Goal: Task Accomplishment & Management: Use online tool/utility

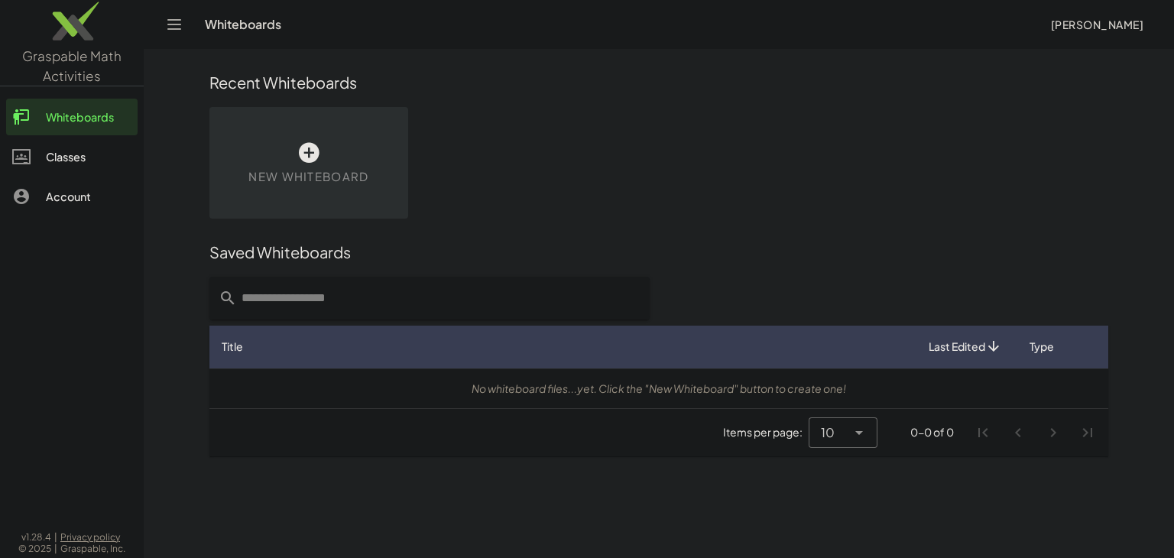
click at [934, 261] on div "Saved Whiteboards" at bounding box center [658, 252] width 899 height 21
click at [316, 163] on icon at bounding box center [309, 153] width 24 height 24
click at [0, 0] on icon at bounding box center [0, 0] width 0 height 0
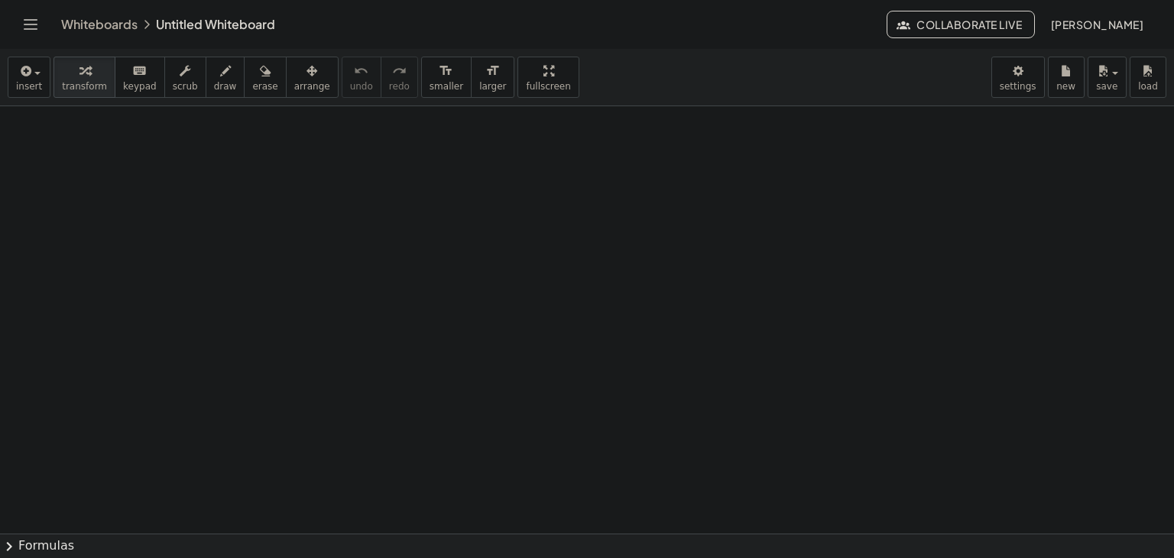
click at [78, 28] on link "Whiteboards" at bounding box center [99, 24] width 76 height 15
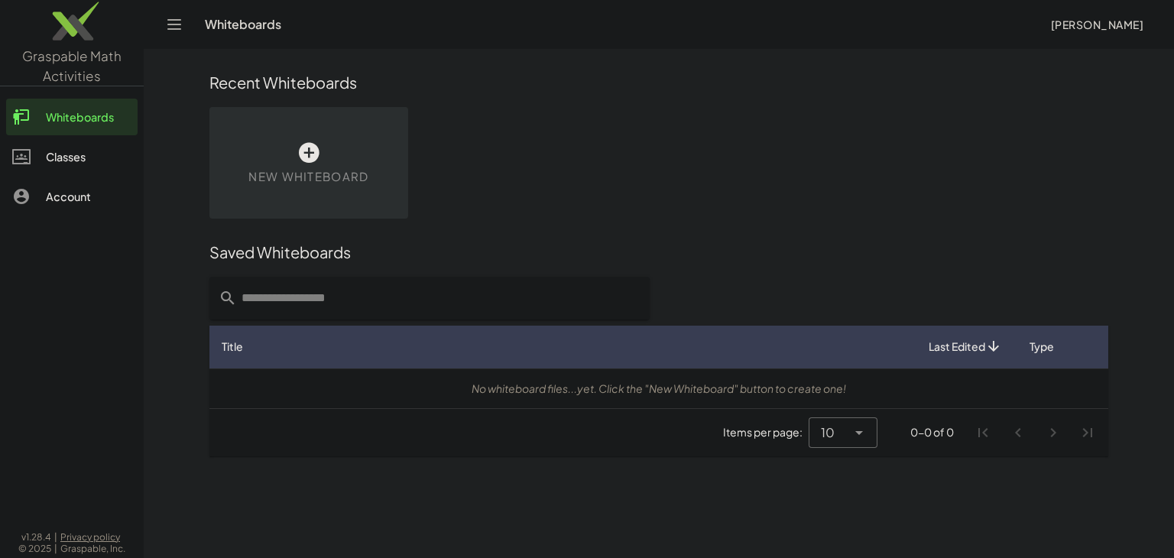
click at [300, 161] on icon at bounding box center [309, 153] width 24 height 24
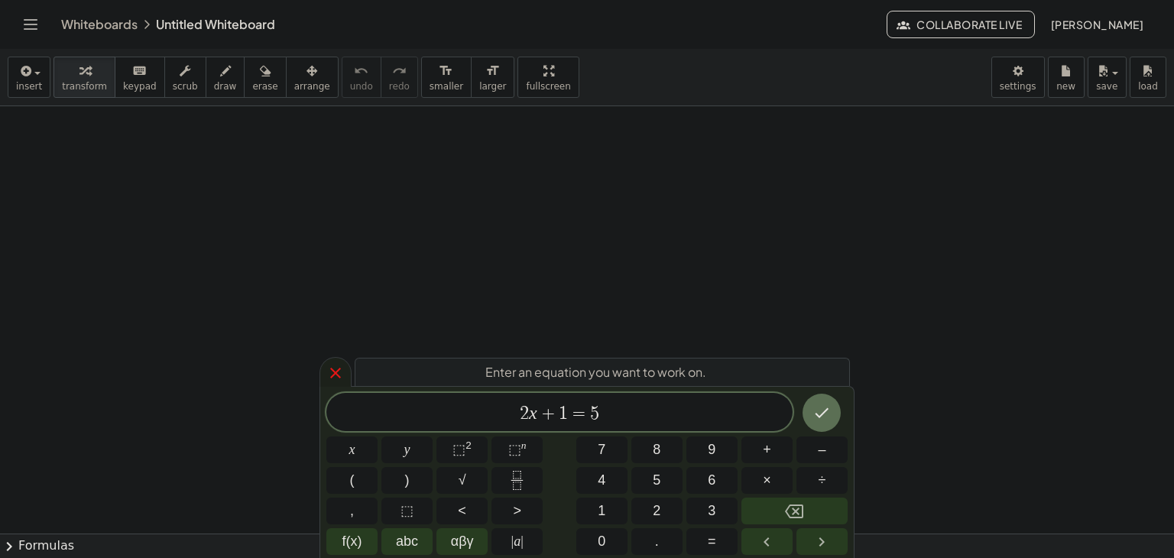
click at [342, 368] on icon at bounding box center [335, 373] width 18 height 18
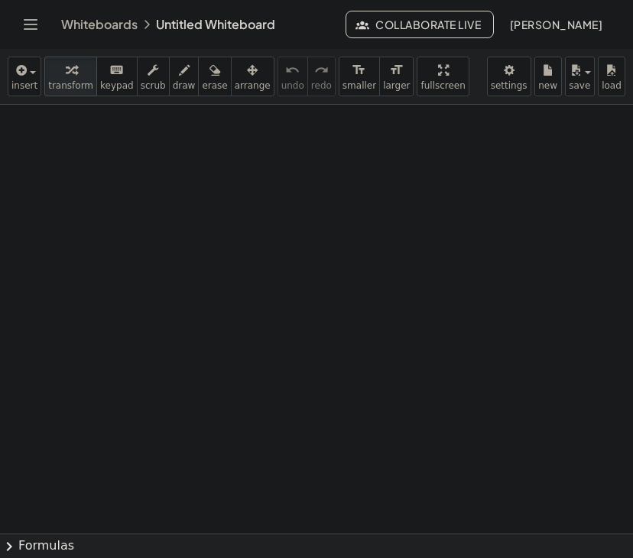
drag, startPoint x: 15, startPoint y: 129, endPoint x: 24, endPoint y: 135, distance: 10.4
click at [24, 135] on div at bounding box center [316, 534] width 633 height 858
click at [179, 78] on icon "button" at bounding box center [184, 70] width 11 height 18
drag, startPoint x: 18, startPoint y: 121, endPoint x: 35, endPoint y: 134, distance: 21.3
click at [35, 134] on div at bounding box center [316, 534] width 633 height 858
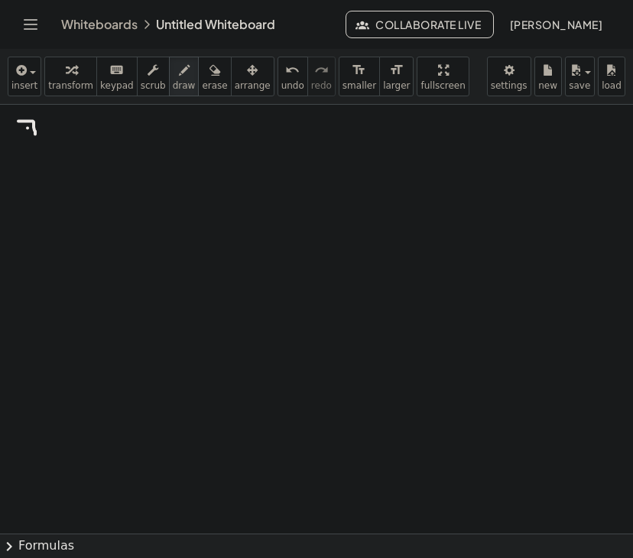
drag, startPoint x: 28, startPoint y: 128, endPoint x: 40, endPoint y: 127, distance: 12.3
click at [40, 127] on div at bounding box center [316, 534] width 633 height 858
click at [46, 132] on div at bounding box center [316, 534] width 633 height 858
drag, startPoint x: 54, startPoint y: 129, endPoint x: 61, endPoint y: 134, distance: 8.3
click at [61, 134] on div at bounding box center [316, 534] width 633 height 858
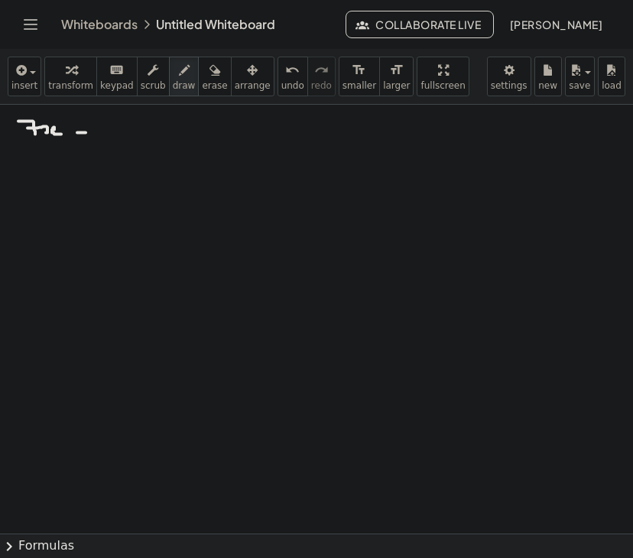
drag, startPoint x: 77, startPoint y: 132, endPoint x: 86, endPoint y: 132, distance: 8.4
click at [86, 132] on div at bounding box center [316, 534] width 633 height 858
drag, startPoint x: 81, startPoint y: 121, endPoint x: 81, endPoint y: 133, distance: 12.2
click at [81, 133] on div at bounding box center [316, 534] width 633 height 858
click at [285, 74] on icon "undo" at bounding box center [292, 70] width 15 height 18
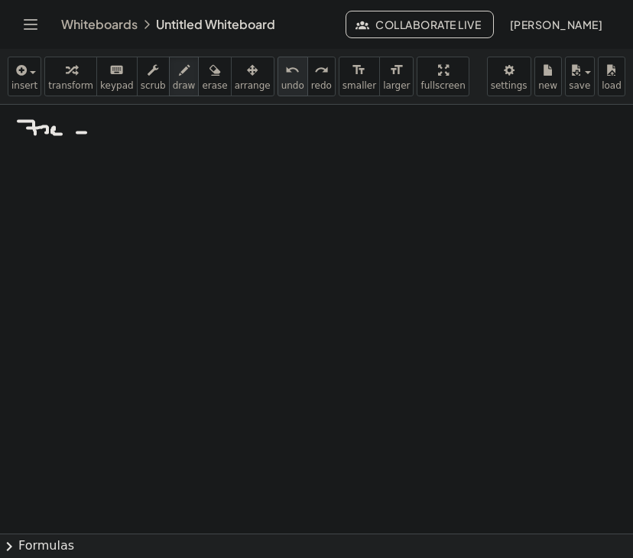
click at [285, 75] on icon "undo" at bounding box center [292, 70] width 15 height 18
click at [244, 82] on div "insert select one: Math Expression Function Text Youtube Video Graphing Geometr…" at bounding box center [316, 77] width 633 height 56
click at [285, 76] on icon "undo" at bounding box center [292, 70] width 15 height 18
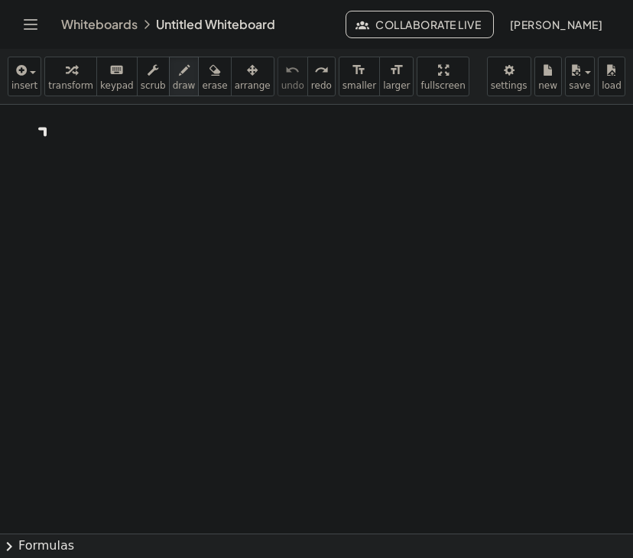
drag, startPoint x: 40, startPoint y: 128, endPoint x: 41, endPoint y: 150, distance: 21.4
click at [41, 150] on div at bounding box center [316, 534] width 633 height 858
click at [53, 148] on div at bounding box center [316, 534] width 633 height 858
drag, startPoint x: 67, startPoint y: 140, endPoint x: 86, endPoint y: 144, distance: 19.5
click at [75, 150] on div at bounding box center [316, 534] width 633 height 858
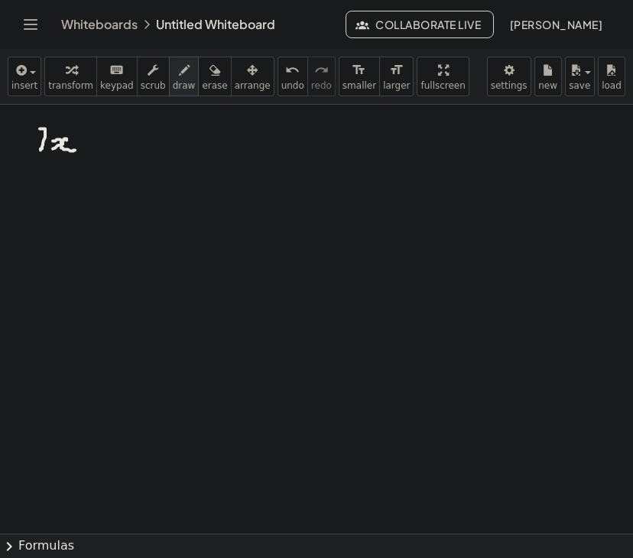
drag, startPoint x: 86, startPoint y: 144, endPoint x: 98, endPoint y: 144, distance: 12.2
click at [98, 144] on div at bounding box center [316, 534] width 633 height 858
drag, startPoint x: 93, startPoint y: 135, endPoint x: 93, endPoint y: 148, distance: 12.2
click at [93, 148] on div at bounding box center [316, 534] width 633 height 858
drag, startPoint x: 108, startPoint y: 143, endPoint x: 119, endPoint y: 154, distance: 15.7
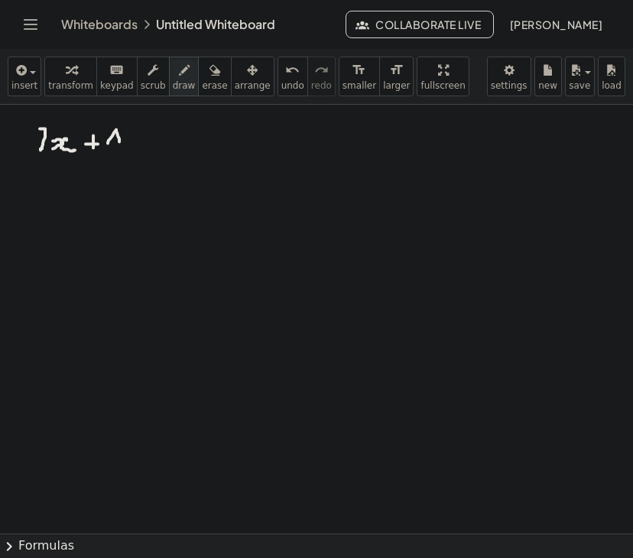
click at [119, 154] on div at bounding box center [316, 534] width 633 height 858
drag, startPoint x: 124, startPoint y: 147, endPoint x: 134, endPoint y: 150, distance: 10.4
click at [134, 150] on div at bounding box center [316, 534] width 633 height 858
drag, startPoint x: 146, startPoint y: 147, endPoint x: 160, endPoint y: 145, distance: 13.8
click at [160, 145] on div at bounding box center [316, 534] width 633 height 858
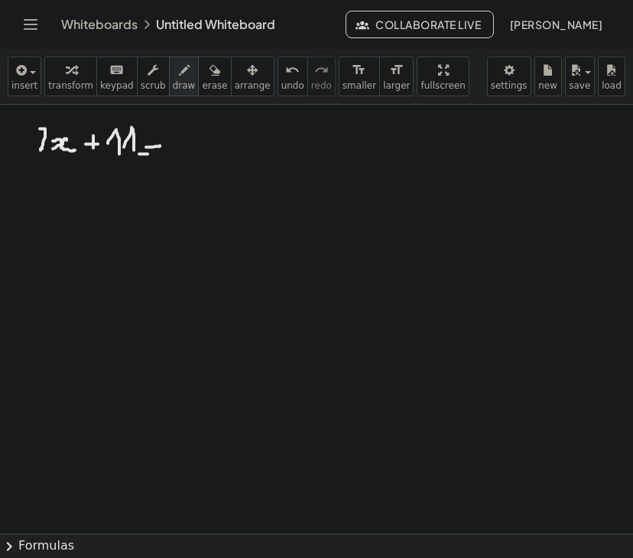
drag, startPoint x: 139, startPoint y: 154, endPoint x: 150, endPoint y: 152, distance: 10.8
click at [150, 153] on div at bounding box center [316, 534] width 633 height 858
drag, startPoint x: 183, startPoint y: 132, endPoint x: 180, endPoint y: 151, distance: 18.6
click at [180, 151] on div at bounding box center [316, 534] width 633 height 858
drag, startPoint x: 184, startPoint y: 132, endPoint x: 194, endPoint y: 130, distance: 10.2
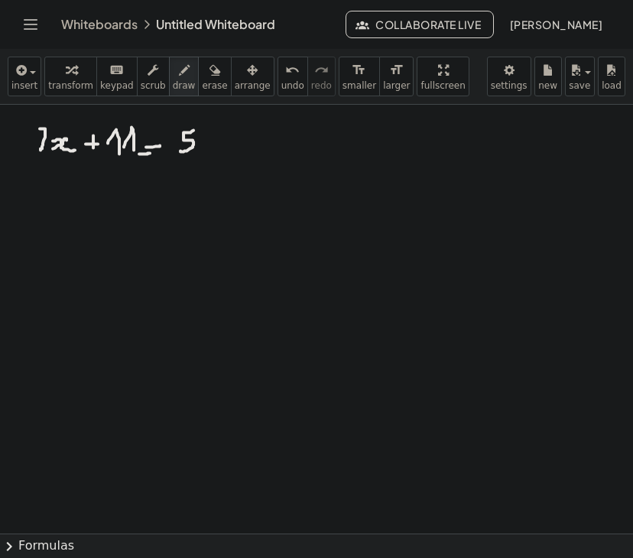
click at [194, 130] on div at bounding box center [316, 534] width 633 height 858
drag, startPoint x: 211, startPoint y: 128, endPoint x: 203, endPoint y: 150, distance: 23.4
click at [203, 150] on div at bounding box center [316, 534] width 633 height 858
drag, startPoint x: 221, startPoint y: 138, endPoint x: 223, endPoint y: 152, distance: 13.9
click at [223, 153] on div at bounding box center [316, 534] width 633 height 858
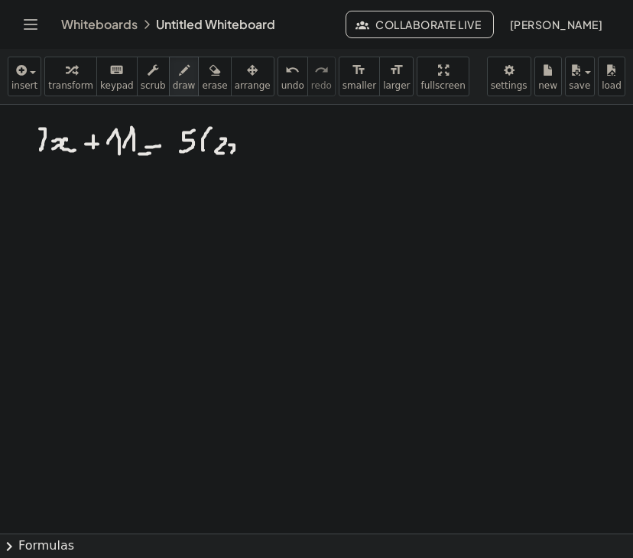
drag, startPoint x: 231, startPoint y: 144, endPoint x: 232, endPoint y: 154, distance: 9.2
click at [232, 153] on div at bounding box center [316, 534] width 633 height 858
drag, startPoint x: 242, startPoint y: 141, endPoint x: 242, endPoint y: 151, distance: 9.2
click at [242, 151] on div at bounding box center [316, 534] width 633 height 858
drag, startPoint x: 258, startPoint y: 148, endPoint x: 266, endPoint y: 146, distance: 8.7
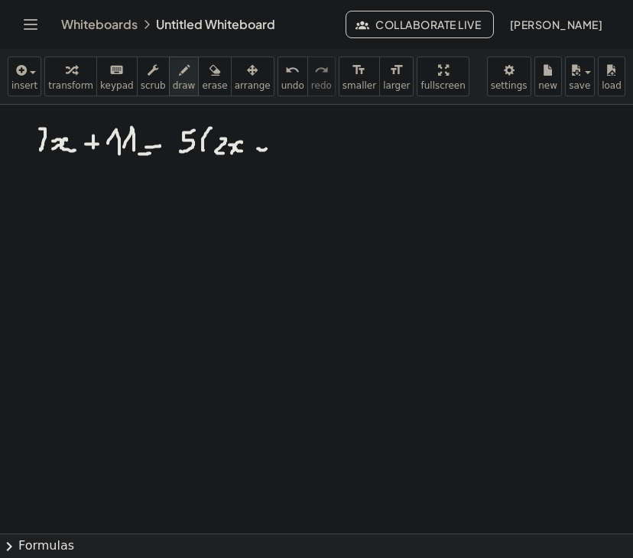
click at [267, 148] on div at bounding box center [316, 534] width 633 height 858
drag, startPoint x: 262, startPoint y: 138, endPoint x: 263, endPoint y: 148, distance: 9.2
click at [263, 148] on div at bounding box center [316, 534] width 633 height 858
click at [263, 152] on div at bounding box center [316, 534] width 633 height 858
click at [279, 145] on div at bounding box center [316, 534] width 633 height 858
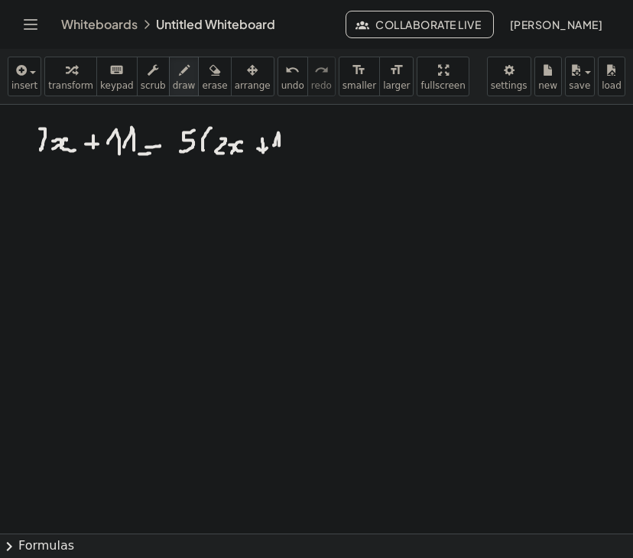
click at [291, 125] on div at bounding box center [316, 534] width 633 height 858
drag, startPoint x: 288, startPoint y: 125, endPoint x: 287, endPoint y: 156, distance: 30.6
click at [290, 154] on div at bounding box center [316, 534] width 633 height 858
click at [279, 152] on div at bounding box center [316, 534] width 633 height 858
click at [15, 192] on div at bounding box center [316, 534] width 633 height 858
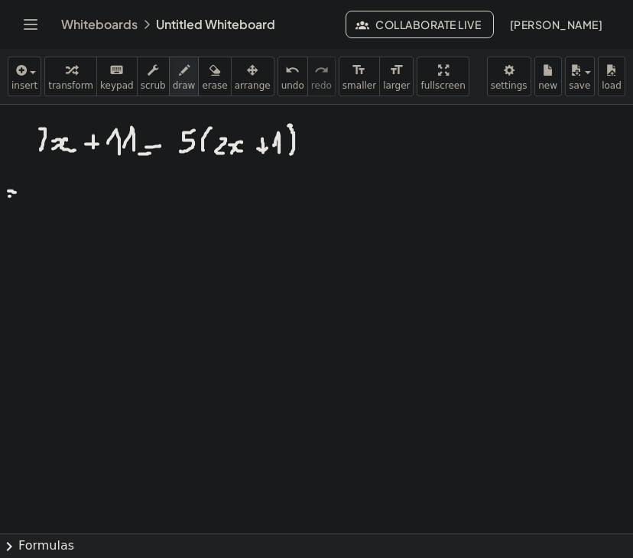
drag, startPoint x: 9, startPoint y: 196, endPoint x: 23, endPoint y: 193, distance: 13.9
click at [23, 193] on div at bounding box center [316, 534] width 633 height 858
drag, startPoint x: 21, startPoint y: 179, endPoint x: 15, endPoint y: 202, distance: 23.7
click at [15, 202] on div at bounding box center [316, 534] width 633 height 858
drag, startPoint x: 6, startPoint y: 176, endPoint x: 15, endPoint y: 203, distance: 28.3
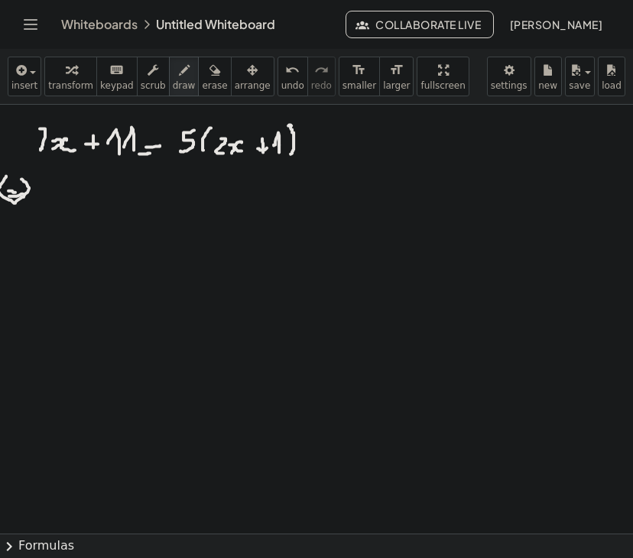
click at [15, 203] on div at bounding box center [316, 534] width 633 height 858
click at [285, 76] on icon "undo" at bounding box center [292, 70] width 15 height 18
click at [281, 71] on div "undo" at bounding box center [292, 69] width 23 height 18
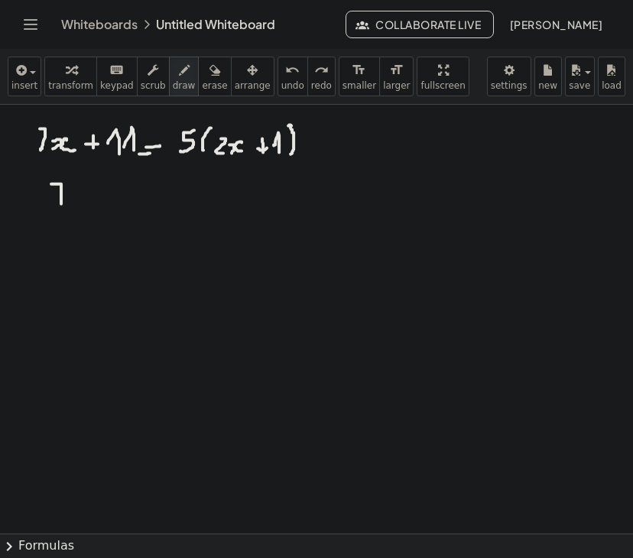
drag, startPoint x: 51, startPoint y: 183, endPoint x: 61, endPoint y: 203, distance: 22.2
click at [61, 203] on div at bounding box center [316, 534] width 633 height 858
drag, startPoint x: 55, startPoint y: 196, endPoint x: 67, endPoint y: 193, distance: 11.9
click at [67, 193] on div at bounding box center [316, 534] width 633 height 858
drag, startPoint x: 68, startPoint y: 194, endPoint x: 71, endPoint y: 203, distance: 8.9
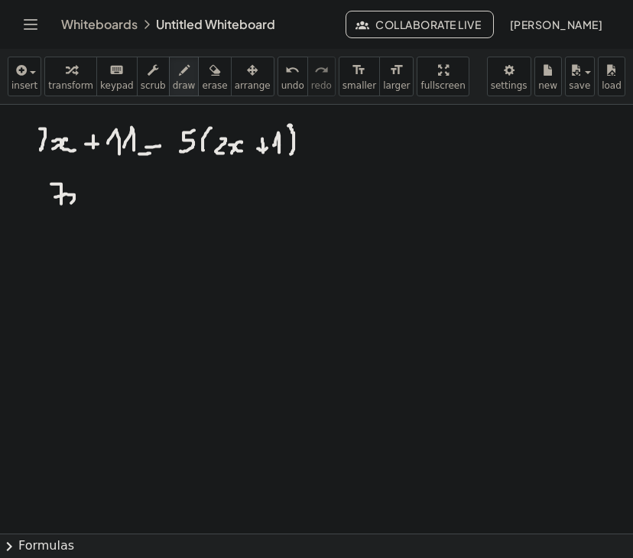
click at [71, 203] on div at bounding box center [316, 534] width 633 height 858
click at [82, 201] on div at bounding box center [316, 534] width 633 height 858
drag, startPoint x: 92, startPoint y: 196, endPoint x: 105, endPoint y: 196, distance: 13.8
click at [105, 196] on div at bounding box center [316, 534] width 633 height 858
drag, startPoint x: 99, startPoint y: 186, endPoint x: 99, endPoint y: 196, distance: 10.7
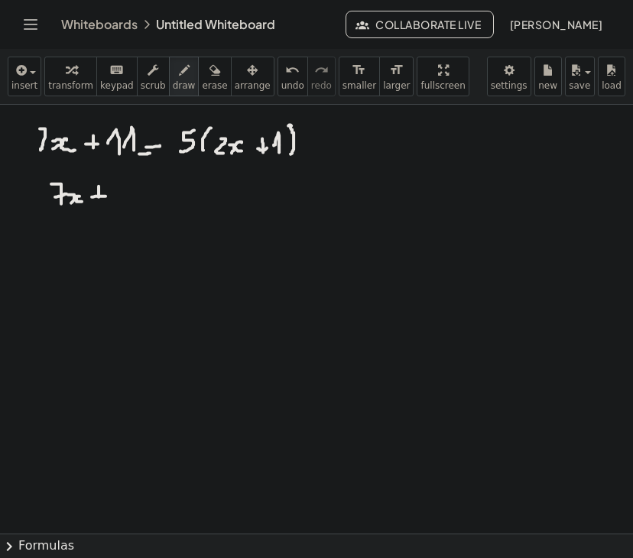
click at [99, 196] on div at bounding box center [316, 534] width 633 height 858
drag
click at [99, 201] on div at bounding box center [316, 534] width 633 height 858
drag, startPoint x: 115, startPoint y: 193, endPoint x: 125, endPoint y: 201, distance: 12.4
click at [125, 201] on div at bounding box center [316, 534] width 633 height 858
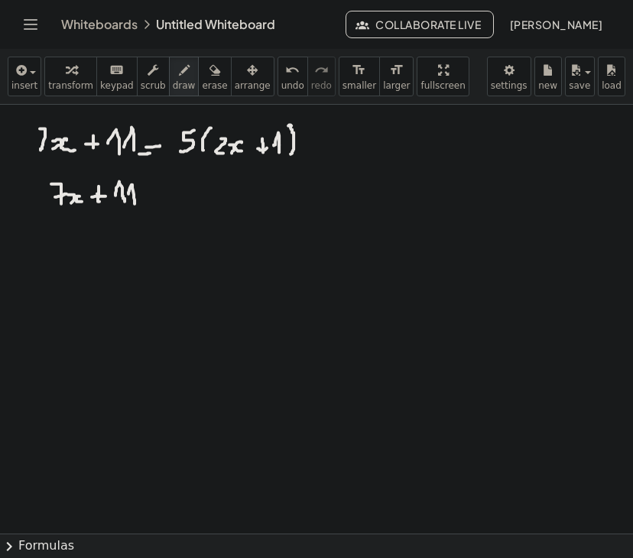
click at [135, 203] on div at bounding box center [316, 534] width 633 height 858
click at [159, 194] on div at bounding box center [316, 534] width 633 height 858
click at [159, 200] on div at bounding box center [316, 534] width 633 height 858
drag, startPoint x: 189, startPoint y: 183, endPoint x: 193, endPoint y: 196, distance: 13.8
click at [189, 198] on div at bounding box center [316, 534] width 633 height 858
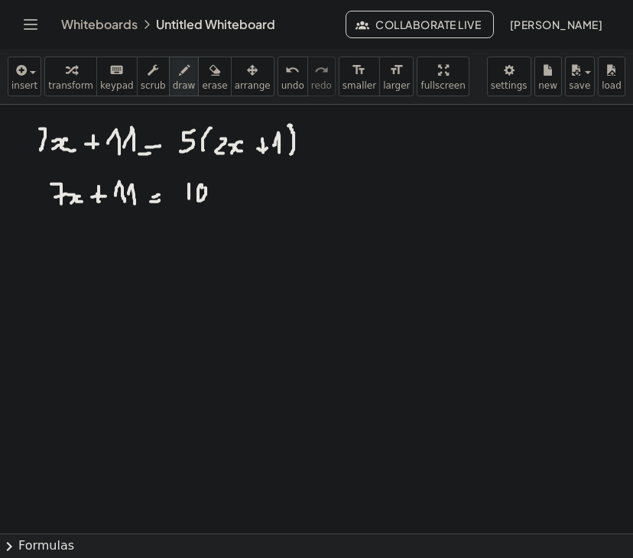
click at [204, 187] on div at bounding box center [316, 534] width 633 height 858
click at [214, 203] on div at bounding box center [316, 534] width 633 height 858
click at [229, 201] on div at bounding box center [316, 534] width 633 height 858
click at [258, 190] on div at bounding box center [316, 534] width 633 height 858
click at [255, 204] on div at bounding box center [316, 534] width 633 height 858
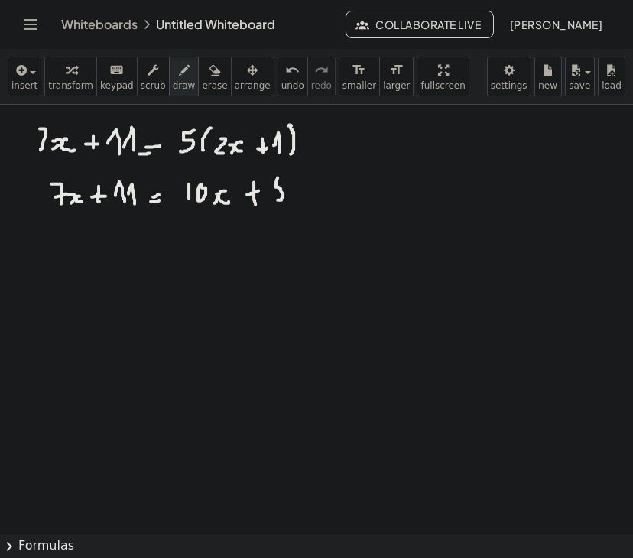
click at [277, 200] on div at bounding box center [316, 534] width 633 height 858
click at [284, 176] on div at bounding box center [316, 534] width 633 height 858
click at [28, 190] on div at bounding box center [316, 534] width 633 height 858
click at [27, 197] on div at bounding box center [316, 534] width 633 height 858
click at [28, 203] on div at bounding box center [316, 534] width 633 height 858
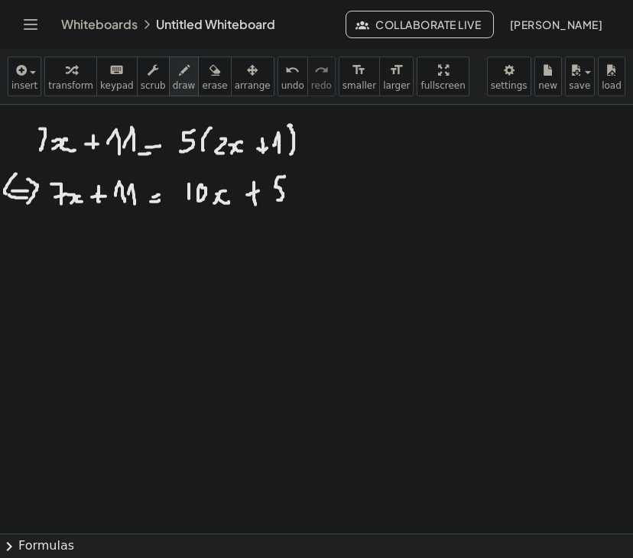
click at [15, 206] on div at bounding box center [316, 534] width 633 height 858
click at [163, 239] on div at bounding box center [316, 534] width 633 height 858
drag, startPoint x: 148, startPoint y: 248, endPoint x: 165, endPoint y: 248, distance: 16.8
click at [165, 248] on div at bounding box center [316, 534] width 633 height 858
drag, startPoint x: 111, startPoint y: 227, endPoint x: 108, endPoint y: 245, distance: 18.6
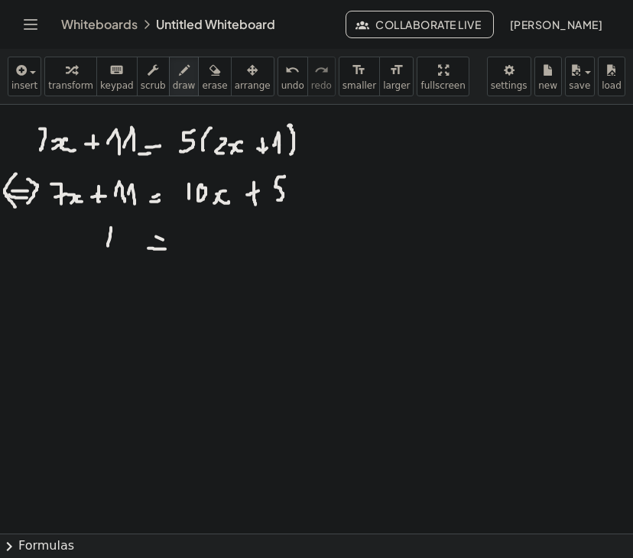
click at [108, 245] on div at bounding box center [316, 534] width 633 height 858
drag, startPoint x: 119, startPoint y: 224, endPoint x: 118, endPoint y: 250, distance: 26.0
click at [118, 250] on div at bounding box center [316, 534] width 633 height 858
drag, startPoint x: 190, startPoint y: 227, endPoint x: 189, endPoint y: 252, distance: 24.5
click at [189, 252] on div at bounding box center [316, 534] width 633 height 858
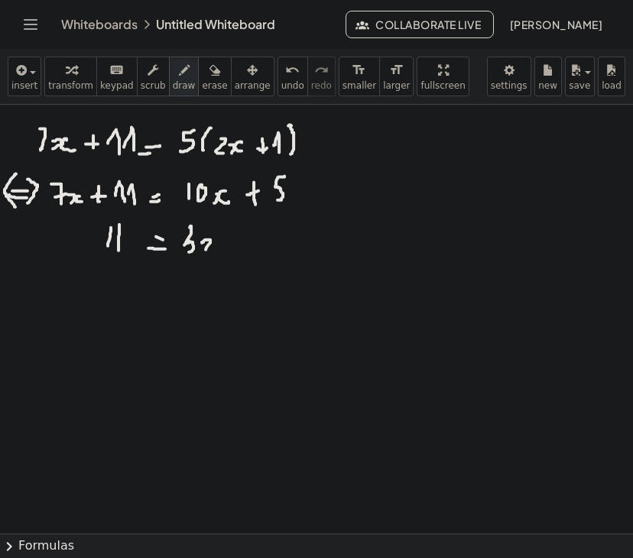
drag, startPoint x: 202, startPoint y: 242, endPoint x: 207, endPoint y: 250, distance: 9.3
click at [204, 252] on div at bounding box center [316, 534] width 633 height 858
drag, startPoint x: 216, startPoint y: 239, endPoint x: 221, endPoint y: 246, distance: 9.3
click at [221, 246] on div at bounding box center [316, 534] width 633 height 858
drag, startPoint x: 232, startPoint y: 245, endPoint x: 248, endPoint y: 244, distance: 15.4
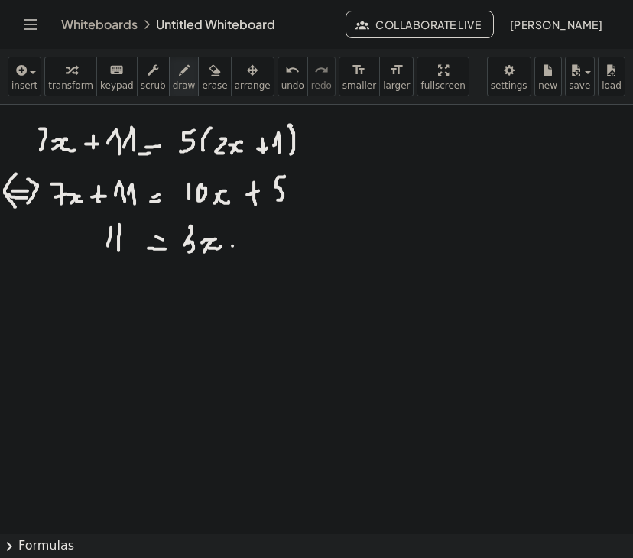
click at [248, 244] on div at bounding box center [316, 534] width 633 height 858
drag, startPoint x: 239, startPoint y: 232, endPoint x: 239, endPoint y: 242, distance: 10.7
click at [239, 242] on div at bounding box center [316, 534] width 633 height 858
click at [239, 244] on div at bounding box center [316, 534] width 633 height 858
click at [242, 252] on div at bounding box center [316, 534] width 633 height 858
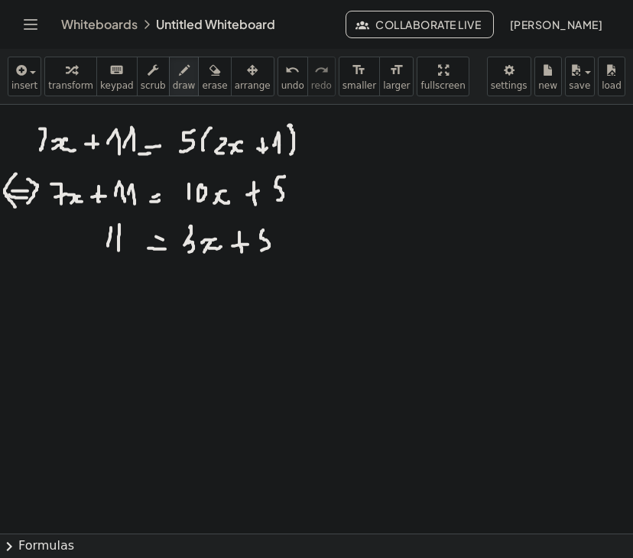
click at [261, 250] on div at bounding box center [316, 534] width 633 height 858
click at [273, 227] on div at bounding box center [316, 534] width 633 height 858
click at [42, 242] on div at bounding box center [316, 534] width 633 height 858
click at [42, 247] on div at bounding box center [316, 534] width 633 height 858
click at [54, 249] on div at bounding box center [316, 534] width 633 height 858
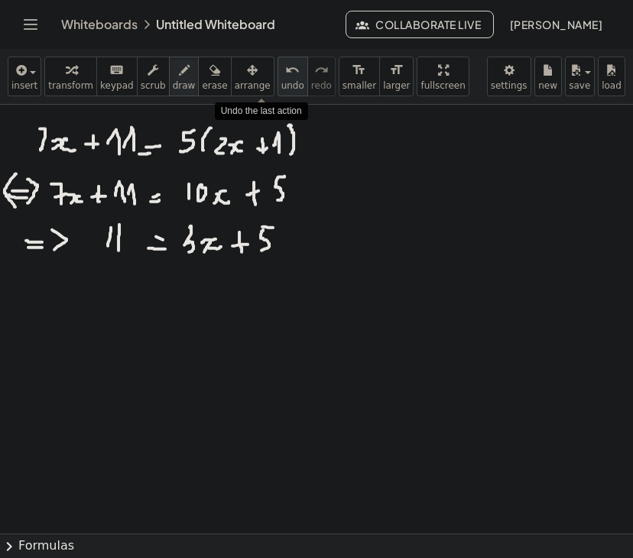
click at [285, 73] on icon "undo" at bounding box center [292, 70] width 15 height 18
click at [34, 255] on div at bounding box center [316, 534] width 633 height 858
click at [24, 252] on div at bounding box center [316, 534] width 633 height 858
click at [281, 85] on span "undo" at bounding box center [292, 85] width 23 height 11
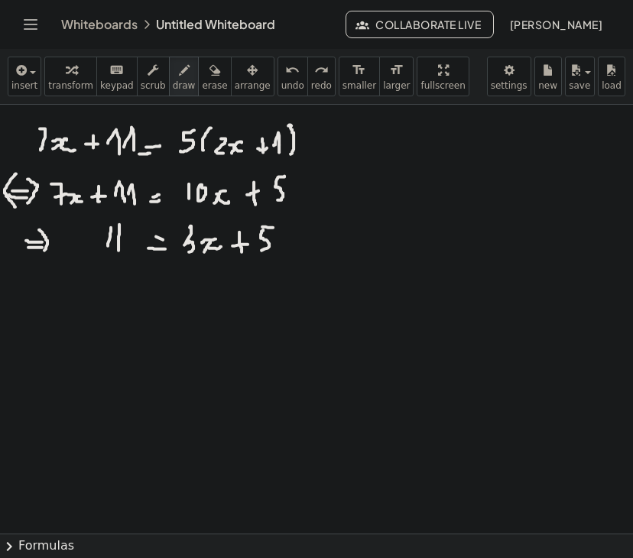
click at [37, 258] on div at bounding box center [316, 534] width 633 height 858
click at [29, 263] on div at bounding box center [316, 534] width 633 height 858
click at [43, 295] on div at bounding box center [316, 534] width 633 height 858
click at [43, 300] on div at bounding box center [316, 534] width 633 height 858
click at [40, 303] on div at bounding box center [316, 534] width 633 height 858
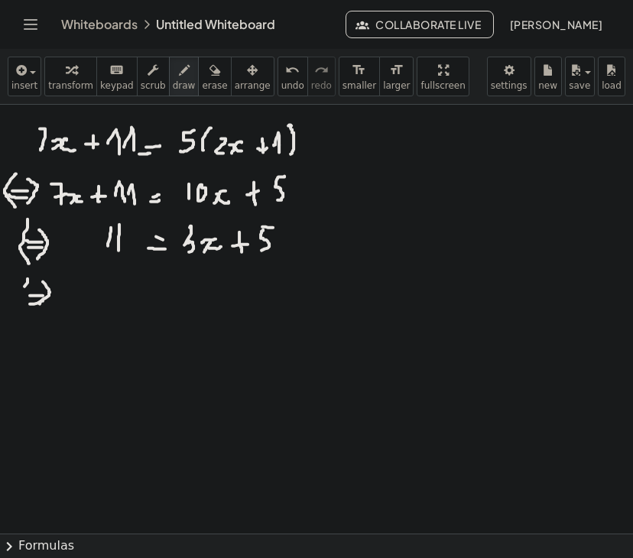
click at [37, 303] on div at bounding box center [316, 534] width 633 height 858
click at [285, 68] on icon "undo" at bounding box center [292, 70] width 15 height 18
click at [41, 310] on div at bounding box center [316, 534] width 633 height 858
click at [24, 312] on div at bounding box center [316, 534] width 633 height 858
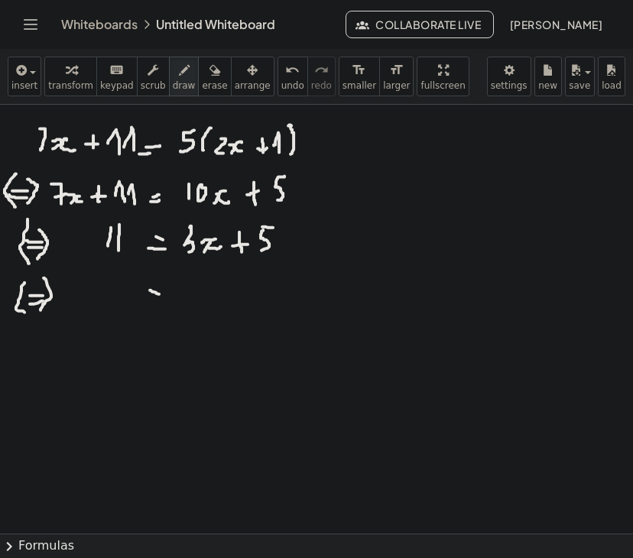
click at [159, 294] on div at bounding box center [316, 534] width 633 height 858
click at [174, 303] on div at bounding box center [316, 534] width 633 height 858
click at [101, 302] on div at bounding box center [316, 534] width 633 height 858
click at [200, 306] on div at bounding box center [316, 534] width 633 height 858
click at [216, 303] on div at bounding box center [316, 534] width 633 height 858
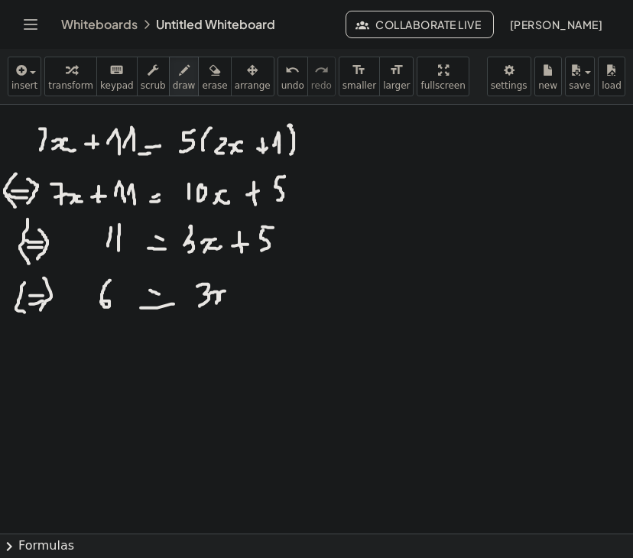
click at [235, 301] on div at bounding box center [316, 534] width 633 height 858
click at [156, 328] on div at bounding box center [316, 534] width 633 height 858
click at [152, 338] on div at bounding box center [316, 534] width 633 height 858
click at [187, 339] on div at bounding box center [316, 534] width 633 height 858
click at [214, 333] on div at bounding box center [316, 534] width 633 height 858
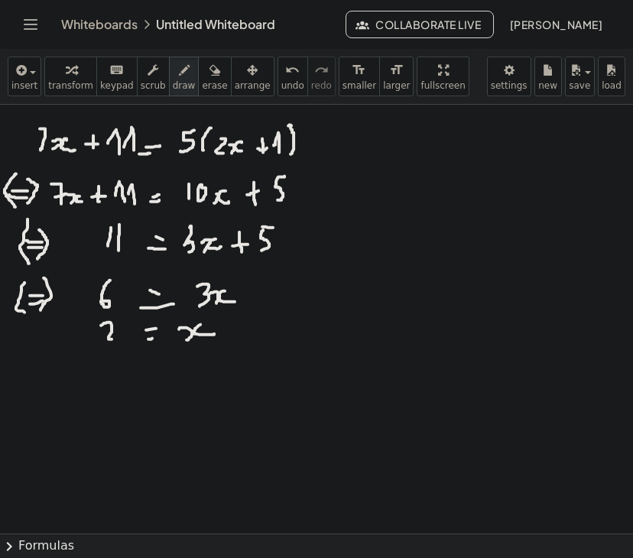
click at [125, 338] on div at bounding box center [316, 534] width 633 height 858
click at [122, 350] on div at bounding box center [316, 534] width 633 height 858
click at [113, 358] on div at bounding box center [316, 534] width 633 height 858
click at [285, 72] on icon "undo" at bounding box center [292, 70] width 15 height 18
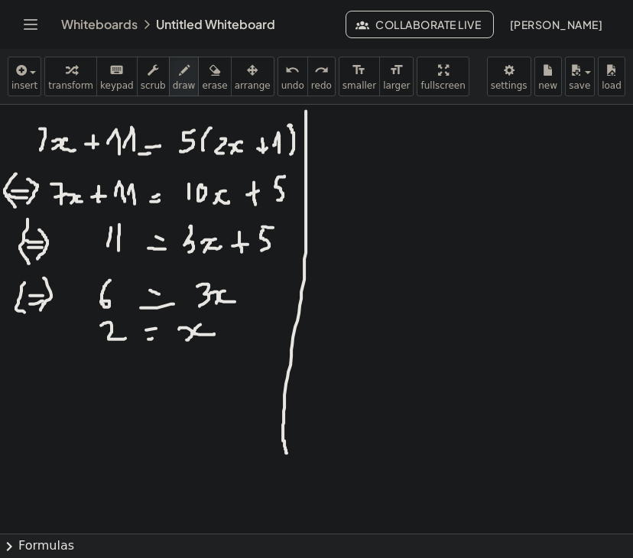
click at [287, 453] on div at bounding box center [316, 534] width 633 height 858
click at [49, 333] on div at bounding box center [316, 534] width 633 height 858
click at [47, 339] on div at bounding box center [316, 534] width 633 height 858
click at [55, 328] on div at bounding box center [316, 534] width 633 height 858
click at [55, 343] on div at bounding box center [316, 534] width 633 height 858
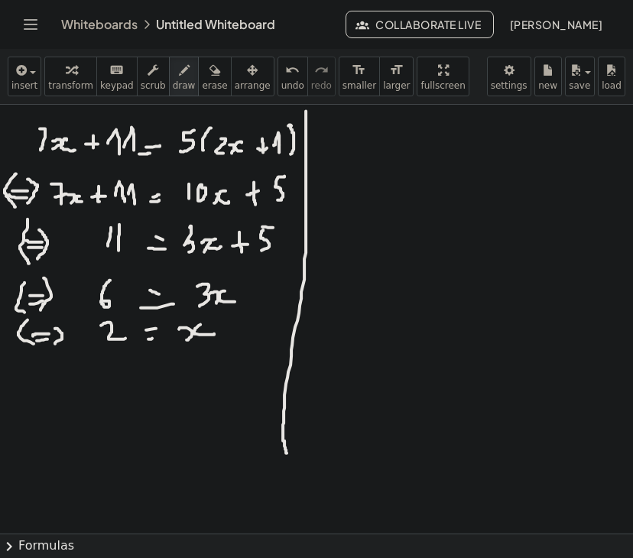
click at [34, 343] on div at bounding box center [316, 534] width 633 height 858
click at [281, 67] on div "undo" at bounding box center [292, 69] width 23 height 18
click at [281, 80] on span "undo" at bounding box center [292, 85] width 23 height 11
click at [285, 71] on icon "undo" at bounding box center [292, 70] width 15 height 18
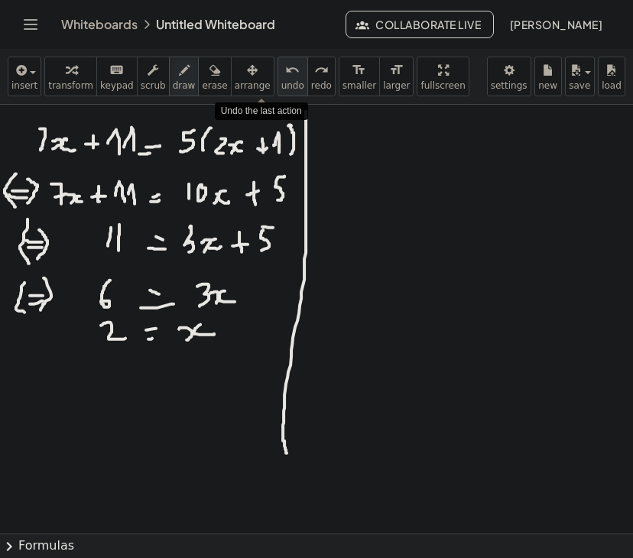
click at [285, 71] on icon "undo" at bounding box center [292, 70] width 15 height 18
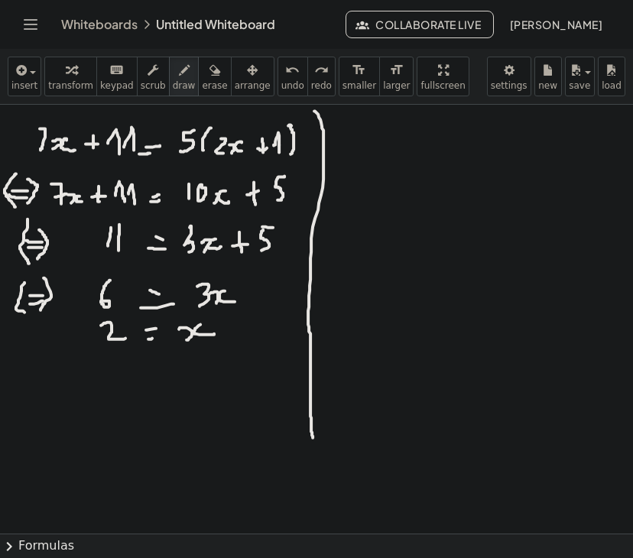
click at [316, 447] on div at bounding box center [316, 534] width 633 height 858
click at [30, 358] on div at bounding box center [316, 534] width 633 height 858
click at [37, 362] on div at bounding box center [316, 534] width 633 height 858
click at [35, 371] on div at bounding box center [316, 534] width 633 height 858
click at [281, 90] on span "undo" at bounding box center [292, 85] width 23 height 11
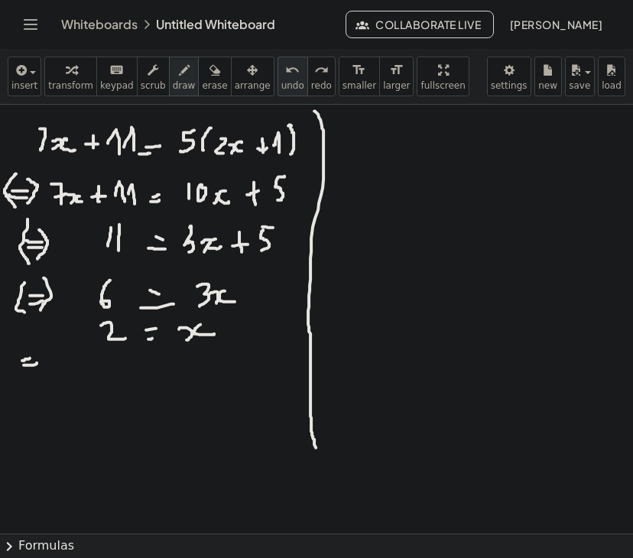
click at [281, 90] on span "undo" at bounding box center [292, 85] width 23 height 11
click at [60, 326] on div at bounding box center [316, 534] width 633 height 858
click at [64, 331] on div at bounding box center [316, 534] width 633 height 858
click at [61, 340] on div at bounding box center [316, 534] width 633 height 858
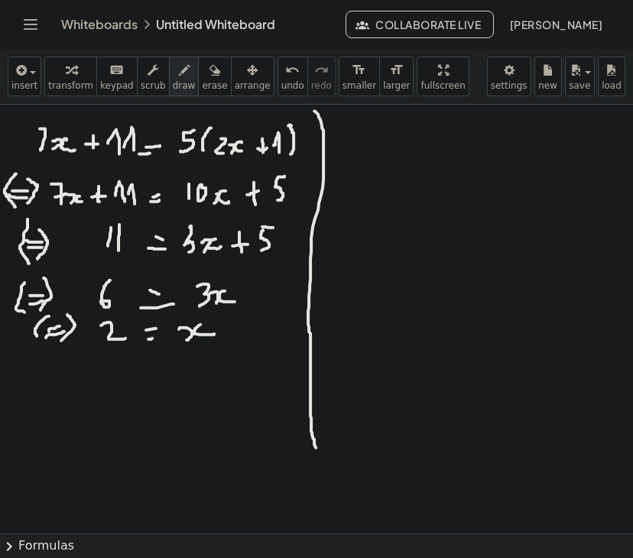
click at [45, 344] on div at bounding box center [316, 534] width 633 height 858
drag, startPoint x: 34, startPoint y: 160, endPoint x: 298, endPoint y: 166, distance: 264.6
click at [298, 166] on div at bounding box center [316, 534] width 633 height 858
drag, startPoint x: 345, startPoint y: 129, endPoint x: 343, endPoint y: 137, distance: 7.8
click at [345, 147] on div at bounding box center [316, 534] width 633 height 858
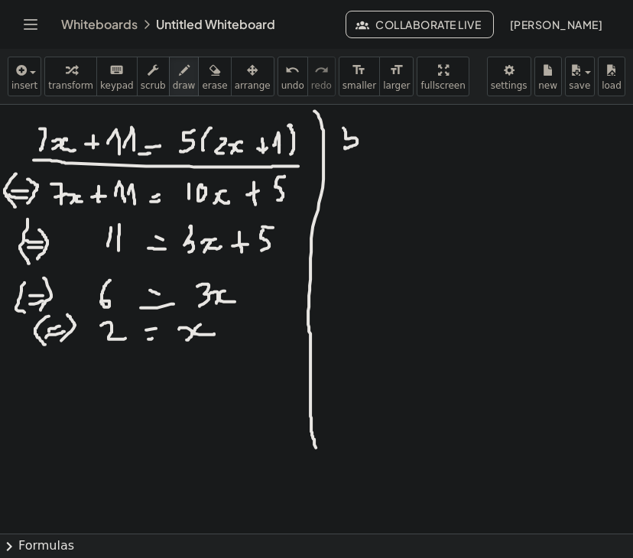
drag, startPoint x: 343, startPoint y: 128, endPoint x: 359, endPoint y: 125, distance: 16.3
click at [359, 125] on div at bounding box center [316, 534] width 633 height 858
drag, startPoint x: 367, startPoint y: 123, endPoint x: 366, endPoint y: 148, distance: 24.5
click at [366, 148] on div at bounding box center [316, 534] width 633 height 858
drag, startPoint x: 379, startPoint y: 138, endPoint x: 391, endPoint y: 138, distance: 11.5
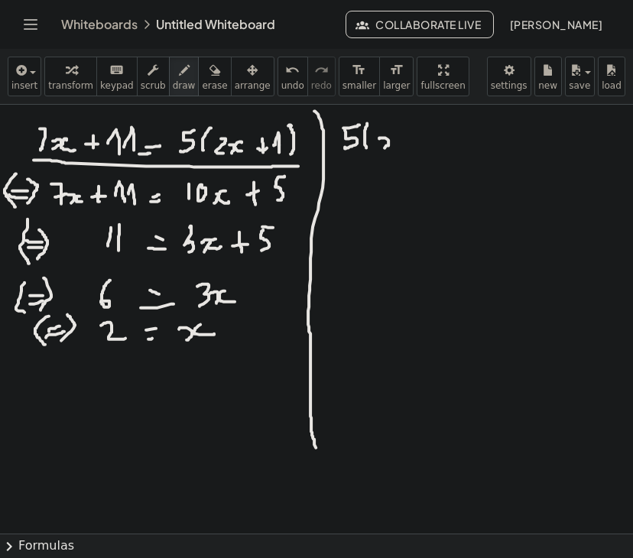
click at [383, 148] on div at bounding box center [316, 534] width 633 height 858
drag, startPoint x: 393, startPoint y: 135, endPoint x: 398, endPoint y: 145, distance: 12.0
click at [398, 145] on div at bounding box center [316, 534] width 633 height 858
drag, startPoint x: 407, startPoint y: 139, endPoint x: 418, endPoint y: 138, distance: 11.5
click at [418, 138] on div at bounding box center [316, 534] width 633 height 858
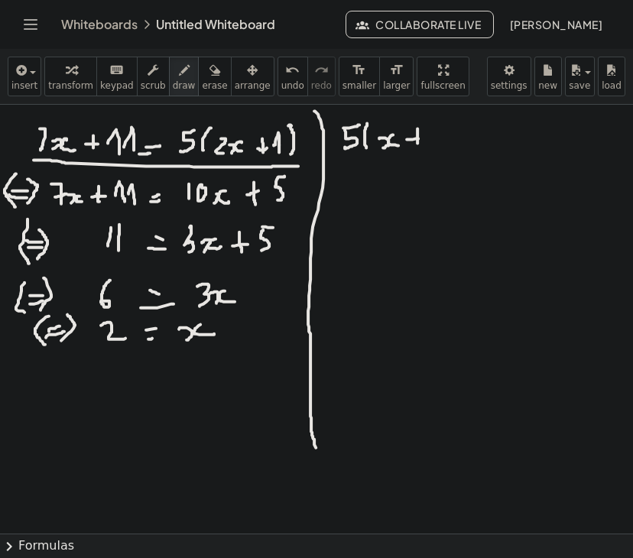
drag, startPoint x: 417, startPoint y: 128, endPoint x: 417, endPoint y: 143, distance: 14.5
click at [417, 143] on div at bounding box center [316, 534] width 633 height 858
click at [425, 135] on div at bounding box center [316, 534] width 633 height 858
click at [438, 141] on div at bounding box center [316, 534] width 633 height 858
drag, startPoint x: 444, startPoint y: 119, endPoint x: 453, endPoint y: 151, distance: 33.2
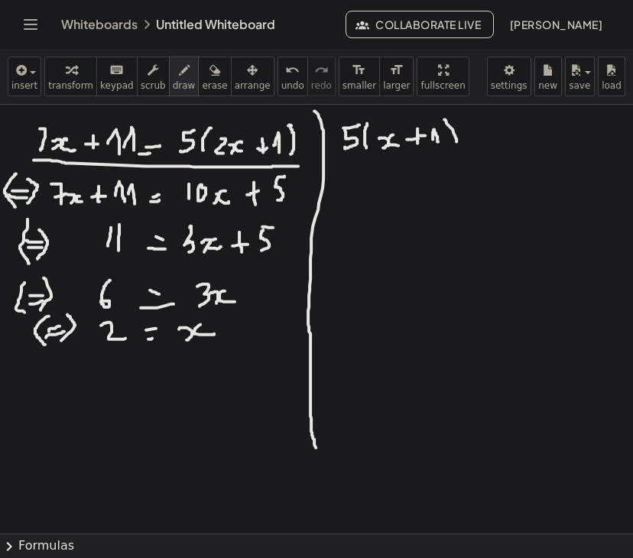
click at [453, 151] on div at bounding box center [316, 534] width 633 height 858
drag, startPoint x: 474, startPoint y: 150, endPoint x: 483, endPoint y: 147, distance: 9.7
click at [483, 147] on div at bounding box center [316, 534] width 633 height 858
drag, startPoint x: 472, startPoint y: 154, endPoint x: 483, endPoint y: 155, distance: 10.8
click at [483, 155] on div at bounding box center [316, 534] width 633 height 858
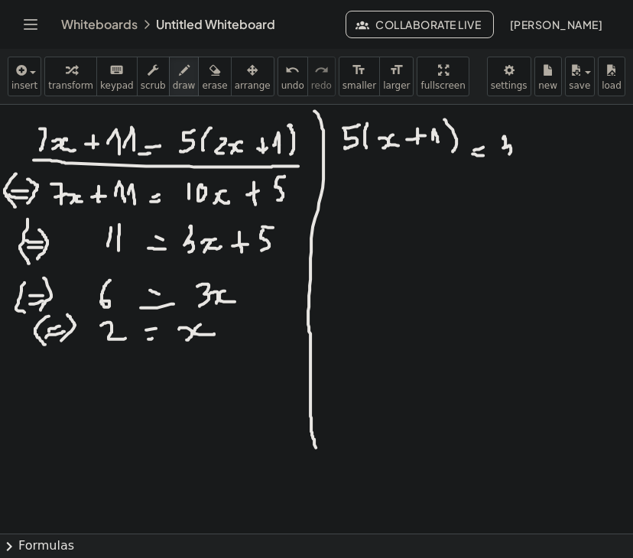
drag, startPoint x: 503, startPoint y: 138, endPoint x: 496, endPoint y: 156, distance: 18.9
click at [496, 156] on div at bounding box center [316, 534] width 633 height 858
drag, startPoint x: 516, startPoint y: 144, endPoint x: 514, endPoint y: 152, distance: 7.8
click at [514, 152] on div at bounding box center [316, 534] width 633 height 858
drag, startPoint x: 529, startPoint y: 141, endPoint x: 533, endPoint y: 152, distance: 11.4
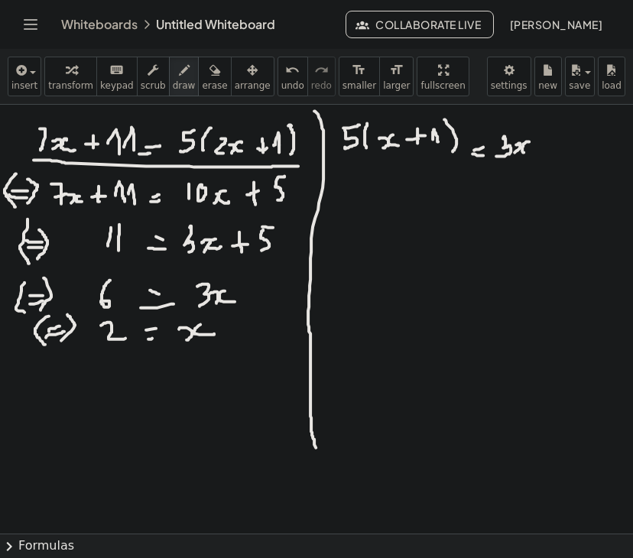
click at [529, 154] on div at bounding box center [316, 534] width 633 height 858
drag, startPoint x: 538, startPoint y: 153, endPoint x: 553, endPoint y: 148, distance: 15.2
click at [553, 148] on div at bounding box center [316, 534] width 633 height 858
drag, startPoint x: 546, startPoint y: 139, endPoint x: 548, endPoint y: 154, distance: 14.7
click at [548, 154] on div at bounding box center [316, 534] width 633 height 858
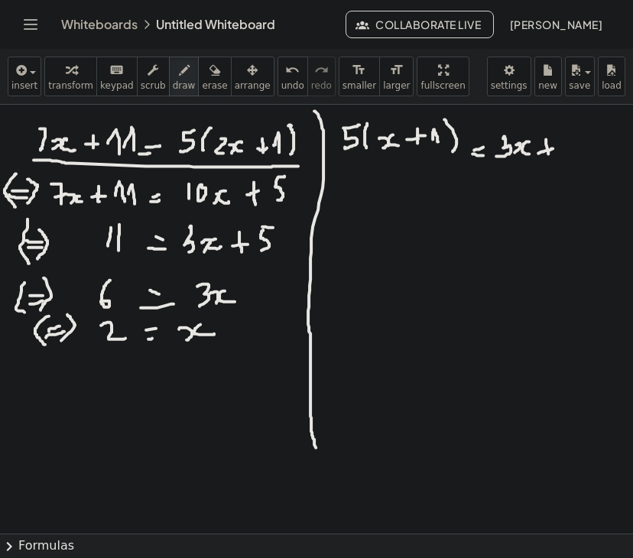
click at [549, 154] on div at bounding box center [316, 534] width 633 height 858
drag, startPoint x: 563, startPoint y: 145, endPoint x: 569, endPoint y: 157, distance: 13.0
click at [569, 157] on div at bounding box center [316, 534] width 633 height 858
drag, startPoint x: 342, startPoint y: 163, endPoint x: 573, endPoint y: 175, distance: 231.2
click at [573, 175] on div at bounding box center [316, 534] width 633 height 858
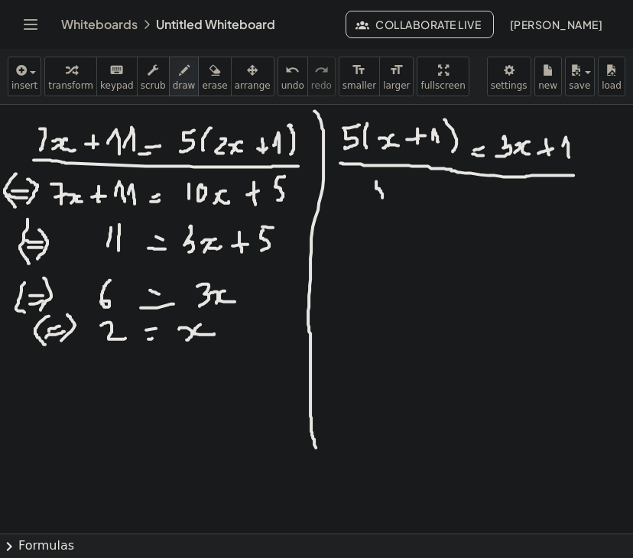
drag, startPoint x: 376, startPoint y: 181, endPoint x: 375, endPoint y: 193, distance: 12.3
click at [375, 196] on div at bounding box center [316, 534] width 633 height 858
drag, startPoint x: 375, startPoint y: 180, endPoint x: 386, endPoint y: 175, distance: 11.6
click at [386, 175] on div at bounding box center [316, 534] width 633 height 858
drag, startPoint x: 388, startPoint y: 192, endPoint x: 394, endPoint y: 200, distance: 9.8
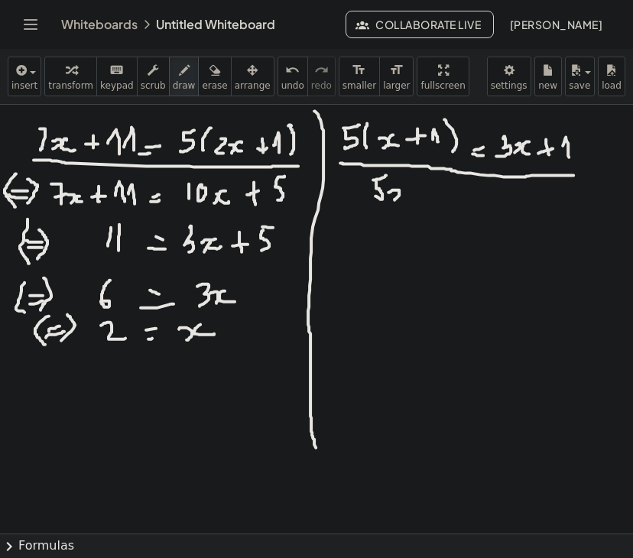
click at [394, 200] on div at bounding box center [316, 534] width 633 height 858
drag, startPoint x: 404, startPoint y: 189, endPoint x: 407, endPoint y: 196, distance: 8.2
click at [407, 196] on div at bounding box center [316, 534] width 633 height 858
drag, startPoint x: 414, startPoint y: 193, endPoint x: 431, endPoint y: 193, distance: 16.8
click at [431, 193] on div at bounding box center [316, 534] width 633 height 858
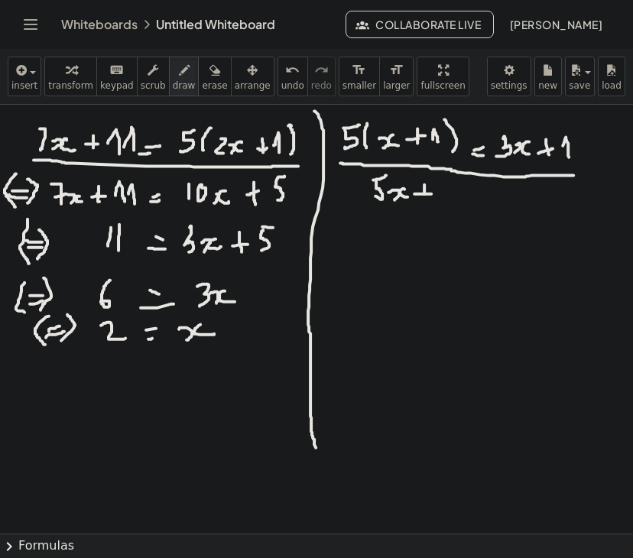
drag, startPoint x: 424, startPoint y: 186, endPoint x: 424, endPoint y: 198, distance: 12.2
click at [424, 198] on div at bounding box center [316, 534] width 633 height 858
drag, startPoint x: 447, startPoint y: 184, endPoint x: 436, endPoint y: 195, distance: 15.1
click at [436, 197] on div at bounding box center [316, 534] width 633 height 858
click at [456, 178] on div at bounding box center [316, 534] width 633 height 858
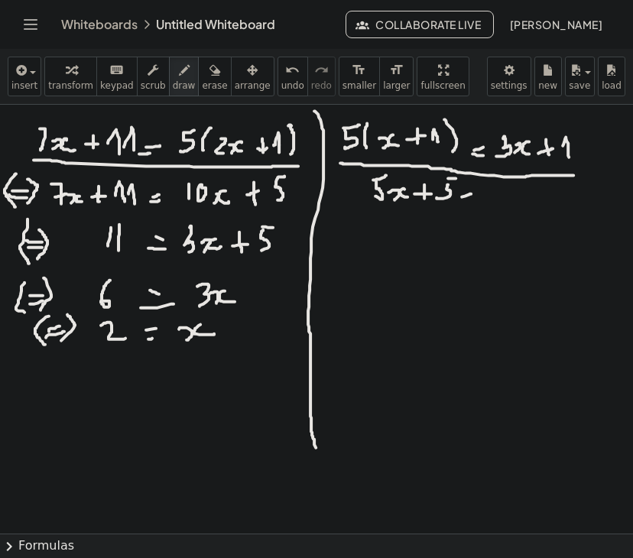
drag, startPoint x: 465, startPoint y: 196, endPoint x: 474, endPoint y: 191, distance: 10.3
click at [474, 191] on div at bounding box center [316, 534] width 633 height 858
drag, startPoint x: 465, startPoint y: 198, endPoint x: 478, endPoint y: 200, distance: 13.1
click at [478, 200] on div at bounding box center [316, 534] width 633 height 858
drag, startPoint x: 504, startPoint y: 185, endPoint x: 508, endPoint y: 206, distance: 21.0
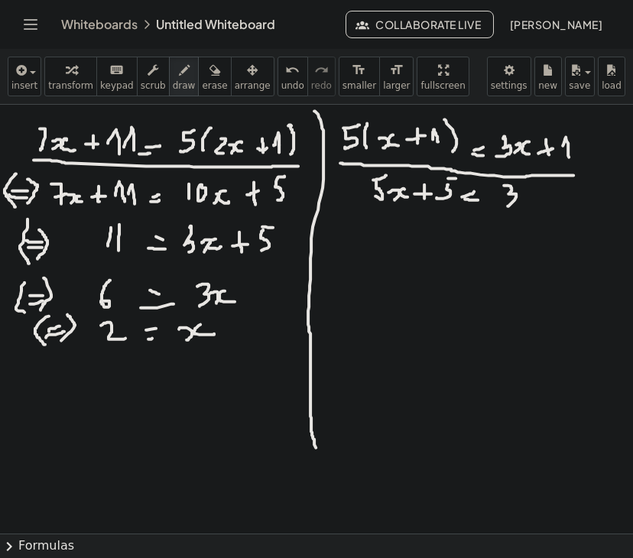
click at [508, 206] on div at bounding box center [316, 534] width 633 height 858
click at [522, 202] on div at bounding box center [316, 534] width 633 height 858
drag, startPoint x: 531, startPoint y: 193, endPoint x: 531, endPoint y: 202, distance: 8.4
click at [531, 202] on div at bounding box center [316, 534] width 633 height 858
drag, startPoint x: 541, startPoint y: 201, endPoint x: 552, endPoint y: 200, distance: 10.8
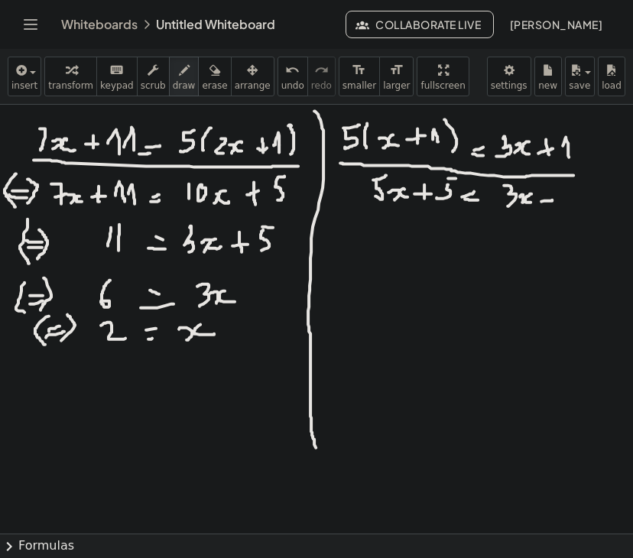
click at [552, 200] on div at bounding box center [316, 534] width 633 height 858
click at [550, 202] on div at bounding box center [316, 534] width 633 height 858
click at [550, 203] on div at bounding box center [316, 534] width 633 height 858
click at [548, 206] on div at bounding box center [316, 534] width 633 height 858
click at [555, 199] on div at bounding box center [316, 534] width 633 height 858
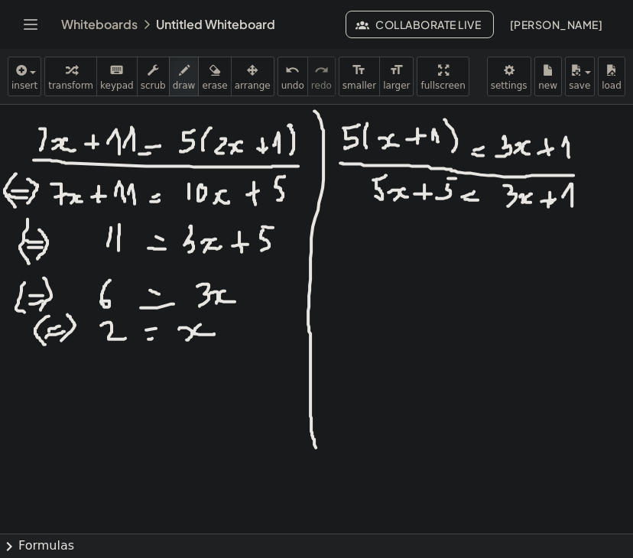
click at [572, 206] on div at bounding box center [316, 534] width 633 height 858
click at [435, 242] on div at bounding box center [316, 534] width 633 height 858
click at [0, 0] on html "Graspable Math Activities Whiteboards Classes Account v1.28.4 | Privacy policy …" at bounding box center [316, 279] width 633 height 558
click at [277, 78] on button "undo undo" at bounding box center [292, 77] width 31 height 40
click at [437, 238] on div at bounding box center [316, 534] width 633 height 858
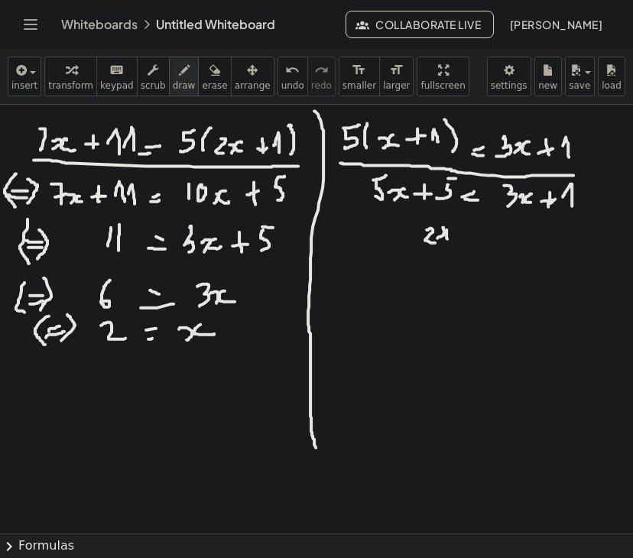
click at [455, 239] on div at bounding box center [316, 534] width 633 height 858
click at [285, 77] on icon "undo" at bounding box center [292, 70] width 15 height 18
drag, startPoint x: 442, startPoint y: 235, endPoint x: 435, endPoint y: 246, distance: 12.7
click at [435, 246] on div at bounding box center [316, 534] width 633 height 858
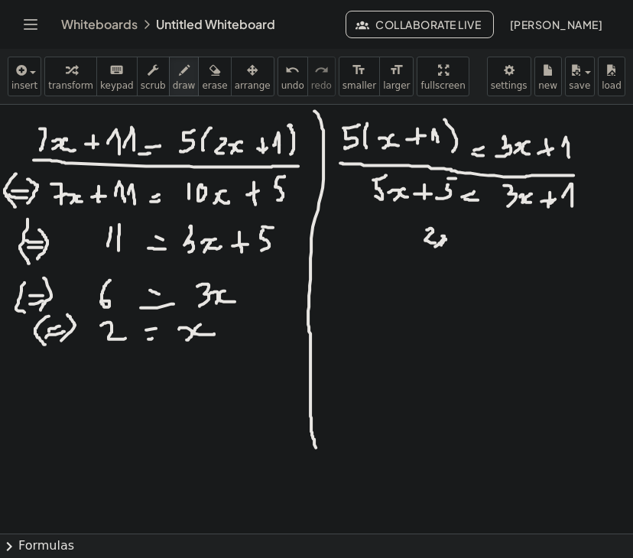
drag, startPoint x: 446, startPoint y: 239, endPoint x: 455, endPoint y: 245, distance: 10.6
click at [452, 245] on div at bounding box center [316, 534] width 633 height 858
drag, startPoint x: 462, startPoint y: 242, endPoint x: 474, endPoint y: 238, distance: 12.8
click at [474, 238] on div at bounding box center [316, 534] width 633 height 858
drag, startPoint x: 468, startPoint y: 243, endPoint x: 482, endPoint y: 242, distance: 14.5
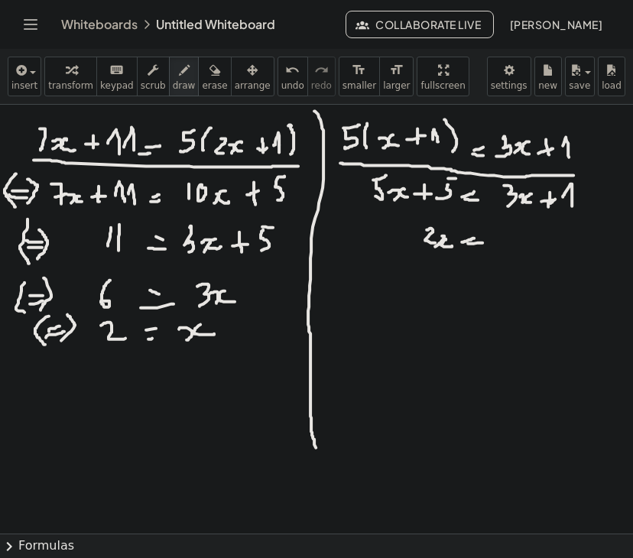
click at [482, 242] on div at bounding box center [316, 534] width 633 height 858
click at [281, 76] on div "undo" at bounding box center [292, 69] width 23 height 18
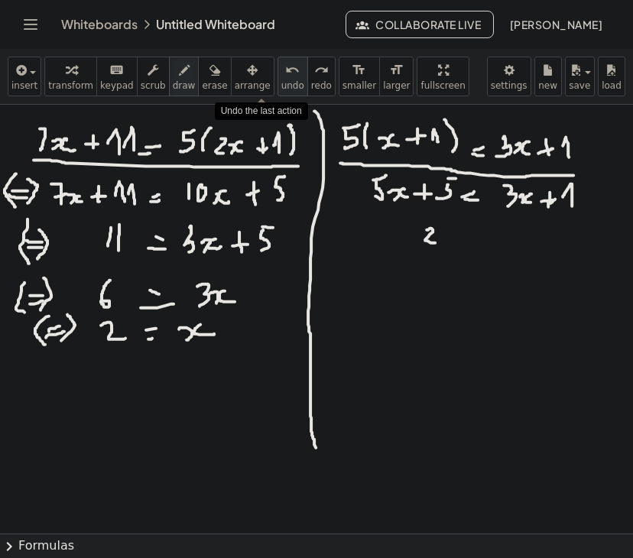
click at [281, 76] on div "undo" at bounding box center [292, 69] width 23 height 18
drag, startPoint x: 378, startPoint y: 219, endPoint x: 381, endPoint y: 237, distance: 18.7
click at [381, 237] on div at bounding box center [316, 534] width 633 height 858
click at [395, 234] on div at bounding box center [316, 534] width 633 height 858
drag, startPoint x: 407, startPoint y: 227, endPoint x: 404, endPoint y: 238, distance: 10.9
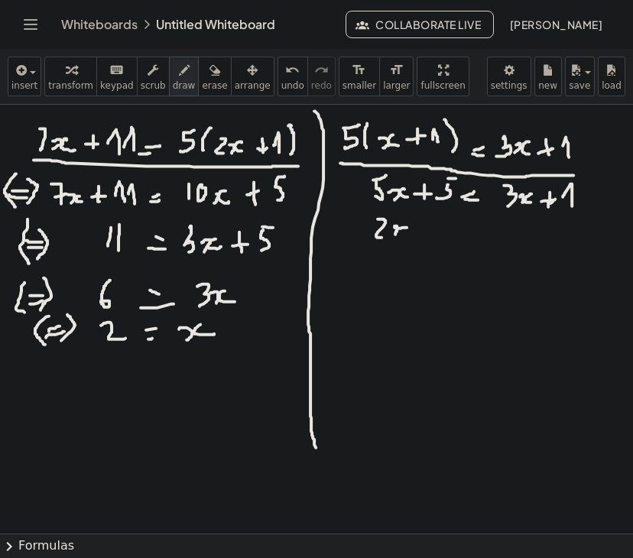
click at [404, 238] on div at bounding box center [316, 534] width 633 height 858
drag, startPoint x: 423, startPoint y: 227, endPoint x: 434, endPoint y: 225, distance: 10.9
click at [434, 225] on div at bounding box center [316, 534] width 633 height 858
drag, startPoint x: 431, startPoint y: 218, endPoint x: 433, endPoint y: 232, distance: 14.6
click at [433, 232] on div at bounding box center [316, 534] width 633 height 858
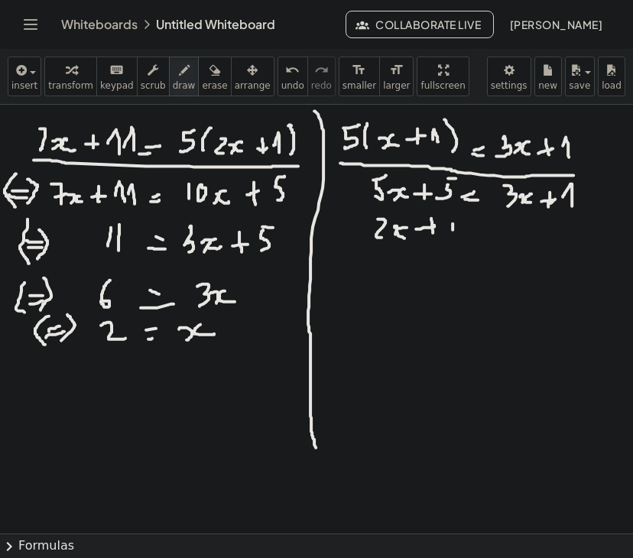
drag, startPoint x: 453, startPoint y: 223, endPoint x: 443, endPoint y: 244, distance: 22.6
click at [443, 245] on div at bounding box center [316, 534] width 633 height 858
drag, startPoint x: 455, startPoint y: 221, endPoint x: 466, endPoint y: 216, distance: 12.7
click at [461, 218] on div at bounding box center [316, 534] width 633 height 858
click at [486, 226] on div at bounding box center [316, 534] width 633 height 858
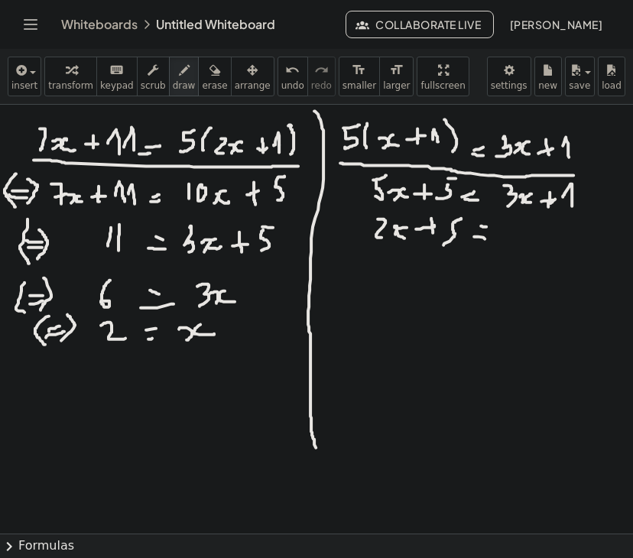
drag, startPoint x: 474, startPoint y: 236, endPoint x: 486, endPoint y: 239, distance: 12.4
click at [486, 239] on div at bounding box center [316, 534] width 633 height 858
drag, startPoint x: 508, startPoint y: 238, endPoint x: 523, endPoint y: 233, distance: 16.0
click at [523, 233] on div at bounding box center [316, 534] width 633 height 858
drag, startPoint x: 522, startPoint y: 230, endPoint x: 517, endPoint y: 248, distance: 19.1
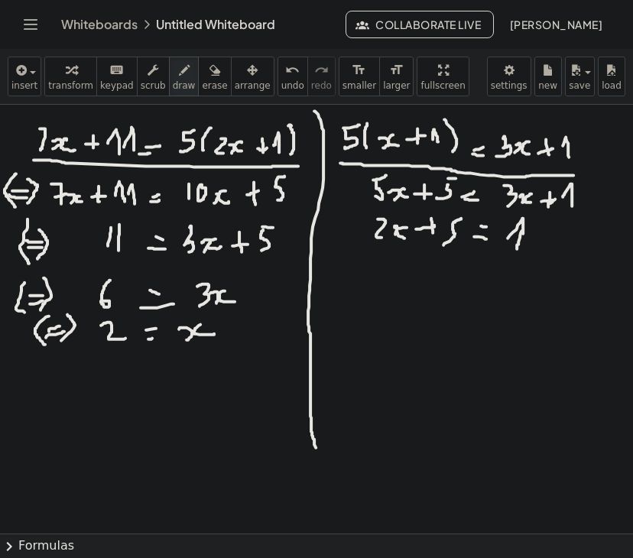
click at [517, 248] on div at bounding box center [316, 534] width 633 height 858
click at [285, 73] on icon "undo" at bounding box center [292, 70] width 15 height 18
click at [509, 239] on div at bounding box center [316, 534] width 633 height 858
drag, startPoint x: 508, startPoint y: 238, endPoint x: 505, endPoint y: 250, distance: 12.6
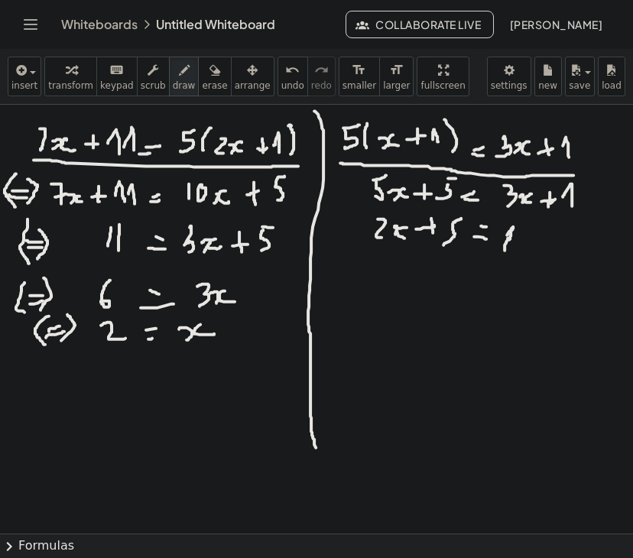
click at [505, 250] on div at bounding box center [316, 534] width 633 height 858
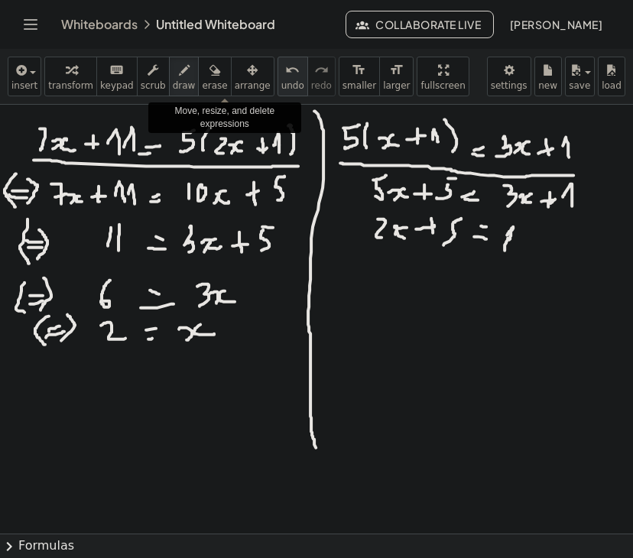
click at [285, 71] on icon "undo" at bounding box center [292, 70] width 15 height 18
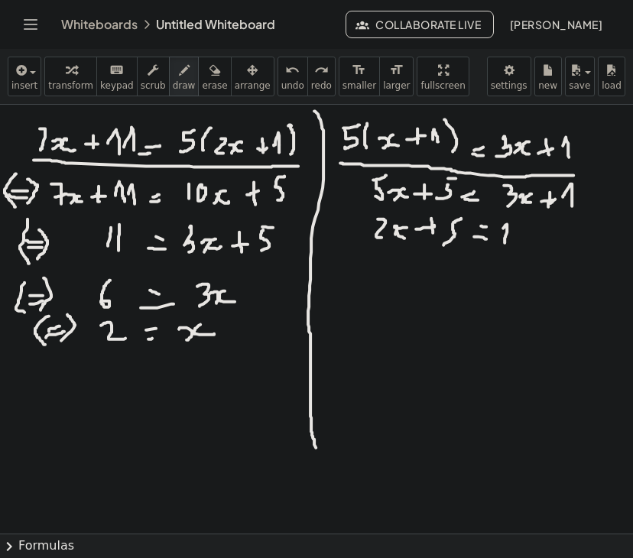
drag, startPoint x: 503, startPoint y: 228, endPoint x: 505, endPoint y: 242, distance: 14.6
click at [505, 242] on div at bounding box center [316, 534] width 633 height 858
drag, startPoint x: 421, startPoint y: 276, endPoint x: 428, endPoint y: 282, distance: 9.2
click at [428, 282] on div at bounding box center [316, 534] width 633 height 858
click at [433, 282] on div at bounding box center [316, 534] width 633 height 858
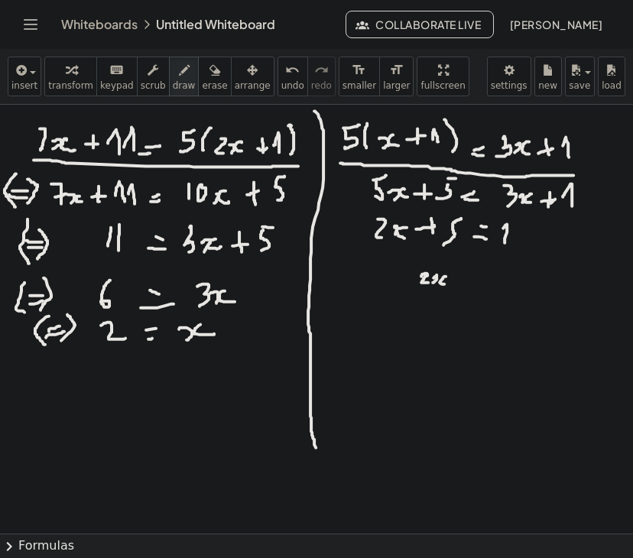
drag, startPoint x: 446, startPoint y: 276, endPoint x: 444, endPoint y: 284, distance: 7.8
click at [444, 284] on div at bounding box center [316, 534] width 633 height 858
click at [477, 282] on div at bounding box center [316, 534] width 633 height 858
click at [475, 287] on div at bounding box center [316, 534] width 633 height 858
drag, startPoint x: 495, startPoint y: 286, endPoint x: 510, endPoint y: 281, distance: 15.2
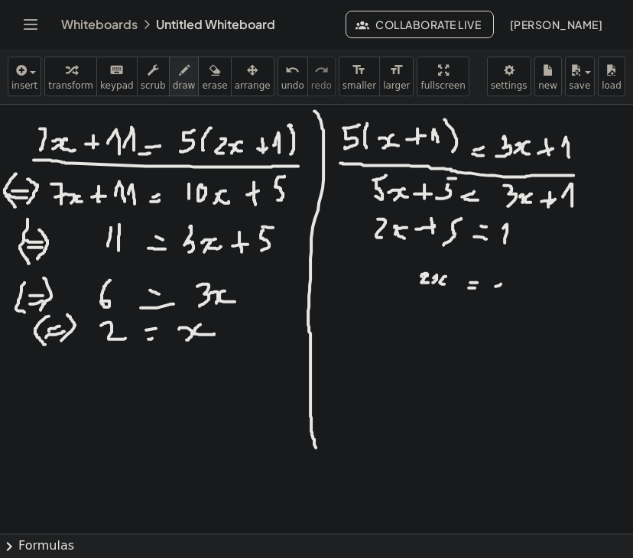
click at [502, 284] on div at bounding box center [316, 534] width 633 height 858
drag, startPoint x: 524, startPoint y: 276, endPoint x: 534, endPoint y: 282, distance: 11.7
click at [534, 282] on div at bounding box center [316, 534] width 633 height 858
drag, startPoint x: 533, startPoint y: 275, endPoint x: 531, endPoint y: 290, distance: 14.6
click at [531, 290] on div at bounding box center [316, 534] width 633 height 858
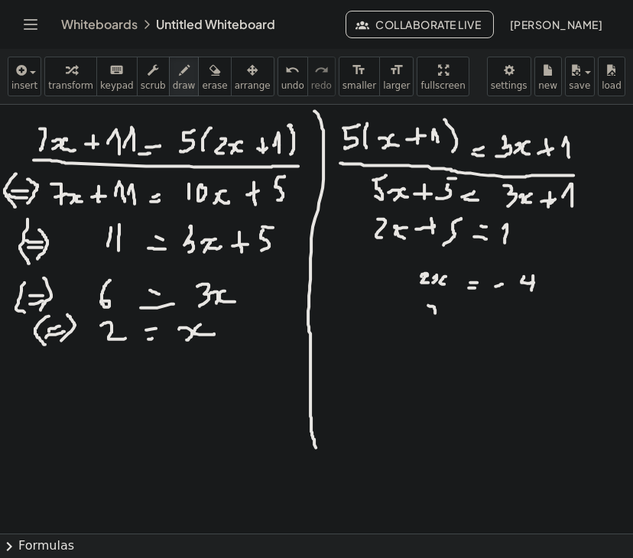
drag, startPoint x: 428, startPoint y: 305, endPoint x: 433, endPoint y: 316, distance: 12.0
click at [433, 316] on div at bounding box center [316, 534] width 633 height 858
drag, startPoint x: 440, startPoint y: 307, endPoint x: 453, endPoint y: 313, distance: 13.4
click at [453, 313] on div at bounding box center [316, 534] width 633 height 858
click at [482, 310] on div at bounding box center [316, 534] width 633 height 858
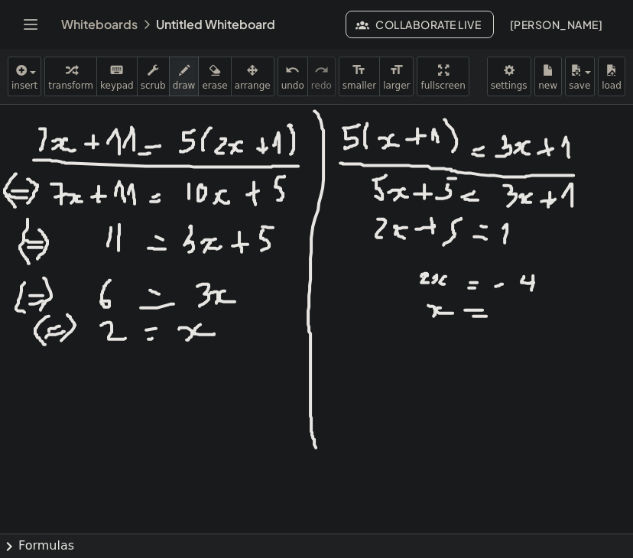
drag, startPoint x: 473, startPoint y: 316, endPoint x: 489, endPoint y: 315, distance: 16.1
click at [489, 315] on div at bounding box center [316, 534] width 633 height 858
drag, startPoint x: 508, startPoint y: 314, endPoint x: 522, endPoint y: 313, distance: 13.8
click at [522, 313] on div at bounding box center [316, 534] width 633 height 858
drag, startPoint x: 534, startPoint y: 312, endPoint x: 557, endPoint y: 323, distance: 25.0
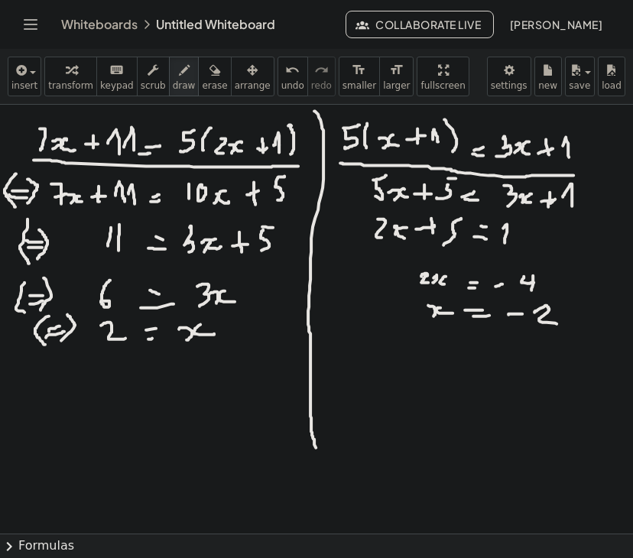
click at [557, 323] on div at bounding box center [316, 534] width 633 height 858
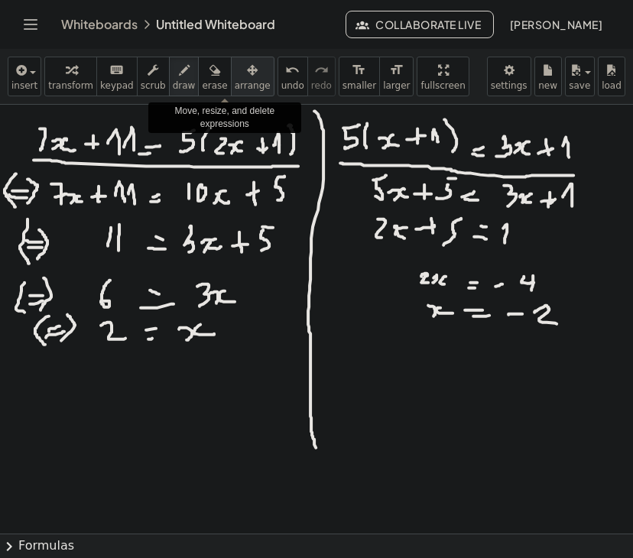
click at [235, 86] on span "arrange" at bounding box center [253, 85] width 36 height 11
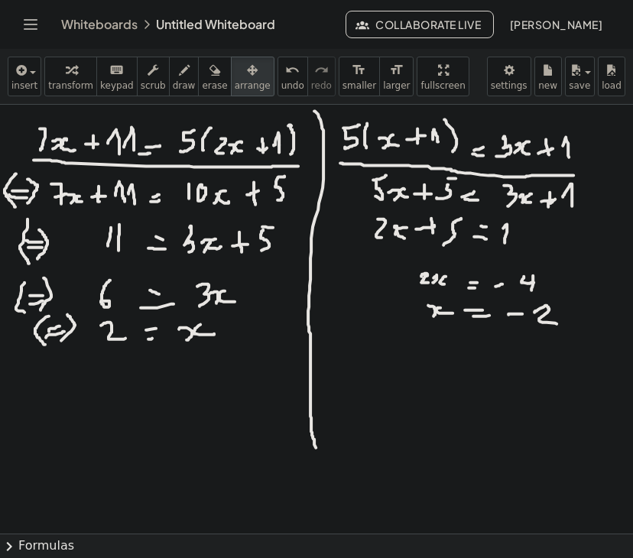
click at [235, 65] on div "button" at bounding box center [253, 69] width 36 height 18
click at [173, 77] on div "button" at bounding box center [184, 69] width 23 height 18
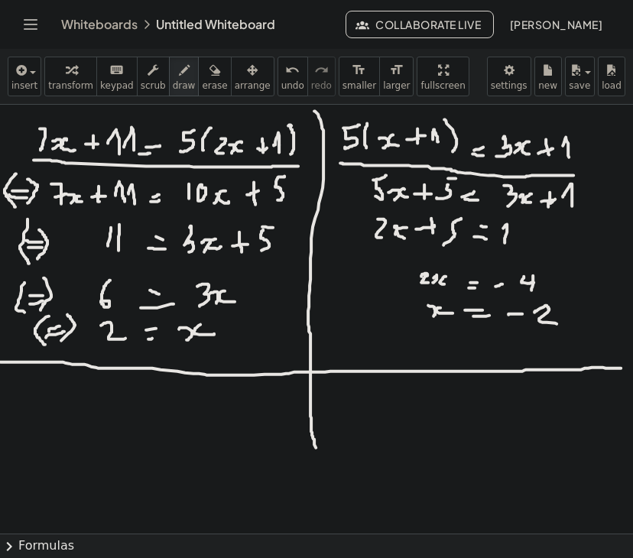
drag, startPoint x: 1, startPoint y: 362, endPoint x: 621, endPoint y: 368, distance: 620.0
click at [621, 368] on div at bounding box center [316, 534] width 633 height 858
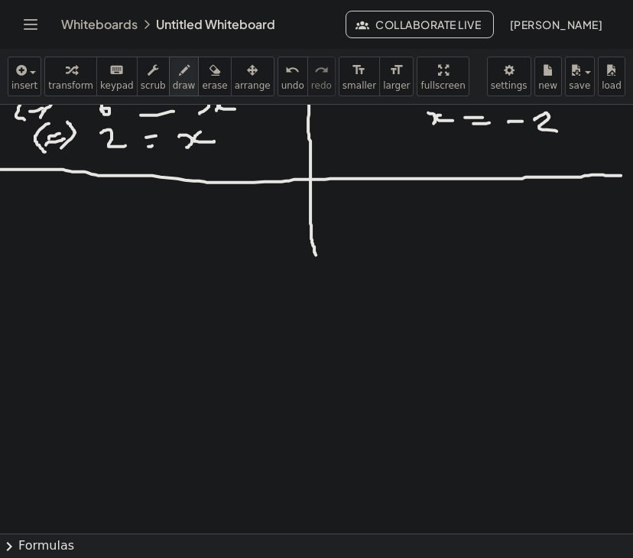
scroll to position [229, 0]
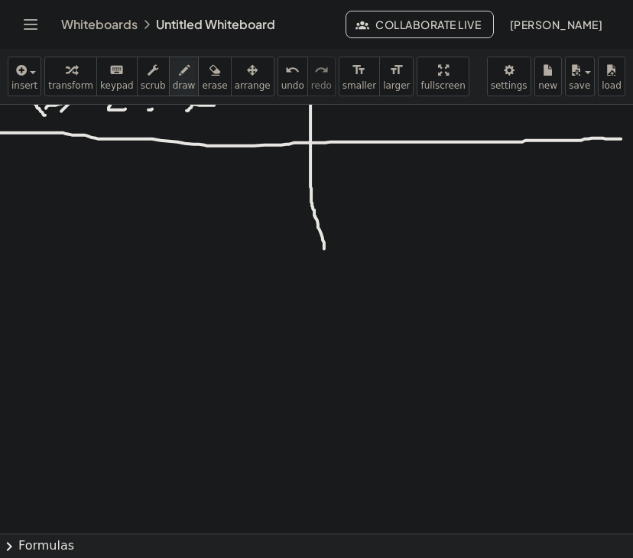
drag, startPoint x: 315, startPoint y: 292, endPoint x: 326, endPoint y: 329, distance: 38.2
click at [326, 329] on div at bounding box center [316, 304] width 633 height 858
click at [277, 78] on button "undo undo" at bounding box center [292, 77] width 31 height 40
drag, startPoint x: 312, startPoint y: 212, endPoint x: 321, endPoint y: 508, distance: 296.7
click at [321, 508] on div at bounding box center [316, 304] width 633 height 858
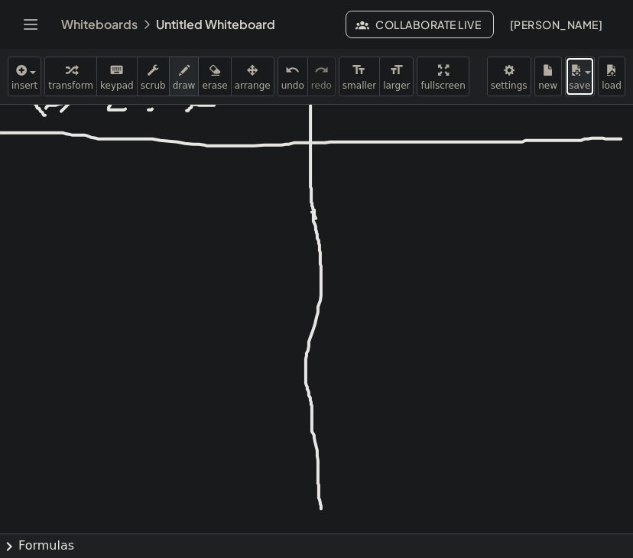
click at [585, 75] on div "button" at bounding box center [580, 69] width 22 height 18
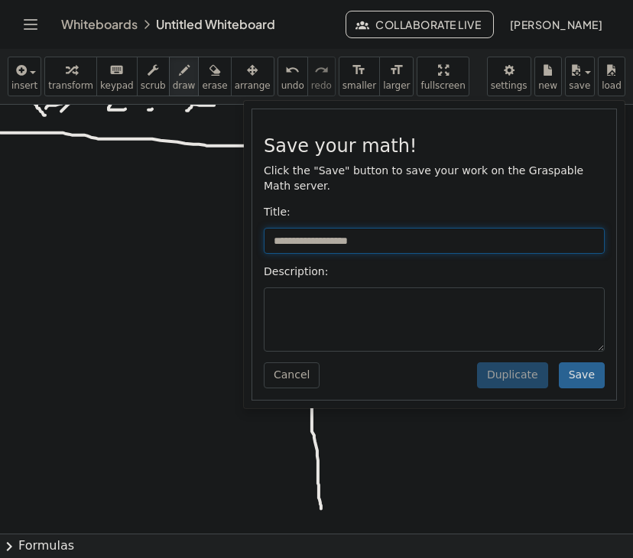
drag, startPoint x: 381, startPoint y: 224, endPoint x: 242, endPoint y: 241, distance: 140.9
click at [242, 241] on div "**********" at bounding box center [316, 303] width 633 height 509
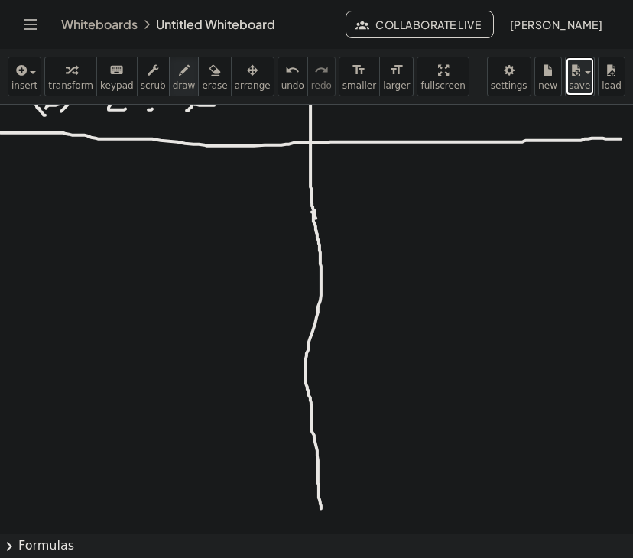
click at [571, 90] on span "save" at bounding box center [579, 85] width 21 height 11
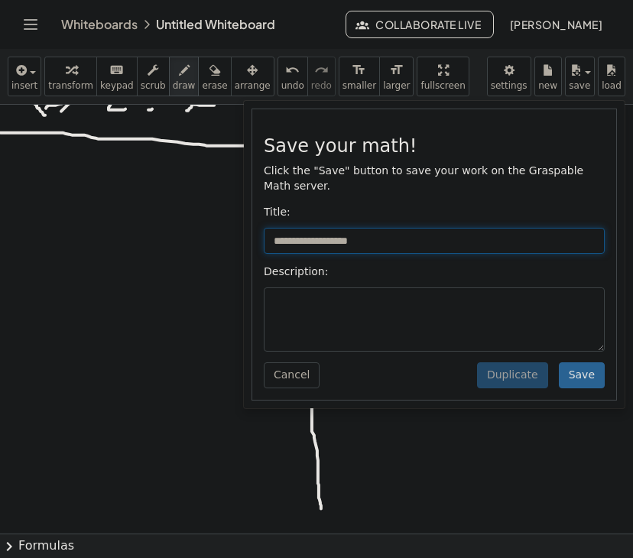
click at [394, 229] on input "**********" at bounding box center [434, 241] width 341 height 26
type input "*"
paste input "**********"
drag, startPoint x: 520, startPoint y: 228, endPoint x: 465, endPoint y: 239, distance: 56.2
click at [465, 239] on div "**********" at bounding box center [434, 254] width 364 height 290
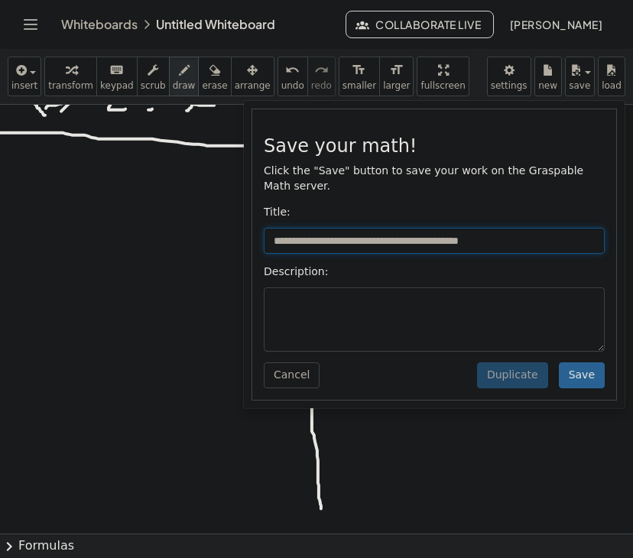
drag, startPoint x: 404, startPoint y: 222, endPoint x: 362, endPoint y: 226, distance: 42.2
click at [362, 228] on input "**********" at bounding box center [434, 241] width 341 height 26
click at [511, 228] on input "**********" at bounding box center [434, 241] width 341 height 26
type input "**********"
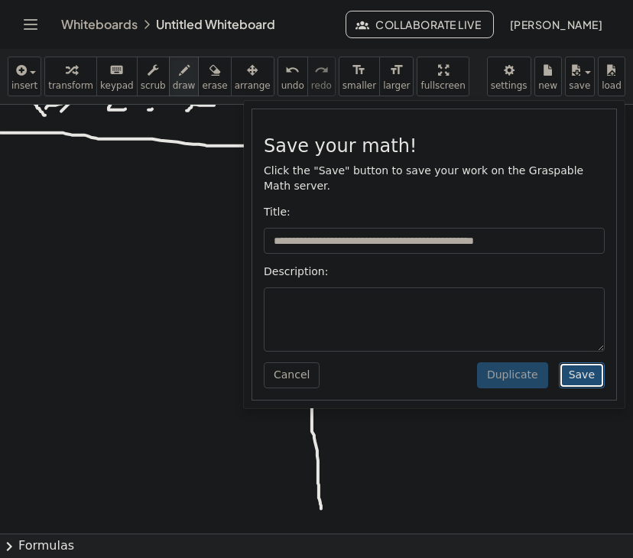
click at [575, 372] on button "Save" at bounding box center [582, 375] width 46 height 26
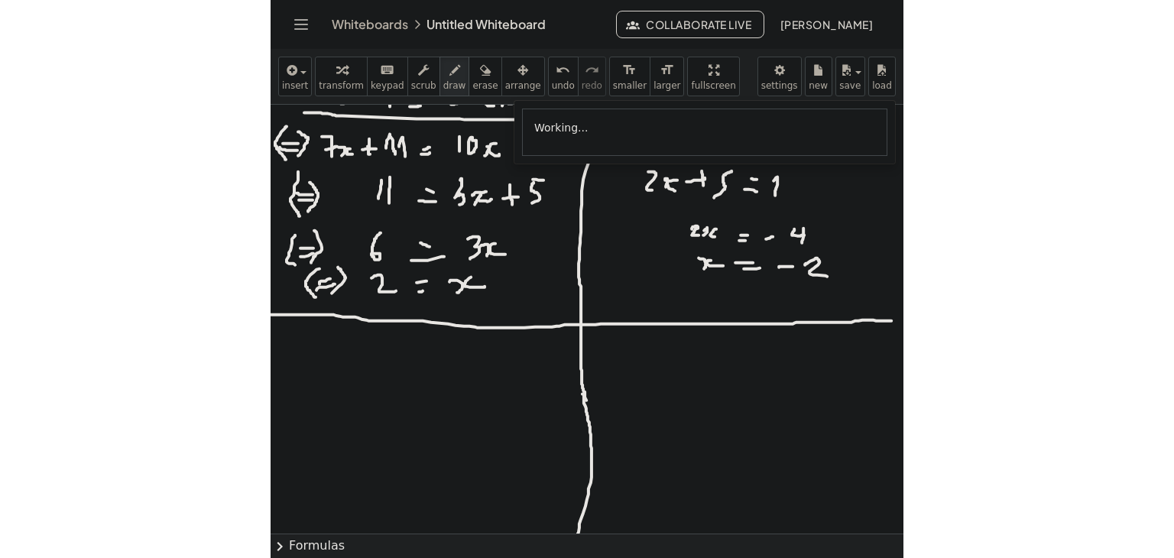
scroll to position [0, 0]
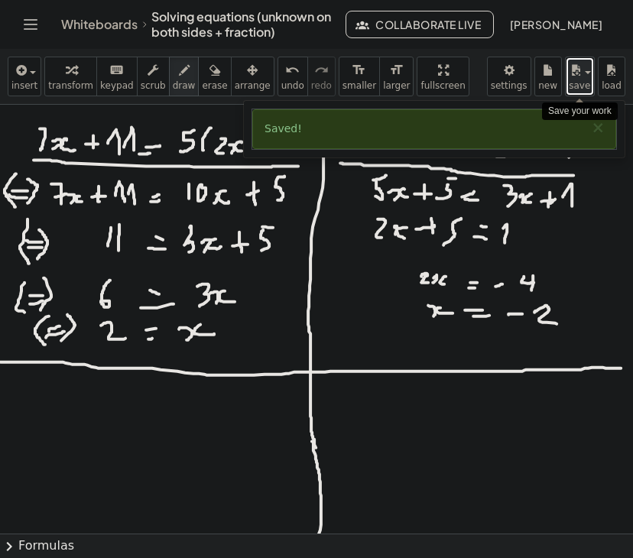
click at [583, 68] on span "button" at bounding box center [583, 72] width 3 height 11
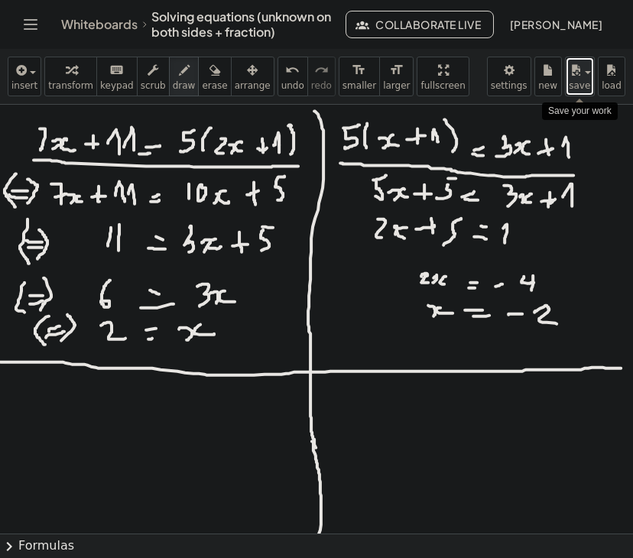
click at [583, 68] on span "button" at bounding box center [583, 72] width 3 height 11
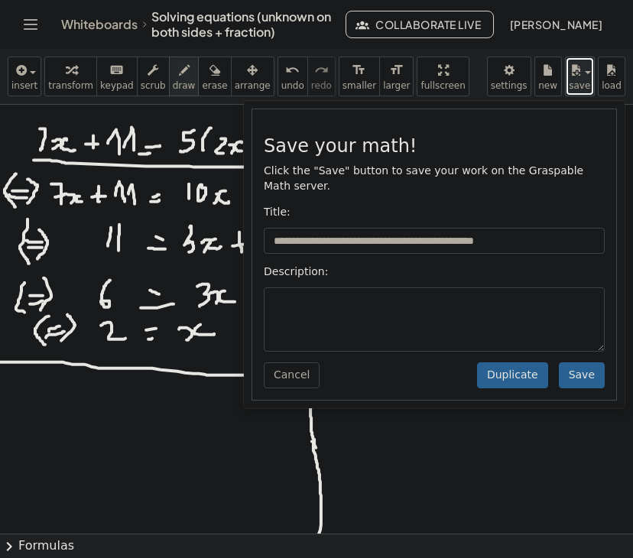
click at [563, 399] on div at bounding box center [316, 534] width 633 height 858
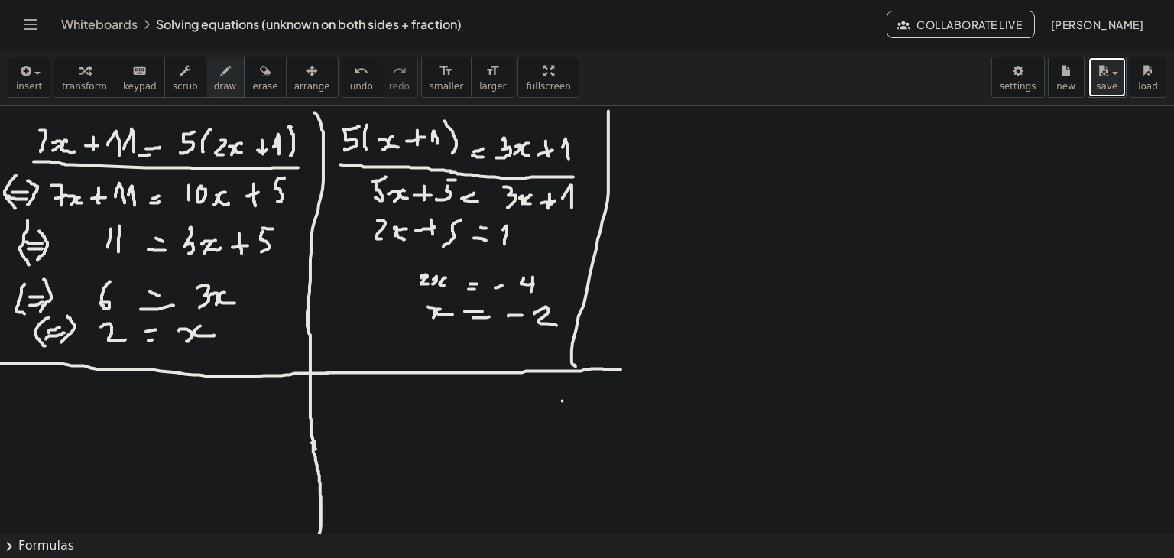
drag, startPoint x: 608, startPoint y: 111, endPoint x: 576, endPoint y: 368, distance: 258.9
click at [576, 368] on div at bounding box center [587, 533] width 1174 height 855
click at [346, 82] on button "undo undo" at bounding box center [362, 77] width 40 height 41
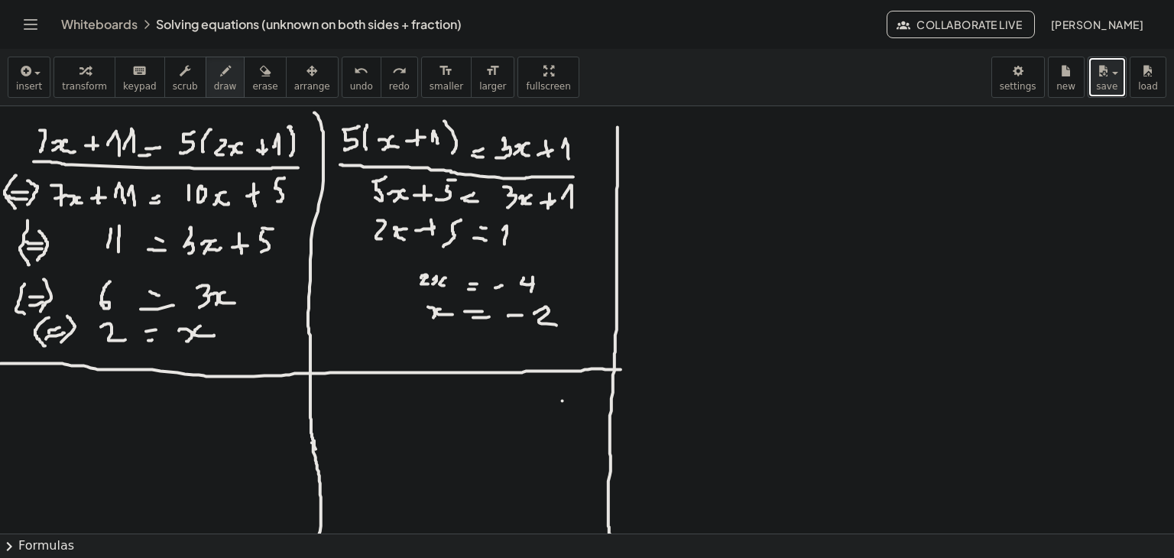
drag, startPoint x: 618, startPoint y: 127, endPoint x: 612, endPoint y: 539, distance: 412.1
click at [612, 539] on div "**********" at bounding box center [587, 303] width 1174 height 509
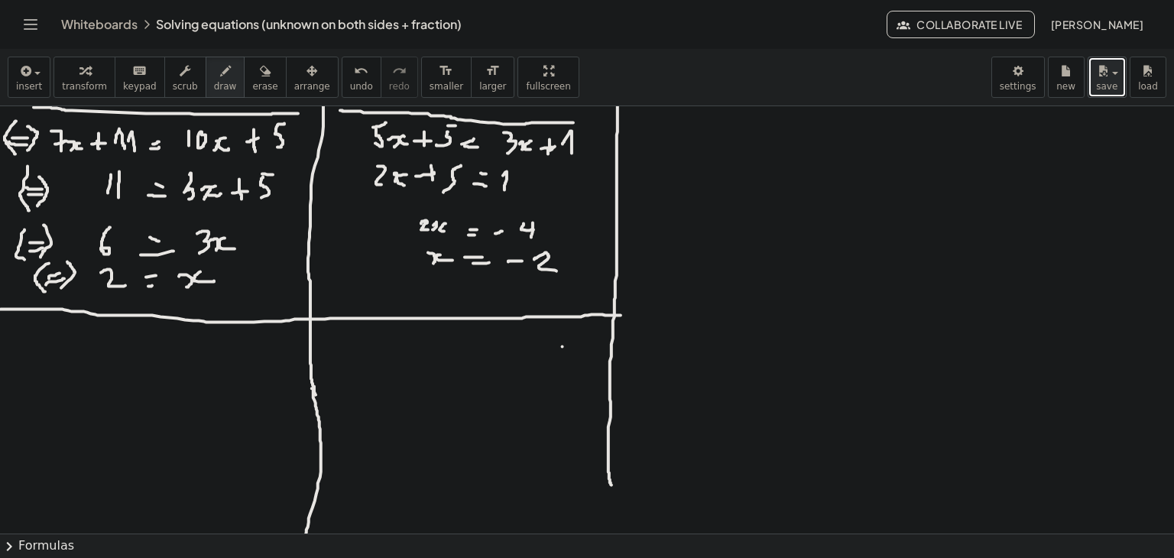
scroll to position [306, 0]
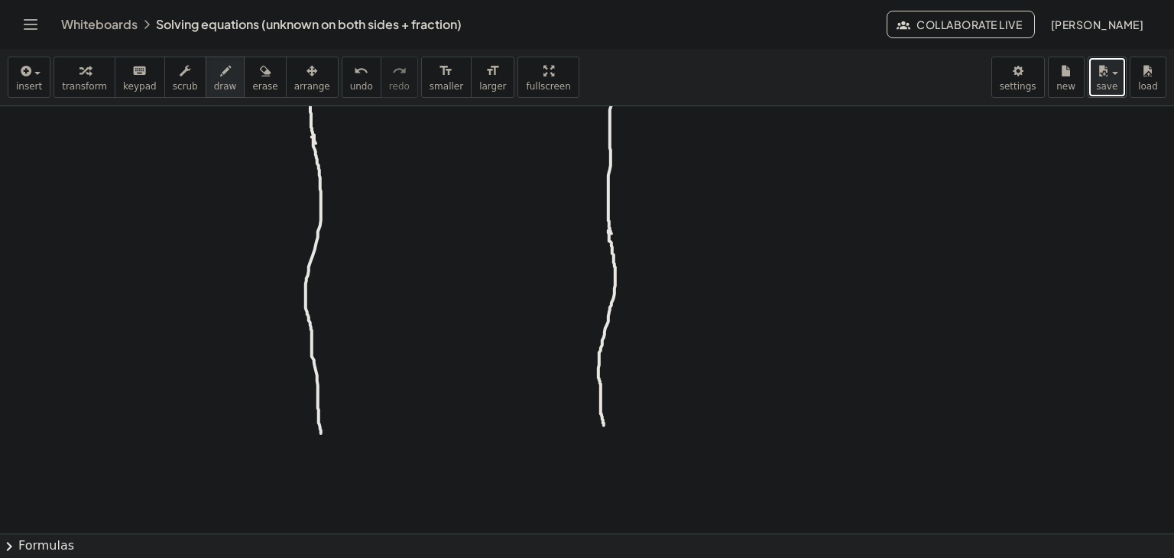
drag, startPoint x: 608, startPoint y: 230, endPoint x: 604, endPoint y: 425, distance: 195.0
click at [604, 425] on div at bounding box center [587, 227] width 1174 height 855
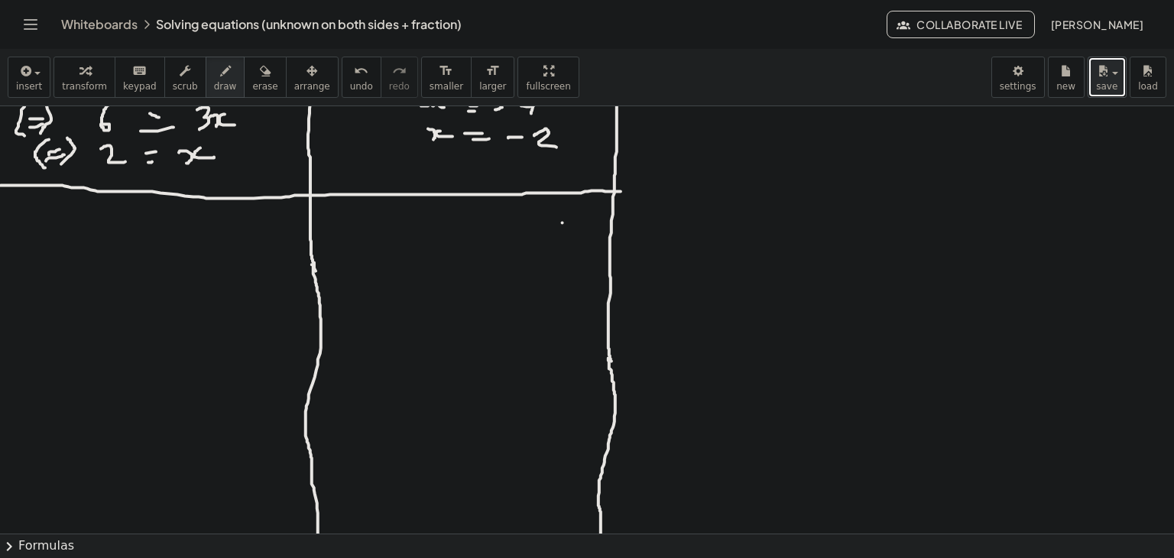
scroll to position [0, 0]
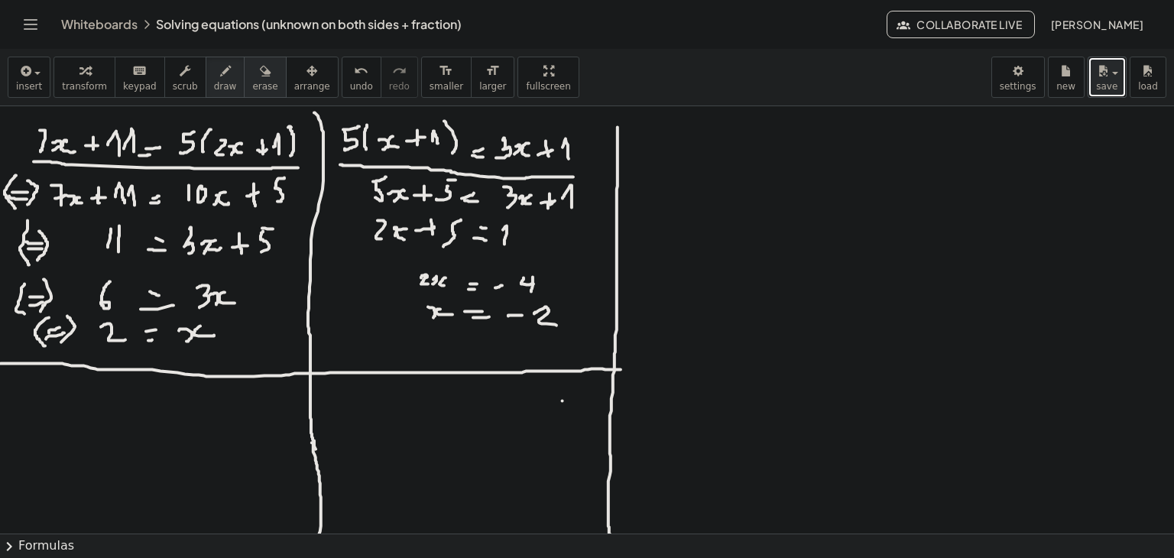
click at [260, 67] on icon "button" at bounding box center [265, 71] width 11 height 18
click at [547, 420] on div at bounding box center [587, 533] width 1174 height 855
drag, startPoint x: 743, startPoint y: 381, endPoint x: 816, endPoint y: 380, distance: 72.6
click at [771, 383] on div at bounding box center [587, 533] width 1174 height 855
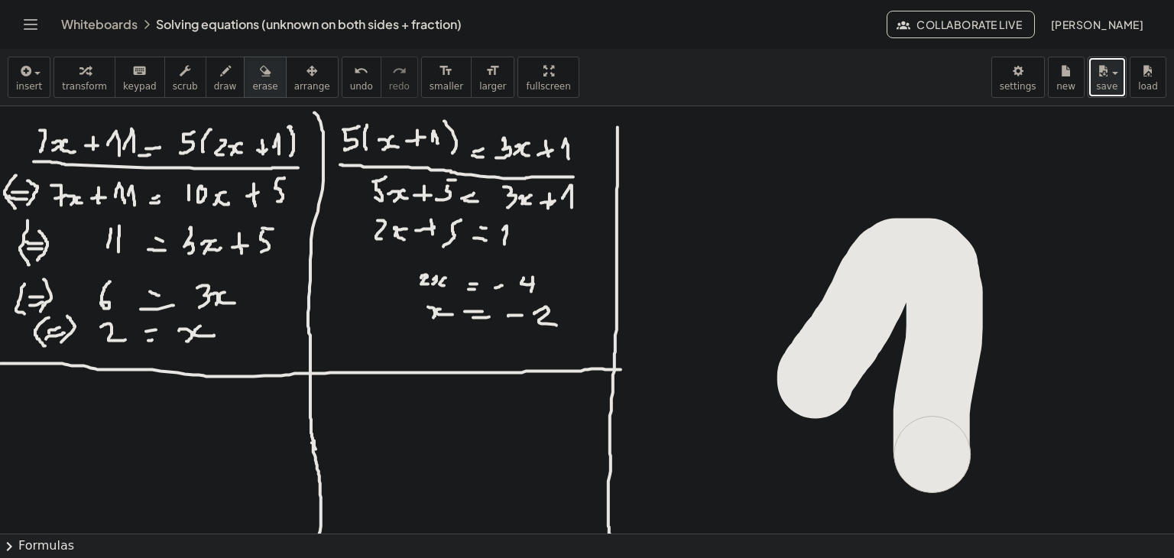
drag, startPoint x: 816, startPoint y: 380, endPoint x: 933, endPoint y: 454, distance: 138.5
click at [933, 454] on div at bounding box center [587, 533] width 1174 height 855
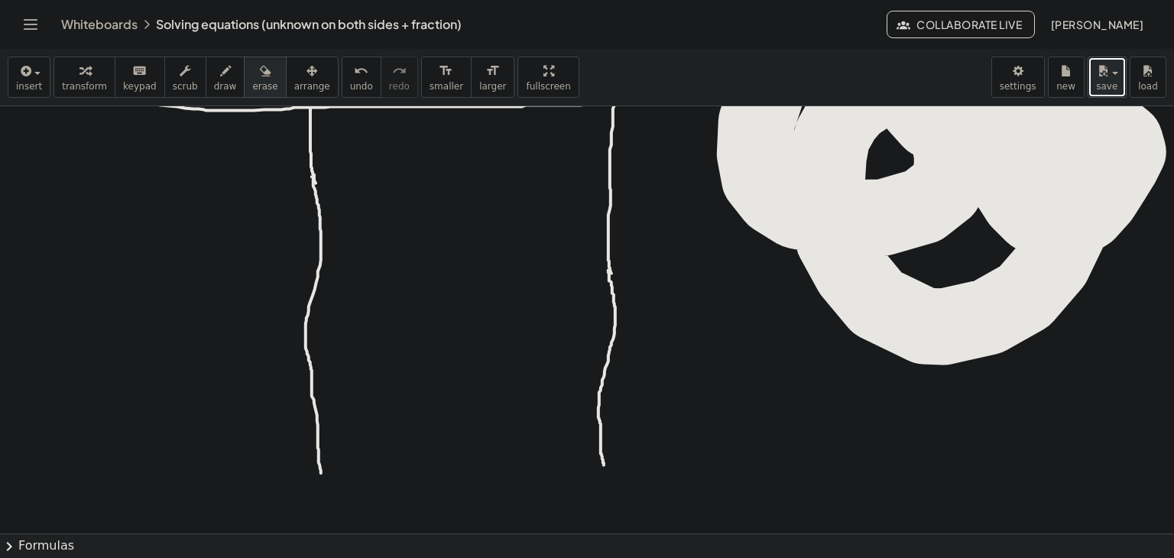
scroll to position [306, 0]
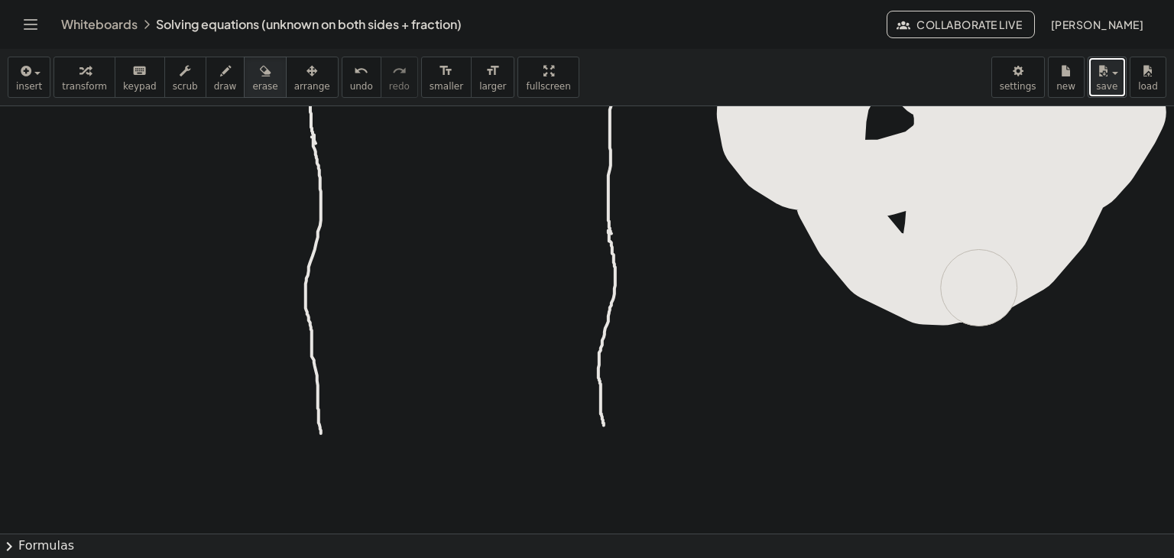
drag, startPoint x: 954, startPoint y: 385, endPoint x: 979, endPoint y: 593, distance: 209.5
click at [979, 557] on html "**********" at bounding box center [587, 279] width 1174 height 558
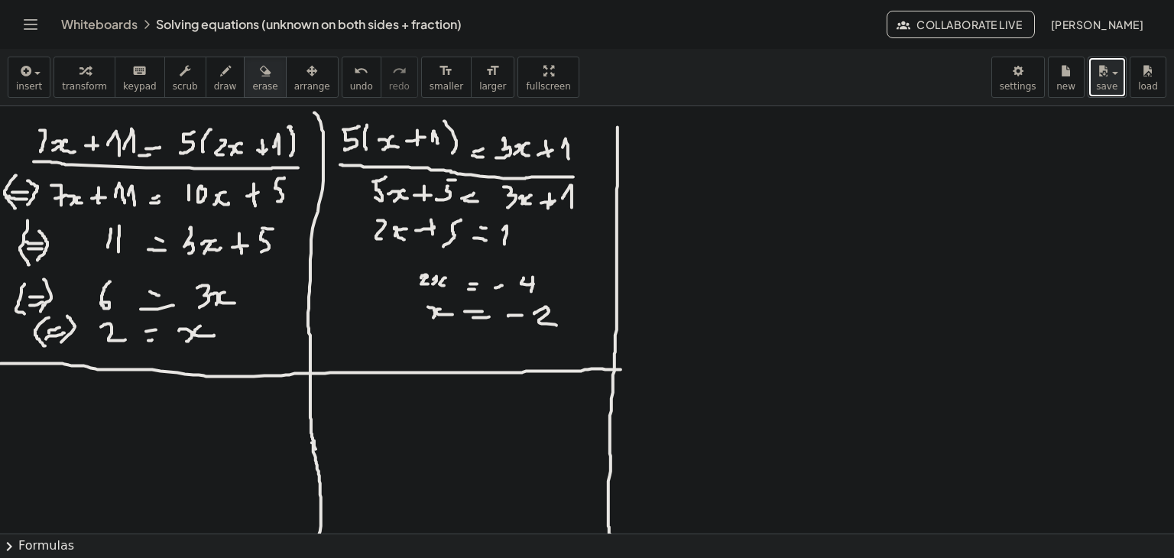
scroll to position [0, 0]
click at [1035, 89] on body "**********" at bounding box center [587, 279] width 1174 height 558
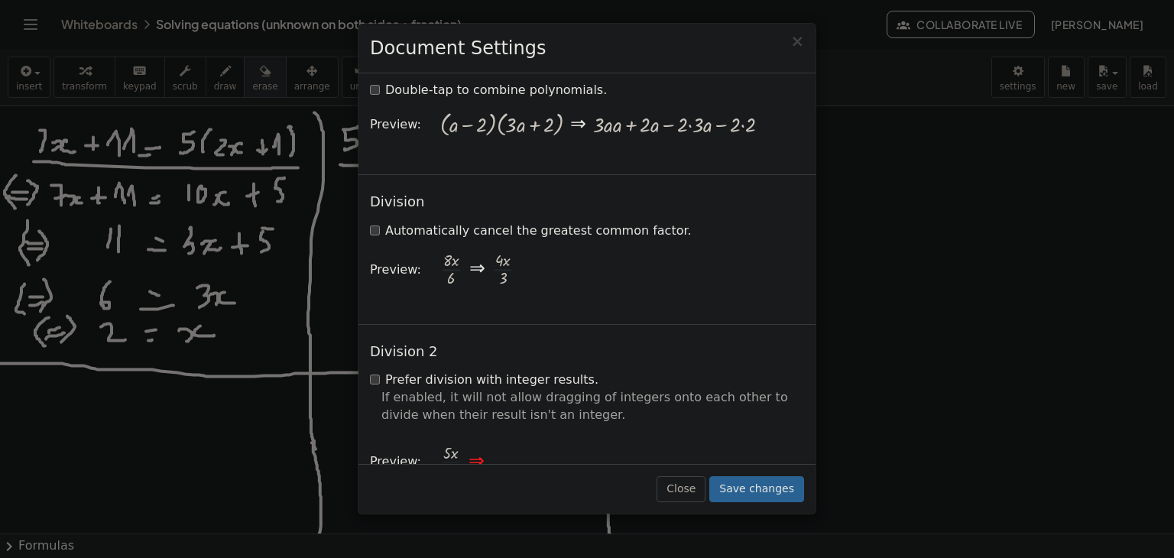
scroll to position [1468, 0]
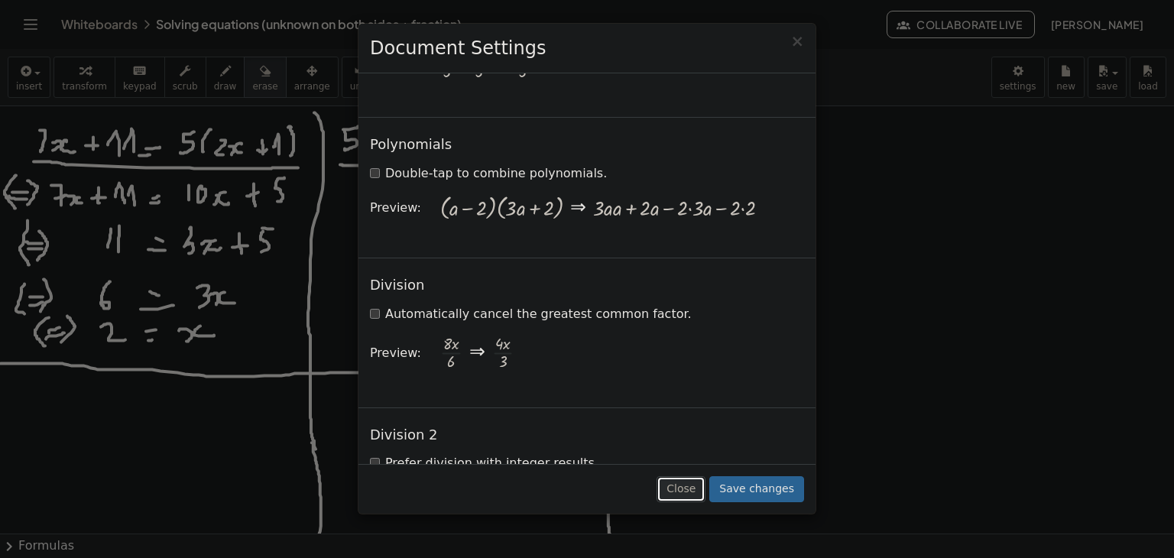
click at [706, 496] on button "Close" at bounding box center [681, 489] width 49 height 26
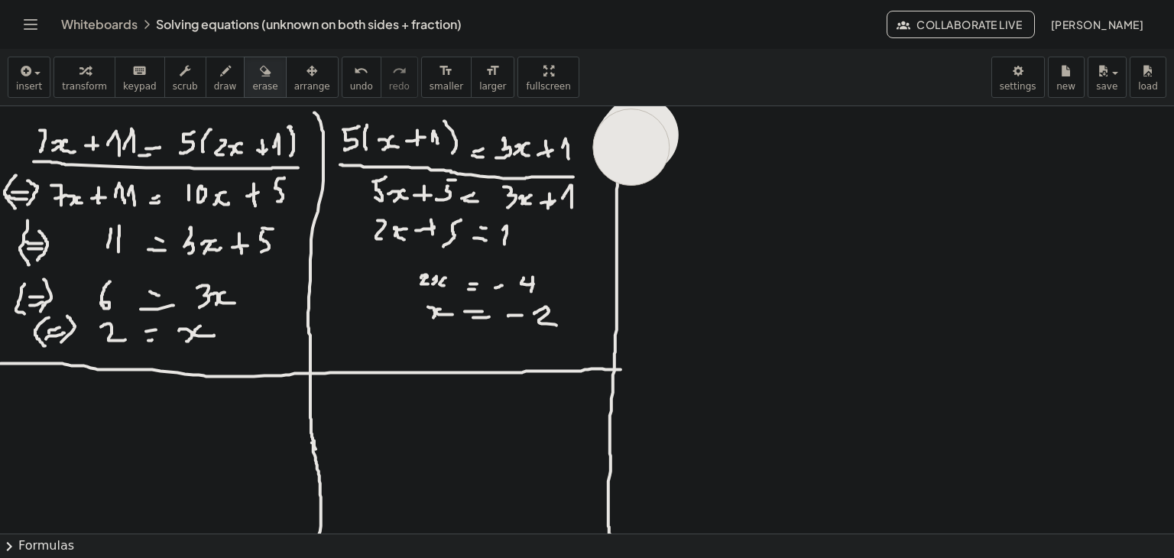
drag, startPoint x: 641, startPoint y: 135, endPoint x: 630, endPoint y: 148, distance: 17.4
click at [630, 148] on div at bounding box center [587, 533] width 1174 height 855
click at [216, 77] on button "draw" at bounding box center [226, 77] width 40 height 41
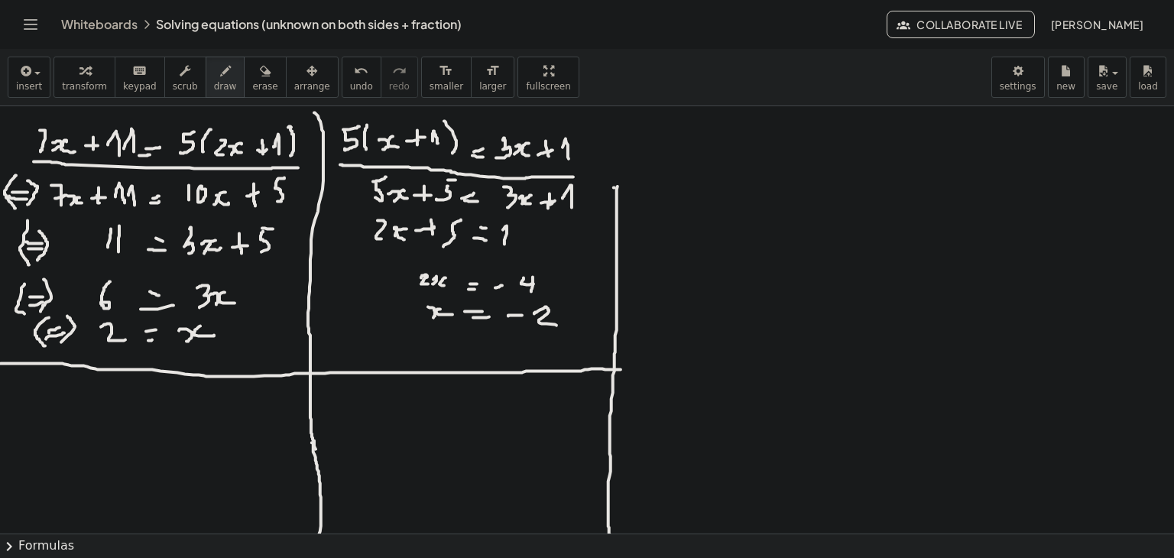
click at [614, 187] on div at bounding box center [587, 533] width 1174 height 855
click at [350, 83] on span "undo" at bounding box center [361, 86] width 23 height 11
drag, startPoint x: 642, startPoint y: 138, endPoint x: 645, endPoint y: 148, distance: 9.7
click at [645, 148] on div at bounding box center [587, 533] width 1174 height 855
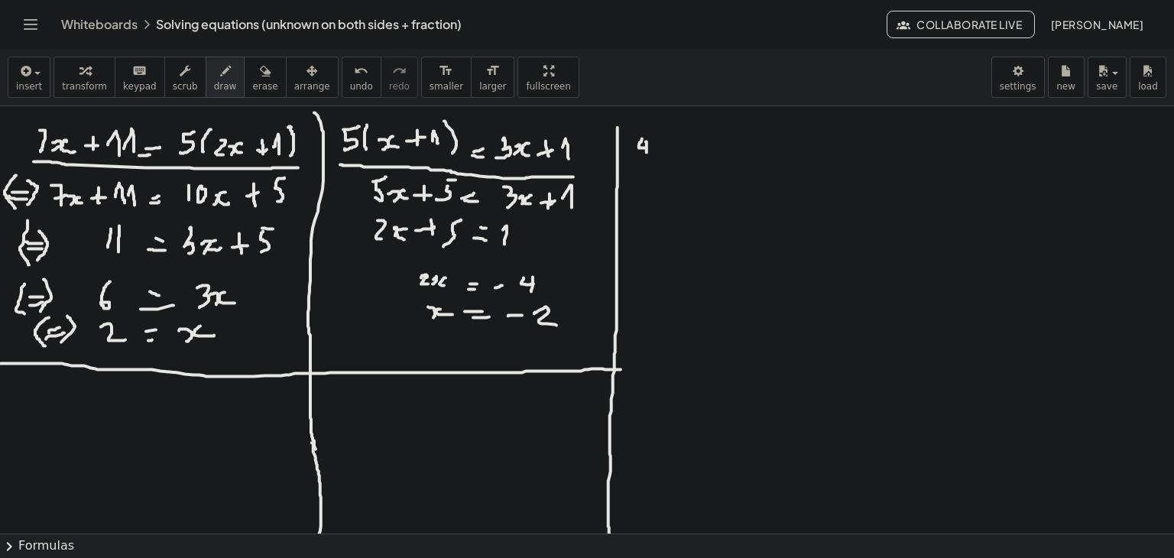
drag, startPoint x: 646, startPoint y: 141, endPoint x: 647, endPoint y: 154, distance: 12.3
click at [647, 155] on div at bounding box center [587, 533] width 1174 height 855
drag, startPoint x: 663, startPoint y: 133, endPoint x: 658, endPoint y: 154, distance: 21.9
click at [658, 154] on div at bounding box center [587, 533] width 1174 height 855
drag, startPoint x: 683, startPoint y: 128, endPoint x: 681, endPoint y: 138, distance: 10.8
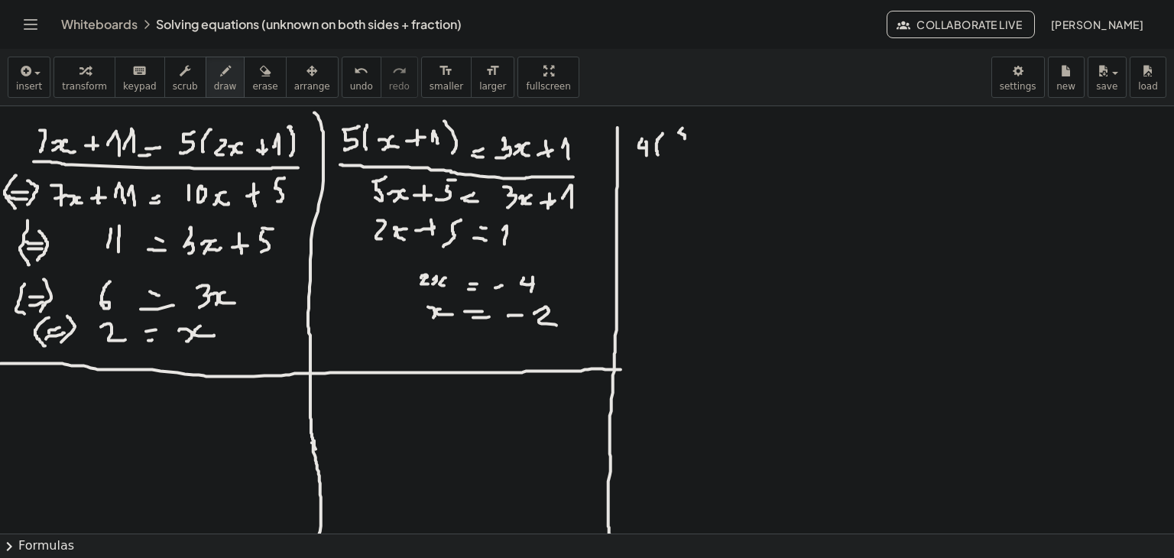
click at [681, 138] on div at bounding box center [587, 533] width 1174 height 855
click at [354, 69] on icon "undo" at bounding box center [361, 71] width 15 height 18
drag, startPoint x: 670, startPoint y: 136, endPoint x: 673, endPoint y: 148, distance: 11.9
click at [670, 148] on div at bounding box center [587, 533] width 1174 height 855
click at [675, 134] on div at bounding box center [587, 533] width 1174 height 855
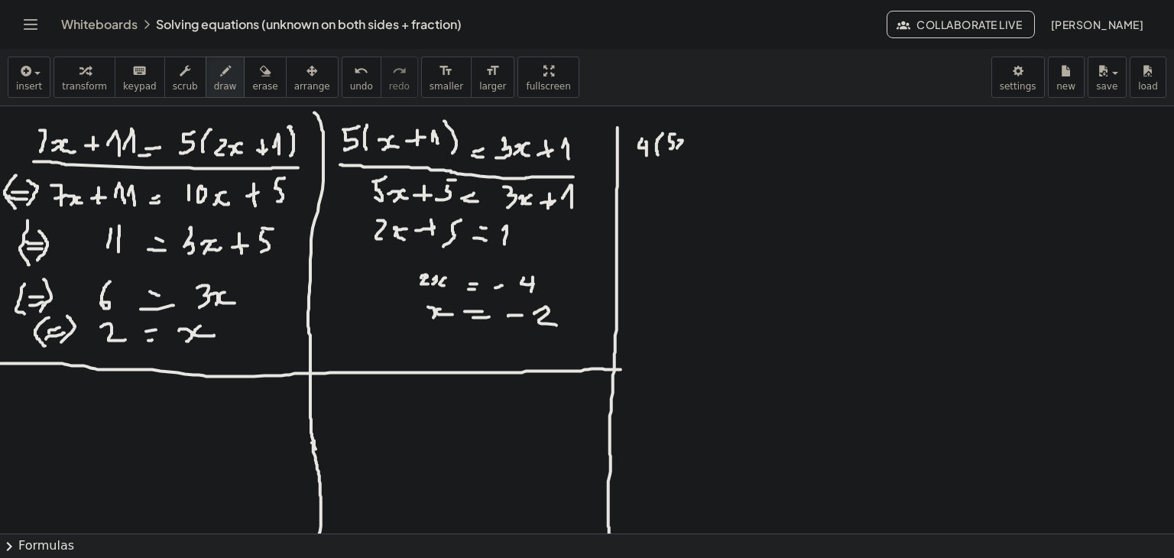
drag, startPoint x: 679, startPoint y: 140, endPoint x: 677, endPoint y: 148, distance: 7.8
click at [677, 148] on div at bounding box center [587, 533] width 1174 height 855
click at [694, 144] on div at bounding box center [587, 533] width 1174 height 855
drag, startPoint x: 700, startPoint y: 141, endPoint x: 711, endPoint y: 141, distance: 10.7
click at [711, 141] on div at bounding box center [587, 533] width 1174 height 855
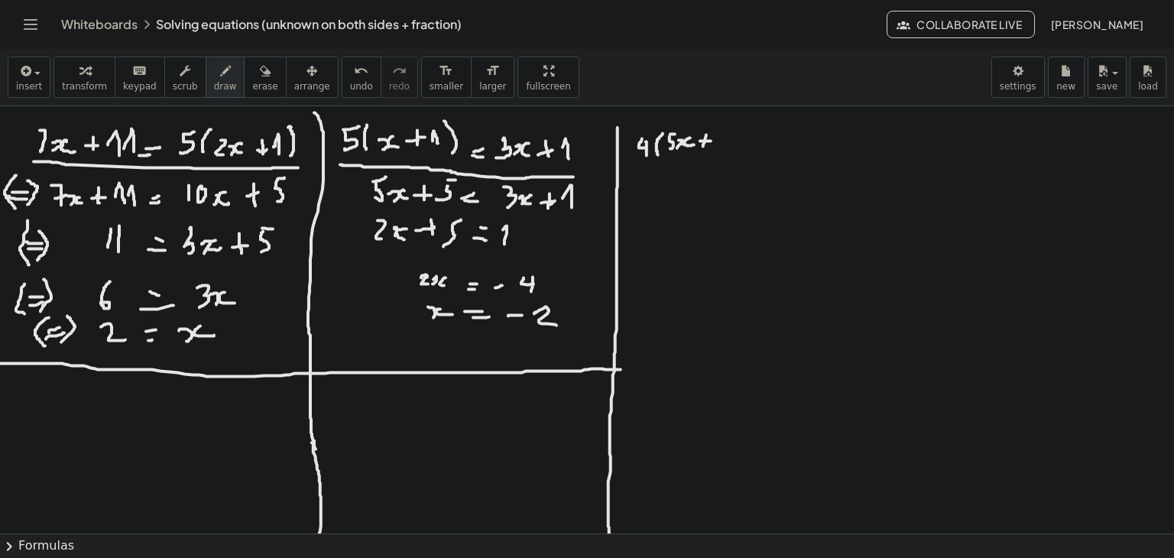
drag, startPoint x: 706, startPoint y: 135, endPoint x: 703, endPoint y: 146, distance: 11.9
click at [703, 146] on div at bounding box center [587, 533] width 1174 height 855
drag, startPoint x: 712, startPoint y: 141, endPoint x: 721, endPoint y: 149, distance: 11.4
click at [721, 149] on div at bounding box center [587, 533] width 1174 height 855
drag, startPoint x: 731, startPoint y: 128, endPoint x: 727, endPoint y: 152, distance: 24.0
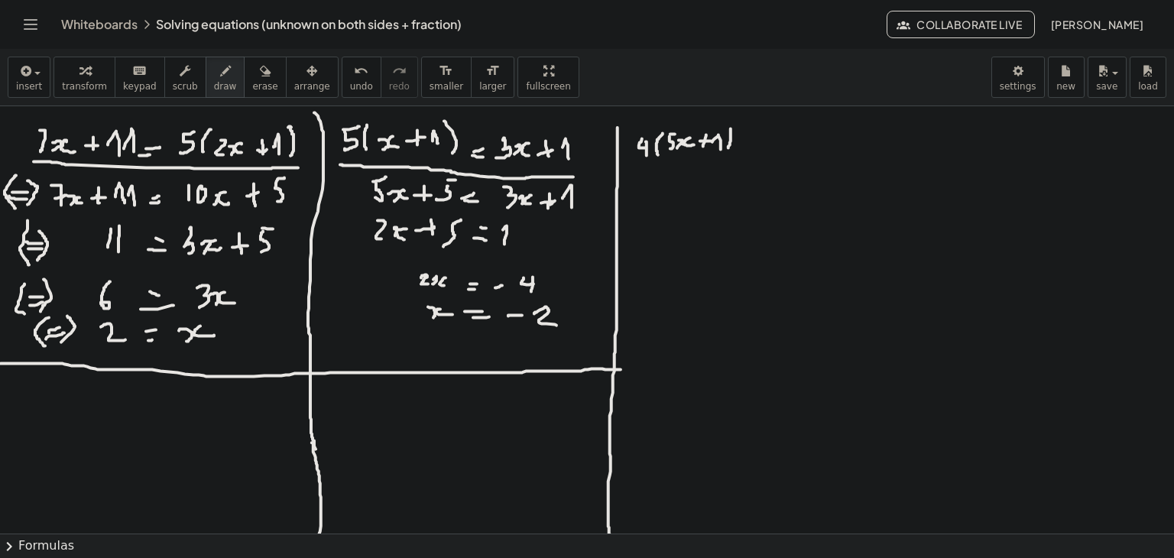
click at [727, 152] on div at bounding box center [587, 533] width 1174 height 855
click at [758, 144] on div at bounding box center [587, 533] width 1174 height 855
drag, startPoint x: 750, startPoint y: 151, endPoint x: 759, endPoint y: 151, distance: 9.2
click at [759, 151] on div at bounding box center [587, 533] width 1174 height 855
drag, startPoint x: 777, startPoint y: 141, endPoint x: 786, endPoint y: 156, distance: 17.2
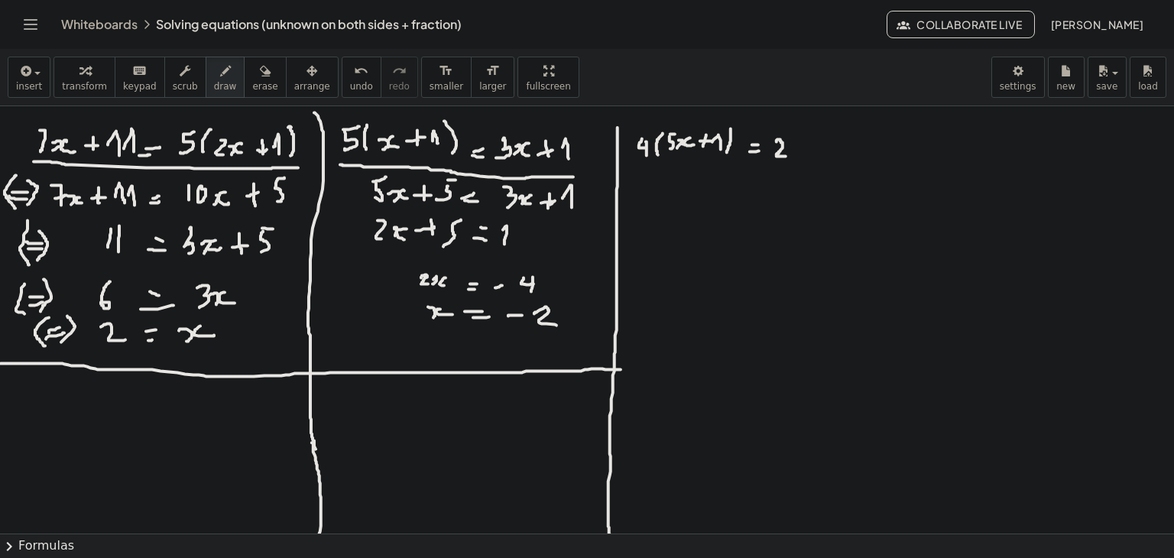
click at [786, 156] on div at bounding box center [587, 533] width 1174 height 855
drag, startPoint x: 801, startPoint y: 136, endPoint x: 801, endPoint y: 158, distance: 22.2
click at [801, 158] on div at bounding box center [587, 533] width 1174 height 855
drag, startPoint x: 818, startPoint y: 138, endPoint x: 818, endPoint y: 148, distance: 9.2
click at [818, 148] on div at bounding box center [587, 533] width 1174 height 855
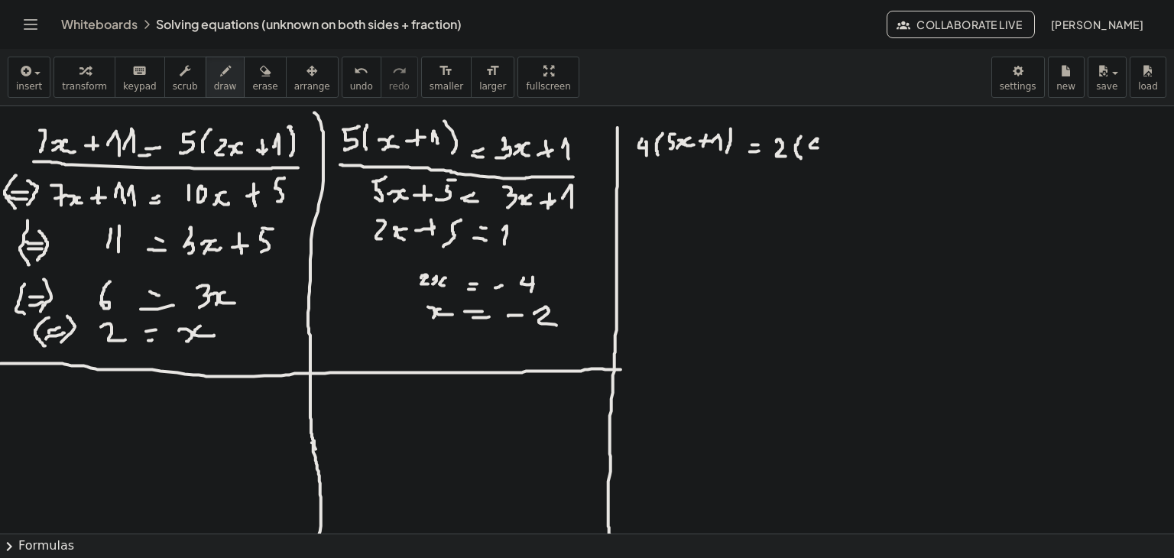
drag, startPoint x: 817, startPoint y: 140, endPoint x: 817, endPoint y: 153, distance: 13.0
click at [817, 153] on div at bounding box center [587, 533] width 1174 height 855
drag, startPoint x: 829, startPoint y: 145, endPoint x: 835, endPoint y: 156, distance: 12.3
click at [835, 156] on div at bounding box center [587, 533] width 1174 height 855
click at [845, 151] on div at bounding box center [587, 533] width 1174 height 855
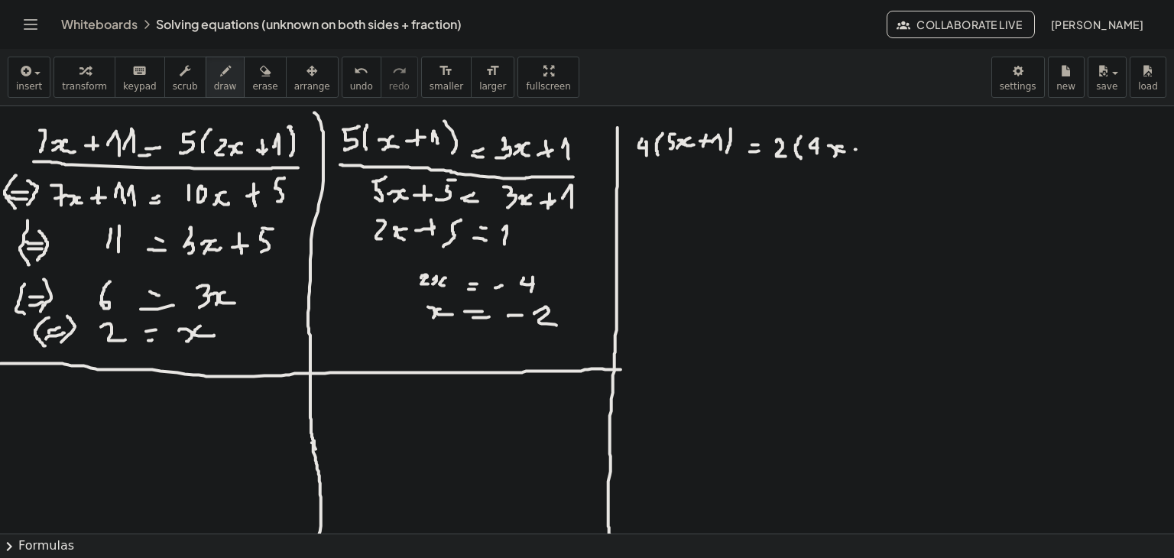
click at [862, 149] on div at bounding box center [587, 533] width 1174 height 855
drag, startPoint x: 868, startPoint y: 148, endPoint x: 873, endPoint y: 160, distance: 13.4
click at [873, 160] on div at bounding box center [587, 533] width 1174 height 855
drag, startPoint x: 879, startPoint y: 136, endPoint x: 881, endPoint y: 165, distance: 29.1
click at [881, 165] on div at bounding box center [587, 533] width 1174 height 855
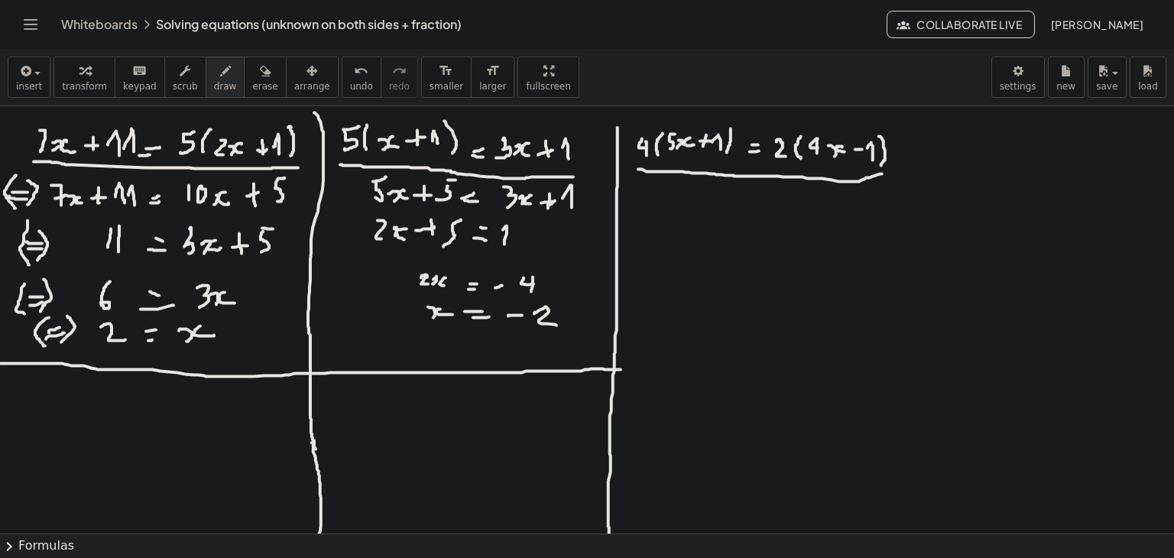
drag, startPoint x: 638, startPoint y: 169, endPoint x: 884, endPoint y: 173, distance: 245.4
click at [884, 173] on div at bounding box center [587, 533] width 1174 height 855
drag, startPoint x: 648, startPoint y: 191, endPoint x: 670, endPoint y: 193, distance: 21.5
click at [663, 200] on div at bounding box center [587, 533] width 1174 height 855
click at [677, 193] on div at bounding box center [587, 533] width 1174 height 855
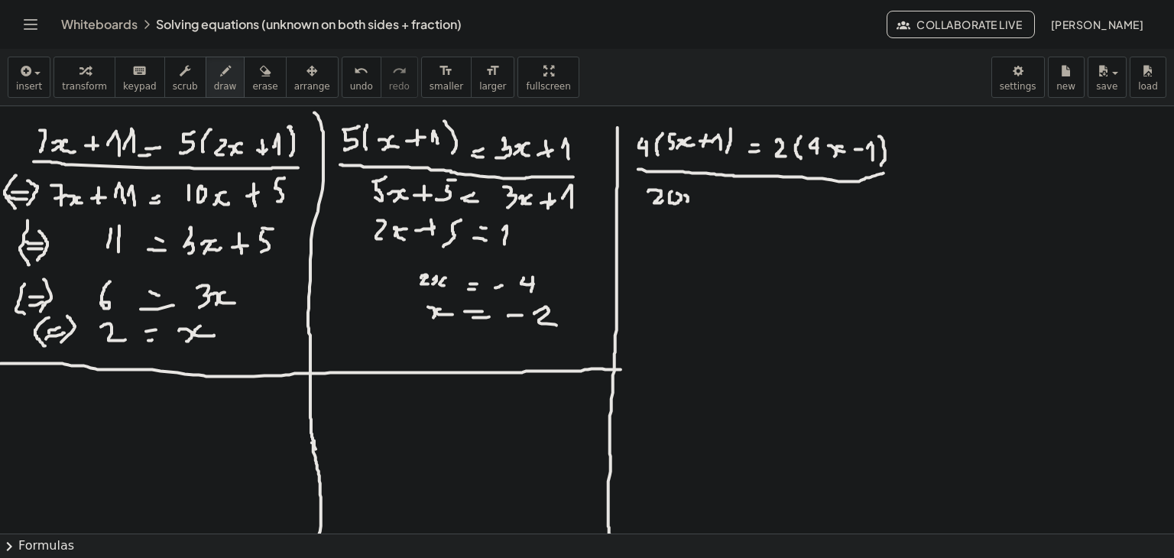
click at [686, 202] on div at bounding box center [587, 533] width 1174 height 855
drag, startPoint x: 693, startPoint y: 195, endPoint x: 702, endPoint y: 200, distance: 9.6
click at [699, 203] on div at bounding box center [587, 533] width 1174 height 855
drag, startPoint x: 703, startPoint y: 198, endPoint x: 712, endPoint y: 198, distance: 8.4
click at [712, 198] on div at bounding box center [587, 533] width 1174 height 855
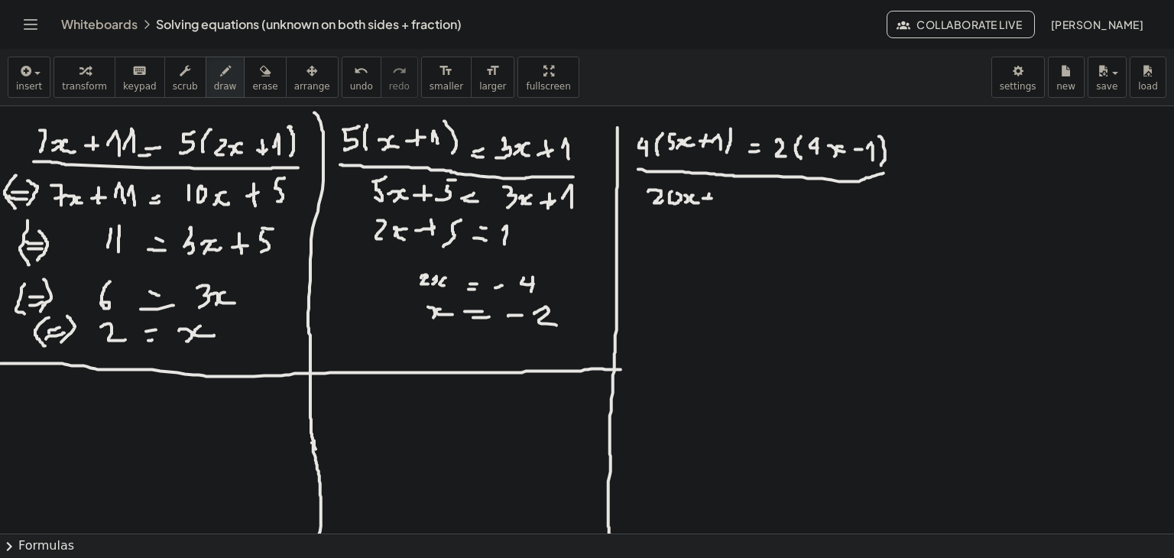
drag, startPoint x: 709, startPoint y: 193, endPoint x: 706, endPoint y: 203, distance: 10.4
click at [706, 203] on div at bounding box center [587, 533] width 1174 height 855
drag, startPoint x: 721, startPoint y: 193, endPoint x: 731, endPoint y: 196, distance: 10.4
click at [731, 196] on div at bounding box center [587, 533] width 1174 height 855
drag, startPoint x: 731, startPoint y: 193, endPoint x: 732, endPoint y: 207, distance: 14.5
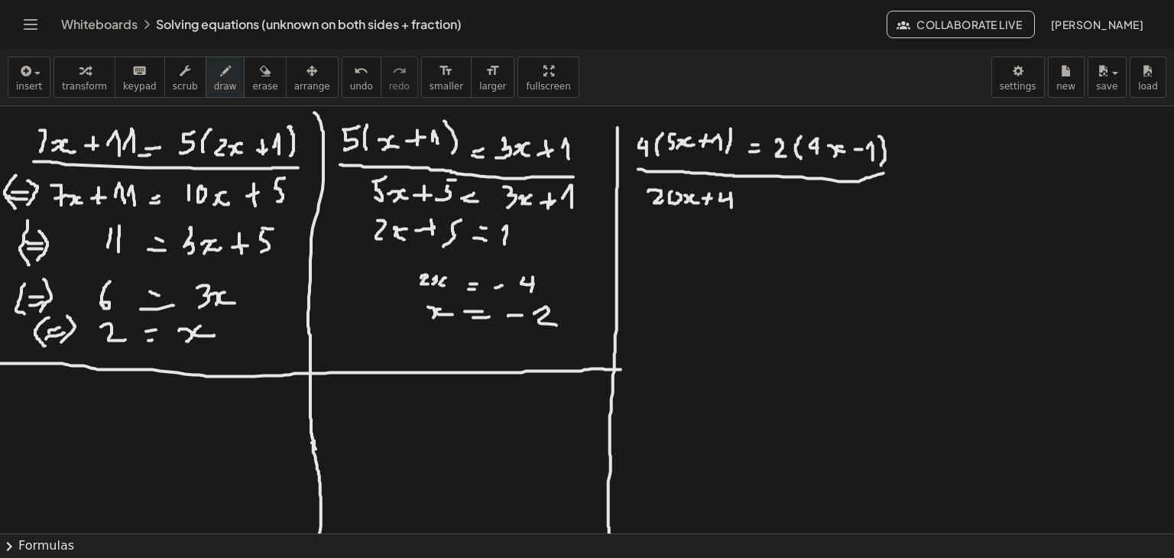
click at [732, 207] on div at bounding box center [587, 533] width 1174 height 855
drag, startPoint x: 746, startPoint y: 199, endPoint x: 761, endPoint y: 200, distance: 14.5
click at [761, 200] on div at bounding box center [587, 533] width 1174 height 855
drag, startPoint x: 749, startPoint y: 208, endPoint x: 762, endPoint y: 205, distance: 13.4
click at [755, 209] on div at bounding box center [587, 533] width 1174 height 855
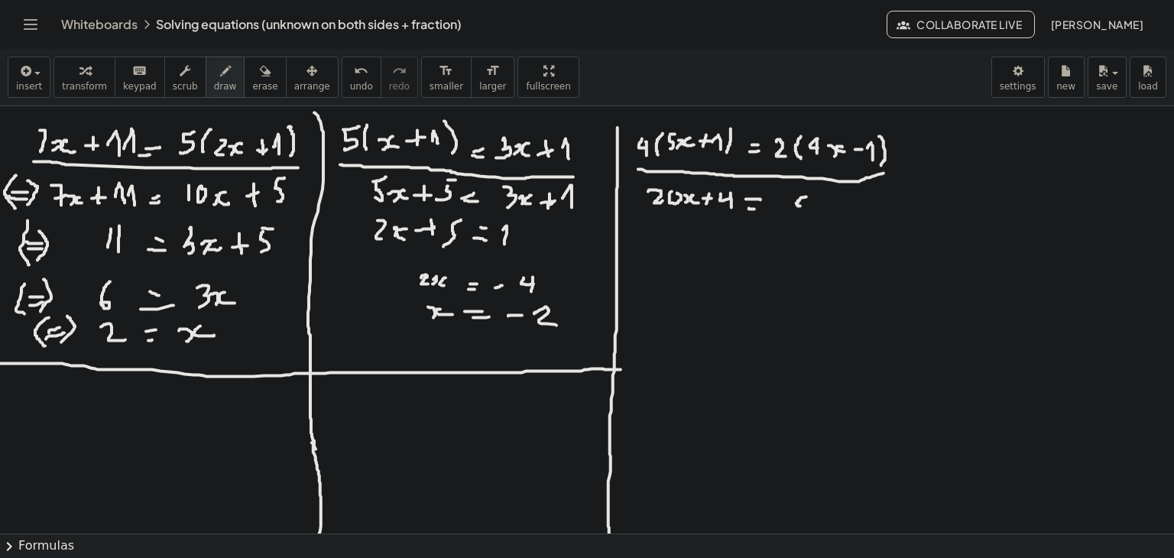
drag, startPoint x: 803, startPoint y: 197, endPoint x: 800, endPoint y: 206, distance: 8.7
click at [800, 206] on div at bounding box center [587, 533] width 1174 height 855
click at [354, 76] on icon "undo" at bounding box center [361, 71] width 15 height 18
click at [787, 199] on div at bounding box center [587, 533] width 1174 height 855
drag, startPoint x: 792, startPoint y: 203, endPoint x: 793, endPoint y: 213, distance: 10.0
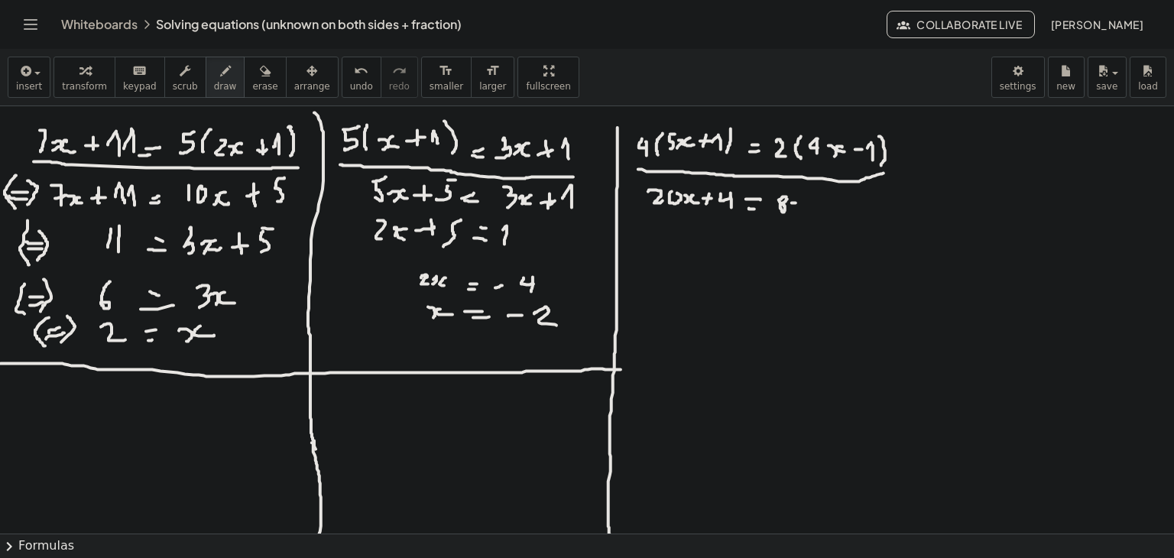
click at [793, 213] on div at bounding box center [587, 533] width 1174 height 855
click at [804, 209] on div at bounding box center [587, 533] width 1174 height 855
drag, startPoint x: 817, startPoint y: 206, endPoint x: 832, endPoint y: 202, distance: 15.8
click at [826, 206] on div at bounding box center [587, 533] width 1174 height 855
click at [836, 213] on div at bounding box center [587, 533] width 1174 height 855
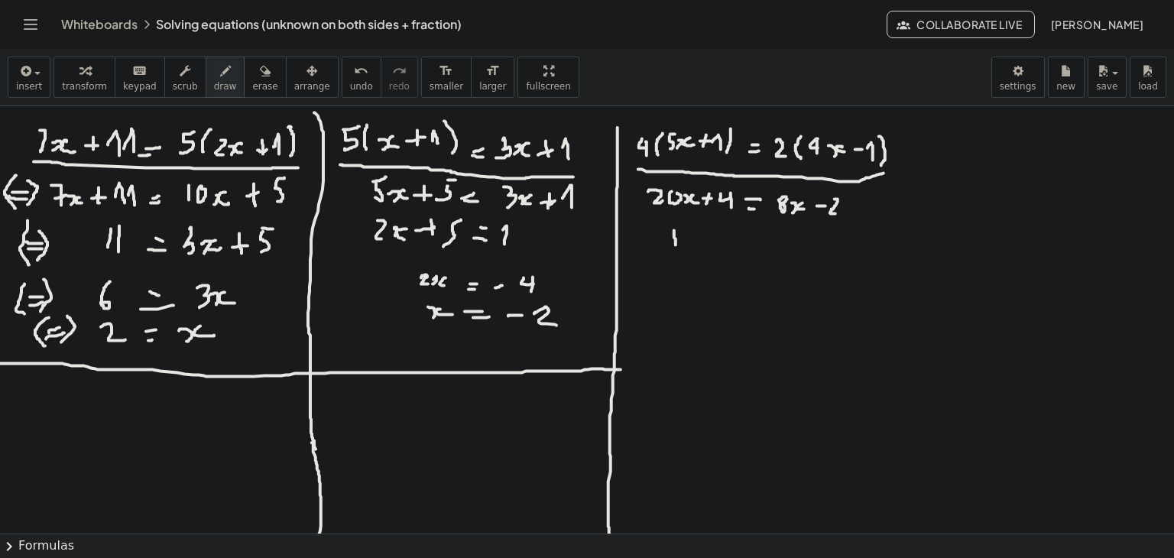
drag, startPoint x: 674, startPoint y: 230, endPoint x: 676, endPoint y: 245, distance: 14.6
click at [676, 245] on div at bounding box center [587, 533] width 1174 height 855
drag, startPoint x: 682, startPoint y: 235, endPoint x: 690, endPoint y: 245, distance: 13.6
click at [690, 245] on div at bounding box center [587, 533] width 1174 height 855
click at [700, 247] on div at bounding box center [587, 533] width 1174 height 855
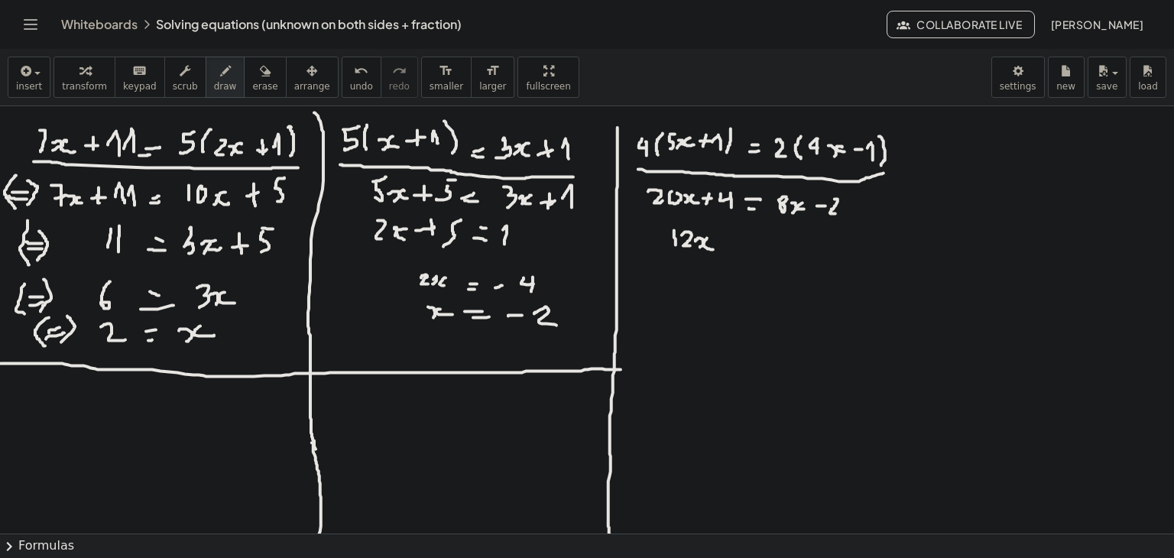
drag, startPoint x: 707, startPoint y: 238, endPoint x: 716, endPoint y: 249, distance: 14.2
click at [716, 249] on div at bounding box center [587, 533] width 1174 height 855
click at [733, 239] on div at bounding box center [587, 533] width 1174 height 855
click at [725, 245] on div at bounding box center [587, 533] width 1174 height 855
click at [741, 239] on div at bounding box center [587, 533] width 1174 height 855
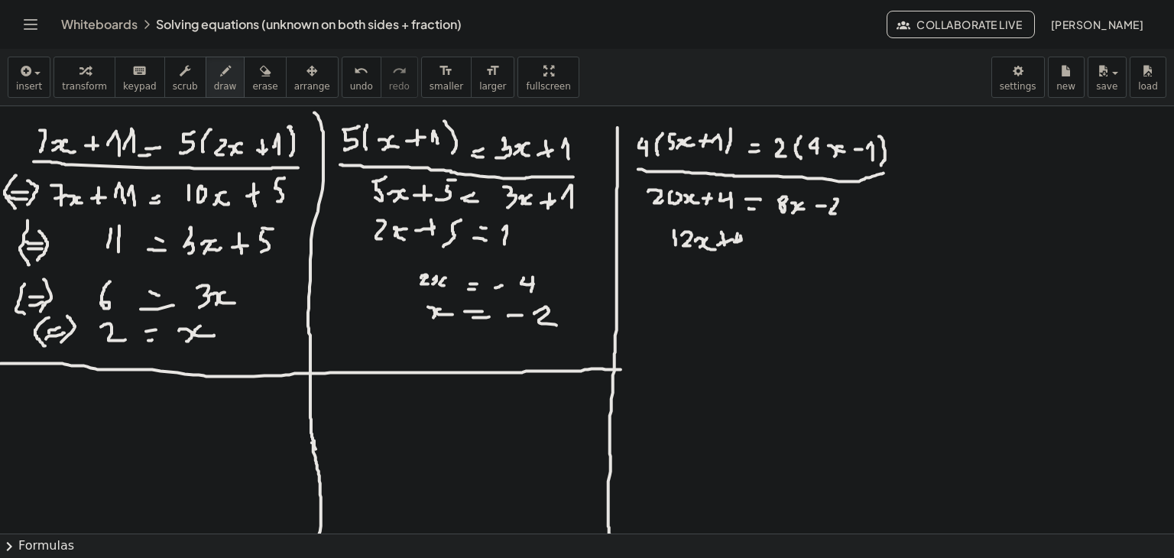
click at [742, 245] on div at bounding box center [587, 533] width 1174 height 855
click at [758, 242] on div at bounding box center [587, 533] width 1174 height 855
click at [758, 245] on div at bounding box center [587, 533] width 1174 height 855
click at [790, 237] on div at bounding box center [587, 533] width 1174 height 855
click at [810, 245] on div at bounding box center [587, 533] width 1174 height 855
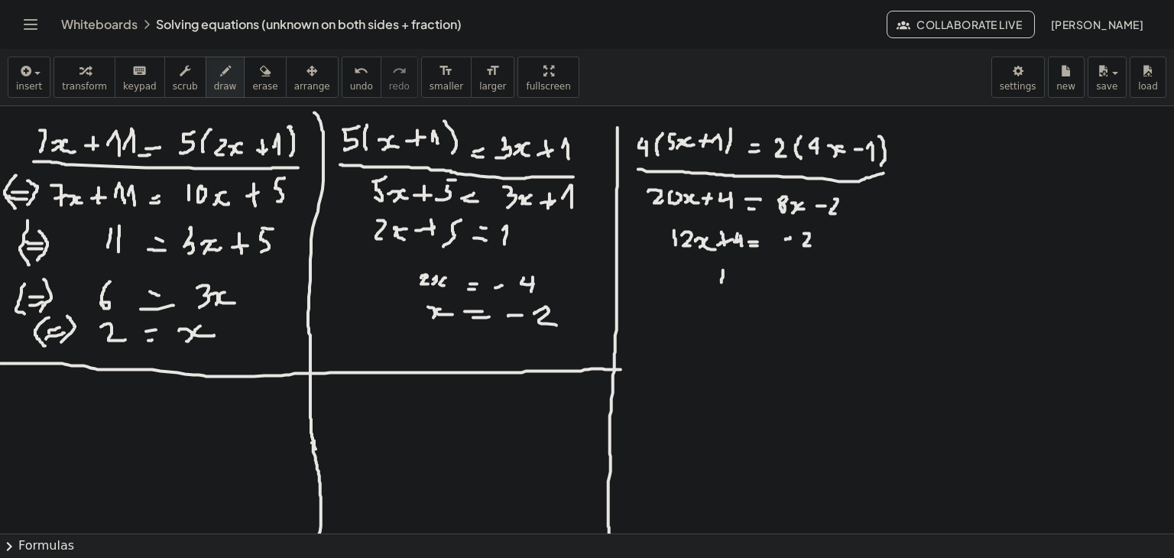
click at [722, 282] on div at bounding box center [587, 533] width 1174 height 855
click at [731, 279] on div at bounding box center [587, 533] width 1174 height 855
click at [732, 282] on div at bounding box center [587, 533] width 1174 height 855
click at [354, 74] on icon "undo" at bounding box center [361, 71] width 15 height 18
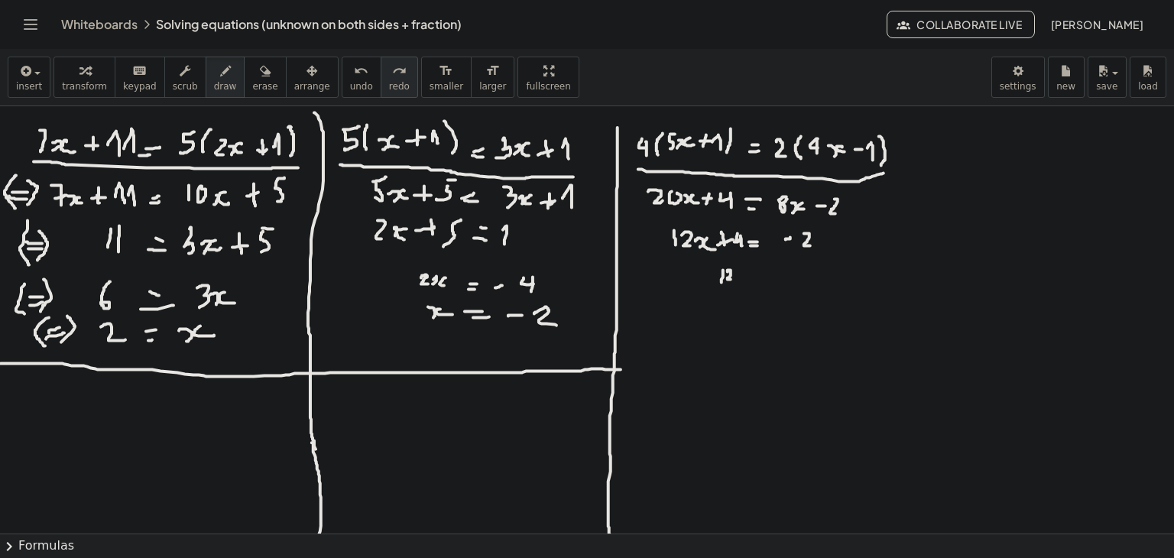
click at [389, 81] on span "redo" at bounding box center [399, 86] width 21 height 11
click at [354, 71] on icon "undo" at bounding box center [361, 71] width 15 height 18
drag, startPoint x: 695, startPoint y: 265, endPoint x: 692, endPoint y: 281, distance: 15.6
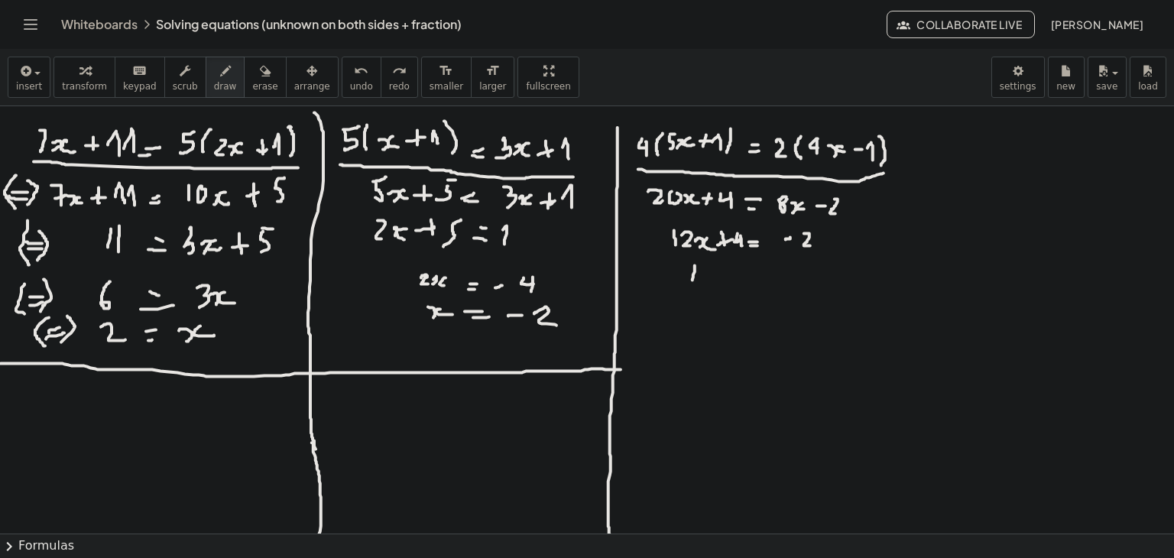
click at [692, 281] on div at bounding box center [587, 533] width 1174 height 855
drag, startPoint x: 700, startPoint y: 267, endPoint x: 712, endPoint y: 281, distance: 17.9
click at [712, 281] on div at bounding box center [587, 533] width 1174 height 855
drag, startPoint x: 712, startPoint y: 270, endPoint x: 716, endPoint y: 281, distance: 11.1
click at [716, 281] on div at bounding box center [587, 533] width 1174 height 855
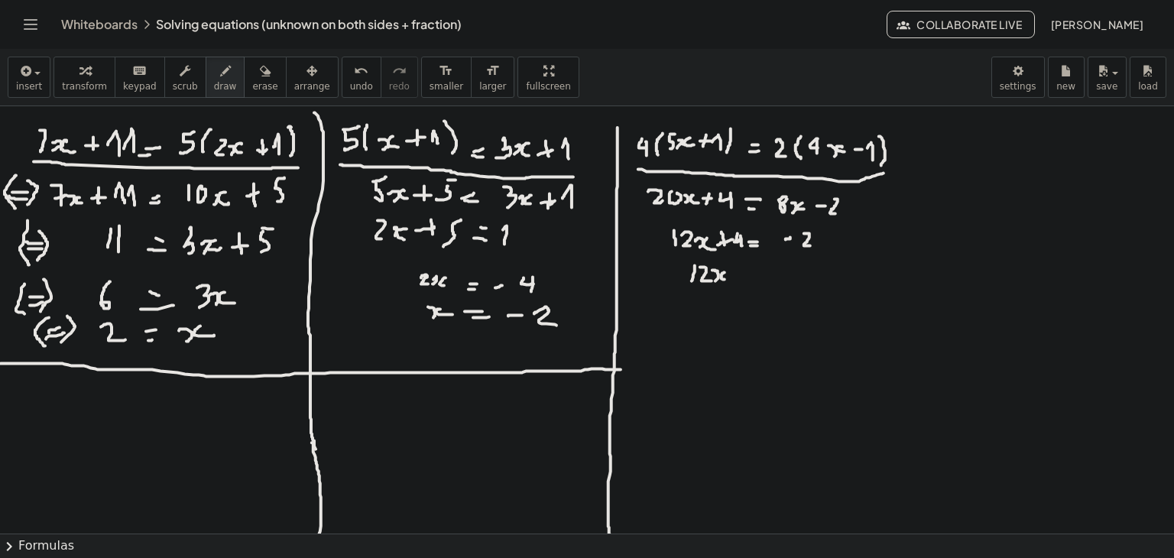
drag, startPoint x: 725, startPoint y: 272, endPoint x: 735, endPoint y: 275, distance: 10.4
click at [728, 277] on div at bounding box center [587, 533] width 1174 height 855
click at [764, 274] on div at bounding box center [587, 533] width 1174 height 855
click at [762, 281] on div at bounding box center [587, 533] width 1174 height 855
click at [762, 207] on div at bounding box center [587, 533] width 1174 height 855
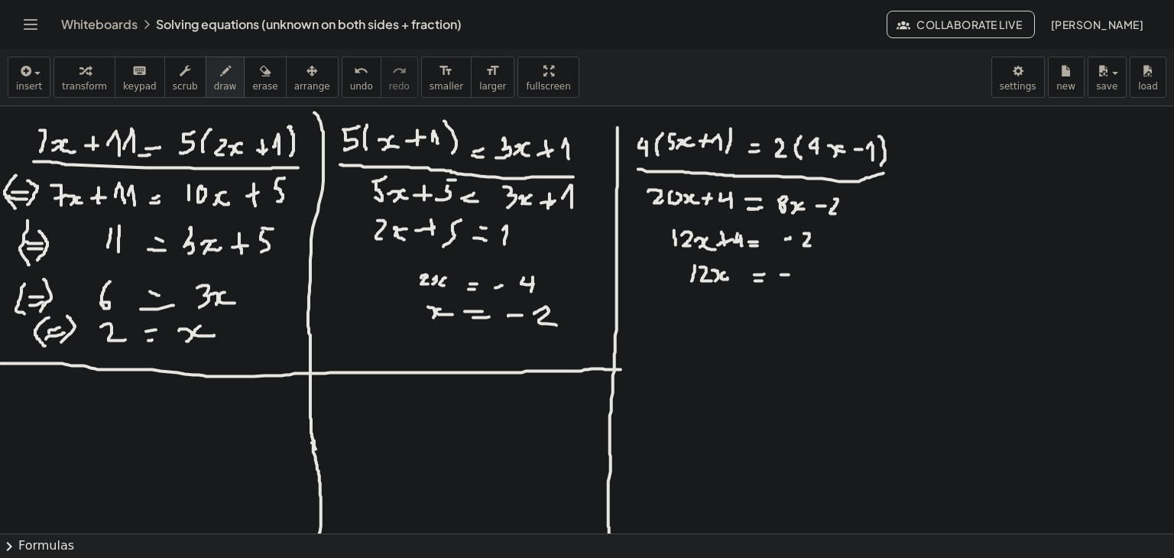
click at [790, 274] on div at bounding box center [587, 533] width 1174 height 855
click at [795, 276] on div at bounding box center [587, 533] width 1174 height 855
drag, startPoint x: 721, startPoint y: 303, endPoint x: 722, endPoint y: 315, distance: 12.3
click at [722, 315] on div at bounding box center [587, 533] width 1174 height 855
click at [735, 310] on div at bounding box center [587, 533] width 1174 height 855
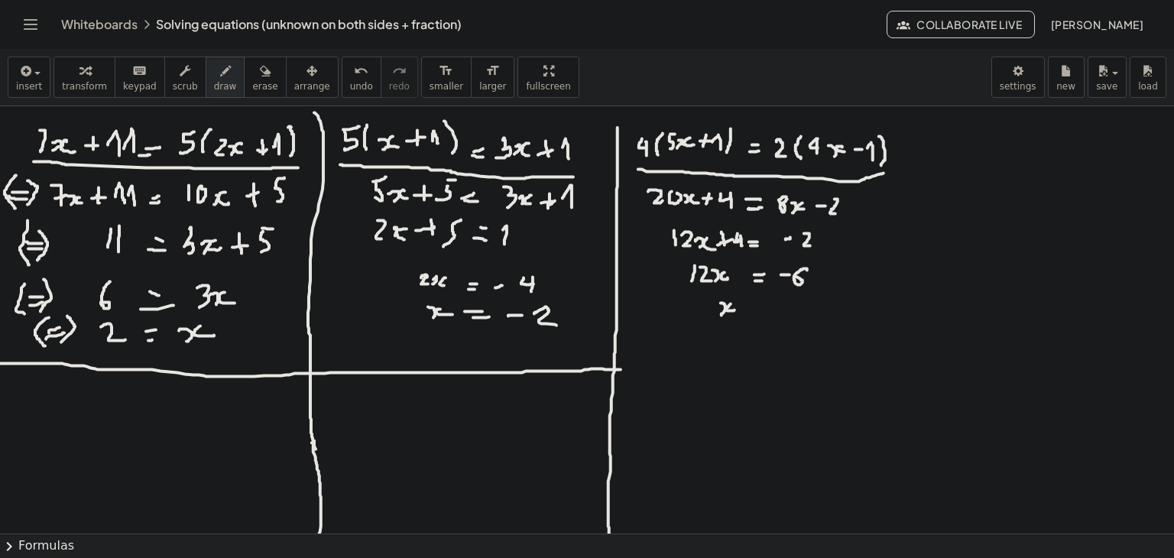
drag, startPoint x: 754, startPoint y: 307, endPoint x: 755, endPoint y: 315, distance: 8.5
click at [765, 310] on div at bounding box center [587, 533] width 1174 height 855
drag, startPoint x: 755, startPoint y: 315, endPoint x: 771, endPoint y: 313, distance: 16.2
click at [771, 313] on div at bounding box center [587, 533] width 1174 height 855
drag, startPoint x: 780, startPoint y: 305, endPoint x: 792, endPoint y: 300, distance: 12.3
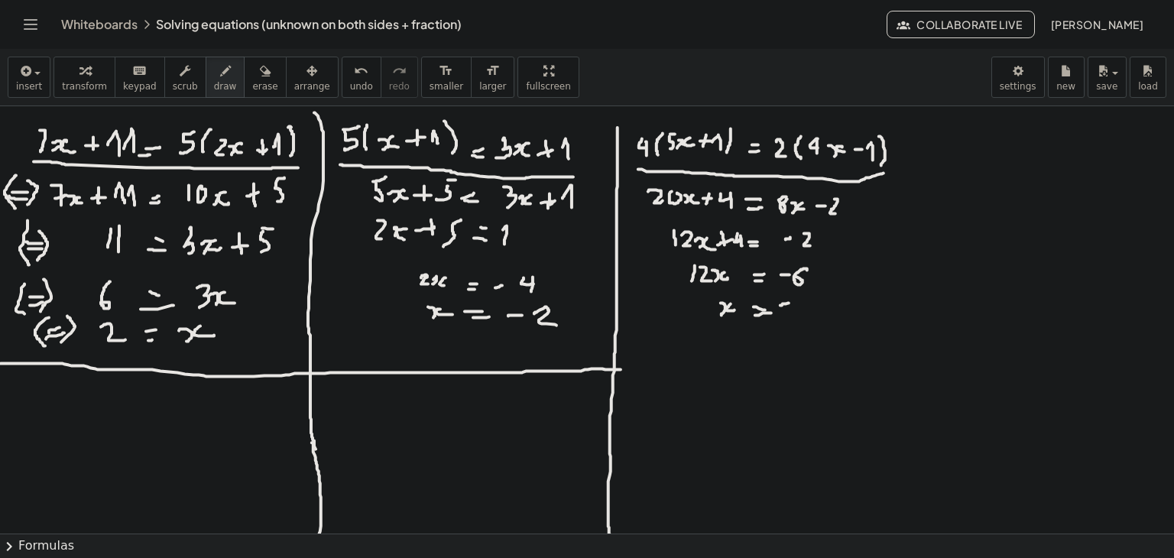
click at [790, 302] on div at bounding box center [587, 533] width 1174 height 855
drag, startPoint x: 800, startPoint y: 294, endPoint x: 801, endPoint y: 316, distance: 22.2
click at [801, 316] on div at bounding box center [587, 533] width 1174 height 855
click at [350, 73] on div "undo" at bounding box center [361, 70] width 23 height 18
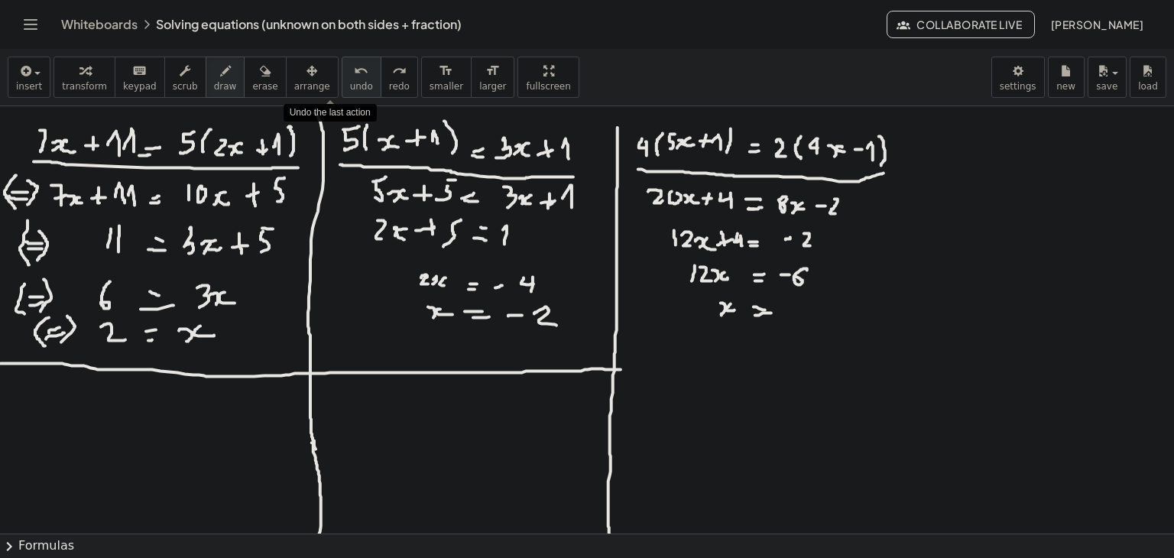
click at [350, 73] on div "undo" at bounding box center [361, 70] width 23 height 18
drag, startPoint x: 755, startPoint y: 310, endPoint x: 762, endPoint y: 306, distance: 7.9
click at [762, 306] on div at bounding box center [587, 533] width 1174 height 855
drag, startPoint x: 753, startPoint y: 315, endPoint x: 772, endPoint y: 308, distance: 20.3
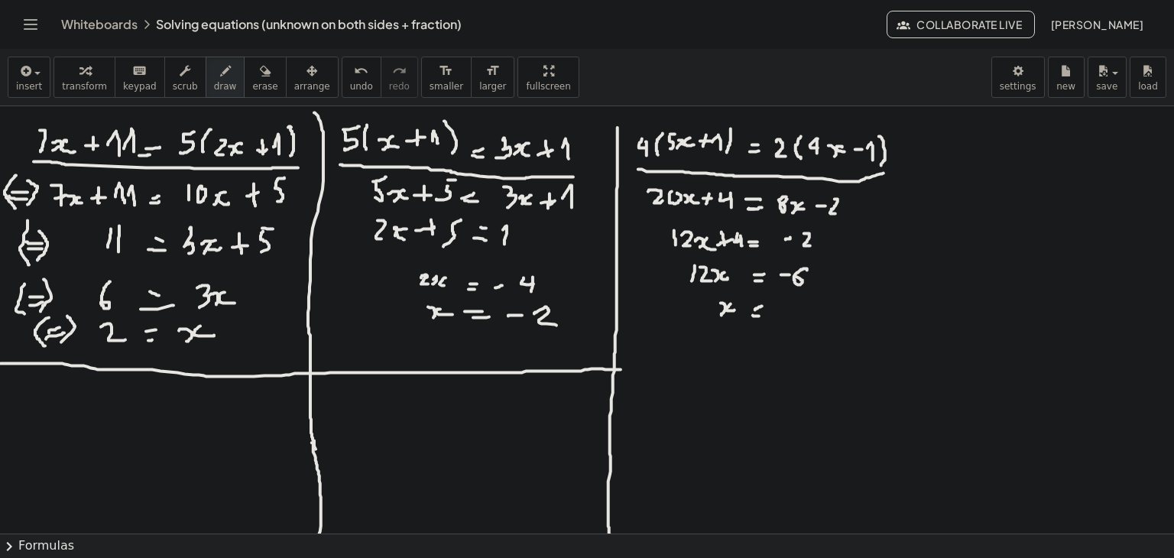
click at [761, 313] on div at bounding box center [587, 533] width 1174 height 855
click at [786, 302] on div at bounding box center [587, 533] width 1174 height 855
drag, startPoint x: 794, startPoint y: 296, endPoint x: 796, endPoint y: 307, distance: 10.8
click at [796, 307] on div at bounding box center [587, 533] width 1174 height 855
click at [803, 308] on div at bounding box center [587, 533] width 1174 height 855
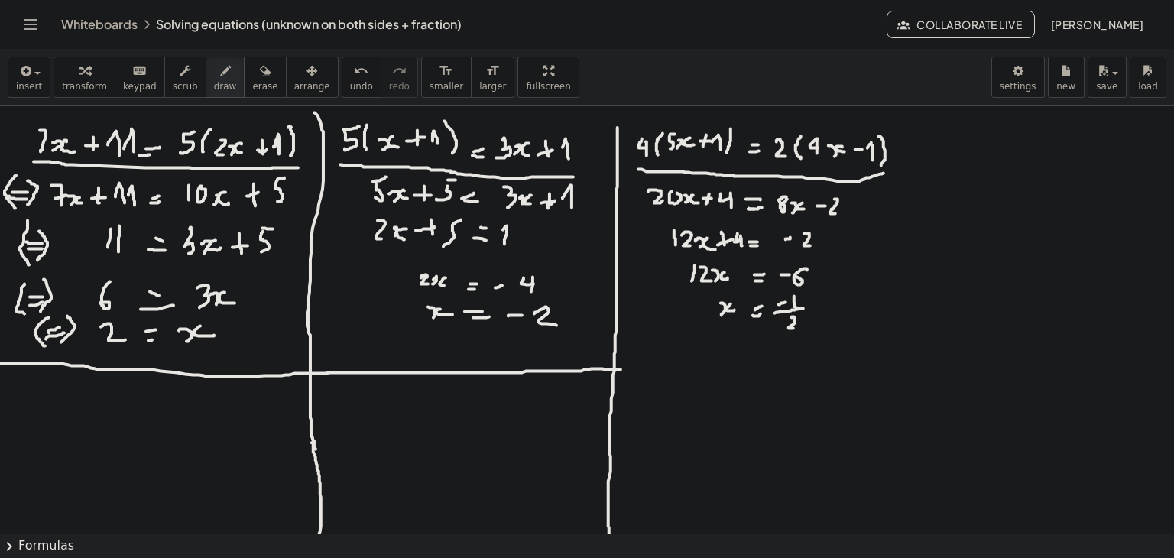
click at [796, 326] on div at bounding box center [587, 533] width 1174 height 855
click at [342, 80] on button "undo undo" at bounding box center [362, 77] width 40 height 41
drag, startPoint x: 776, startPoint y: 315, endPoint x: 800, endPoint y: 316, distance: 23.7
click at [800, 316] on div at bounding box center [587, 533] width 1174 height 855
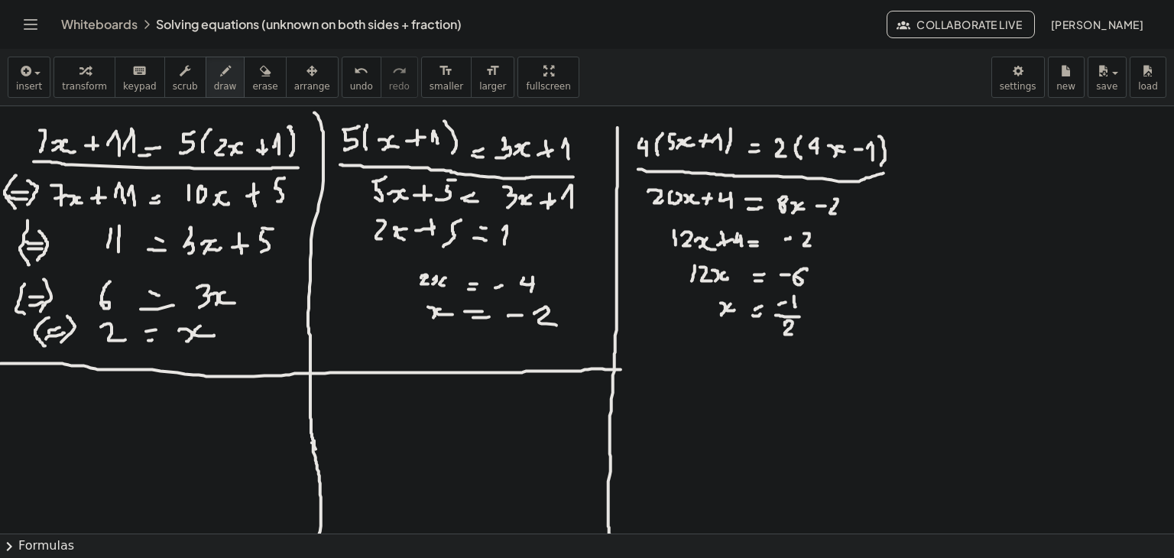
drag, startPoint x: 785, startPoint y: 325, endPoint x: 792, endPoint y: 334, distance: 11.5
click at [792, 334] on div at bounding box center [587, 533] width 1174 height 855
click at [827, 313] on div at bounding box center [587, 533] width 1174 height 855
drag, startPoint x: 838, startPoint y: 312, endPoint x: 845, endPoint y: 310, distance: 7.8
click at [845, 310] on div at bounding box center [587, 533] width 1174 height 855
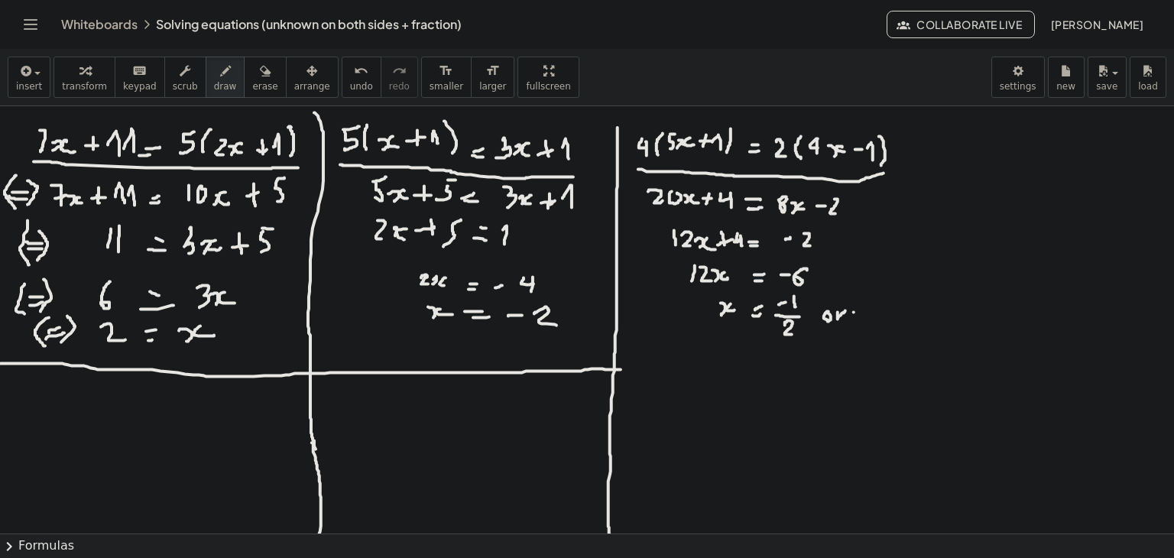
click at [857, 313] on div at bounding box center [587, 533] width 1174 height 855
click at [878, 313] on div at bounding box center [587, 533] width 1174 height 855
click at [882, 321] on div at bounding box center [587, 533] width 1174 height 855
drag, startPoint x: 891, startPoint y: 309, endPoint x: 887, endPoint y: 323, distance: 15.0
click at [887, 323] on div at bounding box center [587, 533] width 1174 height 855
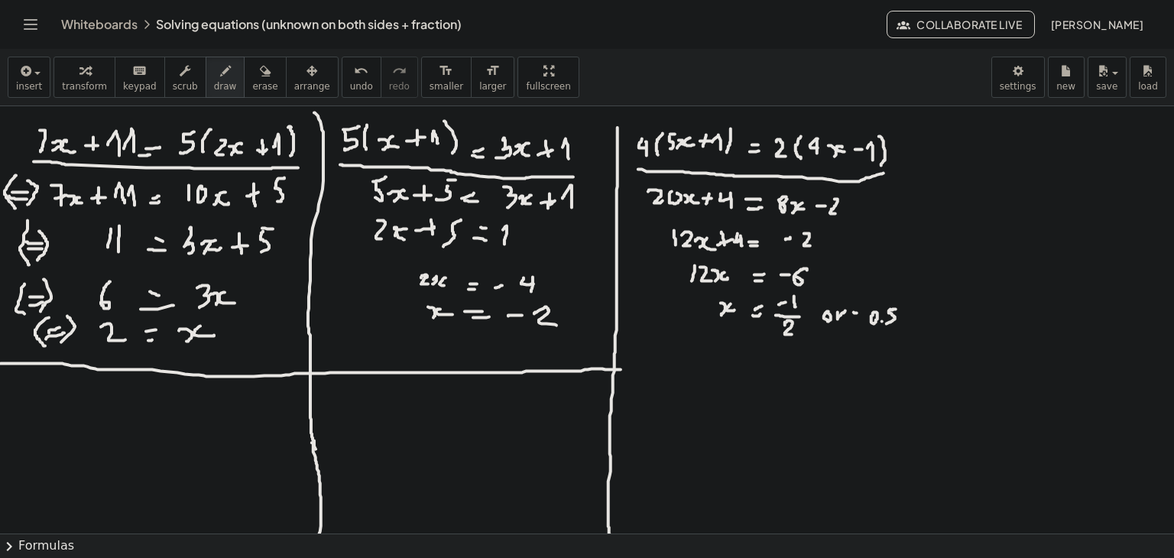
drag, startPoint x: 891, startPoint y: 310, endPoint x: 899, endPoint y: 307, distance: 8.7
click at [897, 307] on div at bounding box center [587, 533] width 1174 height 855
drag, startPoint x: 913, startPoint y: 113, endPoint x: 901, endPoint y: 357, distance: 244.1
click at [901, 357] on div at bounding box center [587, 533] width 1174 height 855
click at [350, 75] on div "undo" at bounding box center [361, 70] width 23 height 18
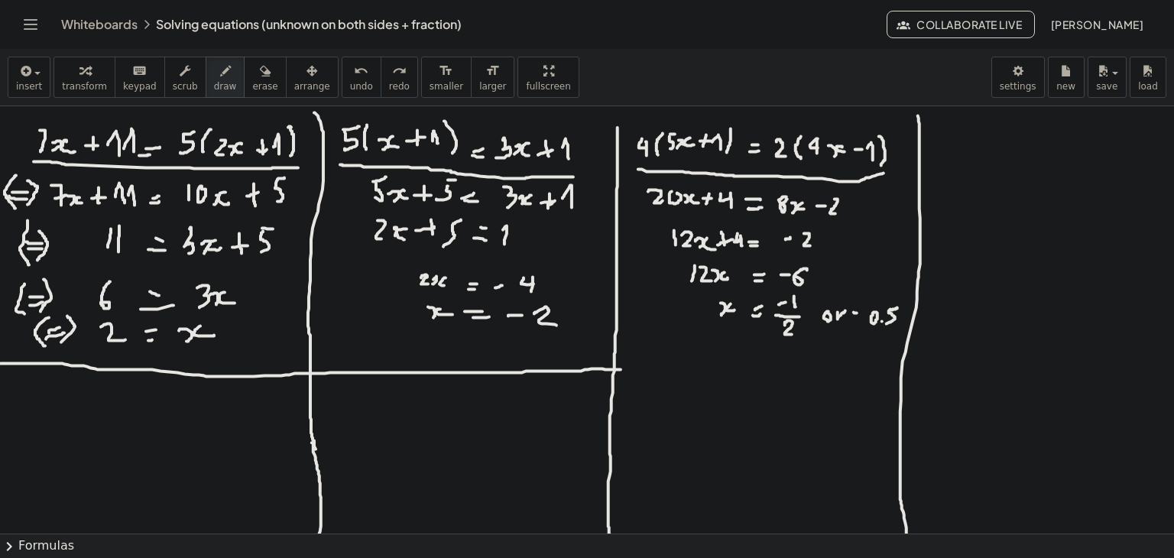
drag, startPoint x: 918, startPoint y: 115, endPoint x: 907, endPoint y: 539, distance: 423.7
click at [907, 539] on div "**********" at bounding box center [587, 303] width 1174 height 509
click at [350, 89] on span "undo" at bounding box center [361, 86] width 23 height 11
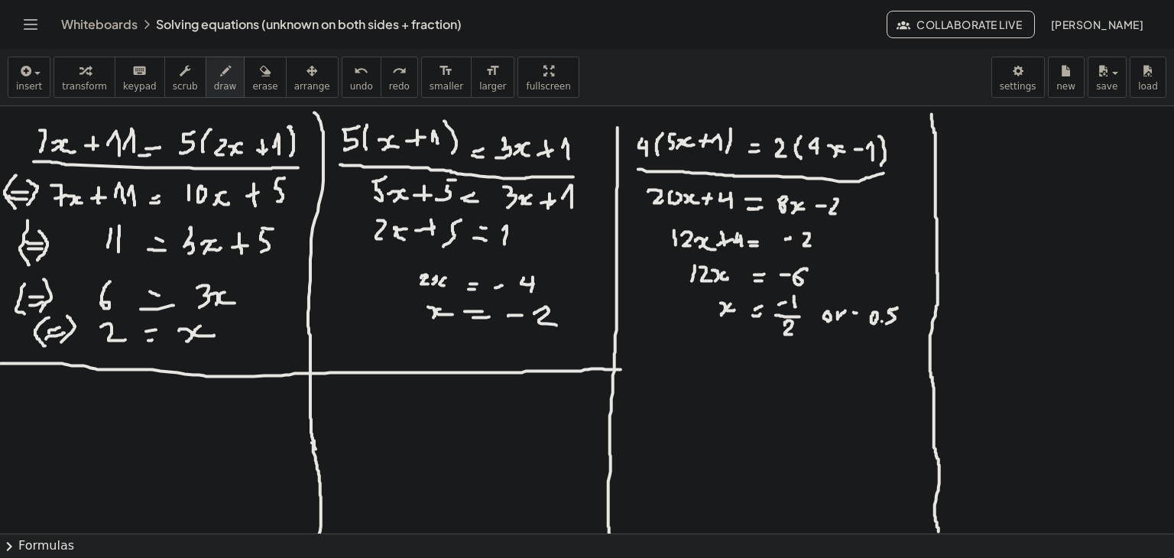
drag, startPoint x: 932, startPoint y: 114, endPoint x: 939, endPoint y: 534, distance: 419.7
click at [939, 534] on div "**********" at bounding box center [587, 303] width 1174 height 509
drag, startPoint x: 621, startPoint y: 369, endPoint x: 933, endPoint y: 368, distance: 312.7
click at [933, 368] on div at bounding box center [587, 533] width 1174 height 855
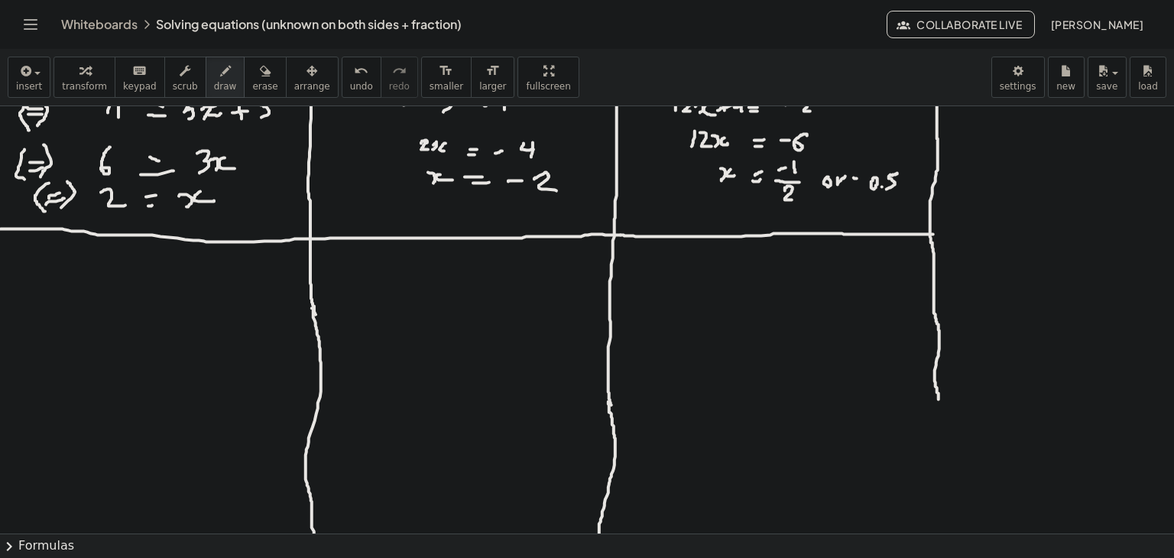
scroll to position [153, 0]
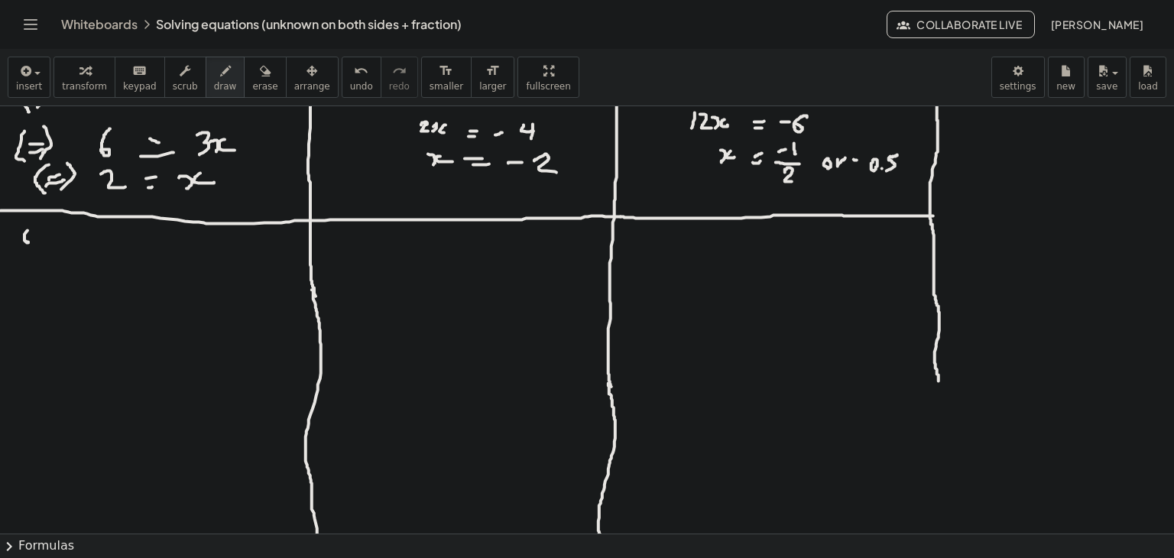
drag, startPoint x: 28, startPoint y: 230, endPoint x: 25, endPoint y: 242, distance: 11.7
click at [25, 242] on div at bounding box center [587, 380] width 1174 height 855
drag, startPoint x: 40, startPoint y: 226, endPoint x: 43, endPoint y: 245, distance: 19.4
click at [43, 245] on div at bounding box center [587, 380] width 1174 height 855
click at [354, 67] on icon "undo" at bounding box center [361, 71] width 15 height 18
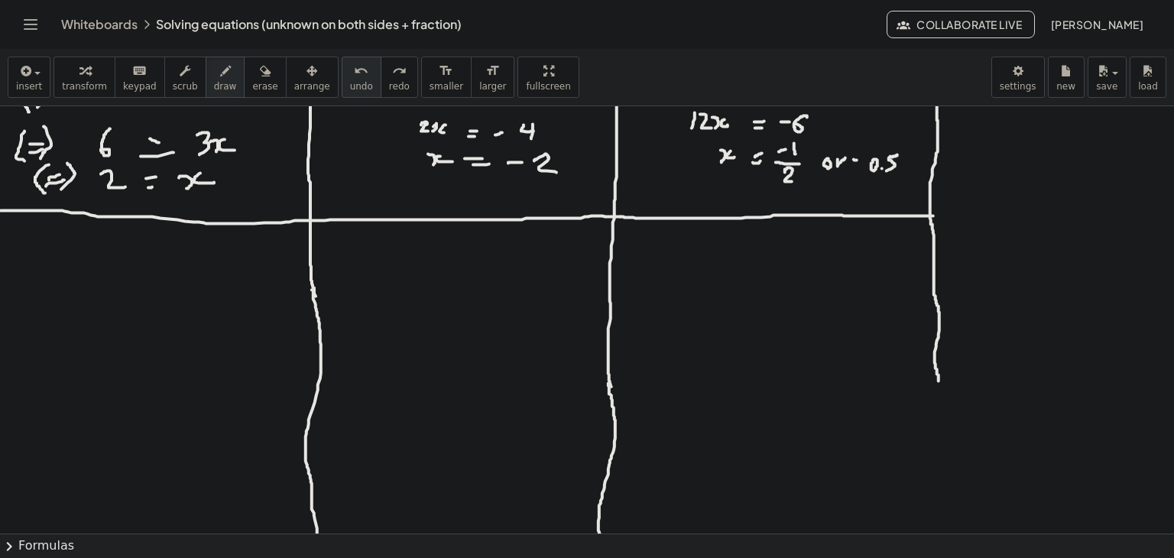
click at [354, 67] on icon "undo" at bounding box center [361, 71] width 15 height 18
click at [21, 232] on div at bounding box center [587, 380] width 1174 height 855
drag, startPoint x: 40, startPoint y: 221, endPoint x: 37, endPoint y: 236, distance: 15.5
click at [37, 236] on div at bounding box center [587, 380] width 1174 height 855
click at [50, 238] on div at bounding box center [587, 380] width 1174 height 855
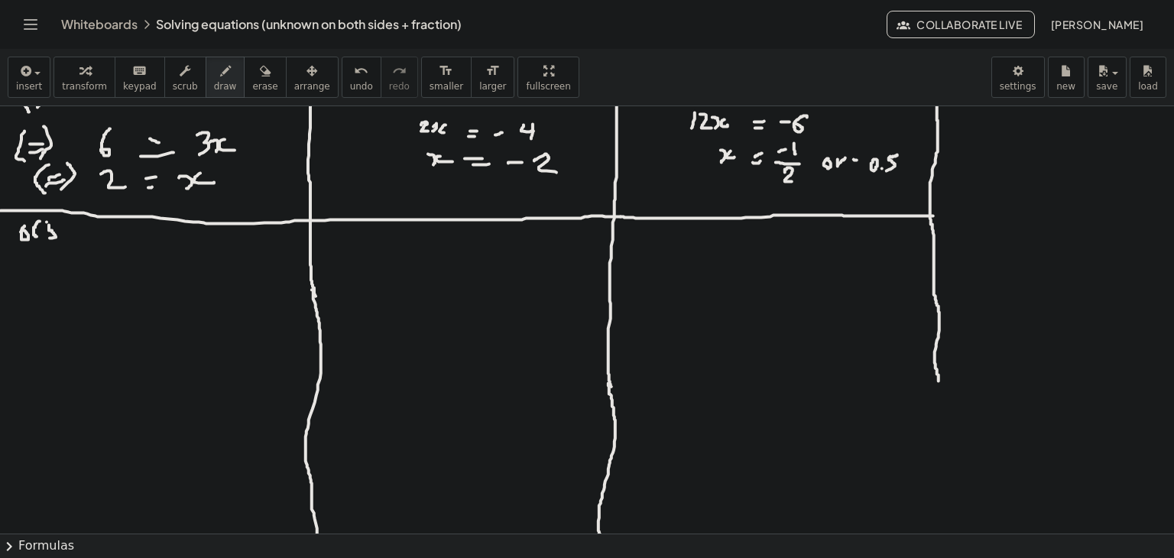
drag, startPoint x: 47, startPoint y: 222, endPoint x: 57, endPoint y: 220, distance: 10.1
click at [57, 220] on div at bounding box center [587, 380] width 1174 height 855
click at [64, 239] on div at bounding box center [587, 380] width 1174 height 855
click at [70, 236] on div at bounding box center [587, 380] width 1174 height 855
drag, startPoint x: 86, startPoint y: 233, endPoint x: 96, endPoint y: 232, distance: 10.1
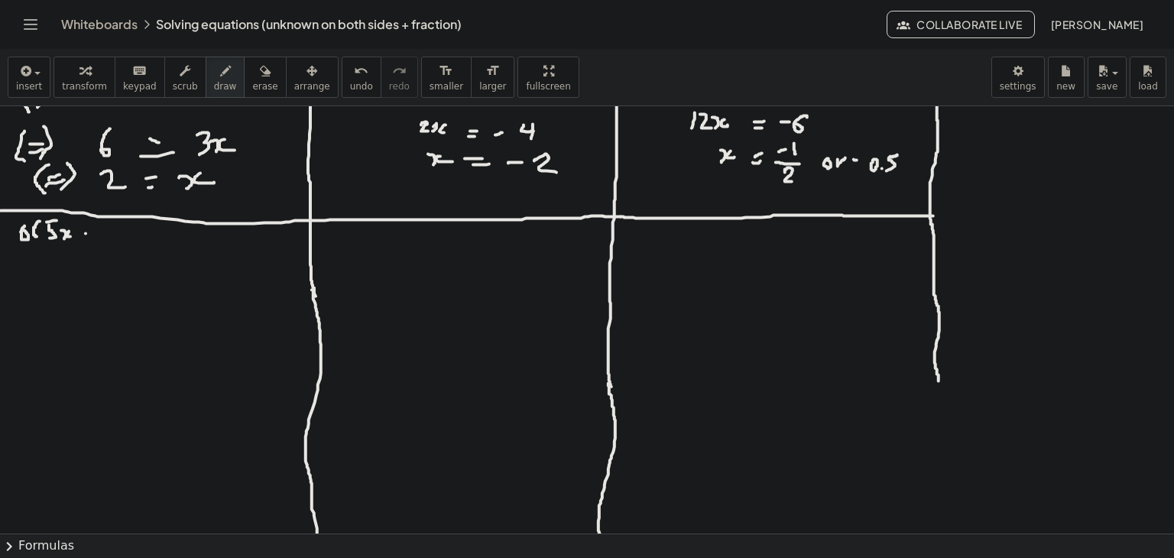
click at [92, 233] on div at bounding box center [587, 380] width 1174 height 855
drag, startPoint x: 114, startPoint y: 228, endPoint x: 100, endPoint y: 236, distance: 16.1
click at [100, 236] on div at bounding box center [587, 380] width 1174 height 855
drag, startPoint x: 126, startPoint y: 222, endPoint x: 124, endPoint y: 248, distance: 26.9
click at [124, 248] on div at bounding box center [587, 380] width 1174 height 855
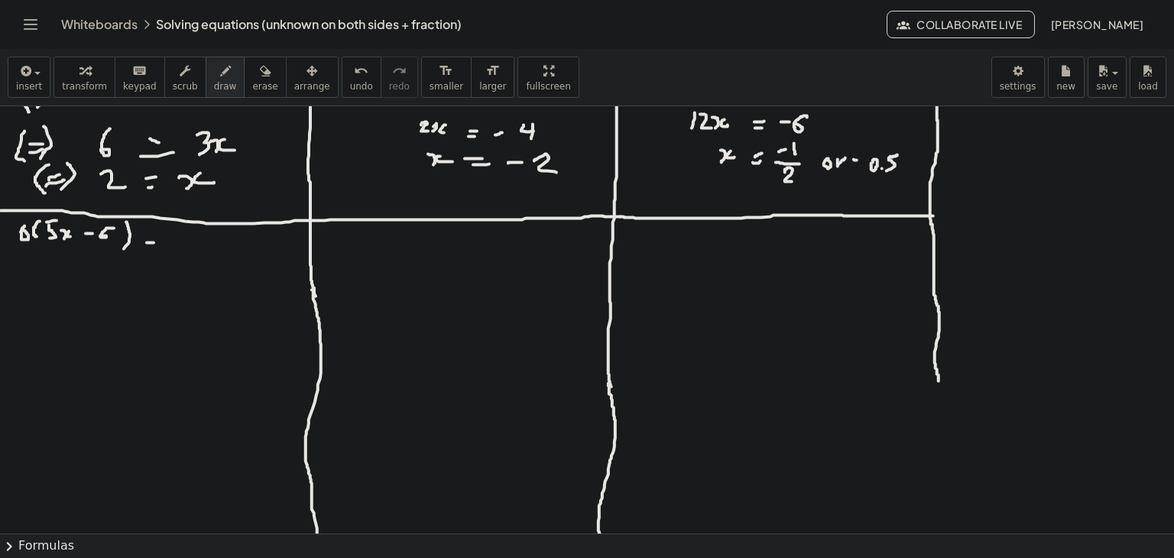
drag, startPoint x: 147, startPoint y: 242, endPoint x: 156, endPoint y: 242, distance: 9.2
click at [156, 242] on div at bounding box center [587, 380] width 1174 height 855
drag, startPoint x: 148, startPoint y: 252, endPoint x: 158, endPoint y: 252, distance: 10.7
click at [158, 252] on div at bounding box center [587, 380] width 1174 height 855
drag, startPoint x: 172, startPoint y: 239, endPoint x: 173, endPoint y: 255, distance: 16.1
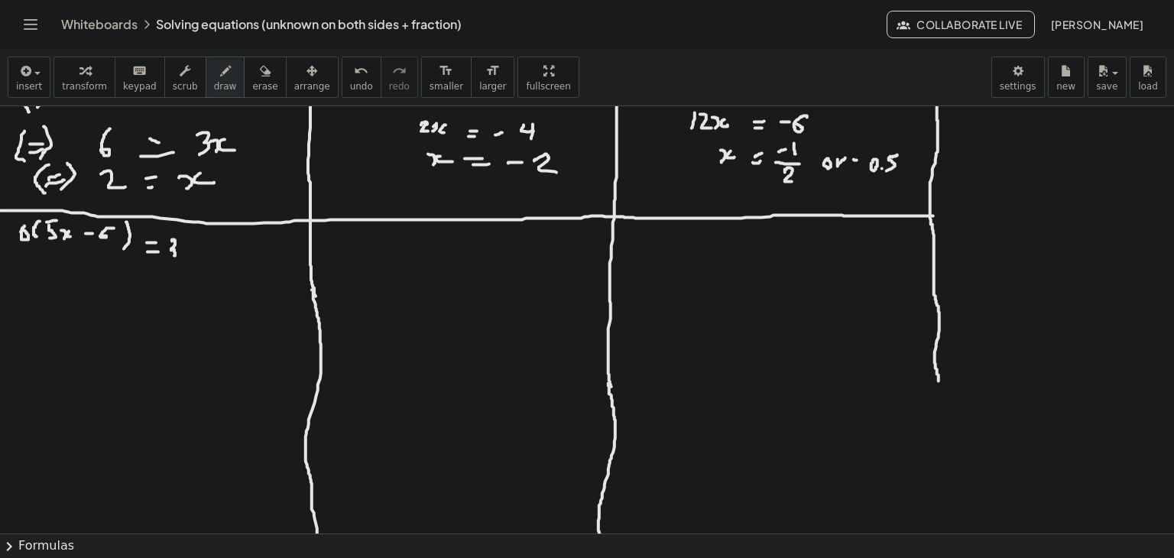
click at [173, 255] on div at bounding box center [587, 380] width 1174 height 855
drag, startPoint x: 187, startPoint y: 239, endPoint x: 190, endPoint y: 258, distance: 19.2
click at [190, 258] on div at bounding box center [587, 380] width 1174 height 855
drag, startPoint x: 200, startPoint y: 239, endPoint x: 200, endPoint y: 254, distance: 14.5
click at [200, 254] on div at bounding box center [587, 380] width 1174 height 855
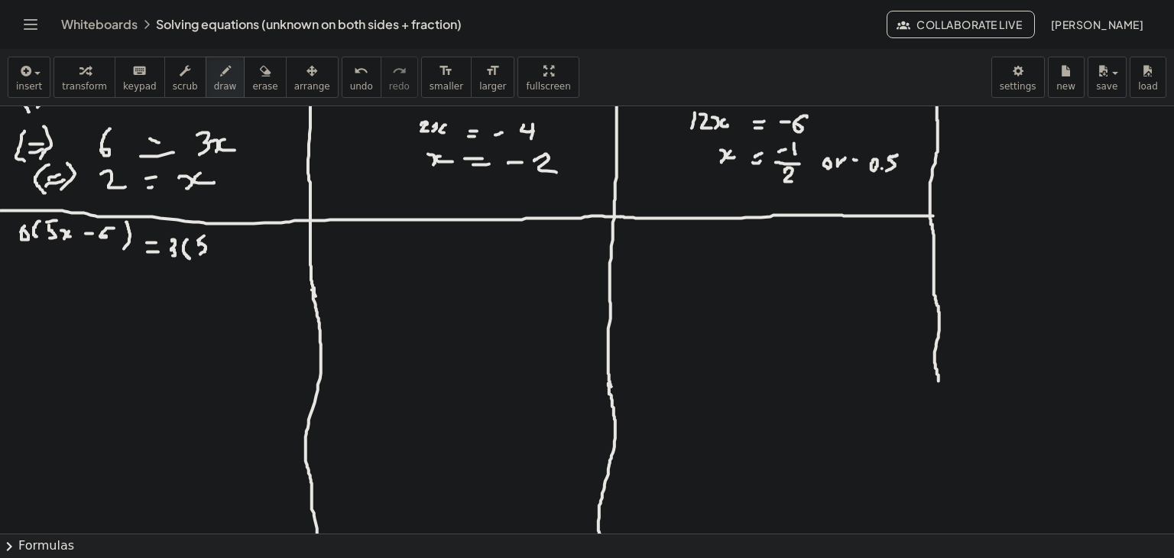
click at [206, 234] on div at bounding box center [587, 380] width 1174 height 855
drag, startPoint x: 211, startPoint y: 245, endPoint x: 211, endPoint y: 255, distance: 9.2
click at [211, 255] on div at bounding box center [587, 380] width 1174 height 855
drag, startPoint x: 220, startPoint y: 246, endPoint x: 234, endPoint y: 248, distance: 13.9
click at [226, 251] on div at bounding box center [587, 380] width 1174 height 855
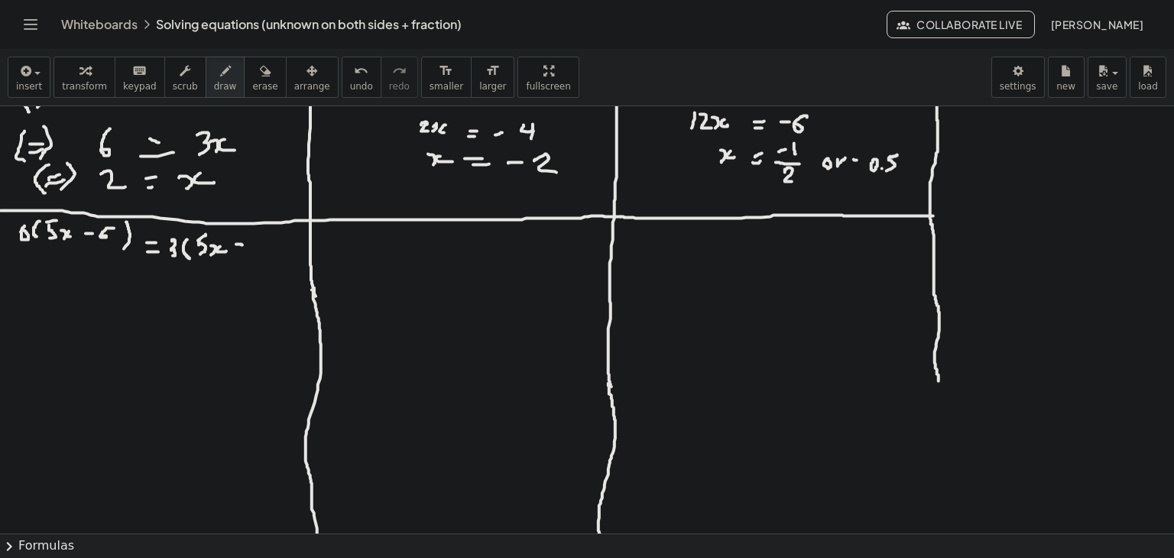
click at [242, 245] on div at bounding box center [587, 380] width 1174 height 855
drag, startPoint x: 250, startPoint y: 243, endPoint x: 256, endPoint y: 256, distance: 14.4
click at [256, 256] on div at bounding box center [587, 380] width 1174 height 855
drag, startPoint x: 261, startPoint y: 236, endPoint x: 264, endPoint y: 261, distance: 25.3
click at [264, 261] on div at bounding box center [587, 380] width 1174 height 855
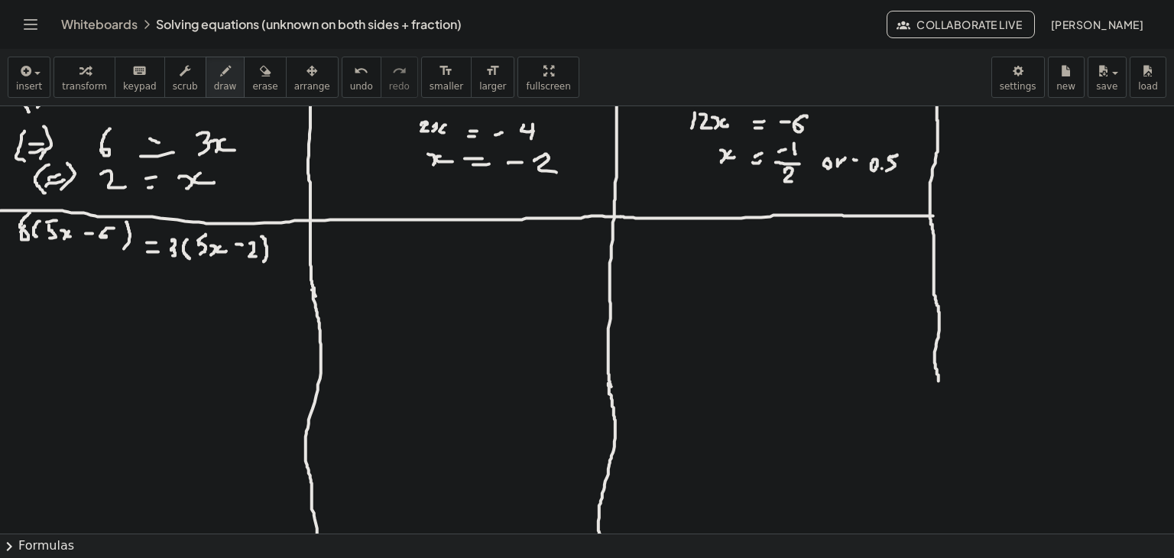
drag, startPoint x: 21, startPoint y: 227, endPoint x: 30, endPoint y: 213, distance: 17.2
click at [30, 213] on div at bounding box center [587, 380] width 1174 height 855
click at [350, 81] on span "undo" at bounding box center [361, 86] width 23 height 11
drag, startPoint x: 16, startPoint y: 261, endPoint x: 271, endPoint y: 277, distance: 255.1
click at [271, 277] on div at bounding box center [587, 380] width 1174 height 855
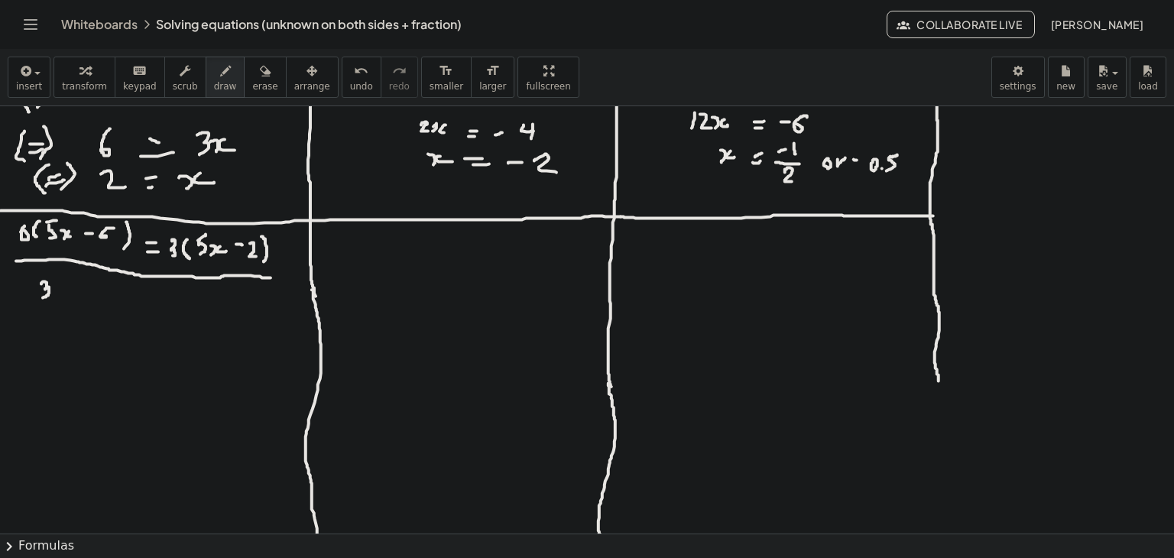
drag, startPoint x: 41, startPoint y: 284, endPoint x: 43, endPoint y: 297, distance: 13.8
click at [43, 297] on div at bounding box center [587, 380] width 1174 height 855
click at [50, 284] on div at bounding box center [587, 380] width 1174 height 855
click at [65, 297] on div at bounding box center [587, 380] width 1174 height 855
click at [76, 294] on div at bounding box center [587, 380] width 1174 height 855
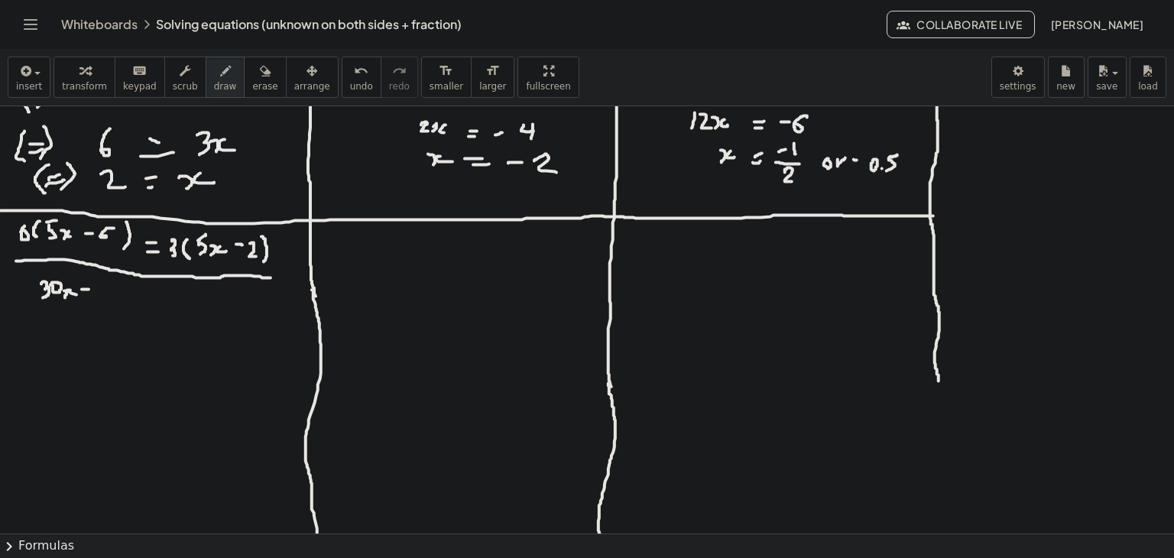
click at [89, 289] on div at bounding box center [587, 380] width 1174 height 855
drag, startPoint x: 99, startPoint y: 283, endPoint x: 97, endPoint y: 297, distance: 14.7
click at [97, 297] on div at bounding box center [587, 380] width 1174 height 855
drag, startPoint x: 113, startPoint y: 284, endPoint x: 105, endPoint y: 297, distance: 15.5
click at [105, 297] on div at bounding box center [587, 380] width 1174 height 855
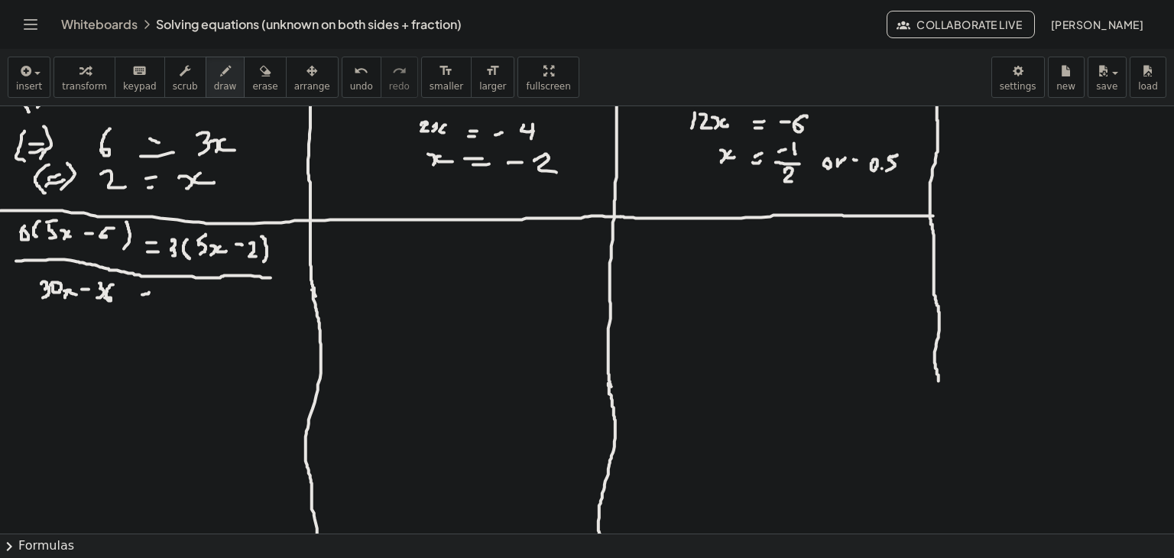
click at [149, 292] on div at bounding box center [587, 380] width 1174 height 855
click at [142, 303] on div at bounding box center [587, 380] width 1174 height 855
drag, startPoint x: 141, startPoint y: 303, endPoint x: 150, endPoint y: 300, distance: 9.7
click at [150, 300] on div at bounding box center [587, 380] width 1174 height 855
drag, startPoint x: 171, startPoint y: 291, endPoint x: 171, endPoint y: 307, distance: 15.3
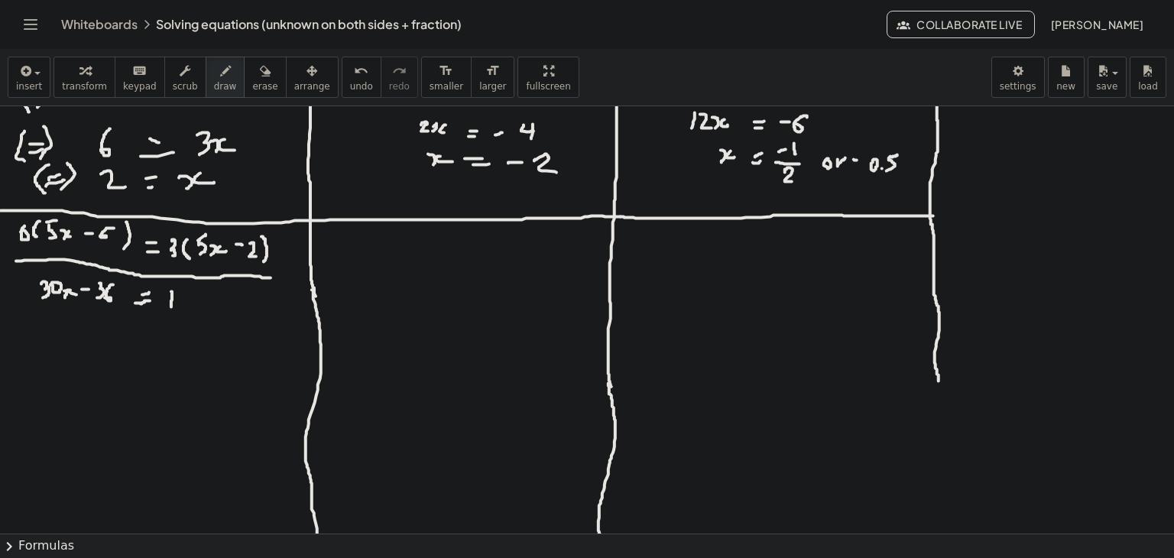
click at [171, 307] on div at bounding box center [587, 380] width 1174 height 855
drag, startPoint x: 177, startPoint y: 294, endPoint x: 176, endPoint y: 307, distance: 13.1
click at [176, 307] on div at bounding box center [587, 380] width 1174 height 855
drag, startPoint x: 174, startPoint y: 294, endPoint x: 183, endPoint y: 290, distance: 9.6
click at [183, 290] on div at bounding box center [587, 380] width 1174 height 855
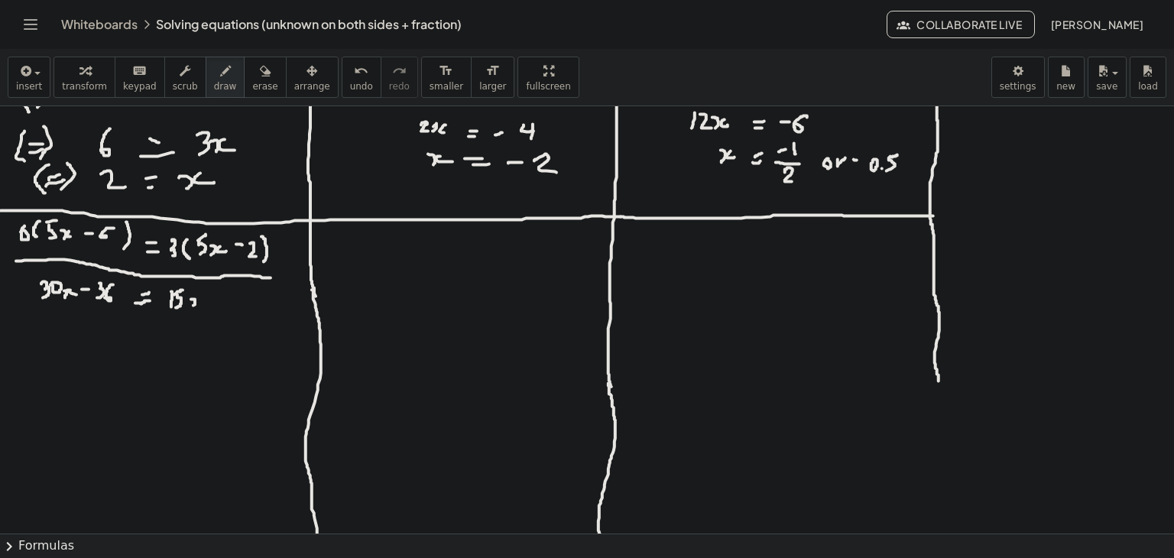
drag, startPoint x: 191, startPoint y: 299, endPoint x: 189, endPoint y: 309, distance: 10.2
click at [189, 309] on div at bounding box center [587, 380] width 1174 height 855
drag, startPoint x: 201, startPoint y: 299, endPoint x: 206, endPoint y: 307, distance: 10.0
click at [206, 307] on div at bounding box center [587, 380] width 1174 height 855
drag, startPoint x: 213, startPoint y: 302, endPoint x: 225, endPoint y: 302, distance: 12.2
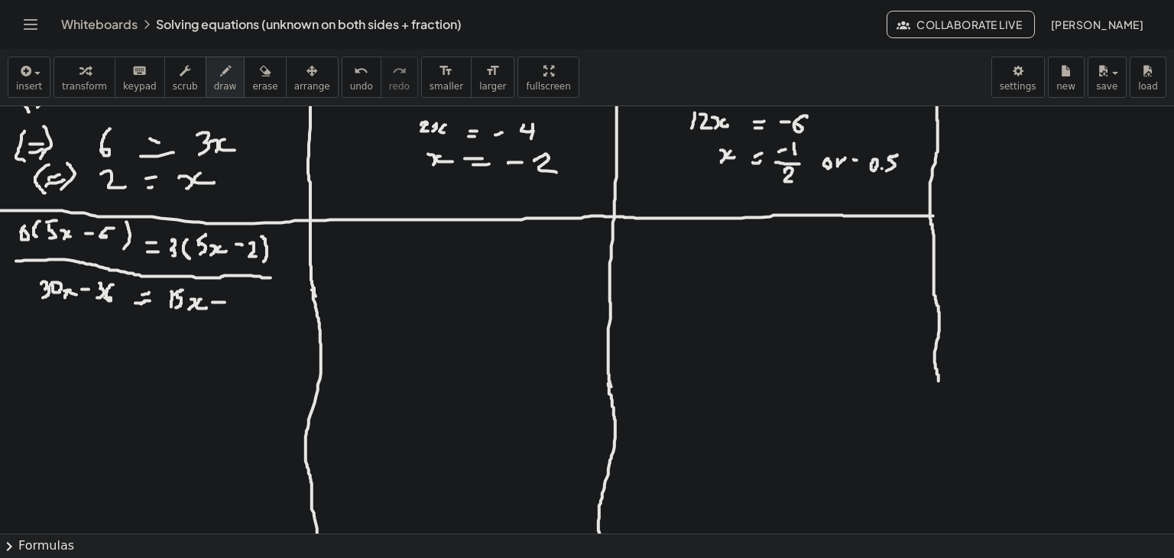
click at [225, 302] on div at bounding box center [587, 380] width 1174 height 855
drag, startPoint x: 238, startPoint y: 294, endPoint x: 229, endPoint y: 311, distance: 18.8
click at [229, 311] on div at bounding box center [587, 380] width 1174 height 855
click at [350, 84] on span "undo" at bounding box center [361, 86] width 23 height 11
drag, startPoint x: 243, startPoint y: 293, endPoint x: 236, endPoint y: 310, distance: 18.2
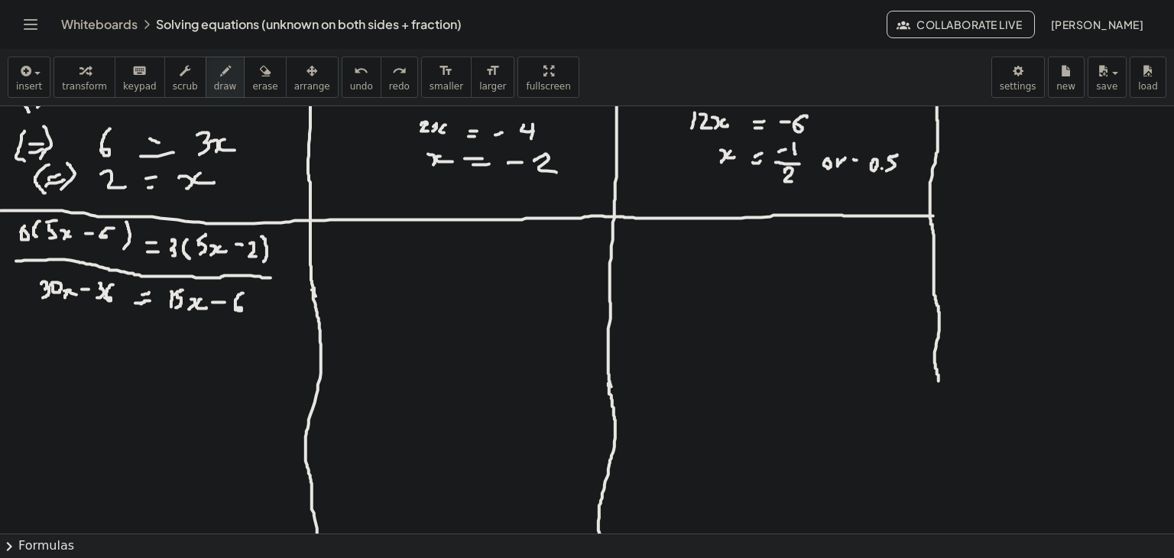
click at [236, 310] on div at bounding box center [587, 380] width 1174 height 855
drag, startPoint x: 47, startPoint y: 323, endPoint x: 45, endPoint y: 339, distance: 16.1
click at [45, 339] on div at bounding box center [587, 380] width 1174 height 855
drag, startPoint x: 51, startPoint y: 325, endPoint x: 49, endPoint y: 340, distance: 15.5
click at [49, 340] on div at bounding box center [587, 380] width 1174 height 855
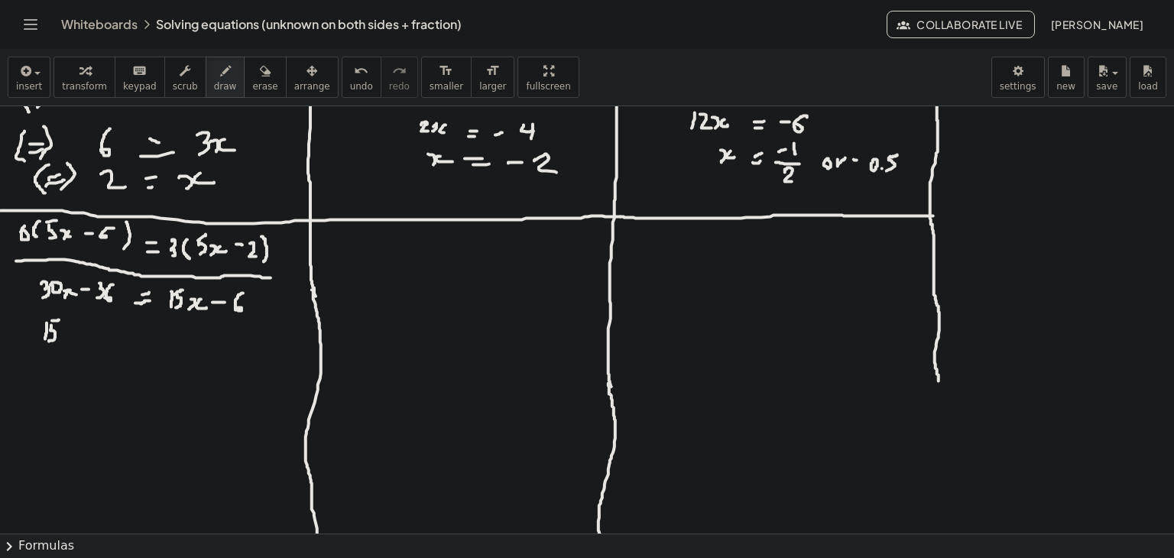
click at [59, 320] on div at bounding box center [587, 380] width 1174 height 855
drag, startPoint x: 60, startPoint y: 330, endPoint x: 69, endPoint y: 334, distance: 9.2
click at [63, 342] on div at bounding box center [587, 380] width 1174 height 855
click at [70, 333] on div at bounding box center [587, 380] width 1174 height 855
drag, startPoint x: 74, startPoint y: 328, endPoint x: 76, endPoint y: 339, distance: 11.7
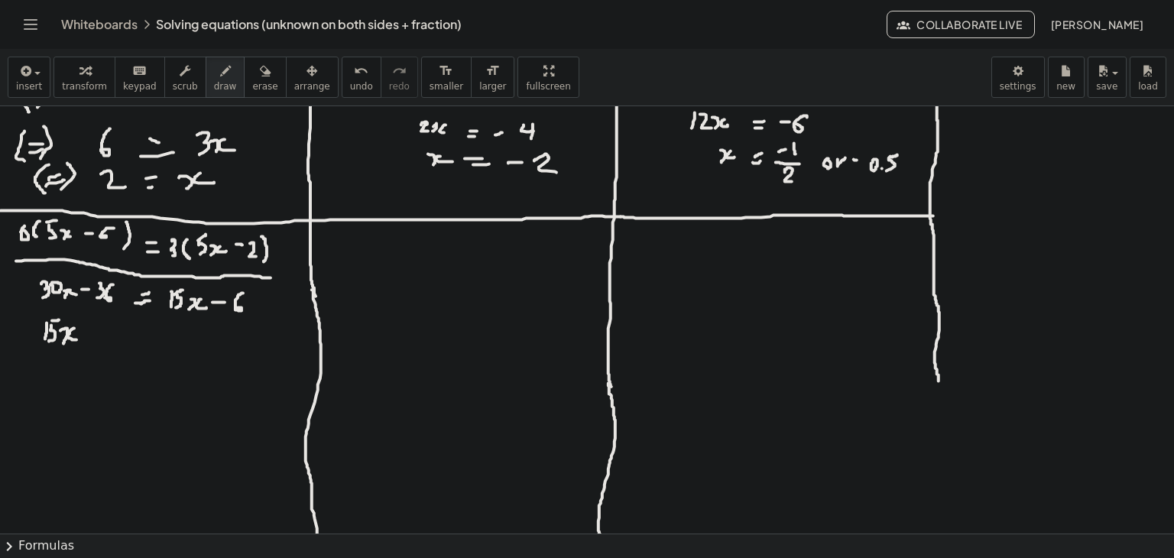
click at [76, 339] on div at bounding box center [587, 380] width 1174 height 855
drag, startPoint x: 83, startPoint y: 335, endPoint x: 95, endPoint y: 334, distance: 12.3
click at [95, 334] on div at bounding box center [587, 380] width 1174 height 855
drag, startPoint x: 99, startPoint y: 325, endPoint x: 105, endPoint y: 342, distance: 18.6
click at [105, 342] on div at bounding box center [587, 380] width 1174 height 855
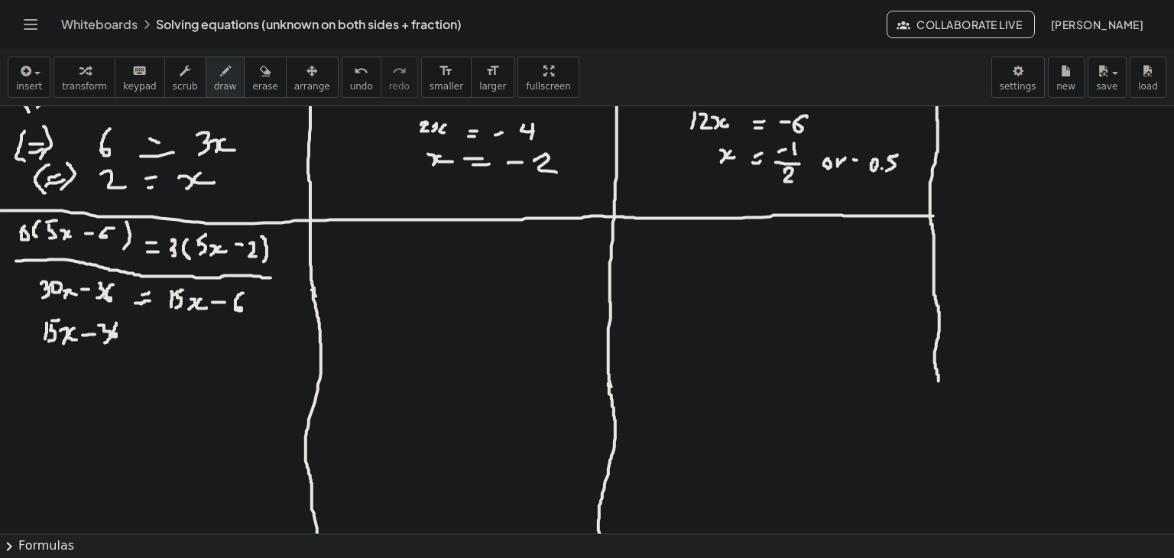
drag, startPoint x: 116, startPoint y: 323, endPoint x: 113, endPoint y: 333, distance: 11.1
click at [113, 333] on div at bounding box center [587, 380] width 1174 height 855
click at [141, 335] on div at bounding box center [587, 380] width 1174 height 855
drag, startPoint x: 131, startPoint y: 342, endPoint x: 139, endPoint y: 341, distance: 7.7
click at [139, 341] on div at bounding box center [587, 380] width 1174 height 855
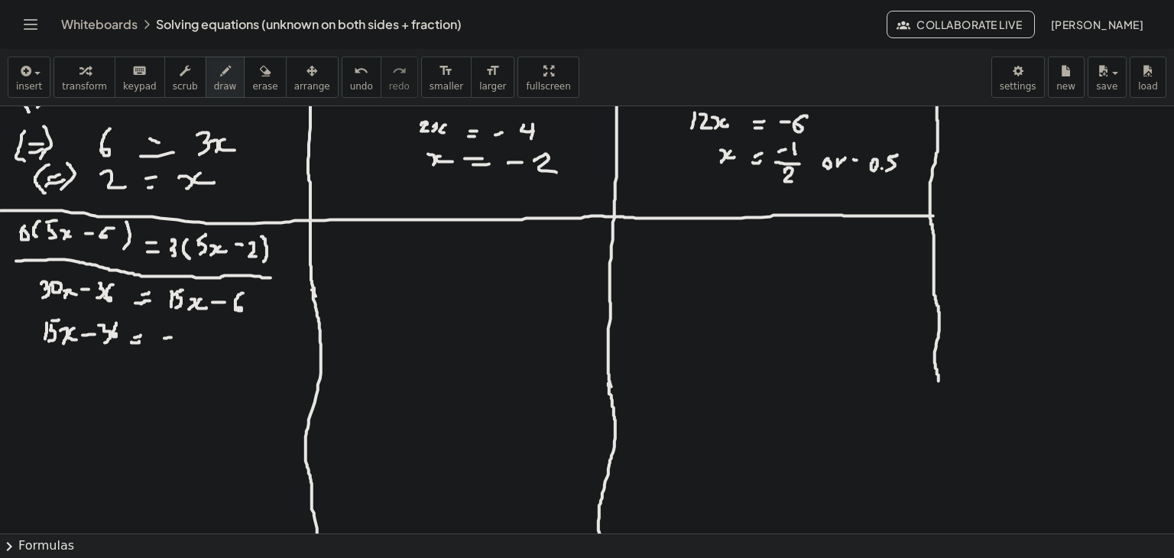
drag, startPoint x: 164, startPoint y: 338, endPoint x: 181, endPoint y: 334, distance: 17.2
click at [173, 336] on div at bounding box center [587, 380] width 1174 height 855
drag, startPoint x: 193, startPoint y: 331, endPoint x: 175, endPoint y: 341, distance: 20.2
click at [175, 341] on div at bounding box center [587, 380] width 1174 height 855
click at [342, 79] on button "undo undo" at bounding box center [362, 77] width 40 height 41
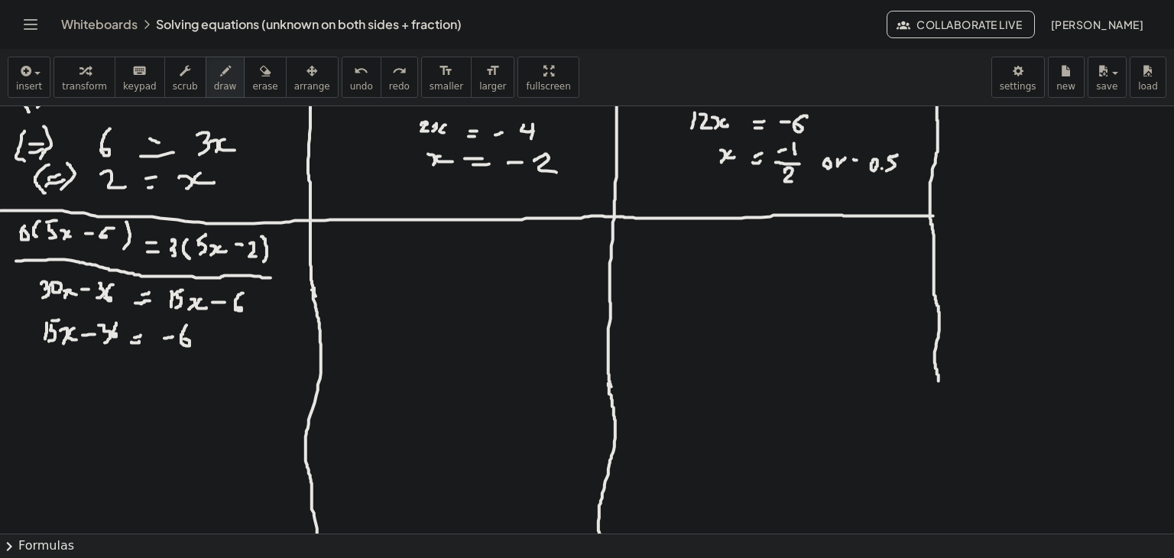
drag, startPoint x: 187, startPoint y: 325, endPoint x: 183, endPoint y: 339, distance: 15.0
click at [183, 339] on div at bounding box center [587, 380] width 1174 height 855
drag, startPoint x: 78, startPoint y: 365, endPoint x: 80, endPoint y: 378, distance: 13.8
click at [80, 378] on div at bounding box center [587, 380] width 1174 height 855
click at [84, 369] on div at bounding box center [587, 380] width 1174 height 855
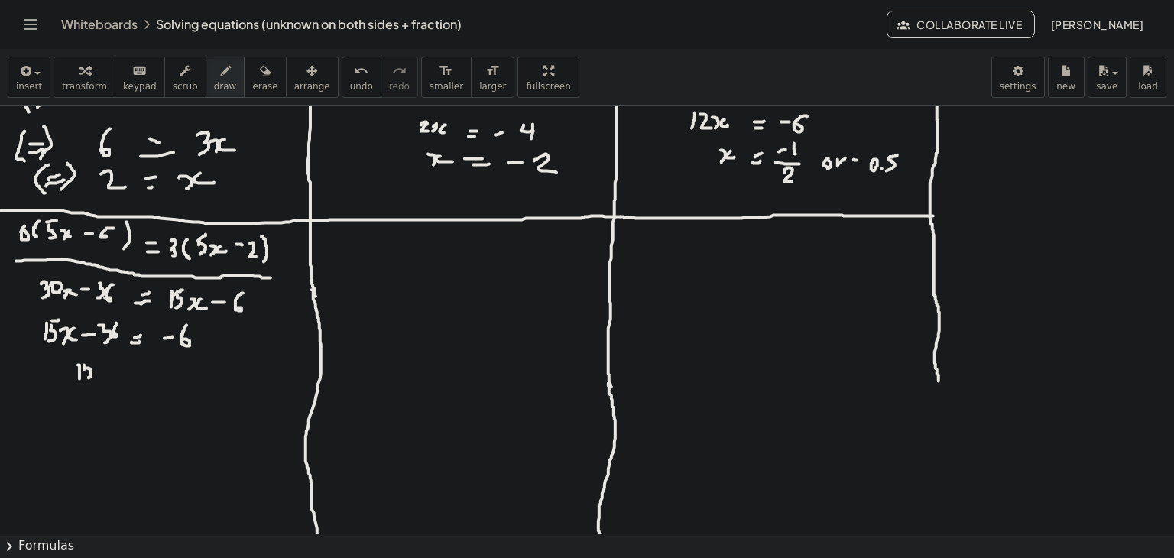
drag, startPoint x: 84, startPoint y: 365, endPoint x: 89, endPoint y: 378, distance: 13.8
click at [89, 378] on div at bounding box center [587, 380] width 1174 height 855
drag, startPoint x: 84, startPoint y: 362, endPoint x: 95, endPoint y: 359, distance: 11.1
click at [95, 359] on div at bounding box center [587, 380] width 1174 height 855
drag, startPoint x: 99, startPoint y: 365, endPoint x: 101, endPoint y: 375, distance: 10.2
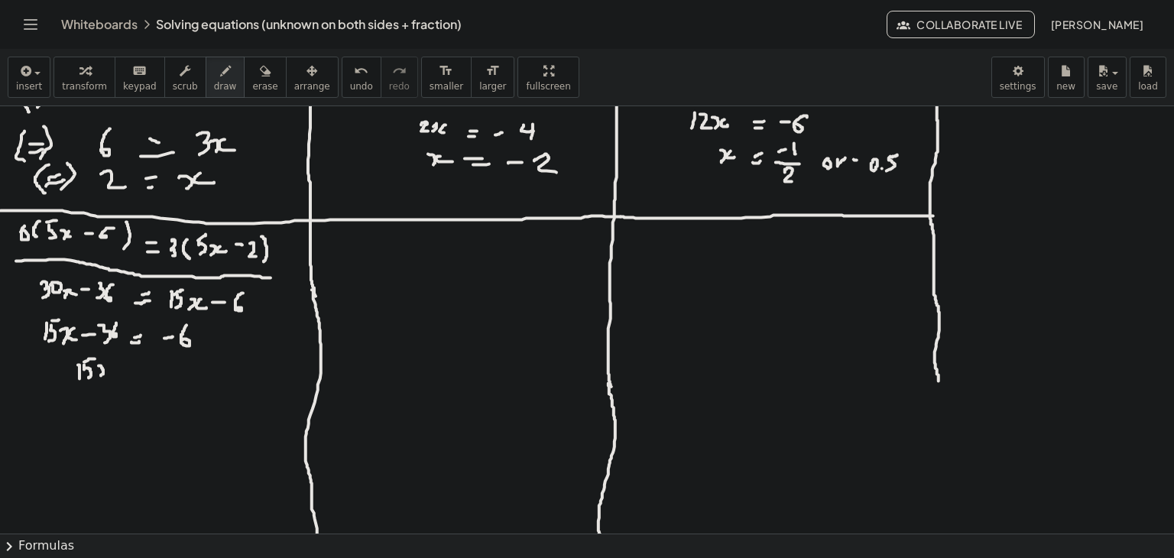
click at [101, 375] on div at bounding box center [587, 380] width 1174 height 855
drag, startPoint x: 106, startPoint y: 368, endPoint x: 115, endPoint y: 372, distance: 9.2
click at [115, 372] on div at bounding box center [587, 380] width 1174 height 855
drag, startPoint x: 127, startPoint y: 366, endPoint x: 138, endPoint y: 366, distance: 11.5
click at [138, 366] on div at bounding box center [587, 380] width 1174 height 855
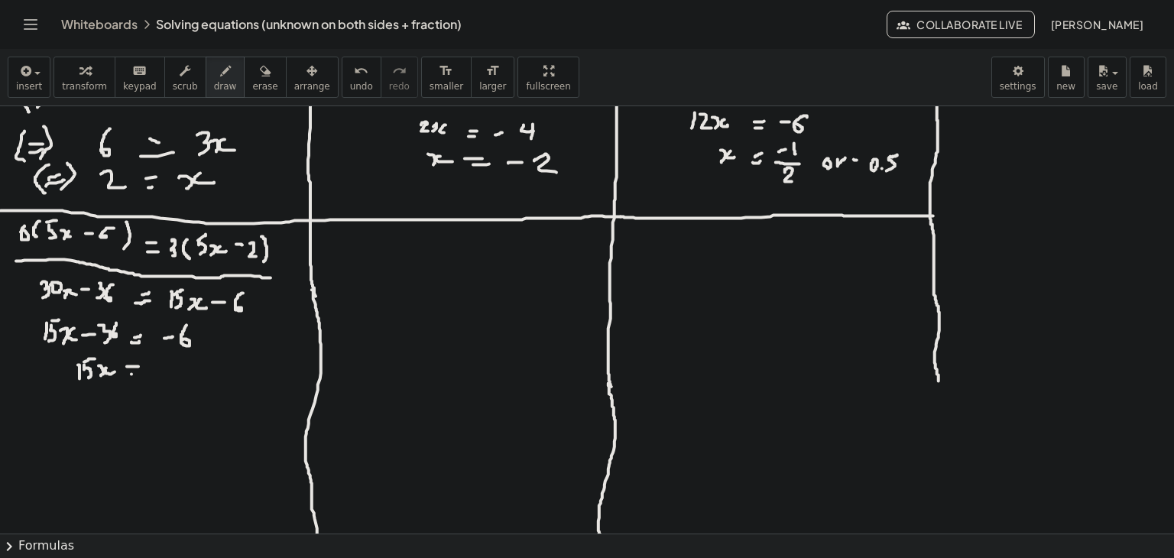
drag, startPoint x: 131, startPoint y: 374, endPoint x: 139, endPoint y: 371, distance: 8.2
click at [139, 371] on div at bounding box center [587, 380] width 1174 height 855
drag, startPoint x: 161, startPoint y: 360, endPoint x: 161, endPoint y: 375, distance: 15.3
click at [161, 376] on div at bounding box center [587, 380] width 1174 height 855
click at [350, 89] on span "undo" at bounding box center [361, 86] width 23 height 11
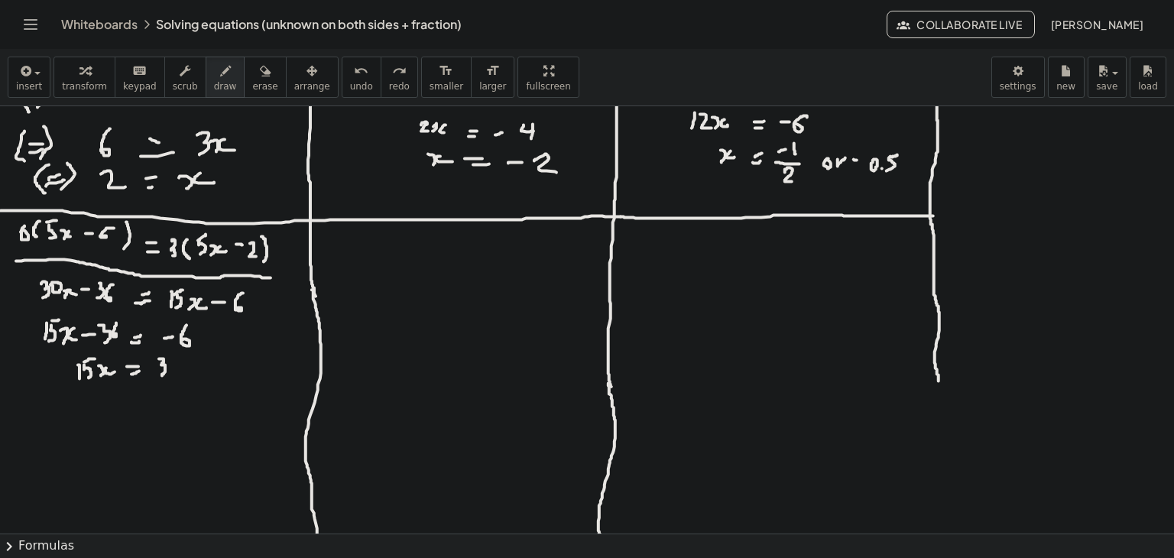
drag, startPoint x: 159, startPoint y: 359, endPoint x: 161, endPoint y: 376, distance: 17.7
click at [161, 376] on div at bounding box center [587, 380] width 1174 height 855
click at [180, 365] on div at bounding box center [587, 380] width 1174 height 855
click at [180, 364] on div at bounding box center [587, 380] width 1174 height 855
drag, startPoint x: 106, startPoint y: 401, endPoint x: 107, endPoint y: 412, distance: 11.5
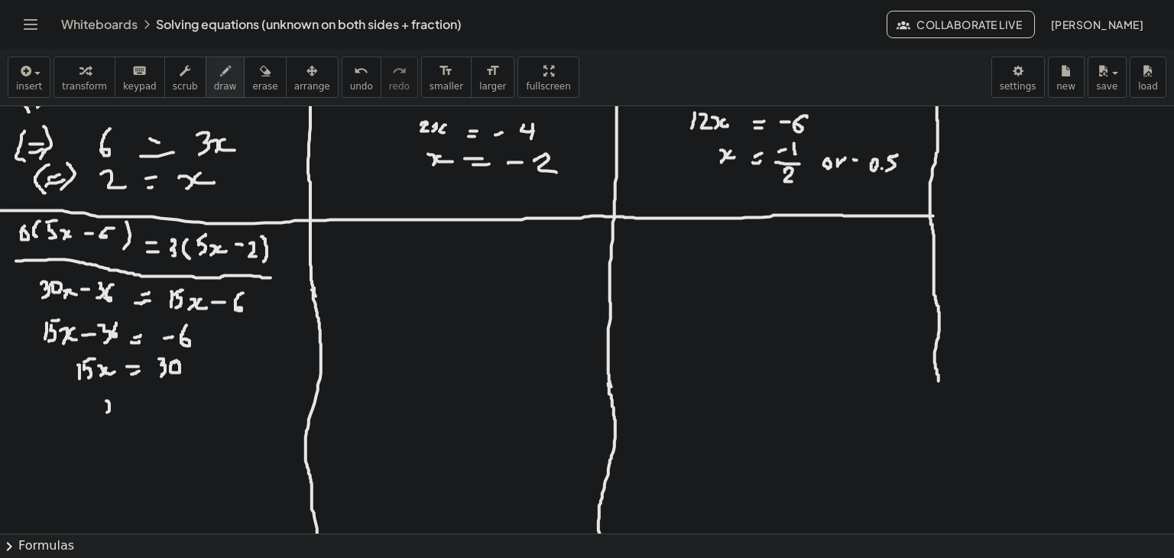
click at [107, 412] on div at bounding box center [587, 380] width 1174 height 855
drag, startPoint x: 116, startPoint y: 398, endPoint x: 122, endPoint y: 406, distance: 9.3
click at [119, 407] on div at bounding box center [587, 380] width 1174 height 855
click at [136, 401] on div at bounding box center [587, 380] width 1174 height 855
click at [138, 407] on div at bounding box center [587, 380] width 1174 height 855
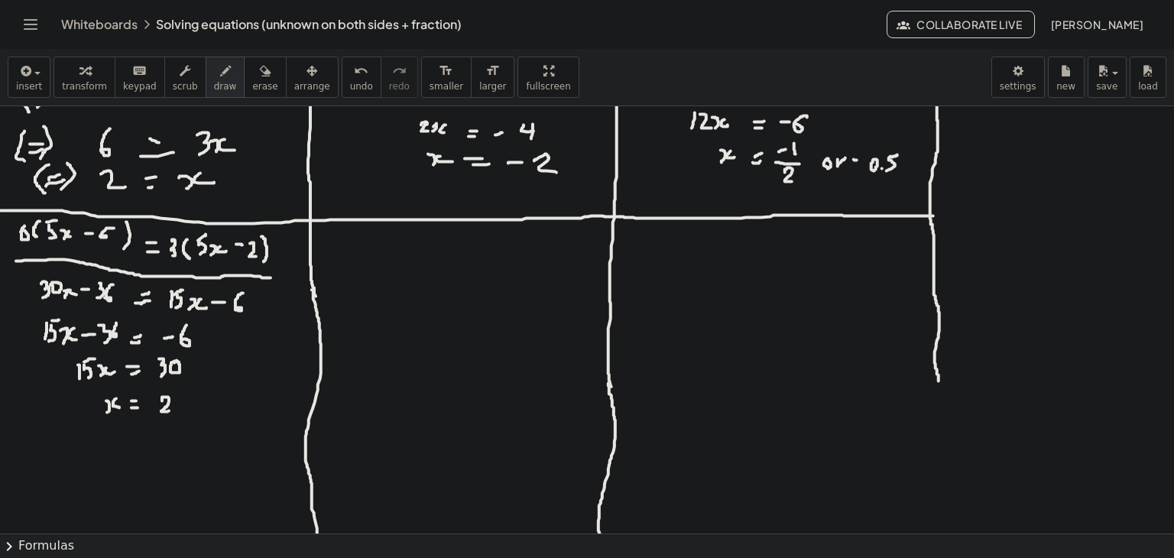
drag, startPoint x: 162, startPoint y: 401, endPoint x: 169, endPoint y: 411, distance: 12.1
click at [169, 411] on div at bounding box center [587, 380] width 1174 height 855
drag, startPoint x: 333, startPoint y: 236, endPoint x: 342, endPoint y: 248, distance: 15.8
click at [342, 248] on div at bounding box center [587, 380] width 1174 height 855
drag, startPoint x: 353, startPoint y: 230, endPoint x: 355, endPoint y: 253, distance: 23.0
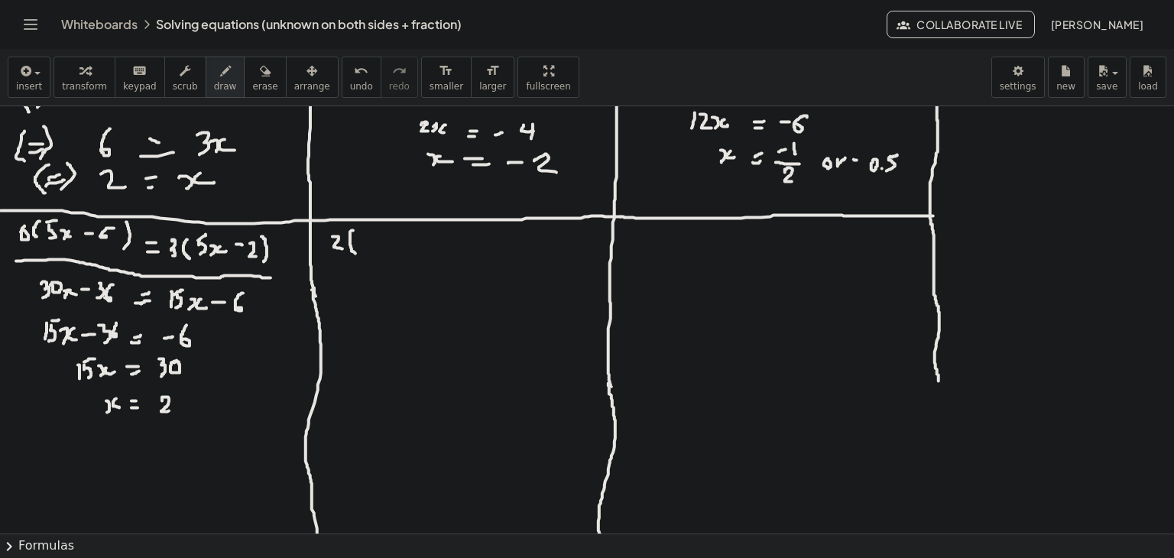
click at [355, 253] on div at bounding box center [587, 380] width 1174 height 855
drag, startPoint x: 370, startPoint y: 236, endPoint x: 370, endPoint y: 248, distance: 11.5
click at [370, 248] on div at bounding box center [587, 380] width 1174 height 855
click at [382, 248] on div at bounding box center [587, 380] width 1174 height 855
drag, startPoint x: 386, startPoint y: 242, endPoint x: 382, endPoint y: 261, distance: 18.7
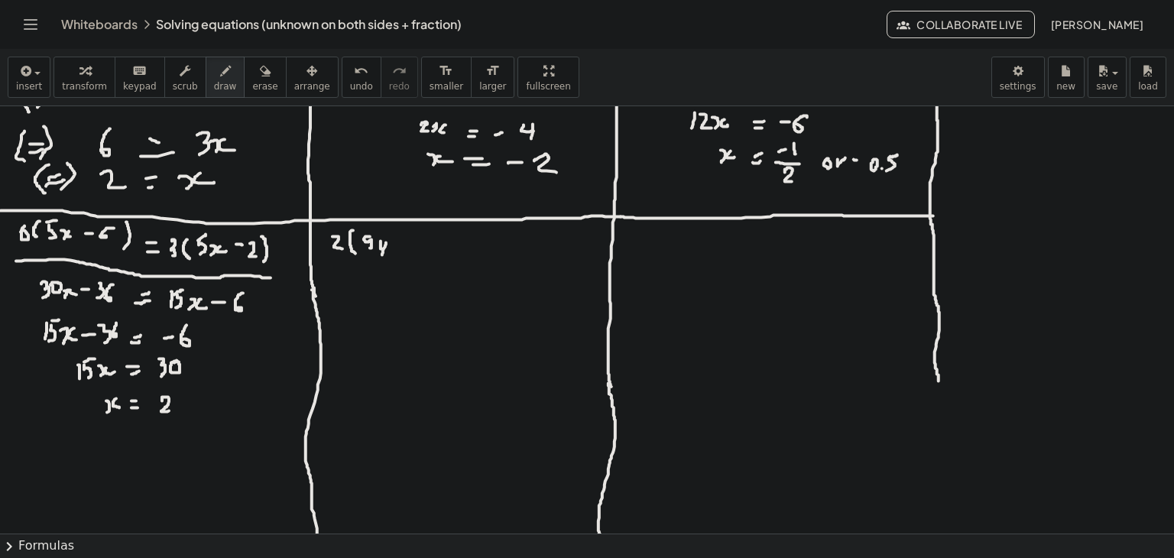
click at [382, 261] on div at bounding box center [587, 380] width 1174 height 855
drag, startPoint x: 400, startPoint y: 242, endPoint x: 408, endPoint y: 242, distance: 8.4
click at [408, 242] on div at bounding box center [587, 380] width 1174 height 855
drag, startPoint x: 404, startPoint y: 235, endPoint x: 404, endPoint y: 249, distance: 13.8
click at [404, 249] on div at bounding box center [587, 380] width 1174 height 855
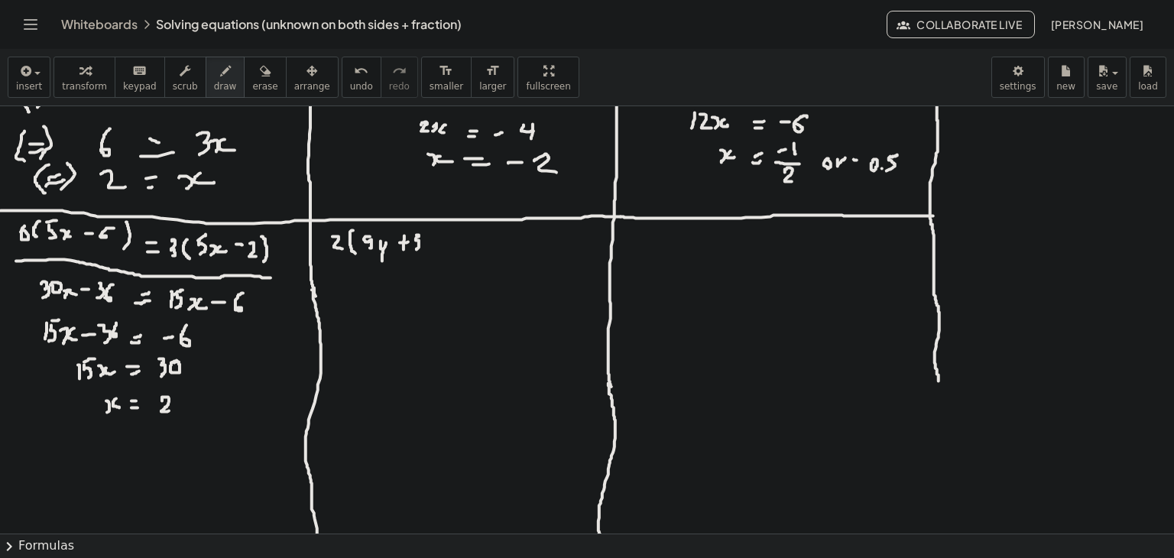
drag, startPoint x: 417, startPoint y: 235, endPoint x: 416, endPoint y: 249, distance: 14.5
click at [416, 249] on div at bounding box center [587, 380] width 1174 height 855
click at [350, 87] on span "undo" at bounding box center [361, 86] width 23 height 11
drag, startPoint x: 413, startPoint y: 230, endPoint x: 413, endPoint y: 253, distance: 22.9
click at [413, 253] on div at bounding box center [587, 380] width 1174 height 855
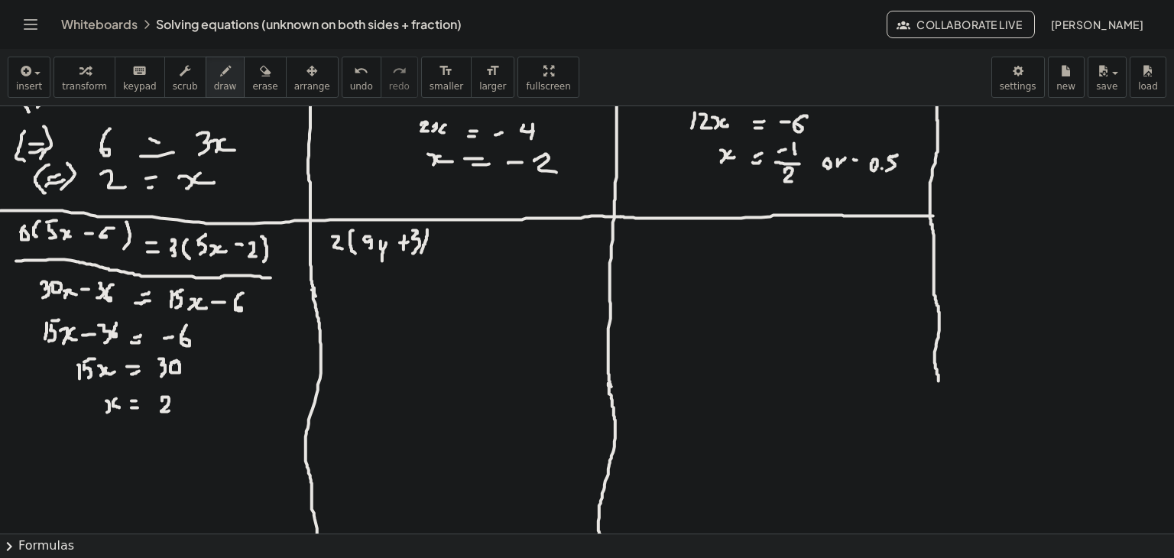
drag, startPoint x: 427, startPoint y: 229, endPoint x: 421, endPoint y: 254, distance: 25.2
click at [421, 254] on div at bounding box center [587, 380] width 1174 height 855
click at [350, 76] on div "undo" at bounding box center [361, 70] width 23 height 18
drag, startPoint x: 428, startPoint y: 226, endPoint x: 428, endPoint y: 255, distance: 29.0
click at [428, 255] on div at bounding box center [587, 380] width 1174 height 855
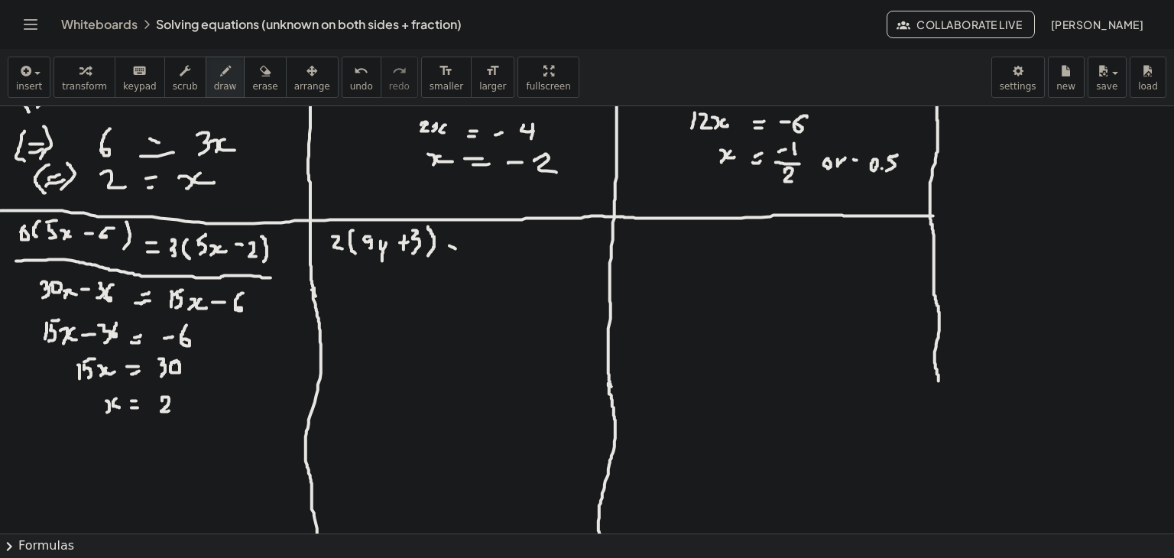
drag, startPoint x: 449, startPoint y: 245, endPoint x: 457, endPoint y: 248, distance: 8.0
click at [457, 248] on div at bounding box center [587, 380] width 1174 height 855
drag, startPoint x: 443, startPoint y: 252, endPoint x: 459, endPoint y: 252, distance: 16.1
click at [459, 252] on div at bounding box center [587, 380] width 1174 height 855
drag, startPoint x: 474, startPoint y: 236, endPoint x: 484, endPoint y: 248, distance: 15.8
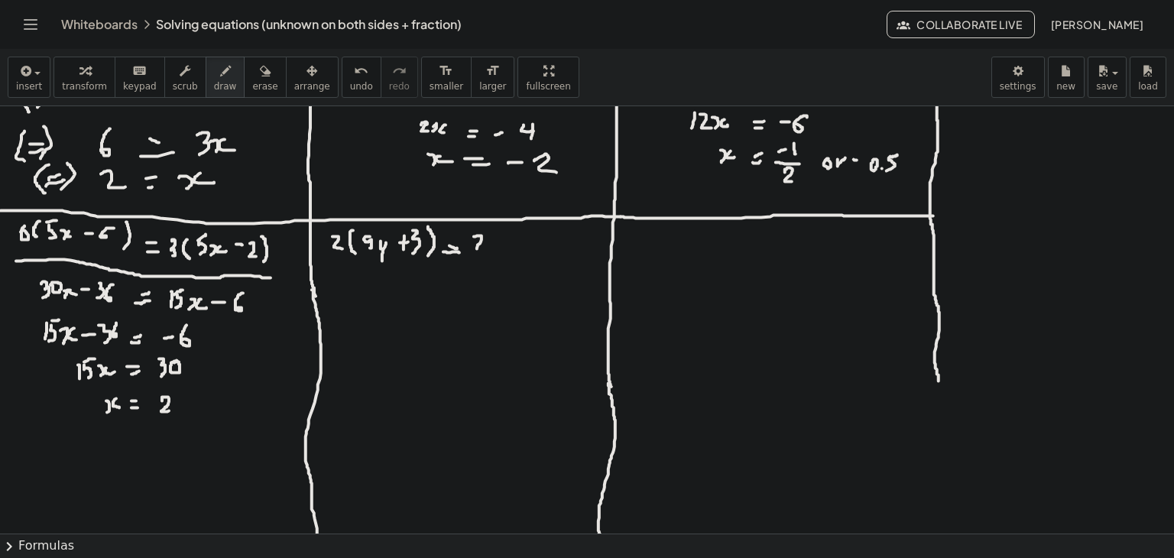
click at [484, 248] on div at bounding box center [587, 380] width 1174 height 855
drag, startPoint x: 501, startPoint y: 228, endPoint x: 496, endPoint y: 247, distance: 19.8
click at [496, 247] on div at bounding box center [587, 380] width 1174 height 855
drag, startPoint x: 517, startPoint y: 229, endPoint x: 510, endPoint y: 242, distance: 14.0
click at [510, 242] on div at bounding box center [587, 380] width 1174 height 855
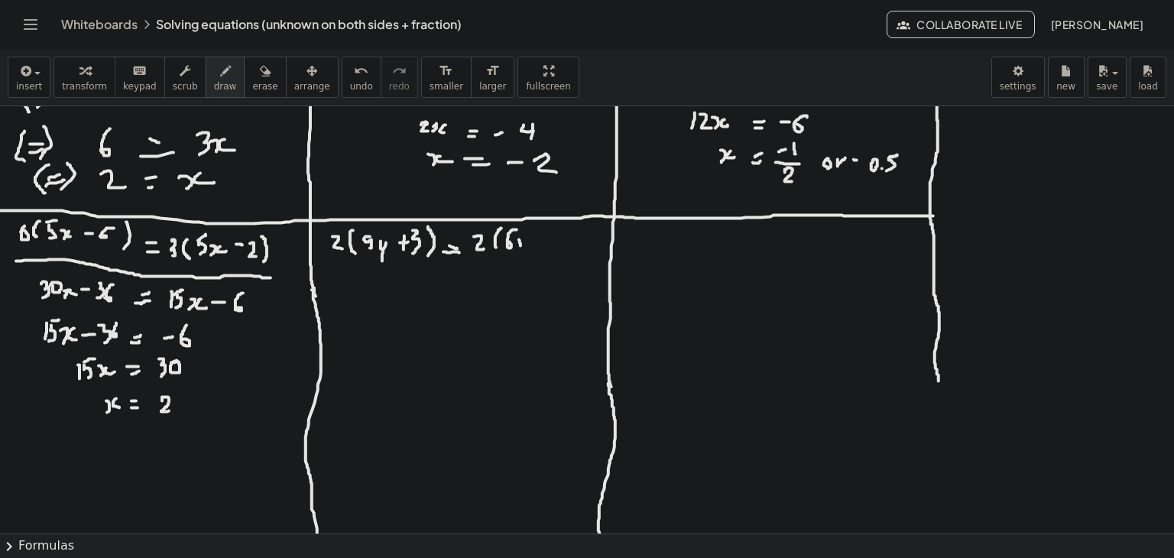
click at [521, 245] on div at bounding box center [587, 380] width 1174 height 855
drag, startPoint x: 522, startPoint y: 239, endPoint x: 522, endPoint y: 252, distance: 13.0
click at [522, 252] on div at bounding box center [587, 380] width 1174 height 855
click at [350, 81] on span "undo" at bounding box center [361, 86] width 23 height 11
drag, startPoint x: 525, startPoint y: 232, endPoint x: 518, endPoint y: 248, distance: 17.5
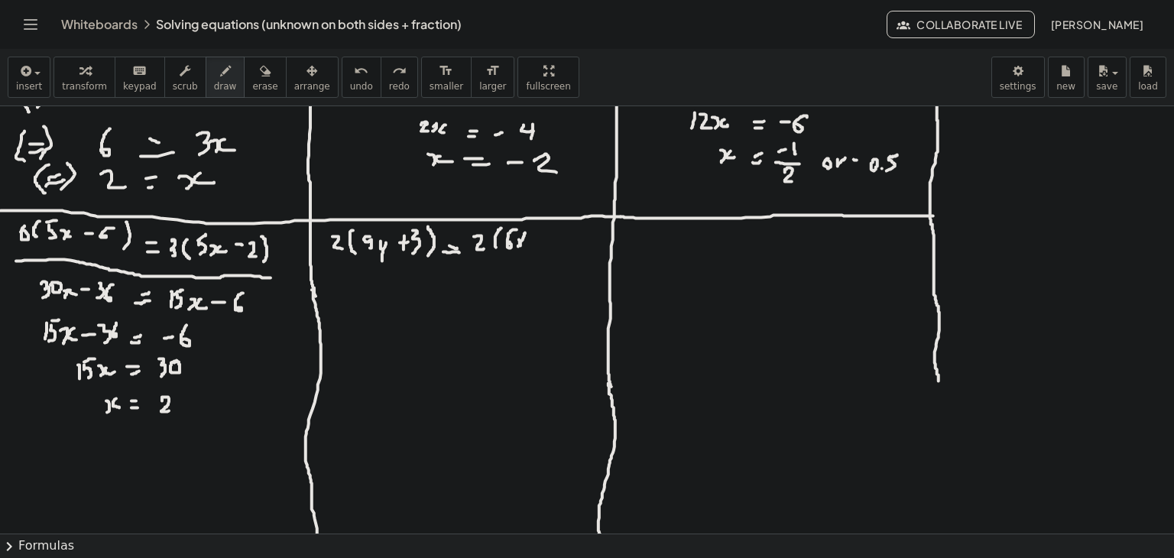
click at [518, 248] on div at bounding box center [587, 380] width 1174 height 855
click at [350, 89] on span "undo" at bounding box center [361, 86] width 23 height 11
drag, startPoint x: 519, startPoint y: 238, endPoint x: 523, endPoint y: 245, distance: 8.5
click at [523, 245] on div at bounding box center [587, 380] width 1174 height 855
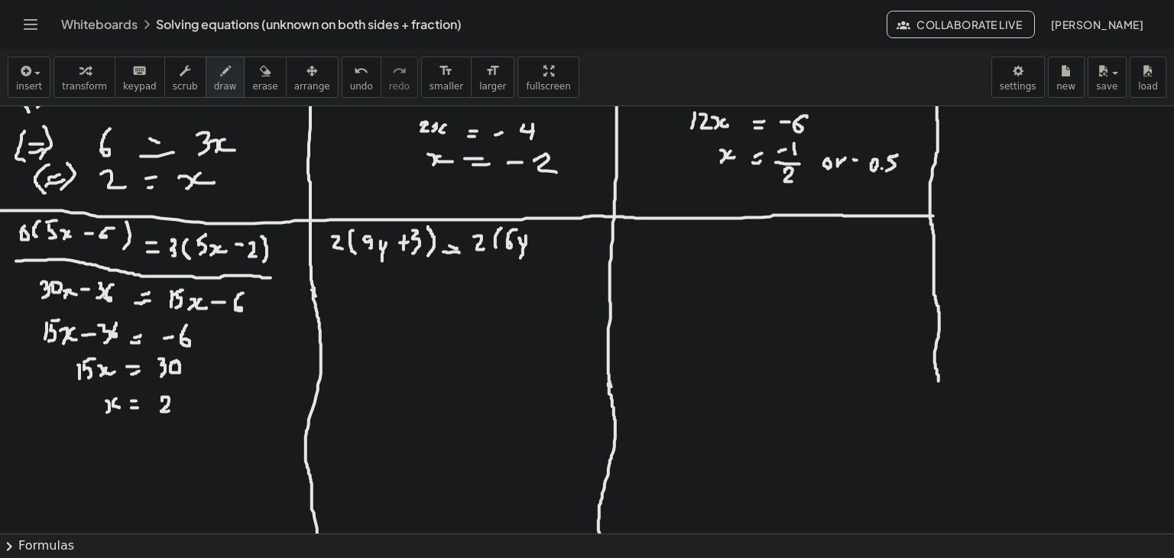
drag, startPoint x: 526, startPoint y: 235, endPoint x: 521, endPoint y: 258, distance: 22.8
click at [521, 258] on div at bounding box center [587, 380] width 1174 height 855
click at [544, 240] on div at bounding box center [587, 380] width 1174 height 855
drag, startPoint x: 553, startPoint y: 230, endPoint x: 549, endPoint y: 248, distance: 18.9
click at [549, 248] on div at bounding box center [587, 380] width 1174 height 855
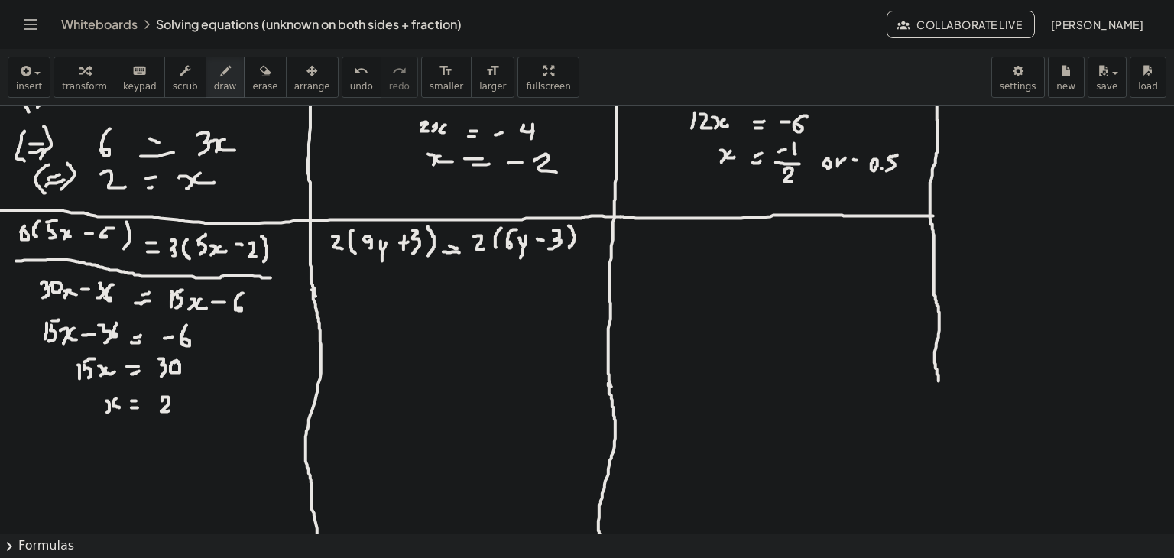
drag, startPoint x: 569, startPoint y: 226, endPoint x: 567, endPoint y: 250, distance: 24.5
click at [567, 250] on div at bounding box center [587, 380] width 1174 height 855
drag, startPoint x: 359, startPoint y: 274, endPoint x: 362, endPoint y: 288, distance: 14.3
click at [362, 288] on div at bounding box center [587, 380] width 1174 height 855
click at [374, 277] on div at bounding box center [587, 380] width 1174 height 855
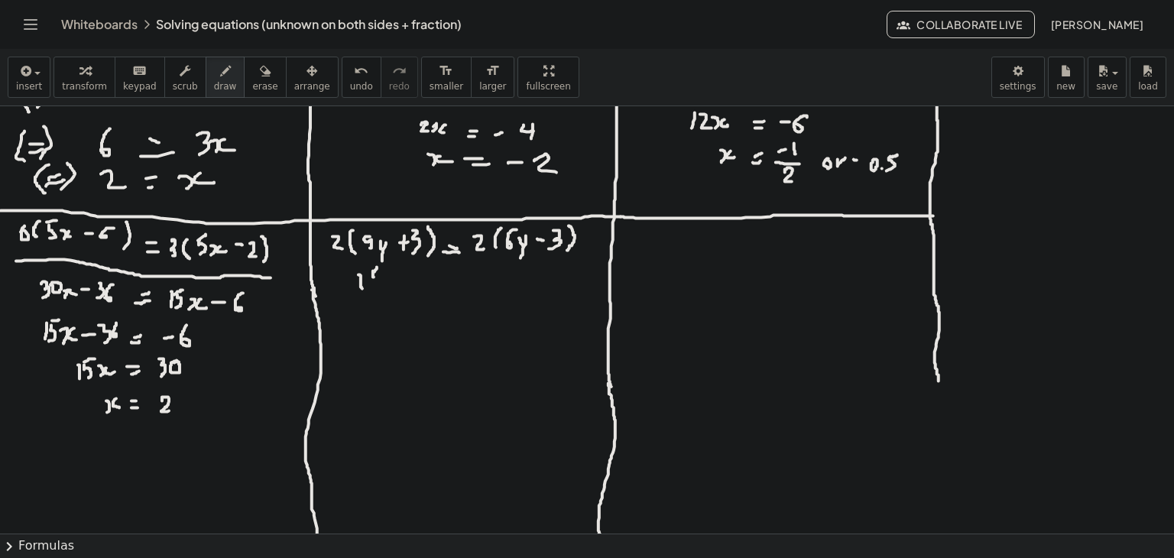
click at [375, 271] on div at bounding box center [587, 380] width 1174 height 855
click at [350, 73] on div "undo" at bounding box center [361, 70] width 23 height 18
click at [367, 271] on div at bounding box center [587, 380] width 1174 height 855
click at [385, 282] on div at bounding box center [587, 380] width 1174 height 855
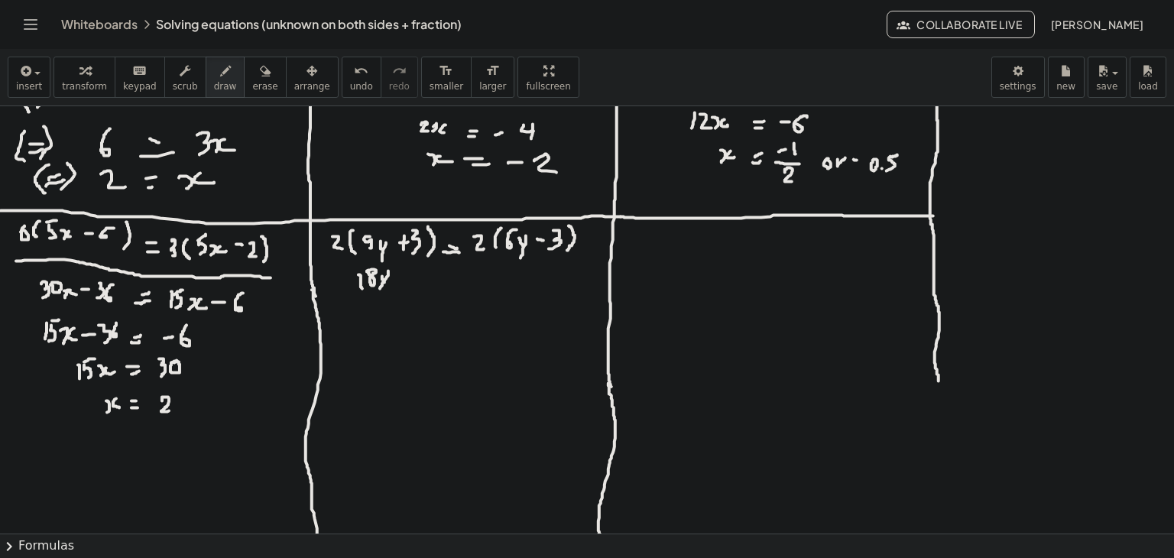
drag, startPoint x: 388, startPoint y: 271, endPoint x: 379, endPoint y: 290, distance: 21.9
click at [379, 290] on div at bounding box center [587, 380] width 1174 height 855
drag, startPoint x: 394, startPoint y: 278, endPoint x: 404, endPoint y: 277, distance: 10.0
click at [404, 277] on div at bounding box center [587, 380] width 1174 height 855
drag, startPoint x: 401, startPoint y: 272, endPoint x: 401, endPoint y: 285, distance: 13.0
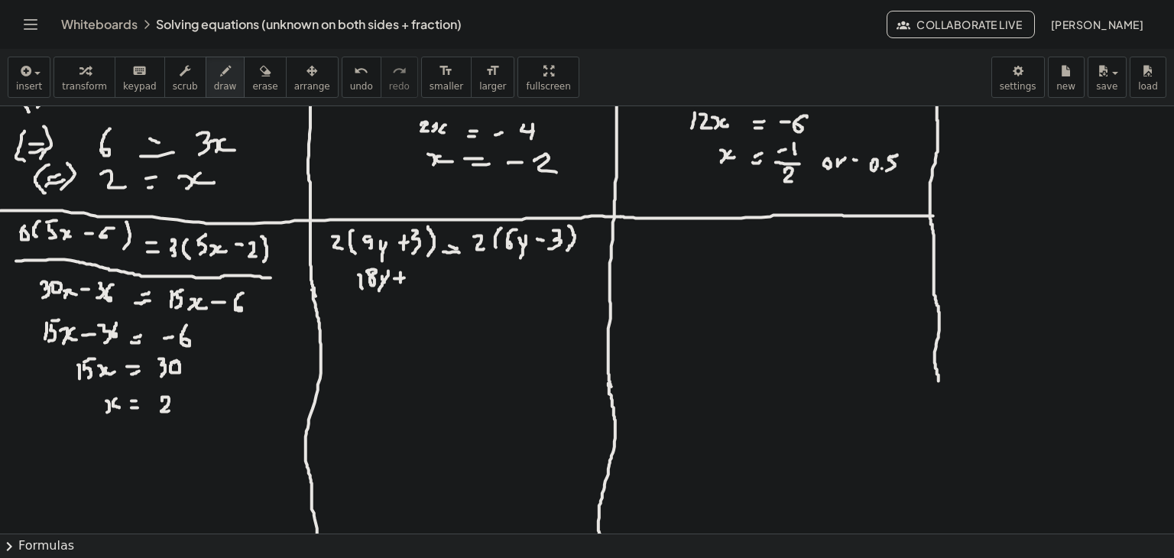
click at [401, 285] on div at bounding box center [587, 380] width 1174 height 855
drag, startPoint x: 422, startPoint y: 267, endPoint x: 417, endPoint y: 279, distance: 13.4
click at [417, 279] on div at bounding box center [587, 380] width 1174 height 855
drag, startPoint x: 454, startPoint y: 279, endPoint x: 464, endPoint y: 279, distance: 9.9
click at [464, 279] on div at bounding box center [587, 380] width 1174 height 855
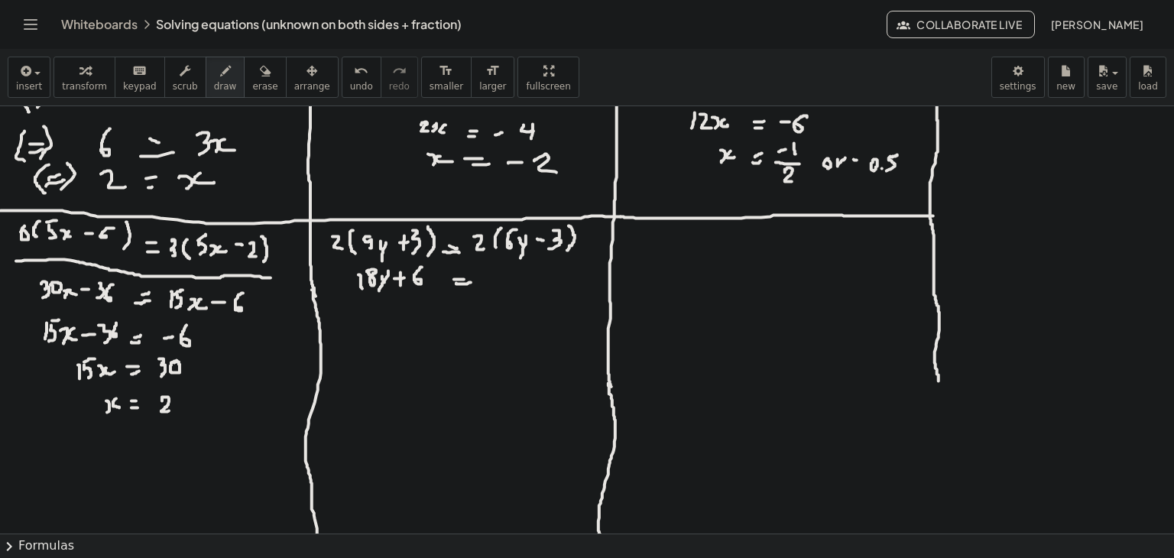
click at [471, 282] on div at bounding box center [587, 380] width 1174 height 855
drag, startPoint x: 483, startPoint y: 269, endPoint x: 483, endPoint y: 284, distance: 14.5
click at [483, 284] on div at bounding box center [587, 380] width 1174 height 855
drag, startPoint x: 493, startPoint y: 267, endPoint x: 505, endPoint y: 277, distance: 15.7
click at [501, 281] on div at bounding box center [587, 380] width 1174 height 855
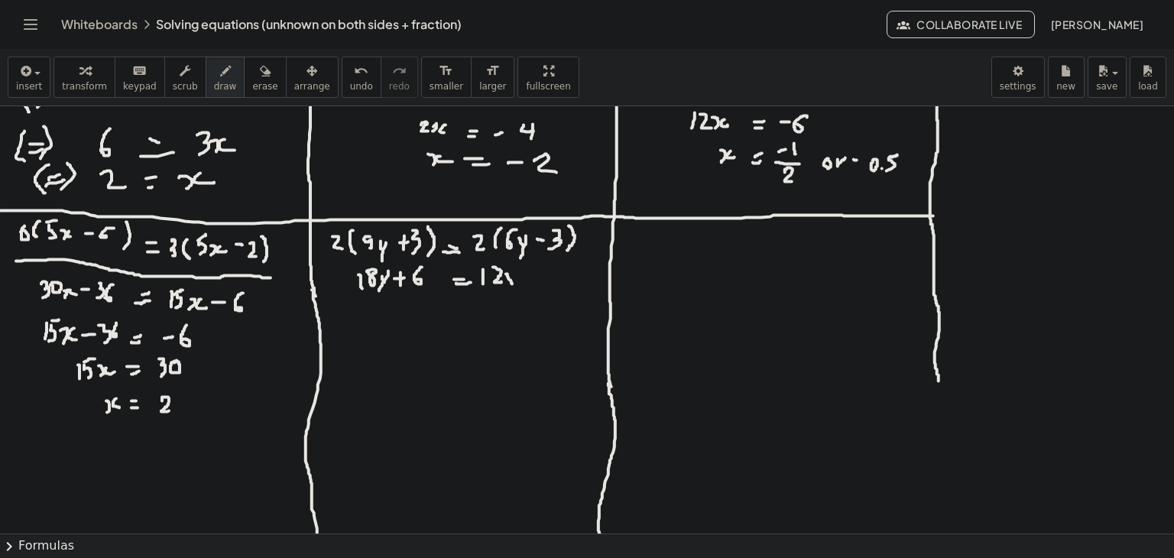
drag, startPoint x: 508, startPoint y: 274, endPoint x: 514, endPoint y: 284, distance: 11.7
click at [514, 284] on div at bounding box center [587, 380] width 1174 height 855
drag, startPoint x: 517, startPoint y: 273, endPoint x: 514, endPoint y: 293, distance: 20.1
click at [514, 293] on div at bounding box center [587, 380] width 1174 height 855
drag, startPoint x: 529, startPoint y: 273, endPoint x: 538, endPoint y: 274, distance: 9.3
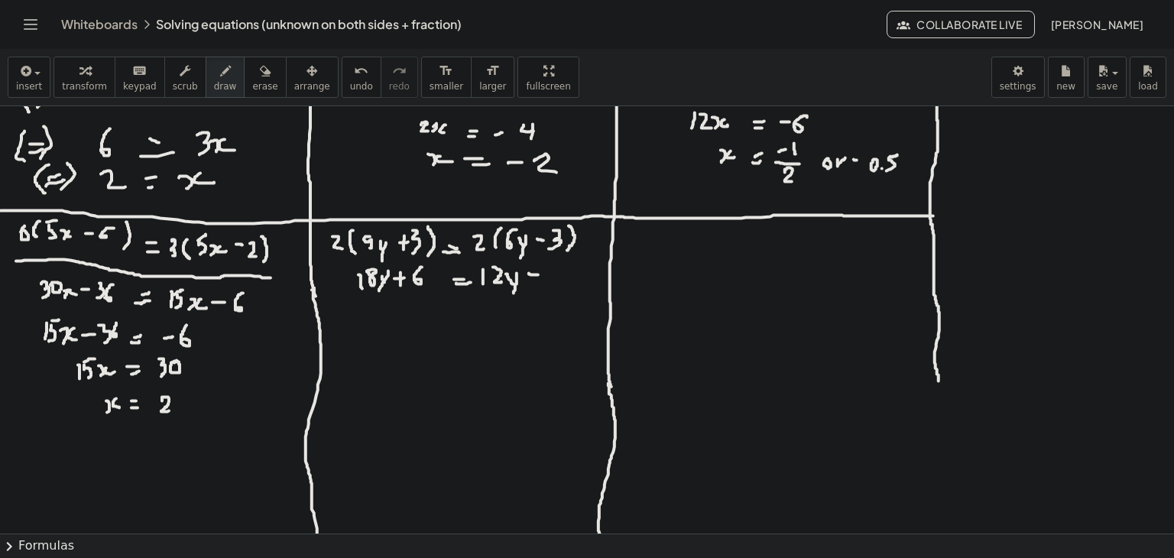
click at [538, 274] on div at bounding box center [587, 380] width 1174 height 855
drag, startPoint x: 550, startPoint y: 271, endPoint x: 547, endPoint y: 284, distance: 13.4
click at [547, 284] on div at bounding box center [587, 380] width 1174 height 855
drag, startPoint x: 387, startPoint y: 308, endPoint x: 376, endPoint y: 320, distance: 15.7
click at [376, 320] on div at bounding box center [587, 380] width 1174 height 855
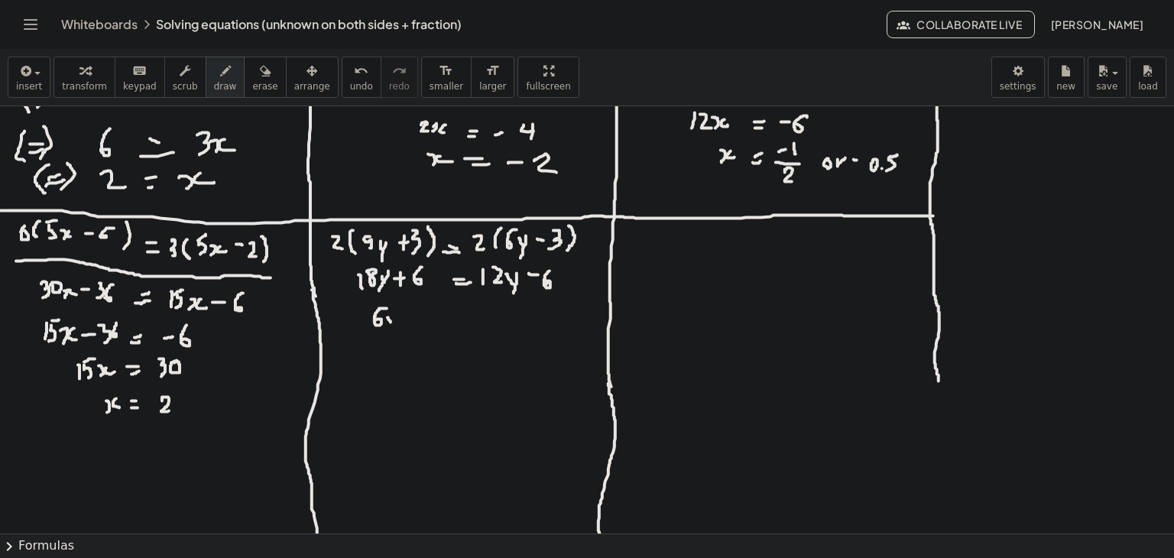
drag, startPoint x: 388, startPoint y: 317, endPoint x: 391, endPoint y: 324, distance: 7.9
click at [391, 324] on div at bounding box center [587, 380] width 1174 height 855
drag, startPoint x: 394, startPoint y: 316, endPoint x: 391, endPoint y: 333, distance: 17.2
click at [391, 333] on div at bounding box center [587, 380] width 1174 height 855
drag, startPoint x: 403, startPoint y: 318, endPoint x: 414, endPoint y: 317, distance: 11.5
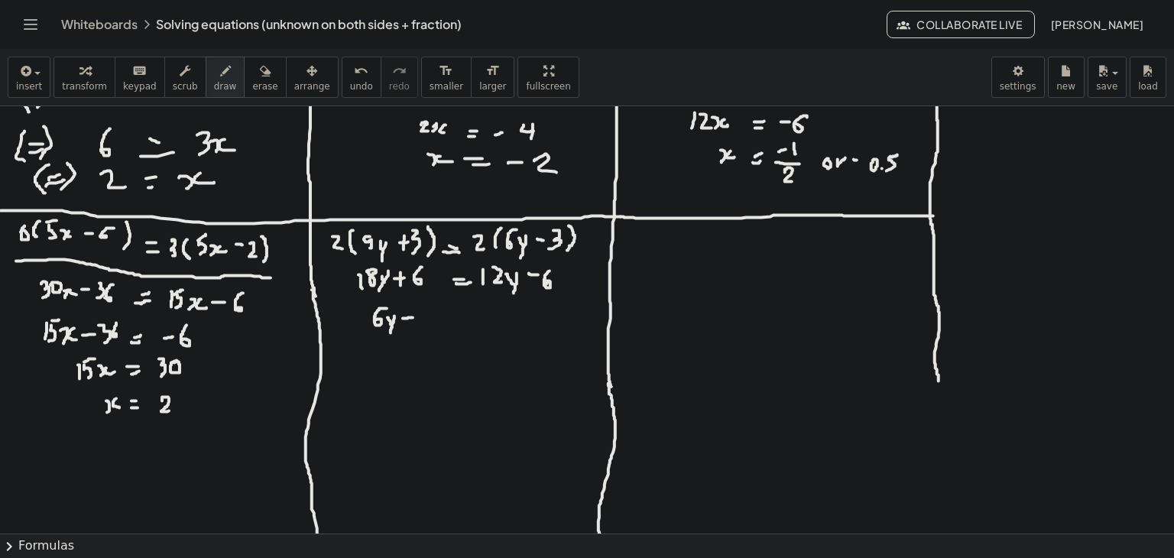
click at [414, 317] on div at bounding box center [587, 380] width 1174 height 855
drag, startPoint x: 408, startPoint y: 310, endPoint x: 408, endPoint y: 325, distance: 15.3
click at [408, 325] on div at bounding box center [587, 380] width 1174 height 855
drag, startPoint x: 431, startPoint y: 310, endPoint x: 423, endPoint y: 319, distance: 12.4
click at [423, 319] on div at bounding box center [587, 380] width 1174 height 855
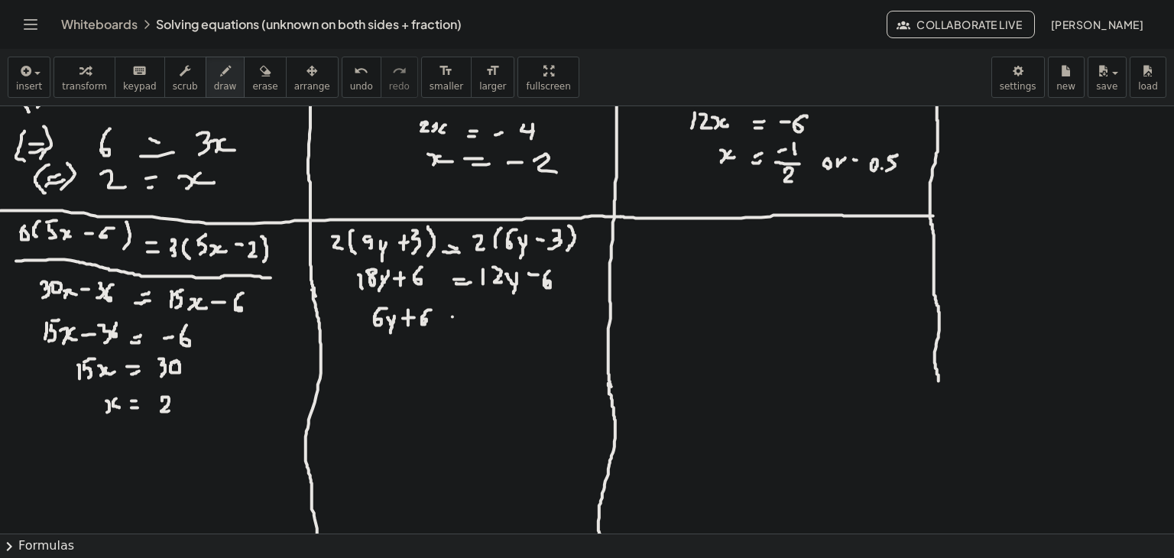
click at [459, 316] on div at bounding box center [587, 380] width 1174 height 855
drag, startPoint x: 448, startPoint y: 326, endPoint x: 462, endPoint y: 322, distance: 15.0
click at [456, 325] on div at bounding box center [587, 380] width 1174 height 855
drag, startPoint x: 483, startPoint y: 318, endPoint x: 495, endPoint y: 316, distance: 12.4
click at [489, 319] on div at bounding box center [587, 380] width 1174 height 855
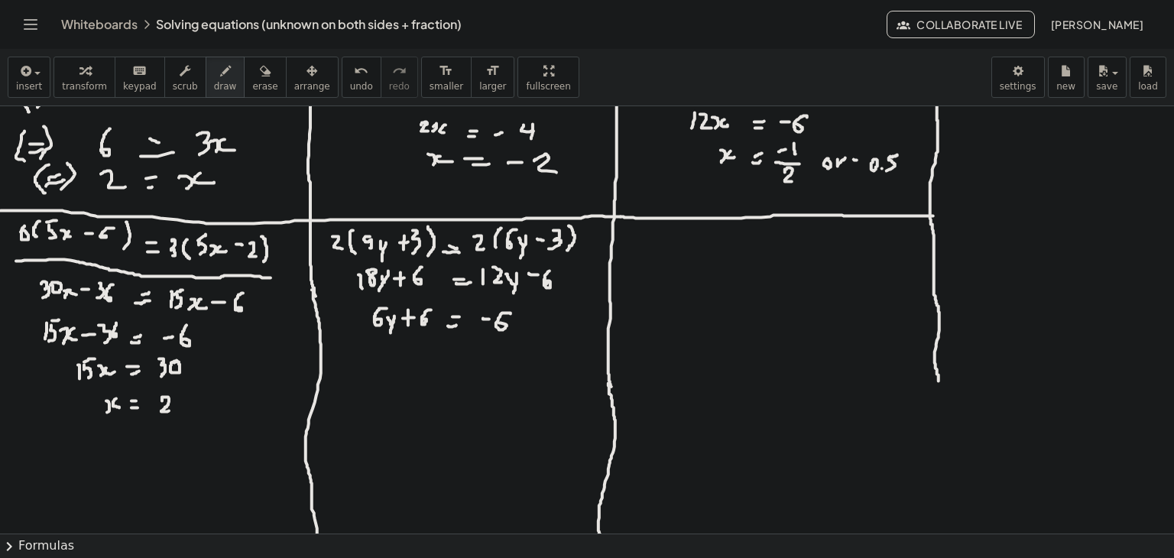
drag, startPoint x: 511, startPoint y: 313, endPoint x: 495, endPoint y: 325, distance: 19.1
click at [498, 324] on div at bounding box center [587, 380] width 1174 height 855
drag, startPoint x: 404, startPoint y: 349, endPoint x: 394, endPoint y: 355, distance: 11.5
click at [394, 355] on div at bounding box center [587, 380] width 1174 height 855
click at [416, 356] on div at bounding box center [587, 380] width 1174 height 855
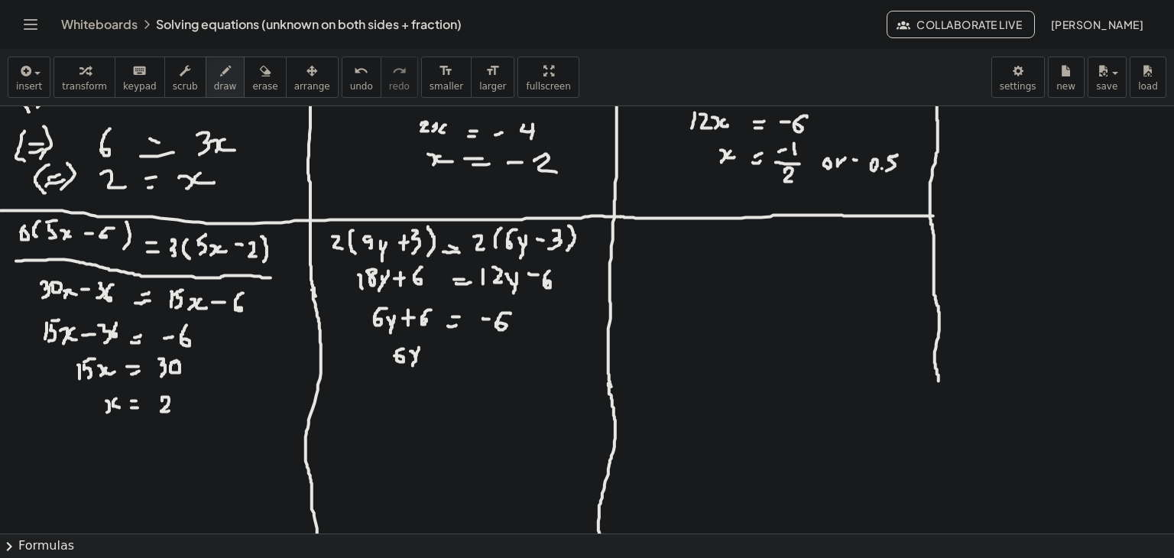
drag, startPoint x: 419, startPoint y: 347, endPoint x: 412, endPoint y: 371, distance: 24.7
click at [412, 371] on div at bounding box center [587, 380] width 1174 height 855
drag, startPoint x: 441, startPoint y: 352, endPoint x: 456, endPoint y: 353, distance: 15.3
click at [456, 353] on div at bounding box center [587, 380] width 1174 height 855
drag, startPoint x: 445, startPoint y: 360, endPoint x: 453, endPoint y: 359, distance: 7.7
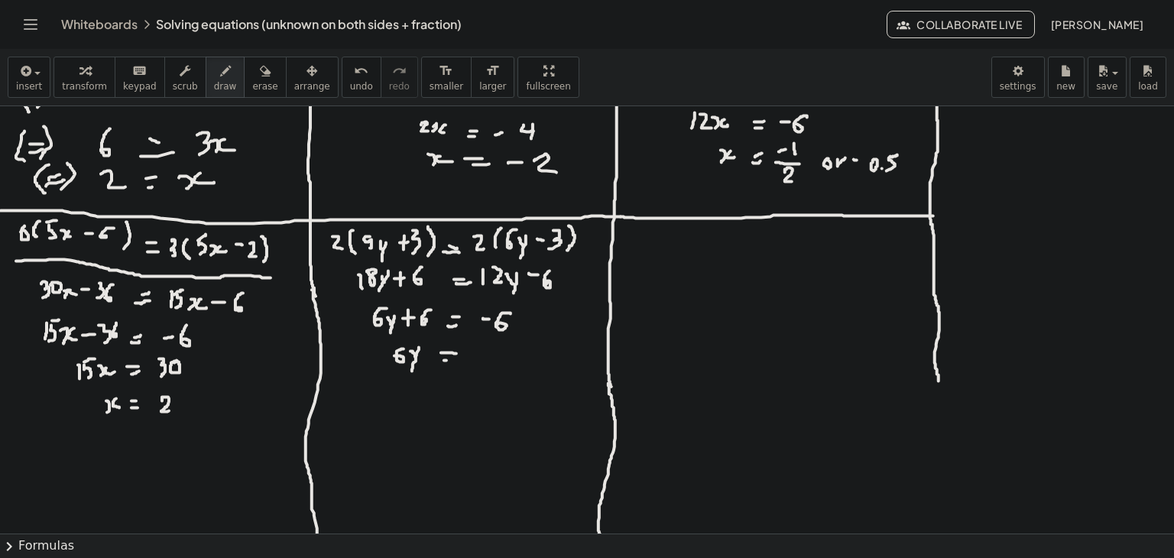
click at [453, 359] on div at bounding box center [587, 380] width 1174 height 855
drag, startPoint x: 470, startPoint y: 353, endPoint x: 480, endPoint y: 353, distance: 9.9
click at [480, 353] on div at bounding box center [587, 380] width 1174 height 855
drag, startPoint x: 499, startPoint y: 347, endPoint x: 496, endPoint y: 367, distance: 20.1
click at [496, 367] on div at bounding box center [587, 380] width 1174 height 855
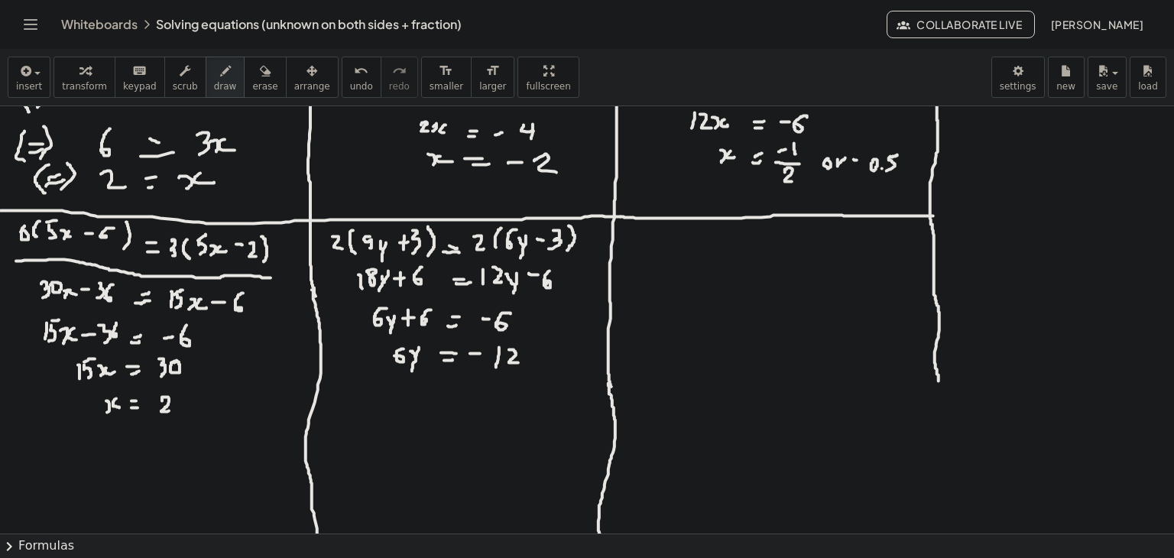
drag, startPoint x: 509, startPoint y: 349, endPoint x: 522, endPoint y: 362, distance: 18.4
click at [522, 362] on div at bounding box center [587, 380] width 1174 height 855
click at [416, 394] on div at bounding box center [587, 380] width 1174 height 855
drag, startPoint x: 422, startPoint y: 385, endPoint x: 416, endPoint y: 411, distance: 26.7
click at [416, 411] on div at bounding box center [587, 380] width 1174 height 855
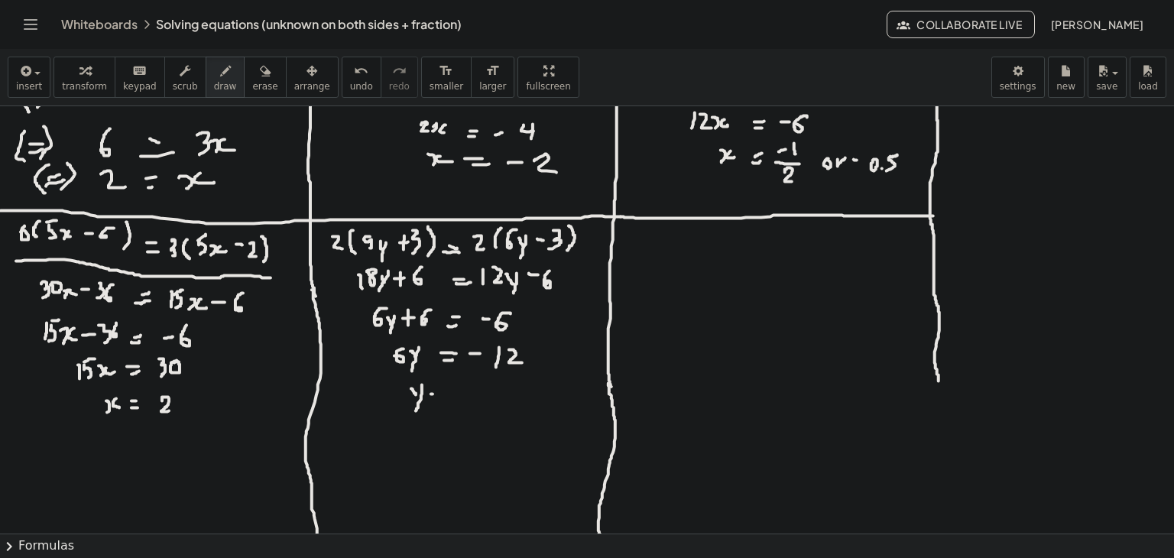
drag, startPoint x: 431, startPoint y: 394, endPoint x: 447, endPoint y: 391, distance: 16.3
click at [447, 391] on div at bounding box center [587, 380] width 1174 height 855
drag, startPoint x: 439, startPoint y: 397, endPoint x: 453, endPoint y: 394, distance: 13.9
click at [453, 394] on div at bounding box center [587, 380] width 1174 height 855
click at [476, 388] on div at bounding box center [587, 380] width 1174 height 855
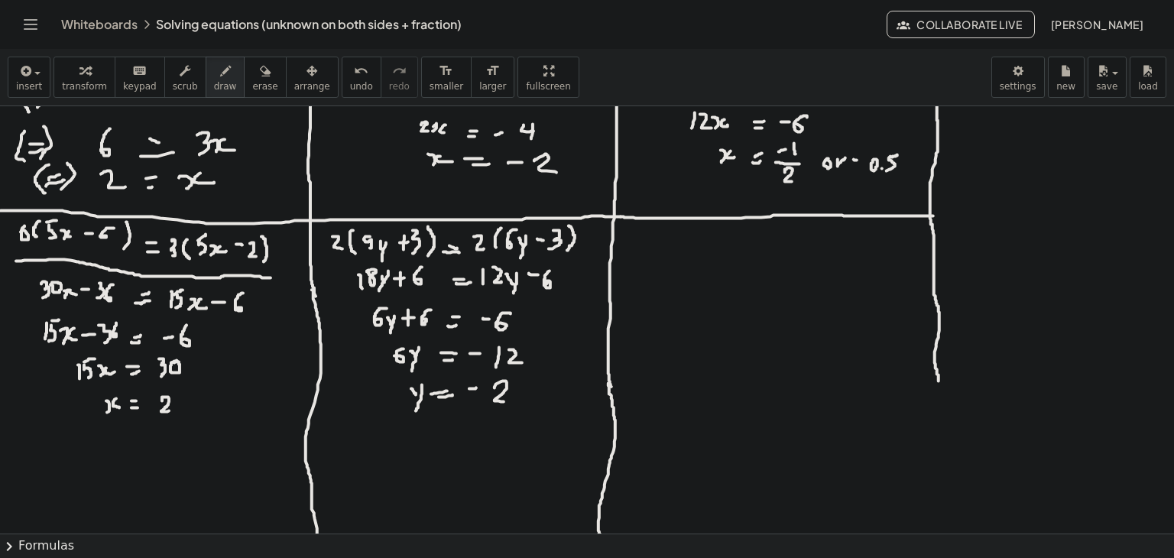
click at [504, 401] on div at bounding box center [587, 380] width 1174 height 855
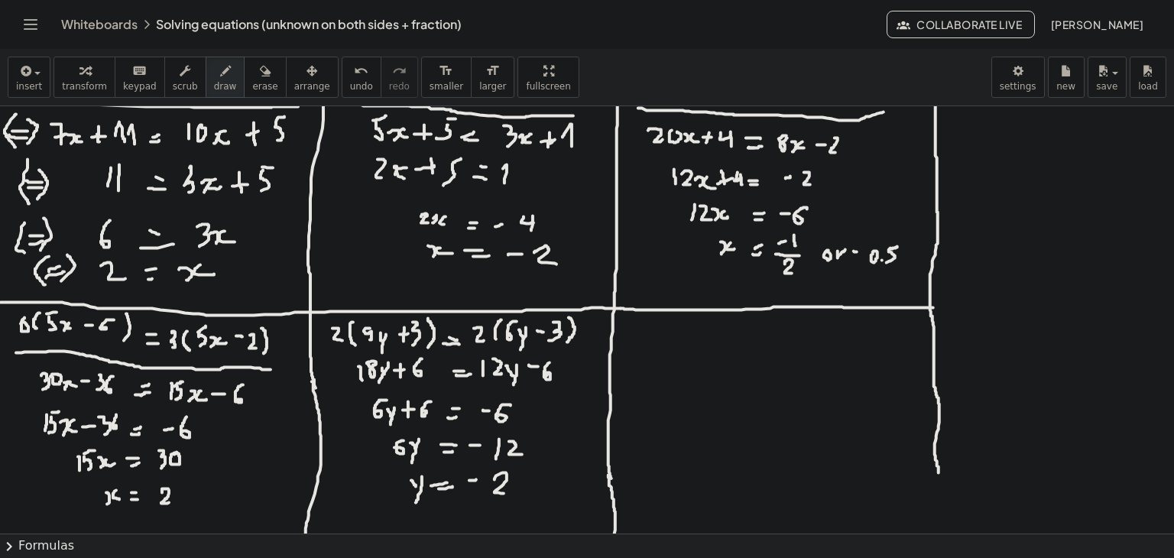
scroll to position [0, 0]
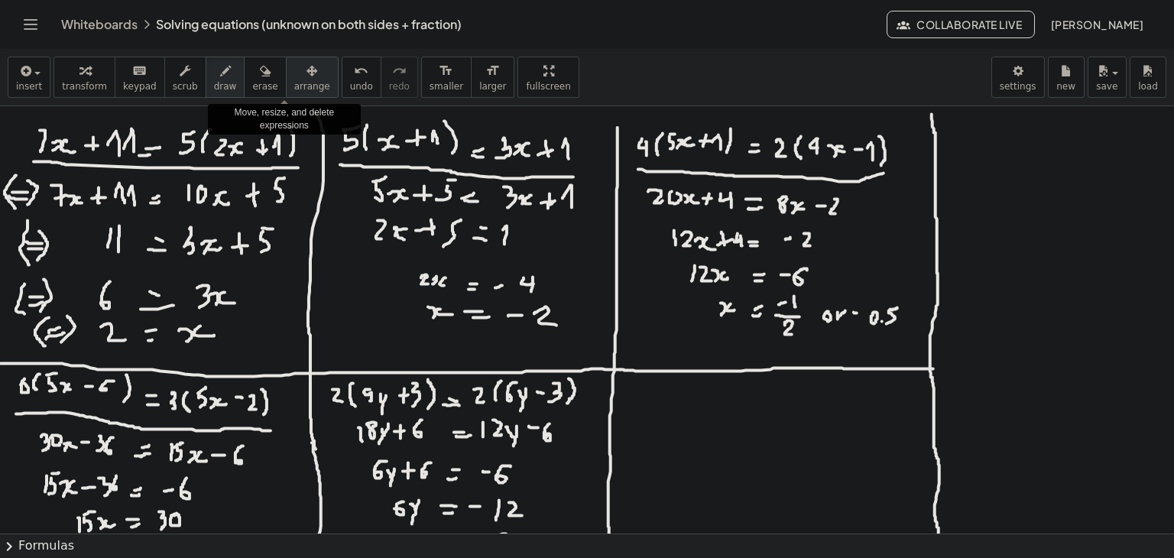
click at [294, 85] on span "arrange" at bounding box center [312, 86] width 36 height 11
click at [978, 204] on div at bounding box center [587, 533] width 1174 height 855
drag, startPoint x: 978, startPoint y: 204, endPoint x: 964, endPoint y: 229, distance: 29.1
click at [964, 229] on div at bounding box center [587, 533] width 1174 height 855
drag, startPoint x: 1010, startPoint y: 224, endPoint x: 1005, endPoint y: 289, distance: 65.1
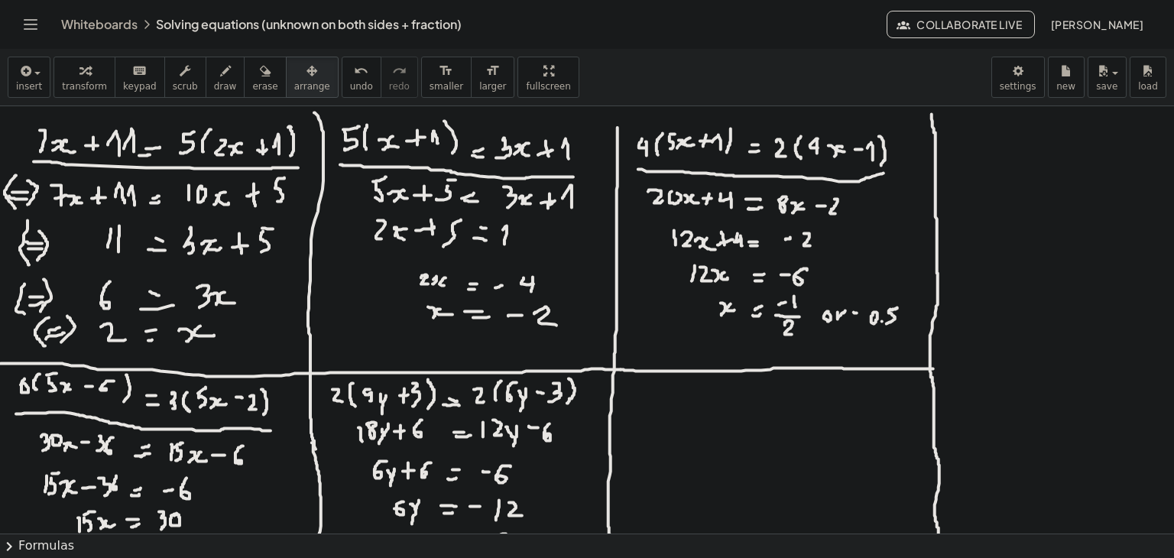
click at [1005, 289] on div at bounding box center [587, 533] width 1174 height 855
drag, startPoint x: 1075, startPoint y: 247, endPoint x: 1046, endPoint y: 167, distance: 84.6
click at [1046, 167] on div at bounding box center [587, 533] width 1174 height 855
click at [20, 69] on icon "button" at bounding box center [25, 71] width 14 height 18
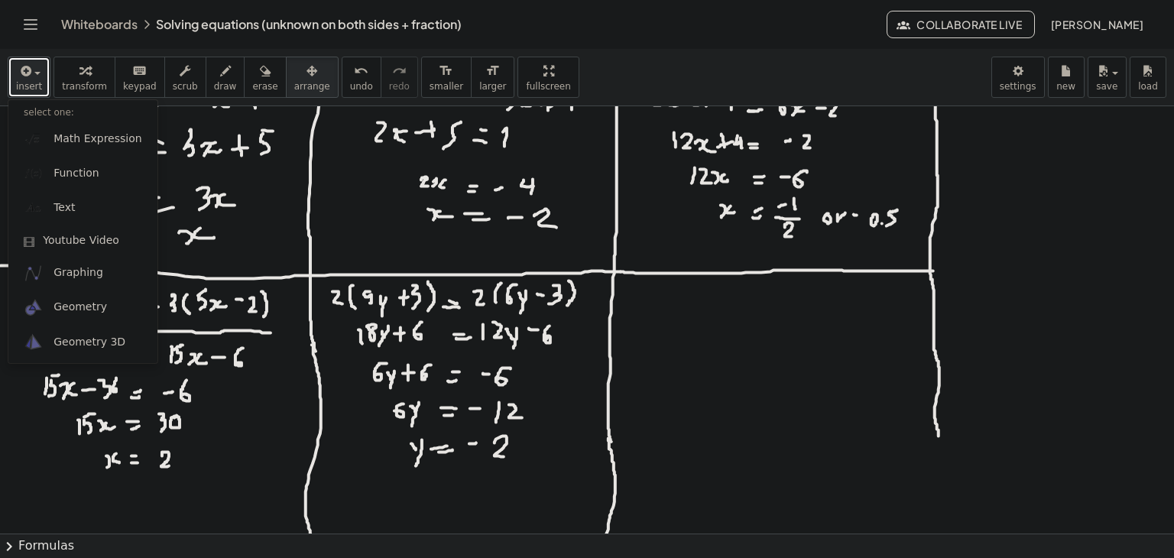
scroll to position [306, 0]
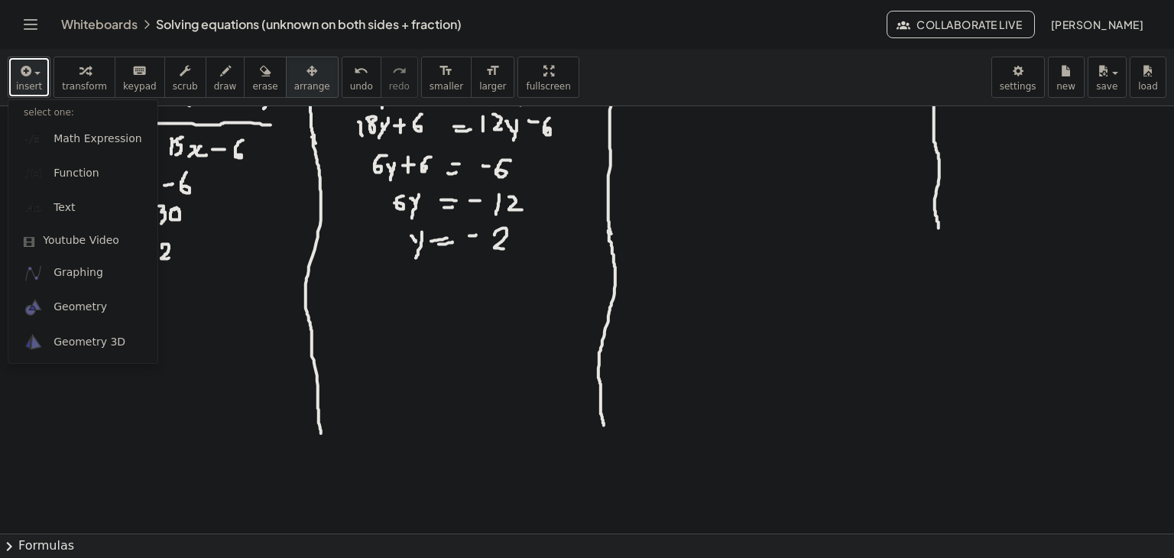
drag, startPoint x: 939, startPoint y: 227, endPoint x: 939, endPoint y: 248, distance: 21.4
click at [939, 248] on div at bounding box center [587, 227] width 1174 height 855
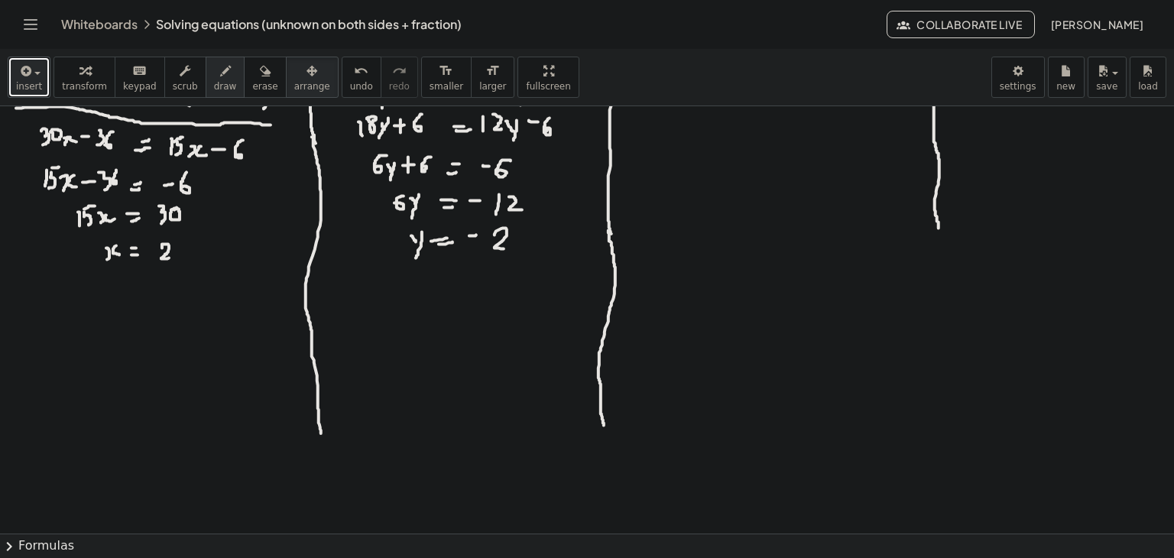
click at [214, 87] on span "draw" at bounding box center [225, 86] width 23 height 11
drag, startPoint x: 938, startPoint y: 219, endPoint x: 945, endPoint y: 433, distance: 213.4
click at [945, 433] on div at bounding box center [587, 227] width 1174 height 855
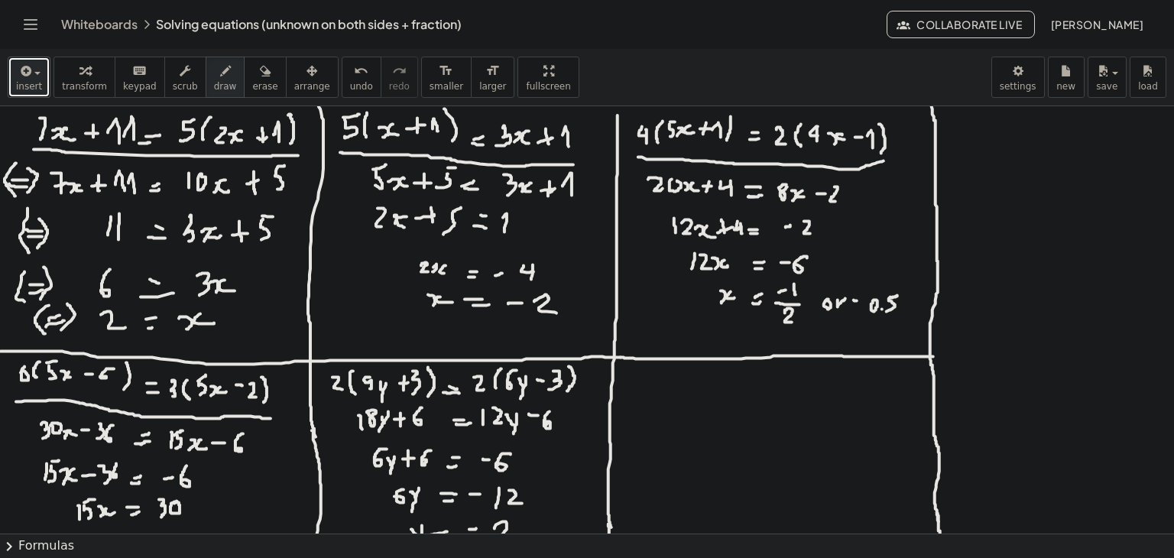
scroll to position [0, 0]
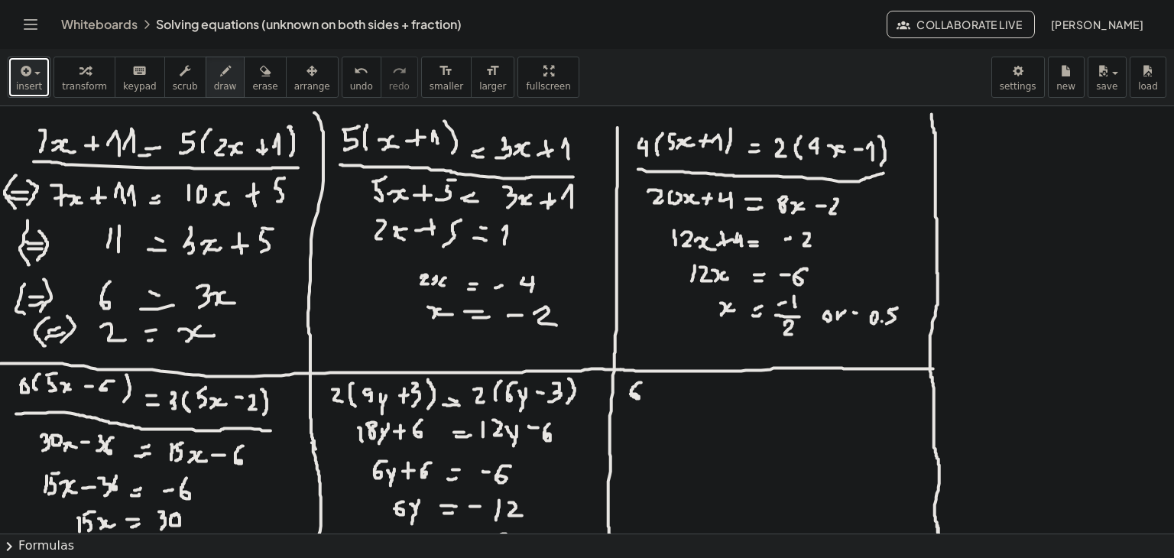
drag, startPoint x: 641, startPoint y: 382, endPoint x: 631, endPoint y: 394, distance: 15.7
click at [631, 394] on div at bounding box center [587, 533] width 1174 height 855
click at [648, 395] on div at bounding box center [587, 533] width 1174 height 855
drag, startPoint x: 660, startPoint y: 388, endPoint x: 663, endPoint y: 398, distance: 9.7
click at [663, 398] on div at bounding box center [587, 533] width 1174 height 855
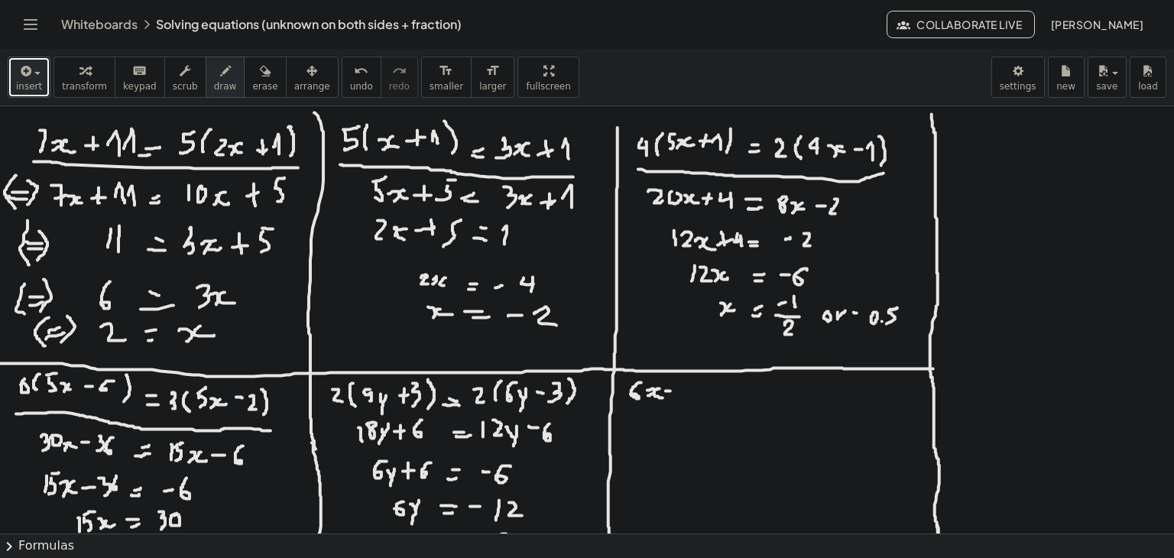
drag, startPoint x: 666, startPoint y: 391, endPoint x: 676, endPoint y: 389, distance: 10.1
click at [675, 389] on div at bounding box center [587, 533] width 1174 height 855
drag, startPoint x: 681, startPoint y: 385, endPoint x: 692, endPoint y: 401, distance: 18.7
click at [692, 401] on div at bounding box center [587, 533] width 1174 height 855
drag, startPoint x: 685, startPoint y: 393, endPoint x: 694, endPoint y: 393, distance: 9.2
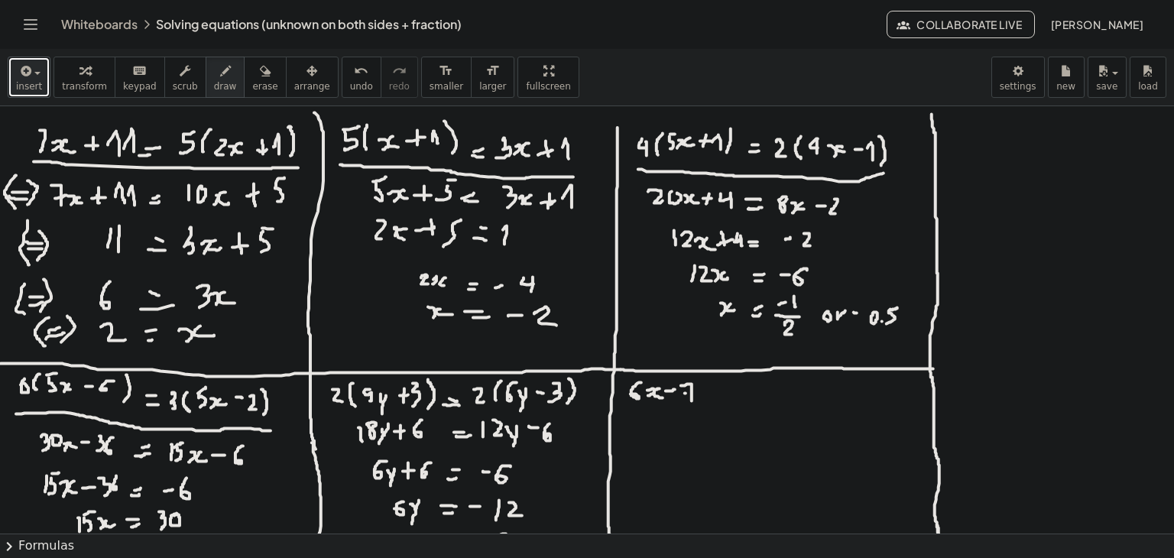
click at [694, 393] on div at bounding box center [587, 533] width 1174 height 855
drag, startPoint x: 635, startPoint y: 407, endPoint x: 688, endPoint y: 408, distance: 52.8
click at [688, 408] on div at bounding box center [587, 533] width 1174 height 855
drag, startPoint x: 667, startPoint y: 417, endPoint x: 666, endPoint y: 430, distance: 13.8
click at [666, 430] on div at bounding box center [587, 533] width 1174 height 855
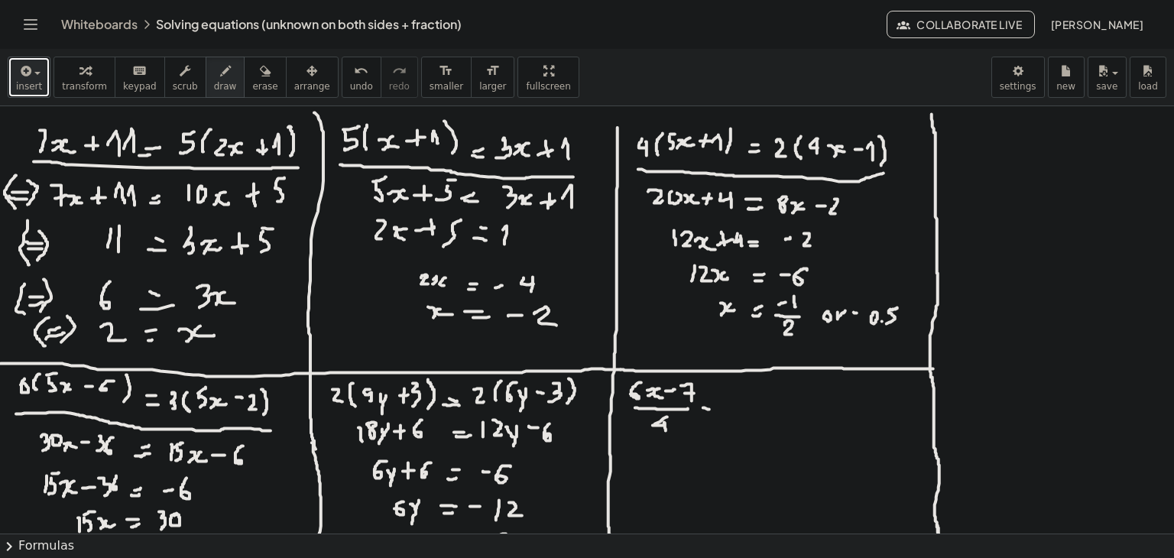
drag, startPoint x: 703, startPoint y: 407, endPoint x: 719, endPoint y: 409, distance: 15.4
click at [719, 409] on div at bounding box center [587, 533] width 1174 height 855
drag, startPoint x: 713, startPoint y: 401, endPoint x: 712, endPoint y: 412, distance: 10.8
click at [712, 412] on div at bounding box center [587, 533] width 1174 height 855
drag, startPoint x: 730, startPoint y: 387, endPoint x: 732, endPoint y: 400, distance: 13.2
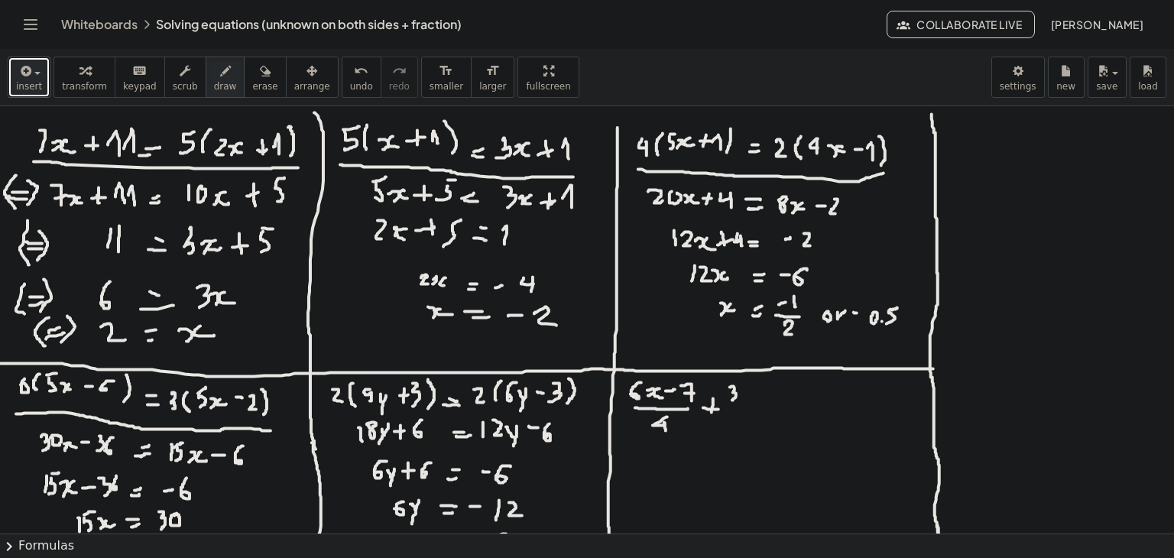
click at [732, 400] on div at bounding box center [587, 533] width 1174 height 855
drag, startPoint x: 740, startPoint y: 392, endPoint x: 739, endPoint y: 401, distance: 9.2
click at [739, 401] on div at bounding box center [587, 533] width 1174 height 855
click at [751, 398] on div at bounding box center [587, 533] width 1174 height 855
click at [767, 392] on div at bounding box center [587, 533] width 1174 height 855
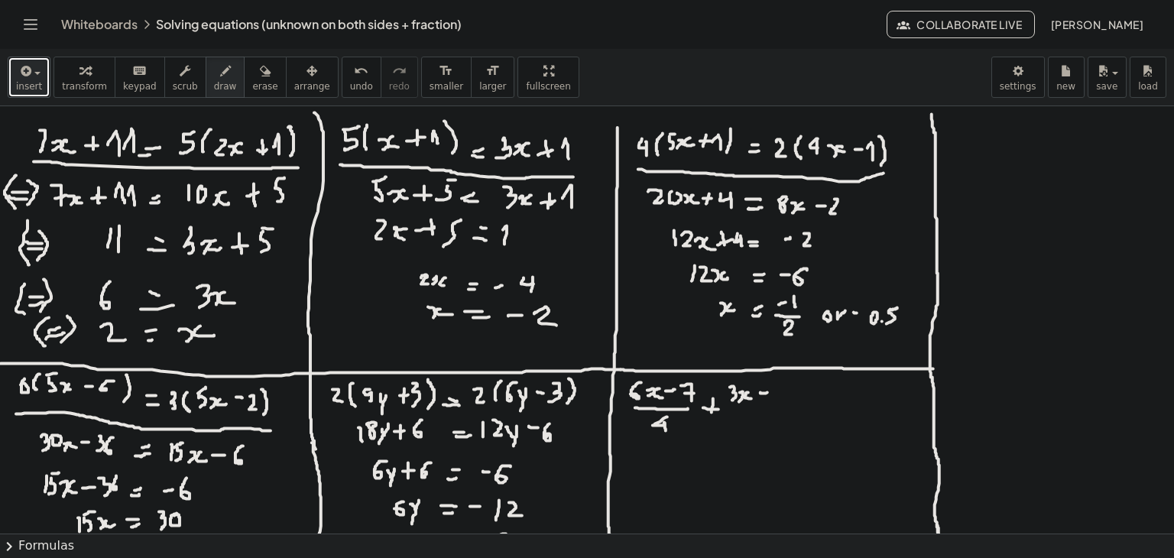
click at [767, 391] on div at bounding box center [587, 533] width 1174 height 855
drag, startPoint x: 780, startPoint y: 386, endPoint x: 783, endPoint y: 398, distance: 12.6
click at [783, 398] on div at bounding box center [587, 533] width 1174 height 855
drag, startPoint x: 780, startPoint y: 384, endPoint x: 793, endPoint y: 382, distance: 13.1
click at [793, 381] on div at bounding box center [587, 533] width 1174 height 855
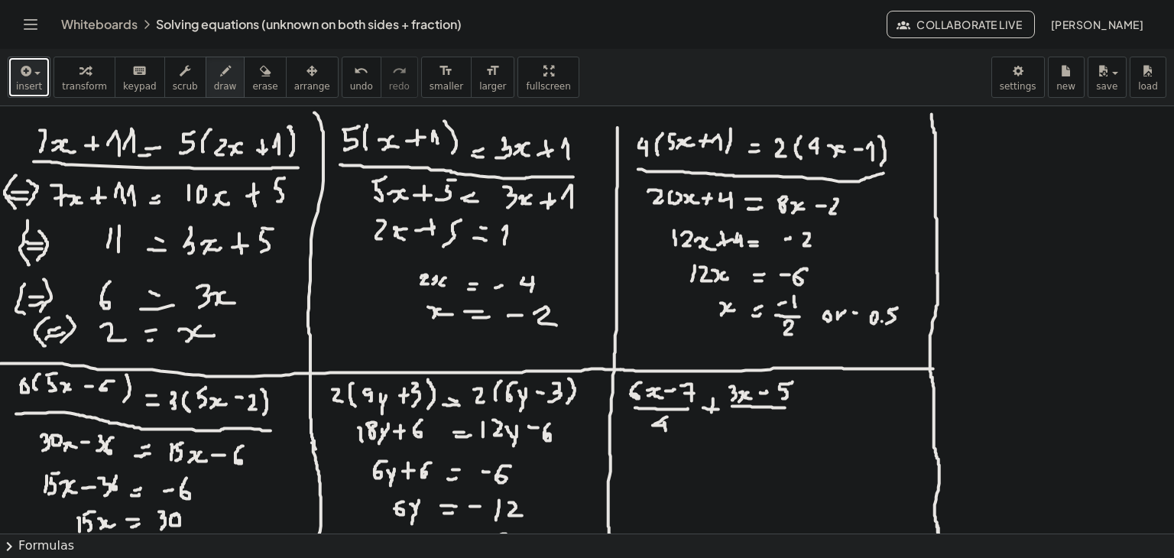
drag, startPoint x: 732, startPoint y: 406, endPoint x: 787, endPoint y: 407, distance: 54.3
click at [787, 407] on div at bounding box center [587, 533] width 1174 height 855
drag, startPoint x: 754, startPoint y: 417, endPoint x: 762, endPoint y: 428, distance: 14.2
click at [762, 428] on div at bounding box center [587, 533] width 1174 height 855
drag, startPoint x: 760, startPoint y: 422, endPoint x: 777, endPoint y: 417, distance: 17.4
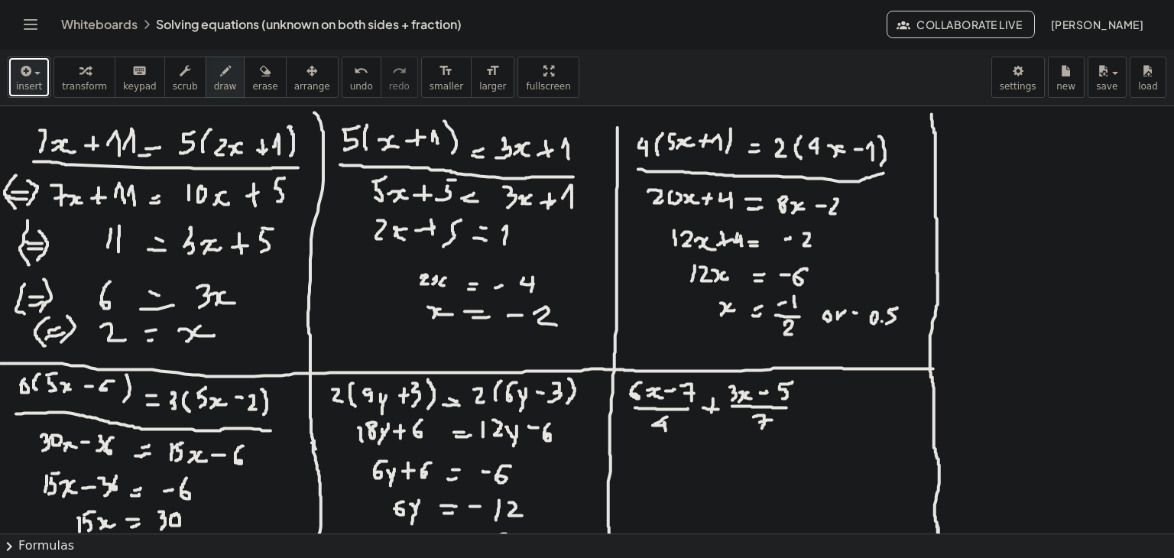
click at [777, 417] on div at bounding box center [587, 533] width 1174 height 855
click at [810, 405] on div at bounding box center [587, 533] width 1174 height 855
drag, startPoint x: 805, startPoint y: 411, endPoint x: 813, endPoint y: 412, distance: 8.5
click at [813, 412] on div at bounding box center [587, 533] width 1174 height 855
drag, startPoint x: 829, startPoint y: 383, endPoint x: 829, endPoint y: 396, distance: 13.0
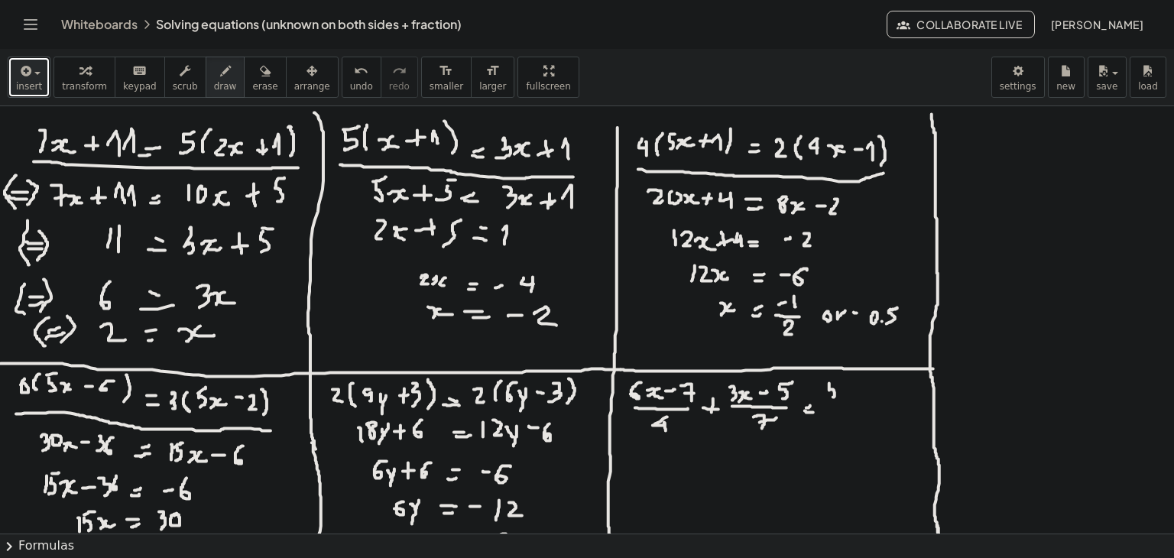
click at [829, 396] on div at bounding box center [587, 533] width 1174 height 855
click at [835, 383] on div at bounding box center [587, 533] width 1174 height 855
click at [842, 395] on div at bounding box center [587, 533] width 1174 height 855
click at [850, 393] on div at bounding box center [587, 533] width 1174 height 855
click at [865, 390] on div at bounding box center [587, 533] width 1174 height 855
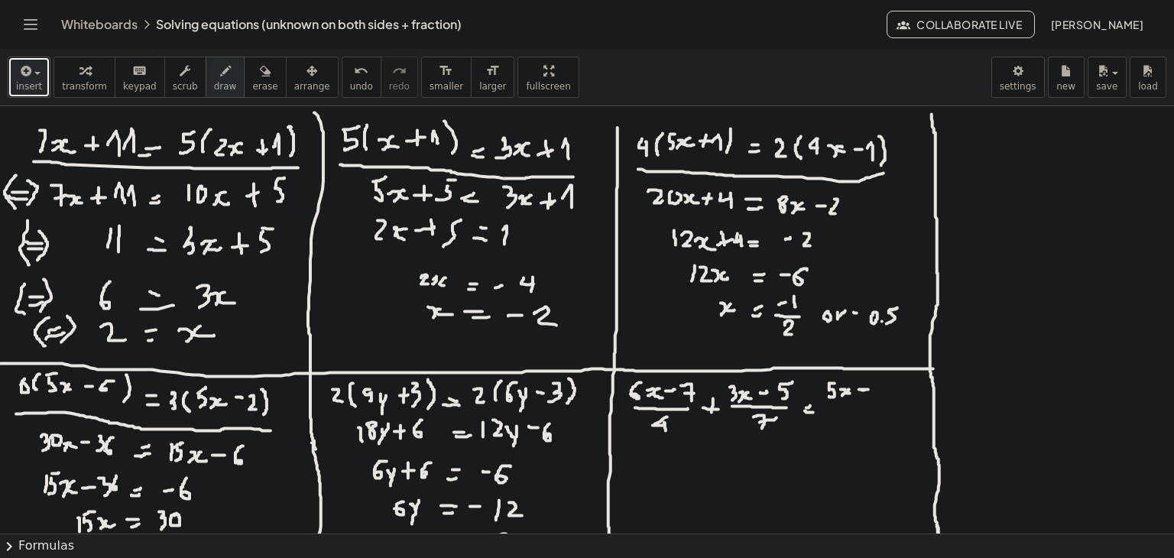
drag, startPoint x: 859, startPoint y: 389, endPoint x: 871, endPoint y: 389, distance: 12.2
click at [871, 389] on div at bounding box center [587, 533] width 1174 height 855
drag, startPoint x: 865, startPoint y: 383, endPoint x: 865, endPoint y: 394, distance: 10.7
click at [865, 394] on div at bounding box center [587, 533] width 1174 height 855
drag, startPoint x: 878, startPoint y: 380, endPoint x: 881, endPoint y: 397, distance: 17.1
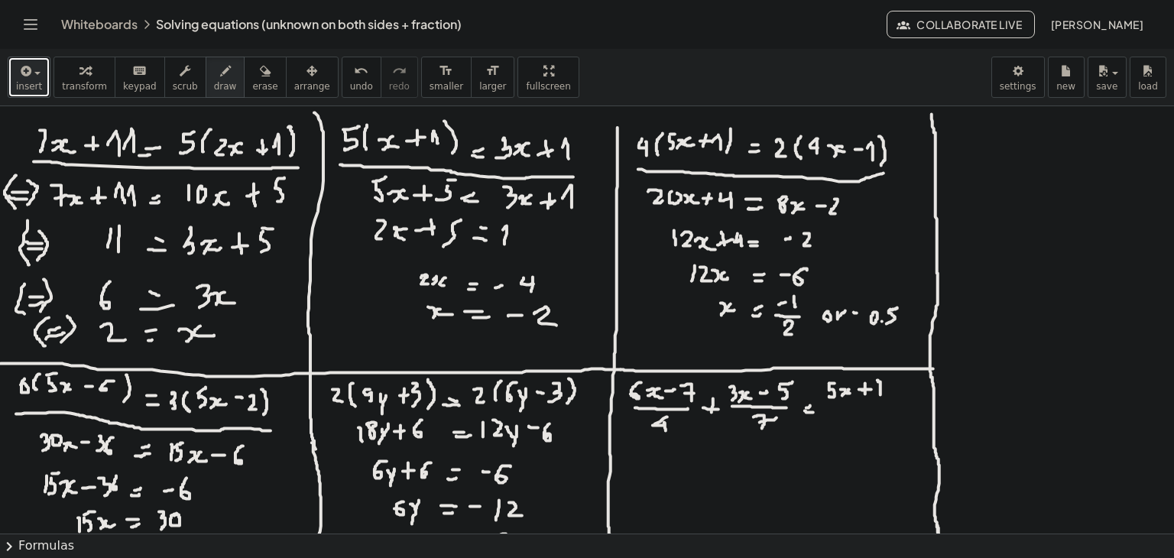
click at [881, 397] on div at bounding box center [587, 533] width 1174 height 855
click at [882, 388] on div at bounding box center [587, 533] width 1174 height 855
click at [898, 379] on div at bounding box center [587, 533] width 1174 height 855
drag, startPoint x: 828, startPoint y: 408, endPoint x: 888, endPoint y: 403, distance: 59.9
click at [888, 403] on div at bounding box center [587, 533] width 1174 height 855
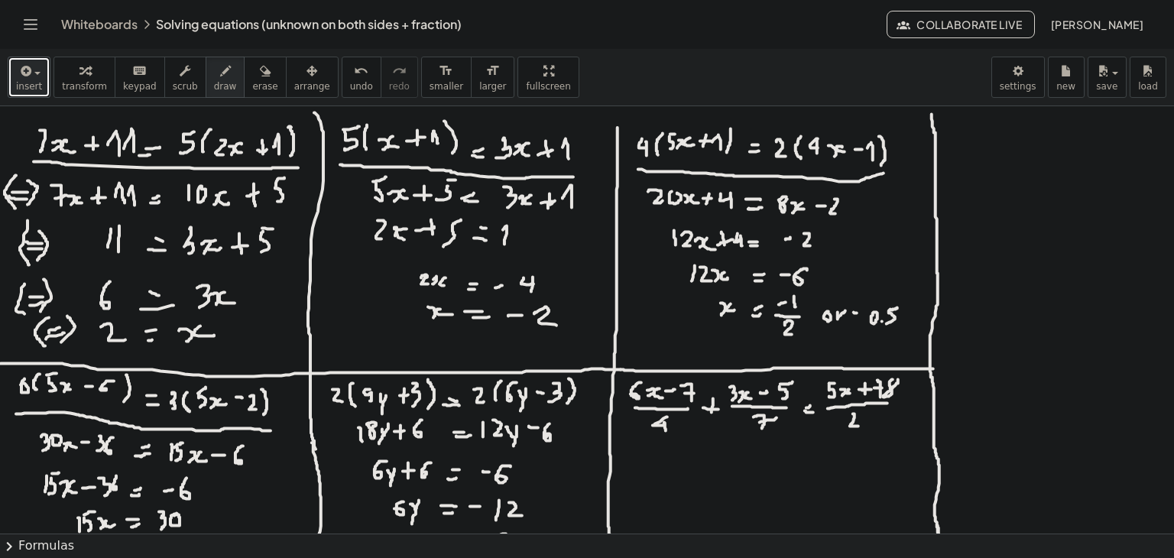
drag, startPoint x: 853, startPoint y: 414, endPoint x: 858, endPoint y: 426, distance: 13.4
click at [858, 426] on div at bounding box center [587, 533] width 1174 height 855
click at [869, 414] on div at bounding box center [587, 533] width 1174 height 855
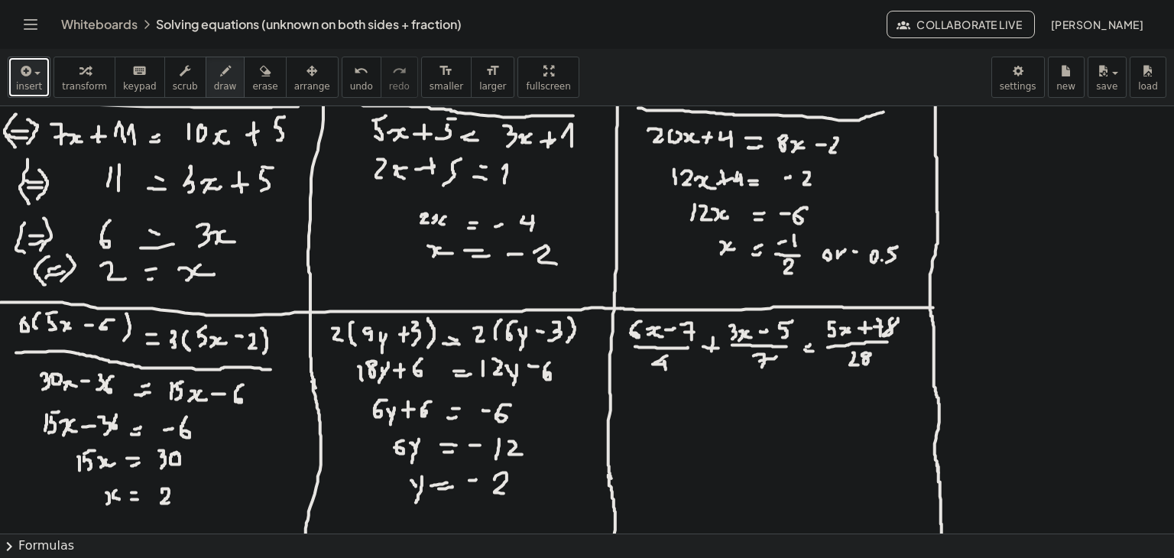
scroll to position [153, 0]
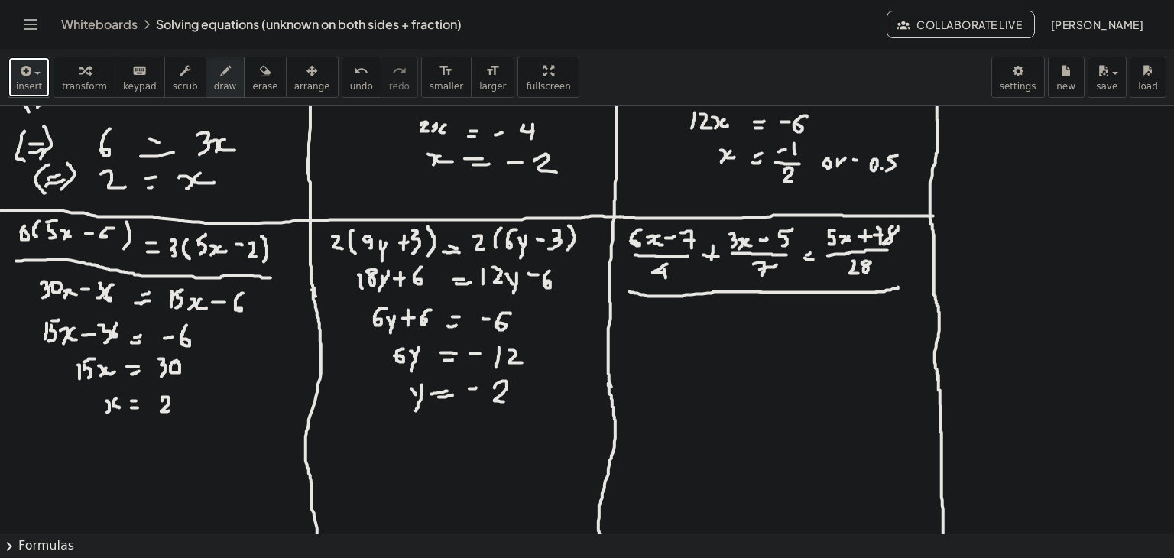
drag, startPoint x: 630, startPoint y: 291, endPoint x: 898, endPoint y: 287, distance: 268.4
click at [898, 287] on div at bounding box center [587, 380] width 1174 height 855
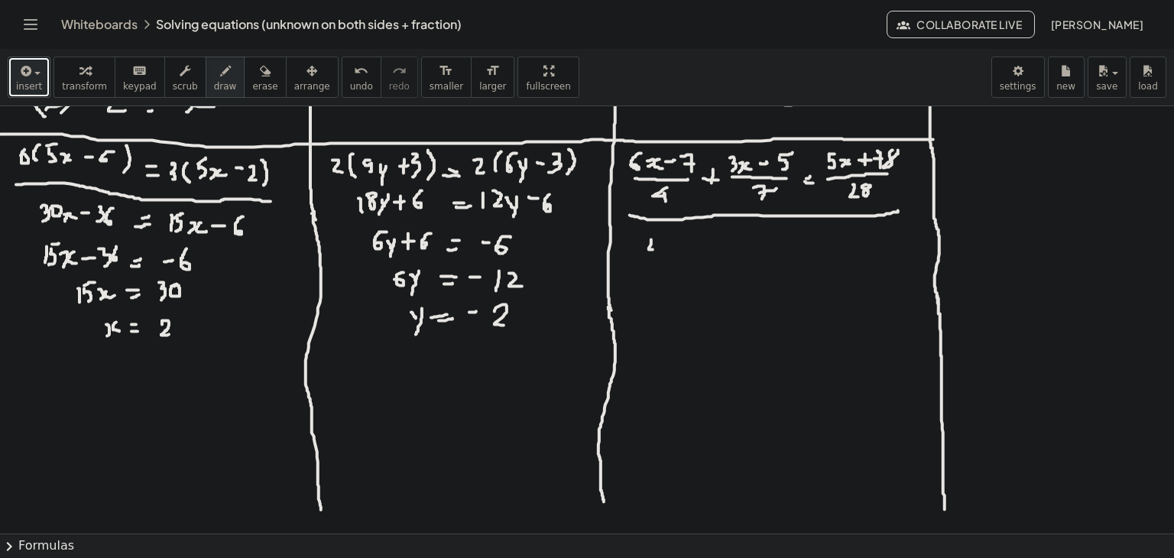
drag, startPoint x: 651, startPoint y: 239, endPoint x: 654, endPoint y: 249, distance: 10.4
click at [654, 249] on div at bounding box center [587, 304] width 1174 height 855
drag, startPoint x: 654, startPoint y: 245, endPoint x: 654, endPoint y: 255, distance: 9.9
click at [654, 255] on div at bounding box center [587, 304] width 1174 height 855
drag, startPoint x: 661, startPoint y: 247, endPoint x: 670, endPoint y: 258, distance: 14.7
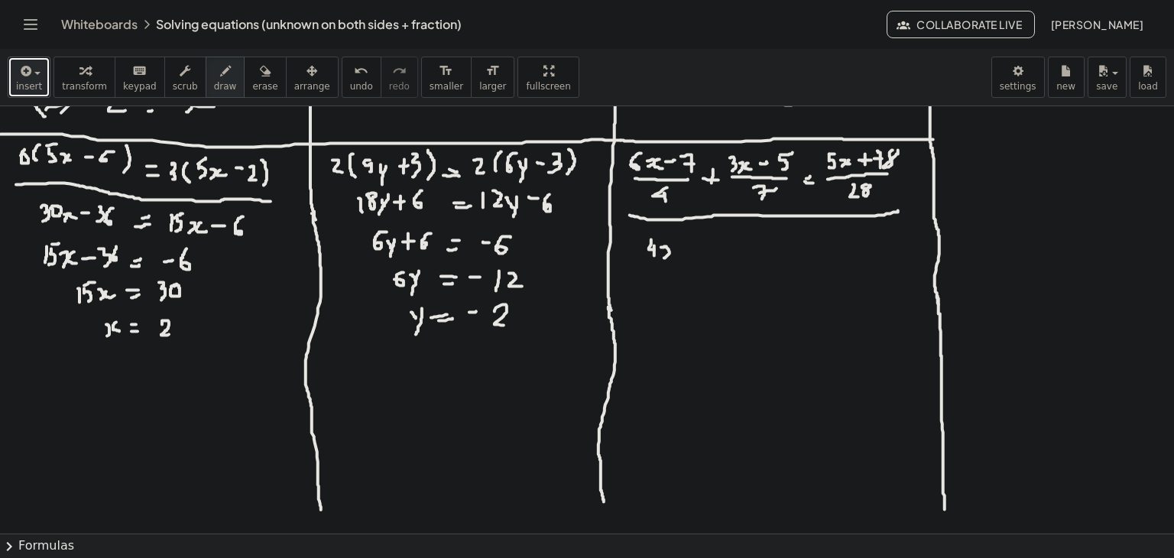
click at [670, 258] on div at bounding box center [587, 304] width 1174 height 855
drag, startPoint x: 681, startPoint y: 248, endPoint x: 680, endPoint y: 264, distance: 15.3
click at [680, 264] on div at bounding box center [587, 304] width 1174 height 855
drag, startPoint x: 690, startPoint y: 252, endPoint x: 698, endPoint y: 253, distance: 7.8
click at [690, 260] on div at bounding box center [587, 304] width 1174 height 855
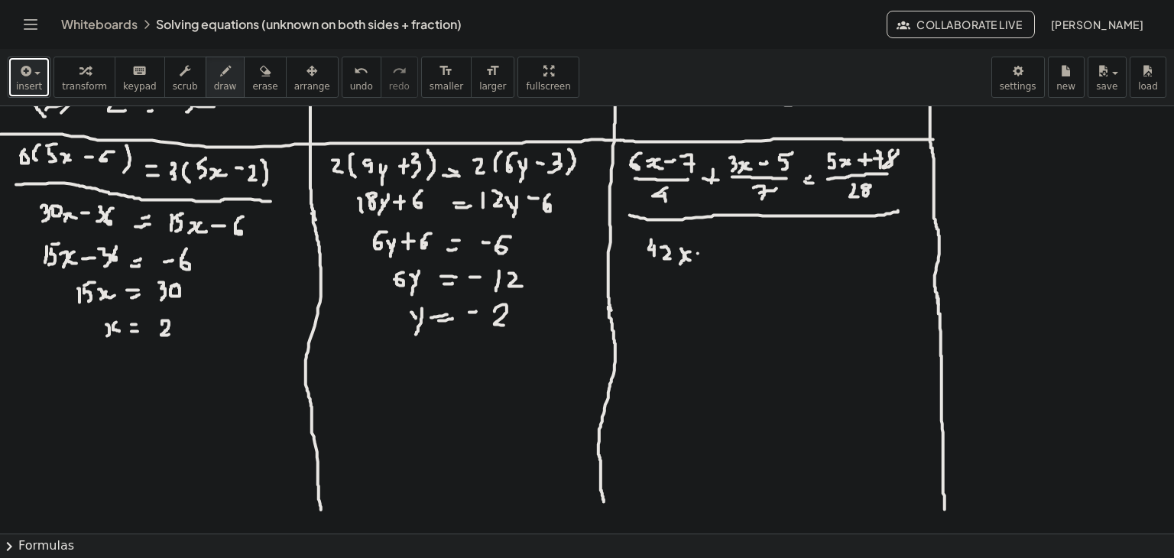
drag, startPoint x: 698, startPoint y: 253, endPoint x: 706, endPoint y: 253, distance: 8.4
click at [706, 253] on div at bounding box center [587, 304] width 1174 height 855
drag, startPoint x: 717, startPoint y: 245, endPoint x: 725, endPoint y: 254, distance: 11.4
click at [725, 254] on div at bounding box center [587, 304] width 1174 height 855
drag, startPoint x: 722, startPoint y: 247, endPoint x: 722, endPoint y: 258, distance: 10.7
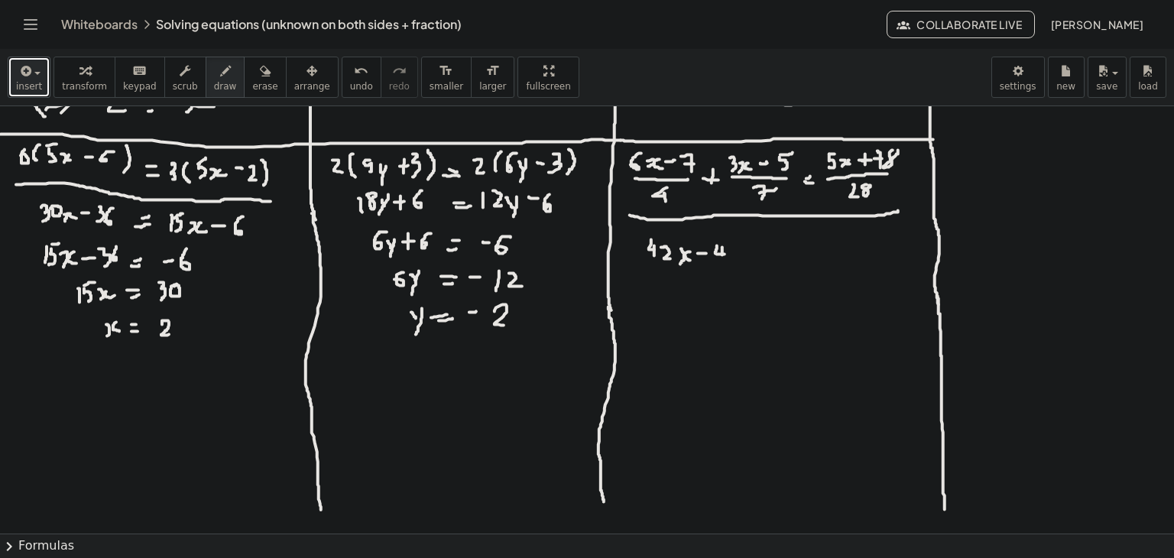
click at [722, 258] on div at bounding box center [587, 304] width 1174 height 855
click at [731, 245] on div at bounding box center [587, 304] width 1174 height 855
click at [350, 84] on span "undo" at bounding box center [361, 86] width 23 height 11
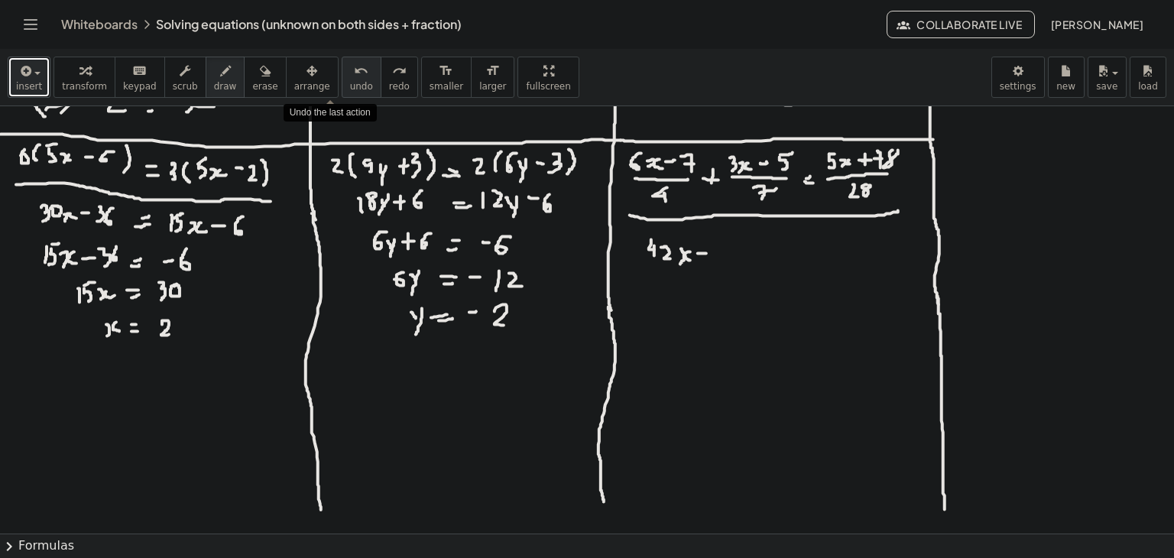
click at [350, 84] on span "undo" at bounding box center [361, 86] width 23 height 11
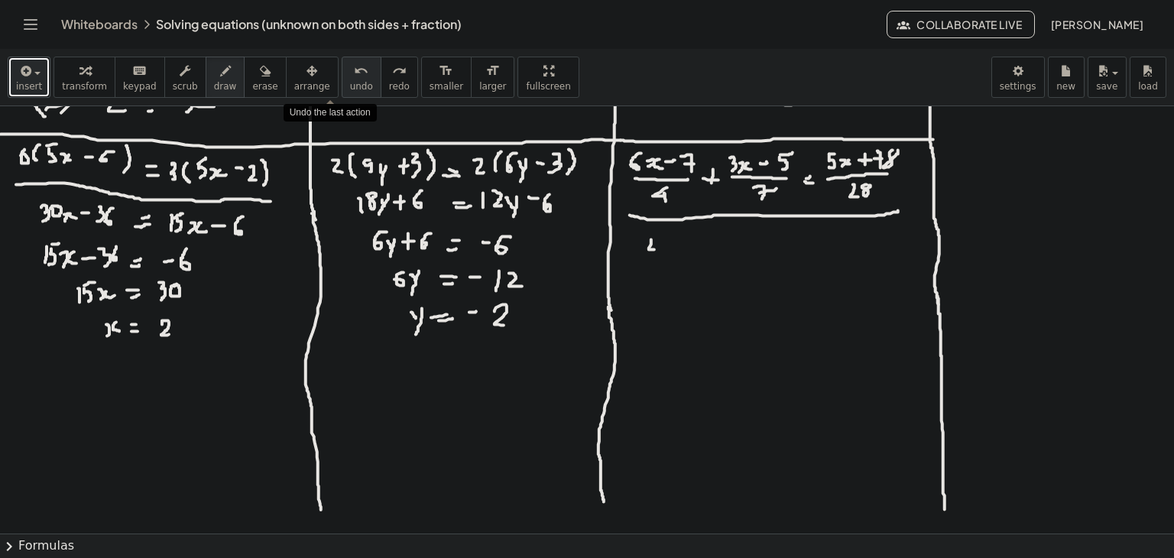
click at [350, 84] on span "undo" at bounding box center [361, 86] width 23 height 11
click at [634, 248] on div at bounding box center [587, 304] width 1174 height 855
drag, startPoint x: 635, startPoint y: 245, endPoint x: 635, endPoint y: 255, distance: 9.2
click at [635, 255] on div at bounding box center [587, 304] width 1174 height 855
drag, startPoint x: 639, startPoint y: 245, endPoint x: 644, endPoint y: 255, distance: 10.9
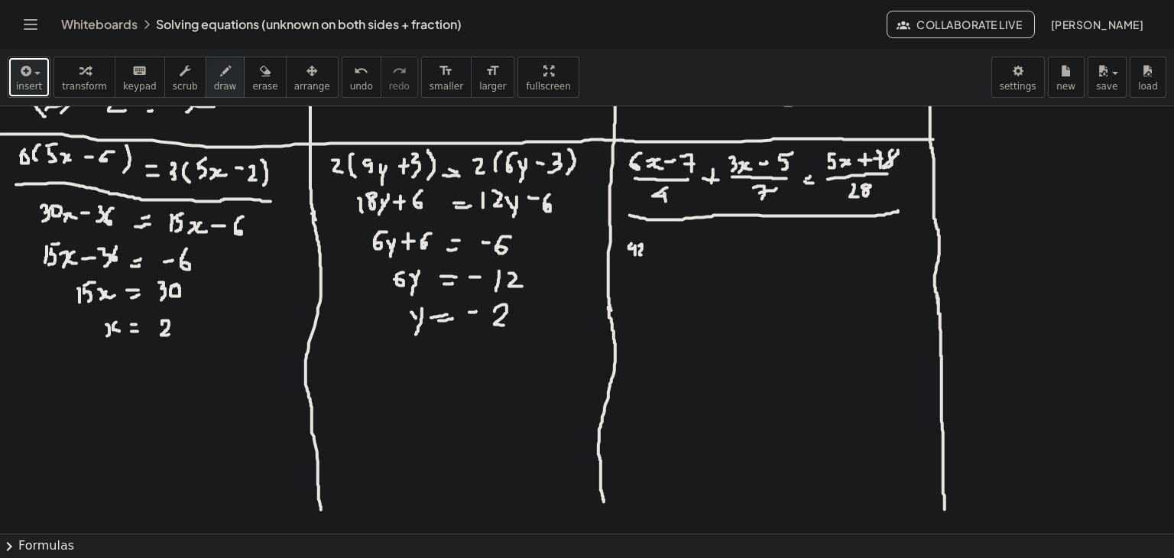
click at [644, 255] on div at bounding box center [587, 304] width 1174 height 855
drag, startPoint x: 649, startPoint y: 249, endPoint x: 648, endPoint y: 257, distance: 7.7
click at [648, 257] on div at bounding box center [587, 304] width 1174 height 855
click at [657, 255] on div at bounding box center [587, 304] width 1174 height 855
click at [673, 248] on div at bounding box center [587, 304] width 1174 height 855
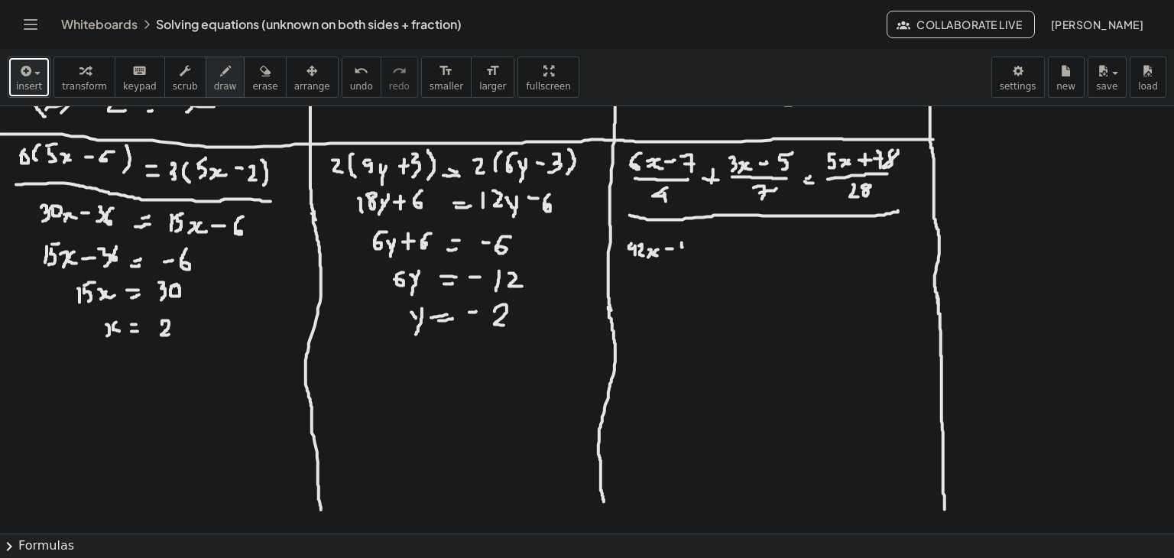
click at [684, 247] on div at bounding box center [587, 304] width 1174 height 855
drag, startPoint x: 685, startPoint y: 245, endPoint x: 686, endPoint y: 254, distance: 8.5
click at [686, 254] on div at bounding box center [587, 304] width 1174 height 855
drag, startPoint x: 693, startPoint y: 243, endPoint x: 697, endPoint y: 255, distance: 12.1
click at [697, 255] on div at bounding box center [587, 304] width 1174 height 855
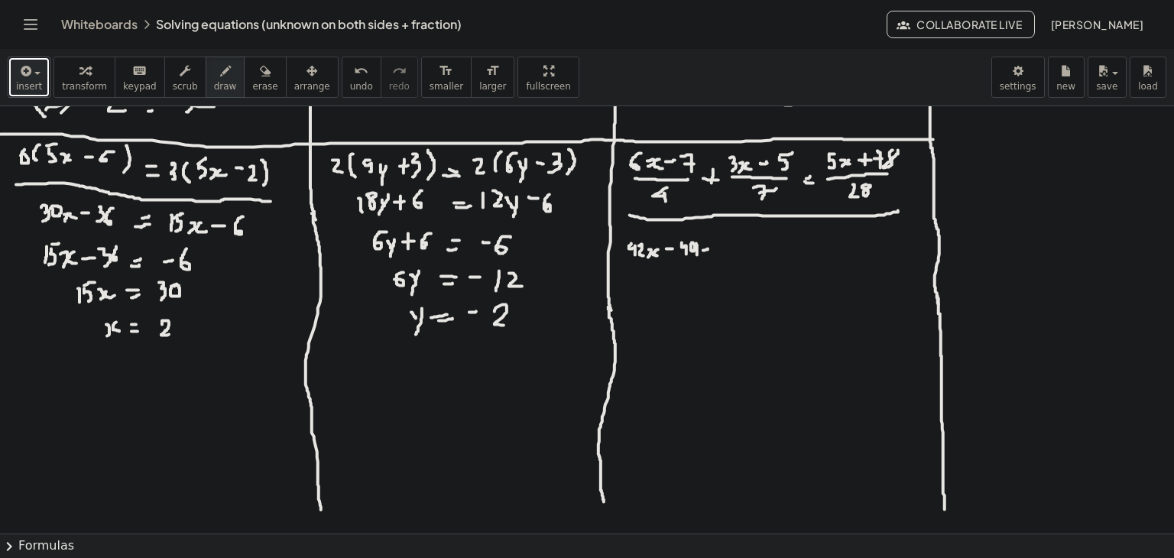
click at [710, 248] on div at bounding box center [587, 304] width 1174 height 855
drag, startPoint x: 709, startPoint y: 242, endPoint x: 709, endPoint y: 256, distance: 13.8
click at [709, 256] on div at bounding box center [587, 304] width 1174 height 855
click at [715, 247] on div at bounding box center [587, 304] width 1174 height 855
drag, startPoint x: 731, startPoint y: 242, endPoint x: 731, endPoint y: 254, distance: 11.5
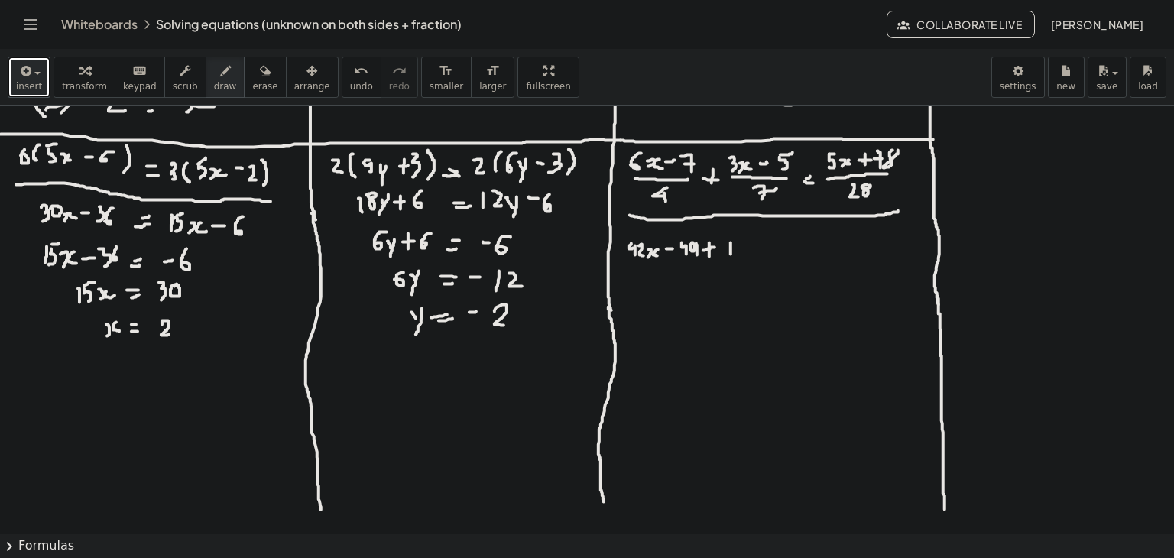
click at [731, 254] on div at bounding box center [587, 304] width 1174 height 855
drag, startPoint x: 736, startPoint y: 247, endPoint x: 746, endPoint y: 255, distance: 13.0
click at [746, 255] on div at bounding box center [587, 304] width 1174 height 855
click at [749, 255] on div at bounding box center [587, 304] width 1174 height 855
click at [342, 80] on button "undo undo" at bounding box center [362, 77] width 40 height 41
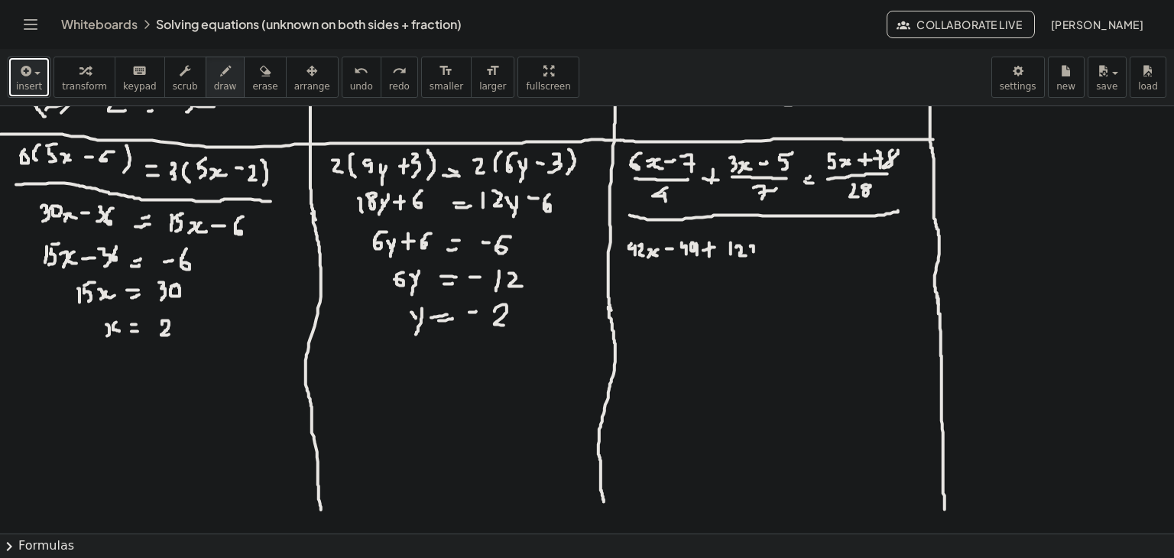
drag, startPoint x: 751, startPoint y: 246, endPoint x: 752, endPoint y: 254, distance: 7.8
click at [752, 254] on div at bounding box center [587, 304] width 1174 height 855
drag, startPoint x: 764, startPoint y: 239, endPoint x: 767, endPoint y: 252, distance: 14.1
click at [767, 252] on div at bounding box center [587, 304] width 1174 height 855
click at [350, 83] on span "undo" at bounding box center [361, 86] width 23 height 11
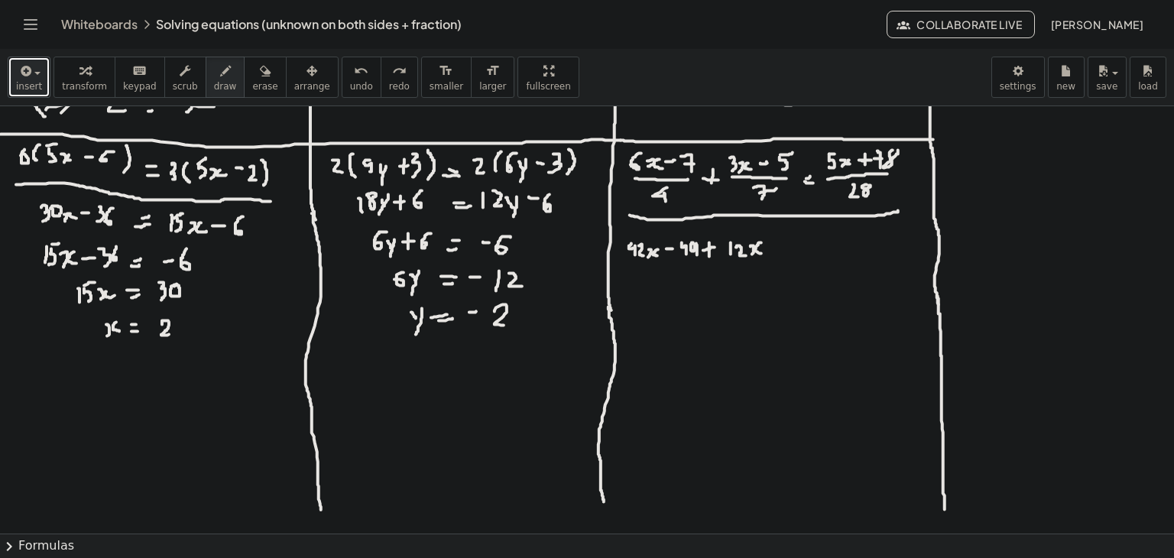
drag, startPoint x: 761, startPoint y: 242, endPoint x: 763, endPoint y: 253, distance: 10.8
click at [763, 253] on div at bounding box center [587, 304] width 1174 height 855
drag, startPoint x: 772, startPoint y: 245, endPoint x: 784, endPoint y: 245, distance: 11.5
click at [784, 245] on div at bounding box center [587, 304] width 1174 height 855
drag, startPoint x: 789, startPoint y: 242, endPoint x: 797, endPoint y: 253, distance: 13.2
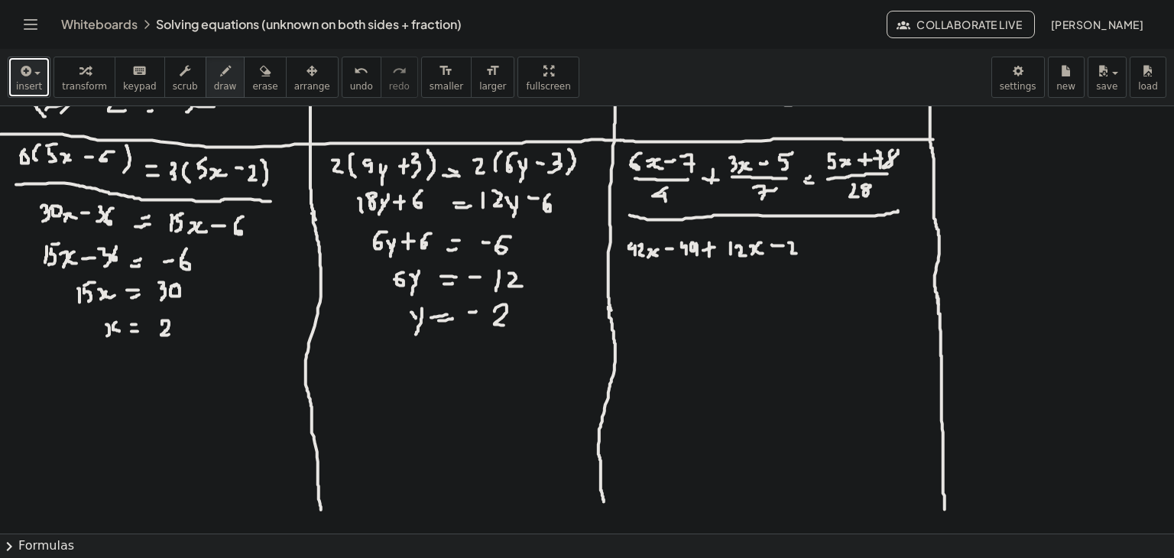
click at [797, 253] on div at bounding box center [587, 304] width 1174 height 855
click at [801, 247] on div at bounding box center [587, 304] width 1174 height 855
click at [823, 252] on div at bounding box center [587, 304] width 1174 height 855
click at [819, 257] on div at bounding box center [587, 304] width 1174 height 855
click at [829, 260] on div at bounding box center [587, 304] width 1174 height 855
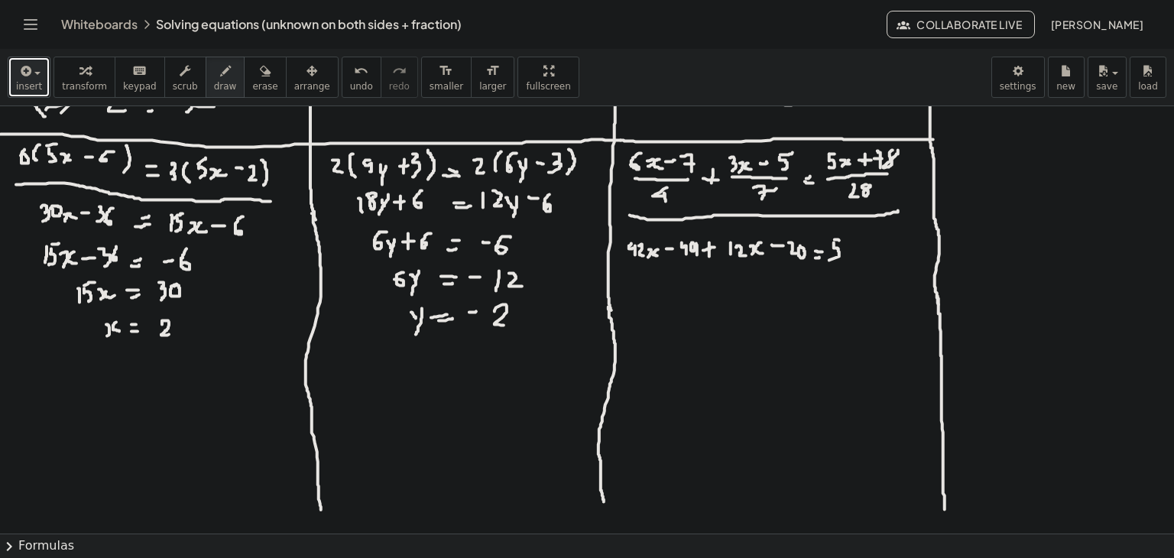
click at [839, 240] on div at bounding box center [587, 304] width 1174 height 855
drag, startPoint x: 844, startPoint y: 252, endPoint x: 844, endPoint y: 261, distance: 9.2
click at [844, 261] on div at bounding box center [587, 304] width 1174 height 855
click at [853, 258] on div at bounding box center [587, 304] width 1174 height 855
drag, startPoint x: 861, startPoint y: 252, endPoint x: 869, endPoint y: 252, distance: 8.4
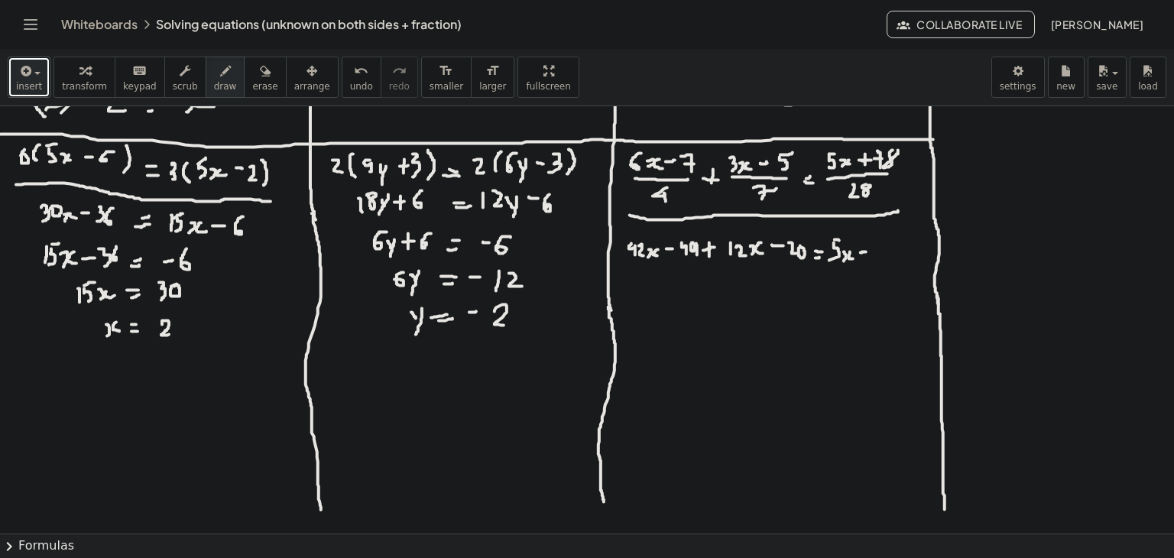
click at [869, 252] on div at bounding box center [587, 304] width 1174 height 855
drag, startPoint x: 867, startPoint y: 245, endPoint x: 867, endPoint y: 255, distance: 9.9
click at [867, 255] on div at bounding box center [587, 304] width 1174 height 855
drag, startPoint x: 875, startPoint y: 242, endPoint x: 882, endPoint y: 257, distance: 16.1
click at [882, 257] on div at bounding box center [587, 304] width 1174 height 855
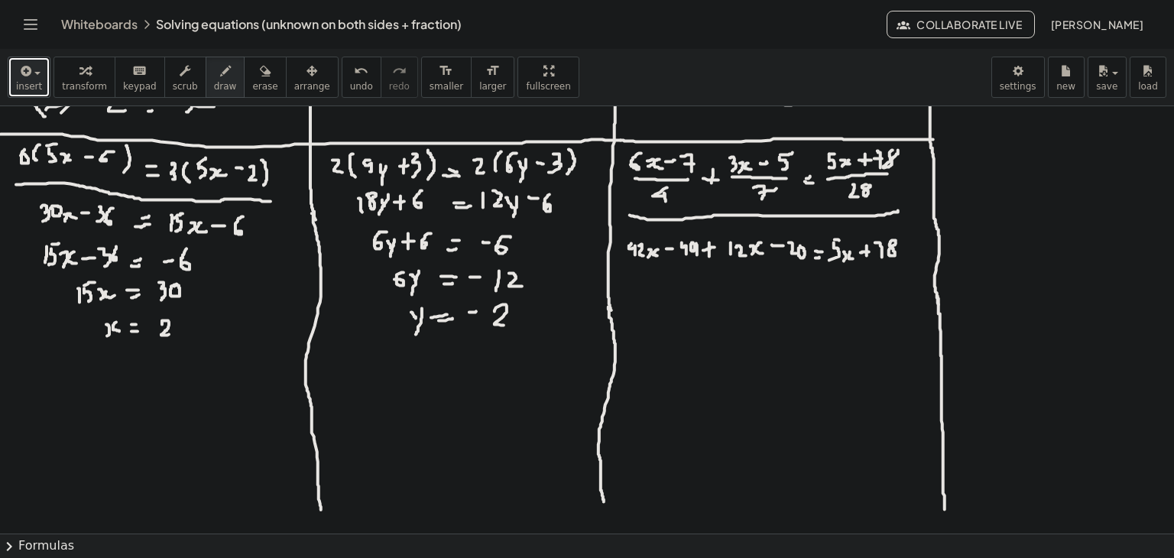
click at [896, 241] on div at bounding box center [587, 304] width 1174 height 855
click at [884, 247] on div at bounding box center [587, 304] width 1174 height 855
drag, startPoint x: 643, startPoint y: 272, endPoint x: 651, endPoint y: 279, distance: 10.9
click at [651, 279] on div at bounding box center [587, 304] width 1174 height 855
drag, startPoint x: 647, startPoint y: 275, endPoint x: 649, endPoint y: 284, distance: 8.5
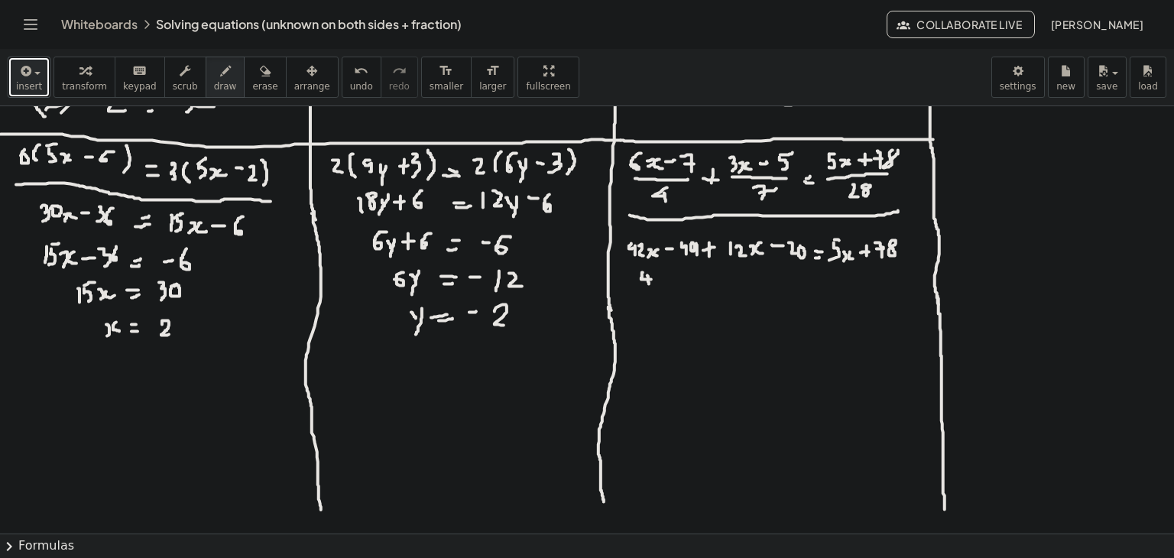
click at [649, 284] on div at bounding box center [587, 304] width 1174 height 855
drag, startPoint x: 654, startPoint y: 275, endPoint x: 663, endPoint y: 284, distance: 12.4
click at [663, 284] on div at bounding box center [587, 304] width 1174 height 855
click at [670, 283] on div at bounding box center [587, 304] width 1174 height 855
drag, startPoint x: 677, startPoint y: 277, endPoint x: 679, endPoint y: 285, distance: 8.7
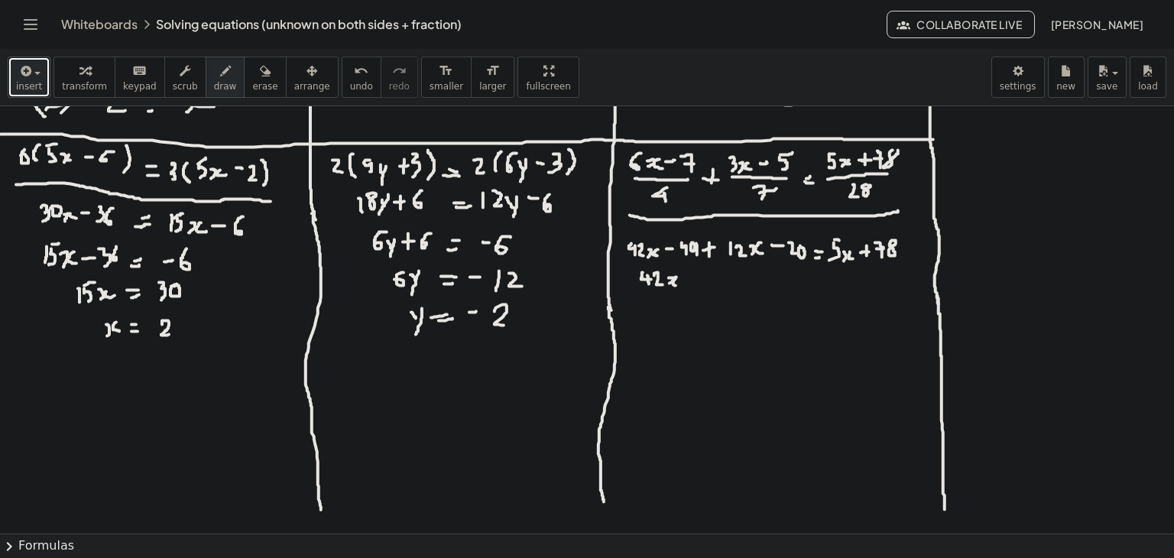
click at [679, 285] on div at bounding box center [587, 304] width 1174 height 855
drag, startPoint x: 686, startPoint y: 280, endPoint x: 695, endPoint y: 279, distance: 9.2
click at [695, 279] on div at bounding box center [587, 304] width 1174 height 855
drag, startPoint x: 691, startPoint y: 273, endPoint x: 691, endPoint y: 281, distance: 8.4
click at [691, 281] on div at bounding box center [587, 304] width 1174 height 855
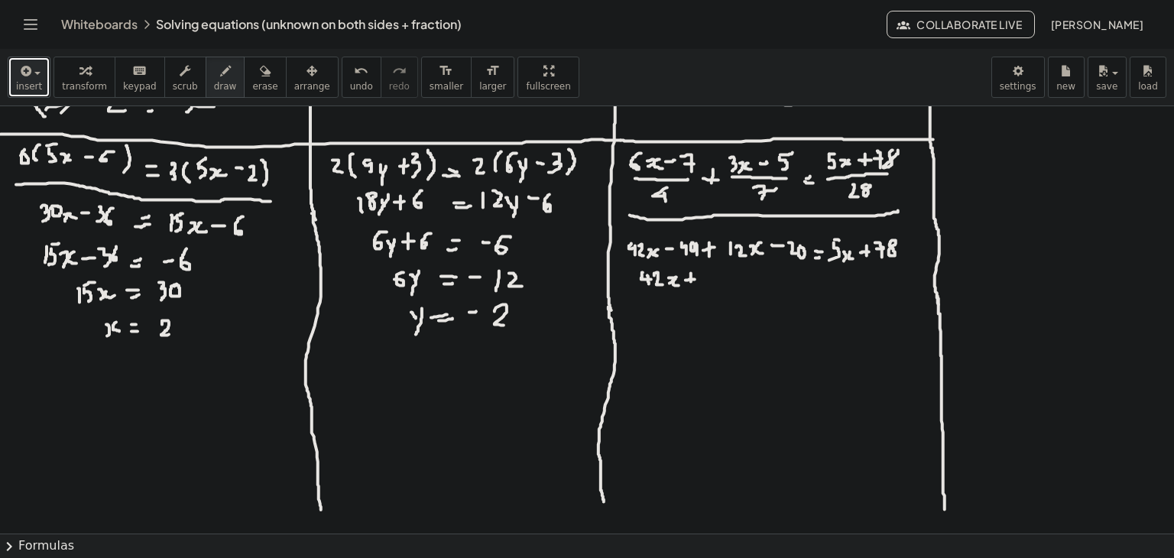
click at [704, 274] on div at bounding box center [587, 304] width 1174 height 855
drag, startPoint x: 704, startPoint y: 274, endPoint x: 703, endPoint y: 285, distance: 11.5
click at [703, 285] on div at bounding box center [587, 304] width 1174 height 855
drag, startPoint x: 707, startPoint y: 277, endPoint x: 716, endPoint y: 285, distance: 11.4
click at [716, 285] on div at bounding box center [587, 304] width 1174 height 855
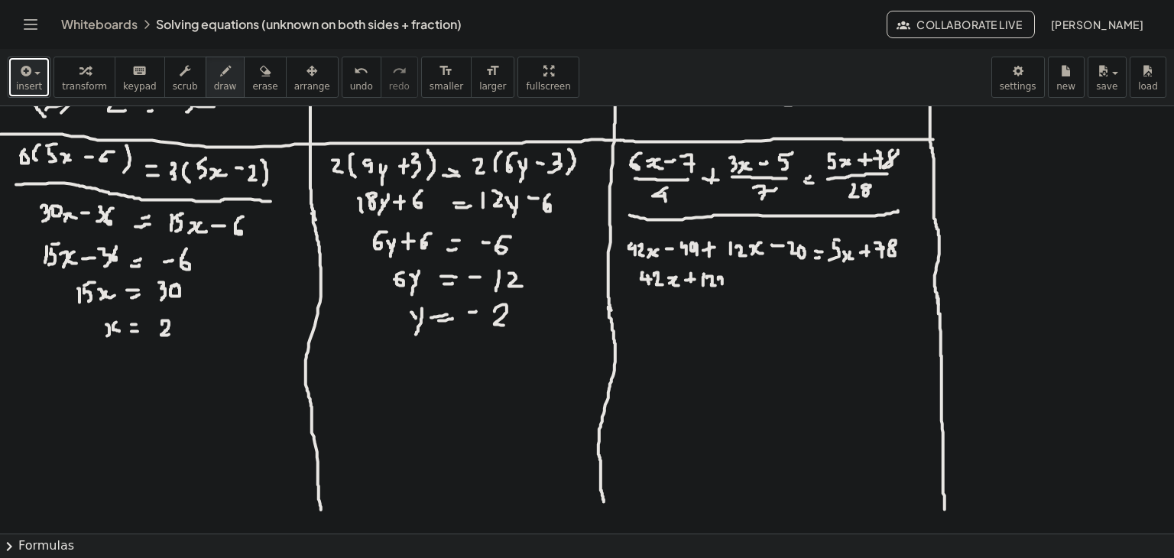
drag, startPoint x: 719, startPoint y: 279, endPoint x: 720, endPoint y: 288, distance: 9.3
click at [720, 288] on div at bounding box center [587, 304] width 1174 height 855
click at [734, 282] on div at bounding box center [587, 304] width 1174 height 855
click at [350, 84] on span "undo" at bounding box center [361, 86] width 23 height 11
drag, startPoint x: 727, startPoint y: 275, endPoint x: 731, endPoint y: 283, distance: 8.5
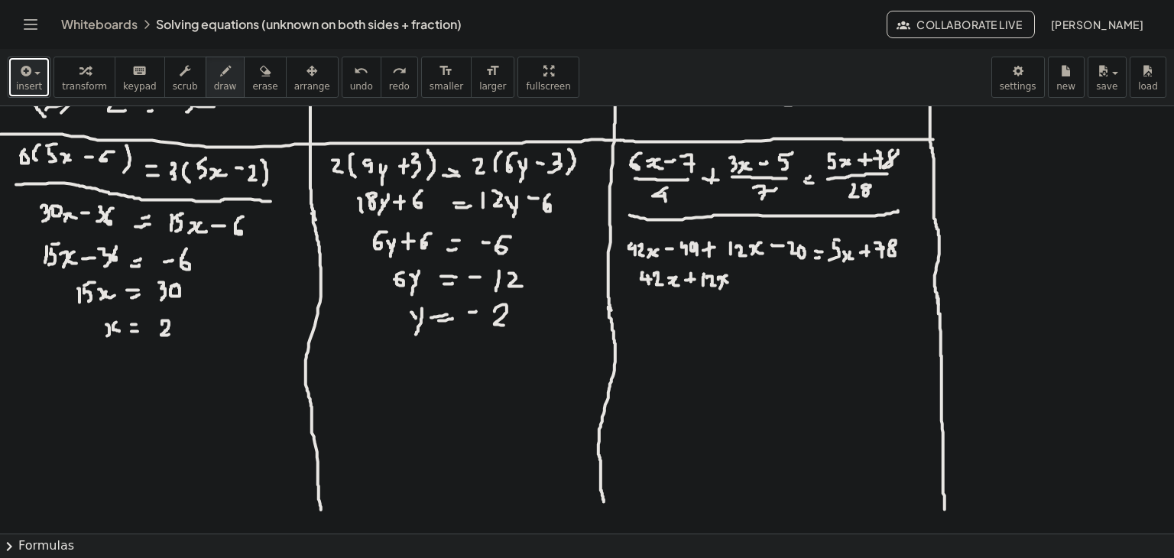
click at [731, 283] on div at bounding box center [587, 304] width 1174 height 855
drag, startPoint x: 740, startPoint y: 283, endPoint x: 751, endPoint y: 282, distance: 10.7
click at [751, 282] on div at bounding box center [587, 304] width 1174 height 855
click at [759, 287] on div at bounding box center [587, 304] width 1174 height 855
drag, startPoint x: 758, startPoint y: 274, endPoint x: 768, endPoint y: 273, distance: 10.1
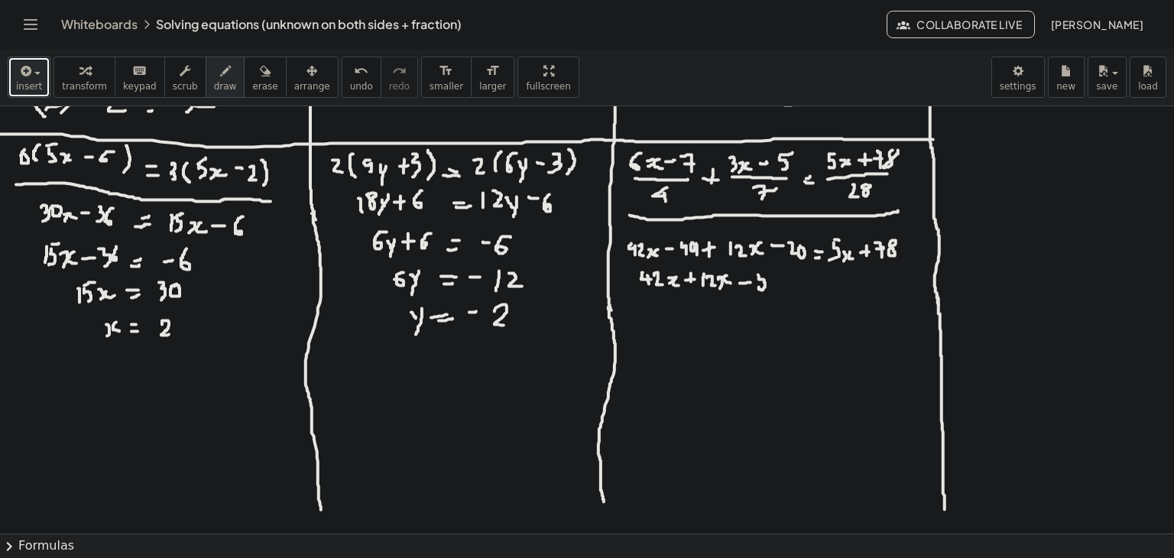
click at [768, 273] on div at bounding box center [587, 304] width 1174 height 855
drag, startPoint x: 773, startPoint y: 280, endPoint x: 771, endPoint y: 288, distance: 8.7
click at [771, 288] on div at bounding box center [587, 304] width 1174 height 855
click at [781, 287] on div at bounding box center [587, 304] width 1174 height 855
drag, startPoint x: 806, startPoint y: 282, endPoint x: 816, endPoint y: 284, distance: 10.2
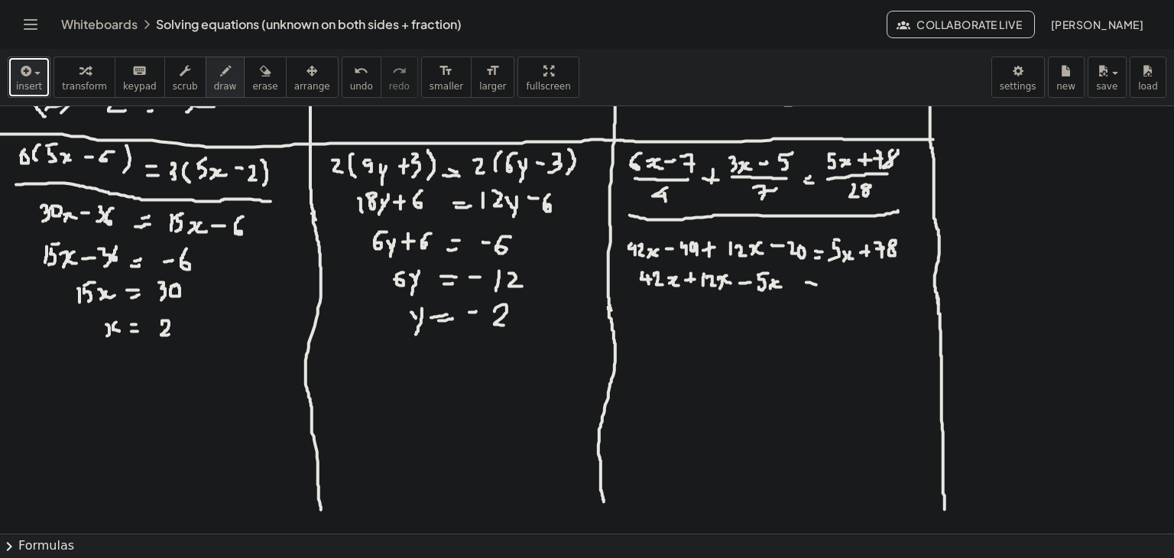
click at [816, 284] on div at bounding box center [587, 304] width 1174 height 855
click at [813, 291] on div at bounding box center [587, 304] width 1174 height 855
drag, startPoint x: 826, startPoint y: 279, endPoint x: 829, endPoint y: 290, distance: 11.1
click at [829, 290] on div at bounding box center [587, 304] width 1174 height 855
click at [841, 277] on div at bounding box center [587, 304] width 1174 height 855
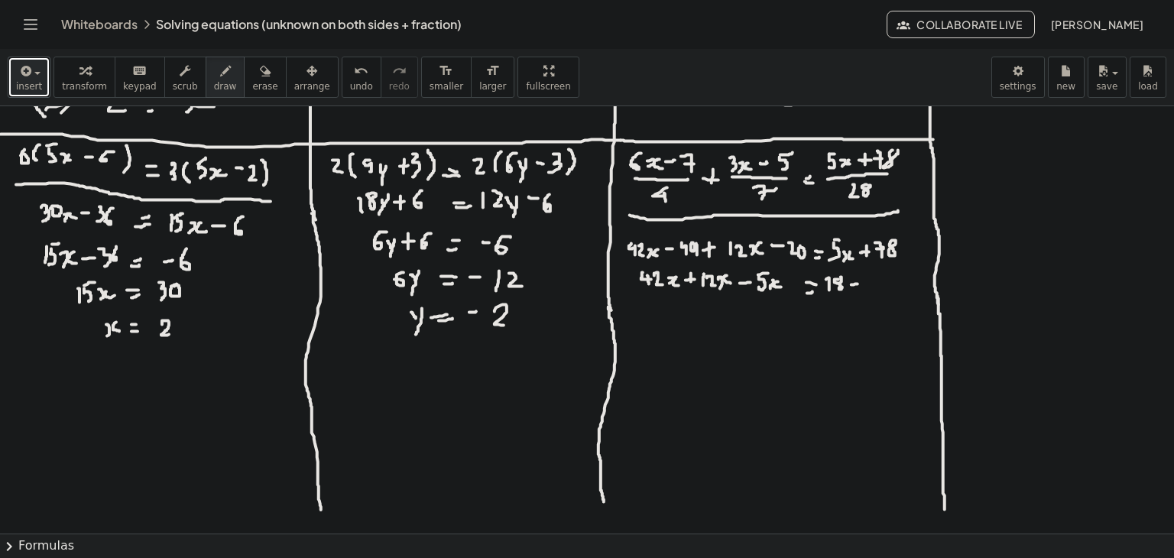
drag, startPoint x: 852, startPoint y: 284, endPoint x: 863, endPoint y: 284, distance: 11.5
click at [863, 284] on div at bounding box center [587, 304] width 1174 height 855
click at [858, 287] on div at bounding box center [587, 304] width 1174 height 855
click at [831, 283] on div at bounding box center [587, 304] width 1174 height 855
click at [875, 279] on div at bounding box center [587, 304] width 1174 height 855
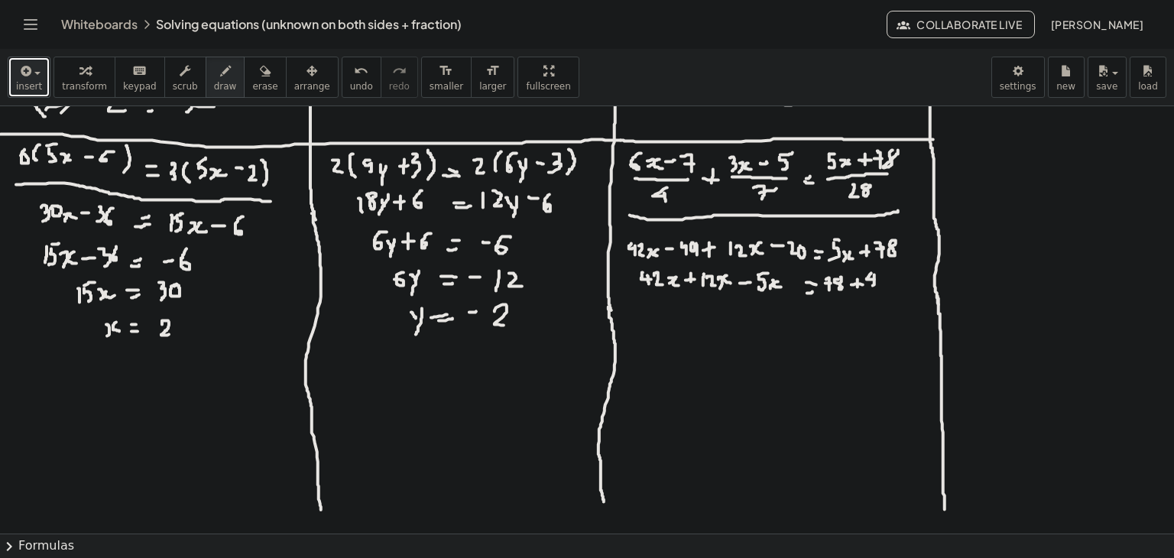
drag, startPoint x: 875, startPoint y: 274, endPoint x: 873, endPoint y: 285, distance: 10.8
click at [873, 285] on div at bounding box center [587, 304] width 1174 height 855
drag, startPoint x: 881, startPoint y: 275, endPoint x: 883, endPoint y: 288, distance: 13.1
click at [883, 288] on div at bounding box center [587, 304] width 1174 height 855
click at [350, 81] on span "undo" at bounding box center [361, 86] width 23 height 11
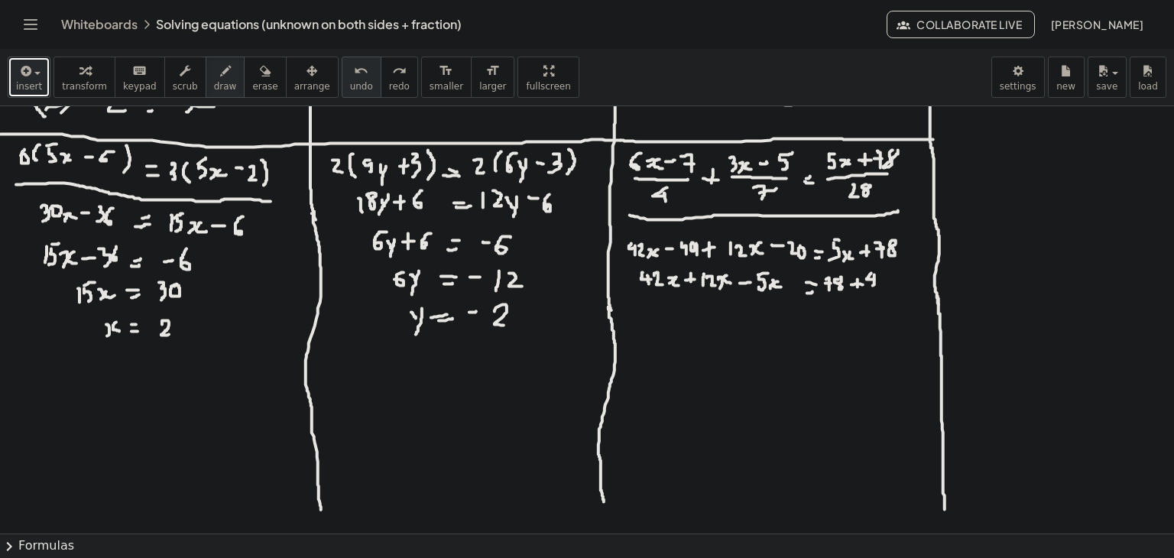
click at [350, 81] on span "undo" at bounding box center [361, 86] width 23 height 11
drag, startPoint x: 873, startPoint y: 277, endPoint x: 874, endPoint y: 287, distance: 9.2
click at [874, 287] on div at bounding box center [587, 304] width 1174 height 855
drag, startPoint x: 884, startPoint y: 274, endPoint x: 884, endPoint y: 289, distance: 14.5
click at [884, 289] on div at bounding box center [587, 304] width 1174 height 855
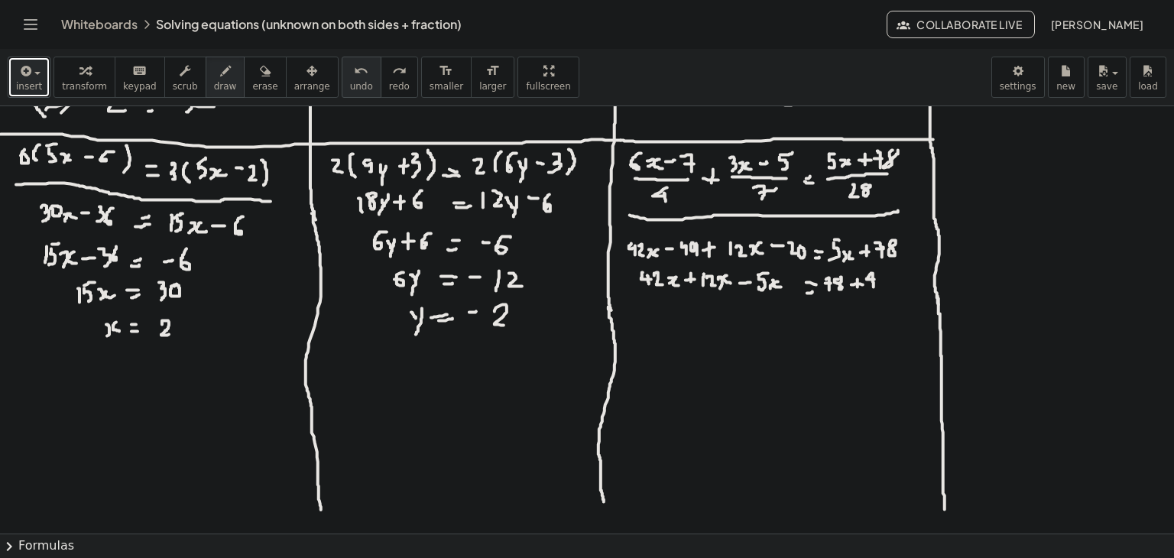
click at [354, 67] on icon "undo" at bounding box center [361, 71] width 15 height 18
drag, startPoint x: 884, startPoint y: 271, endPoint x: 883, endPoint y: 287, distance: 16.1
click at [883, 287] on div at bounding box center [587, 304] width 1174 height 855
click at [898, 279] on div at bounding box center [587, 304] width 1174 height 855
drag, startPoint x: 896, startPoint y: 273, endPoint x: 896, endPoint y: 285, distance: 12.2
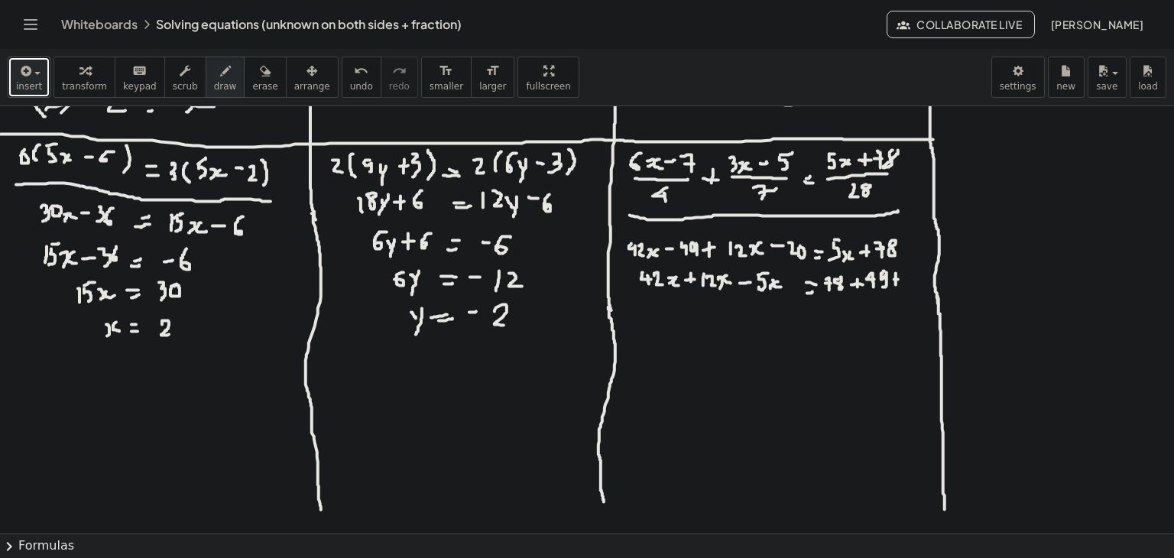
click at [896, 285] on div at bounding box center [587, 304] width 1174 height 855
click at [896, 278] on div at bounding box center [587, 304] width 1174 height 855
click at [908, 284] on div at bounding box center [587, 304] width 1174 height 855
click at [917, 269] on div at bounding box center [587, 304] width 1174 height 855
drag, startPoint x: 755, startPoint y: 304, endPoint x: 760, endPoint y: 312, distance: 8.9
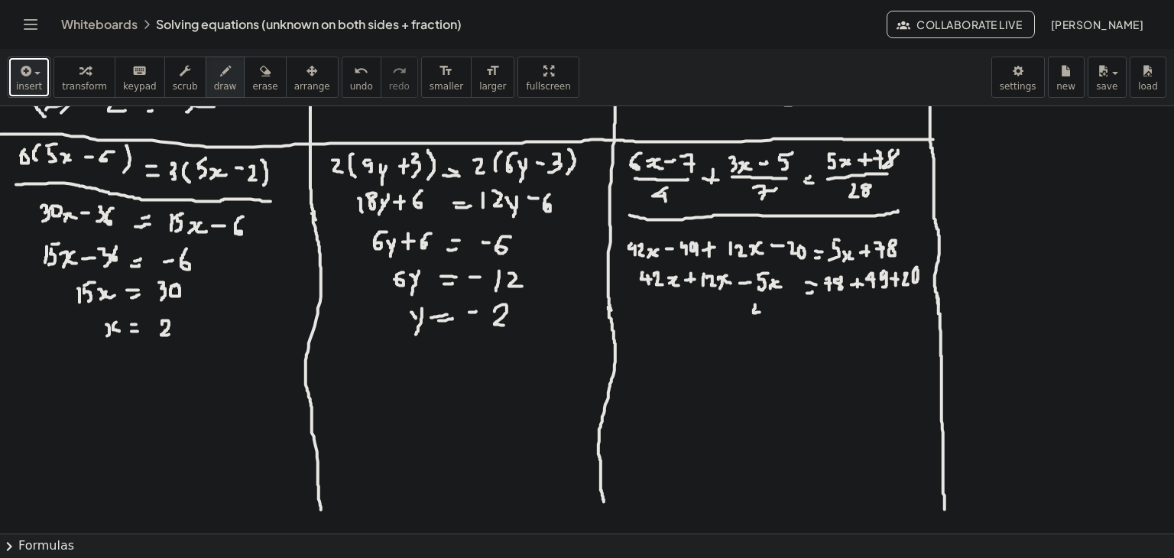
click at [760, 312] on div at bounding box center [587, 304] width 1174 height 855
drag, startPoint x: 758, startPoint y: 307, endPoint x: 758, endPoint y: 316, distance: 9.9
click at [758, 316] on div at bounding box center [587, 304] width 1174 height 855
drag, startPoint x: 768, startPoint y: 304, endPoint x: 766, endPoint y: 317, distance: 13.2
click at [766, 317] on div at bounding box center [587, 304] width 1174 height 855
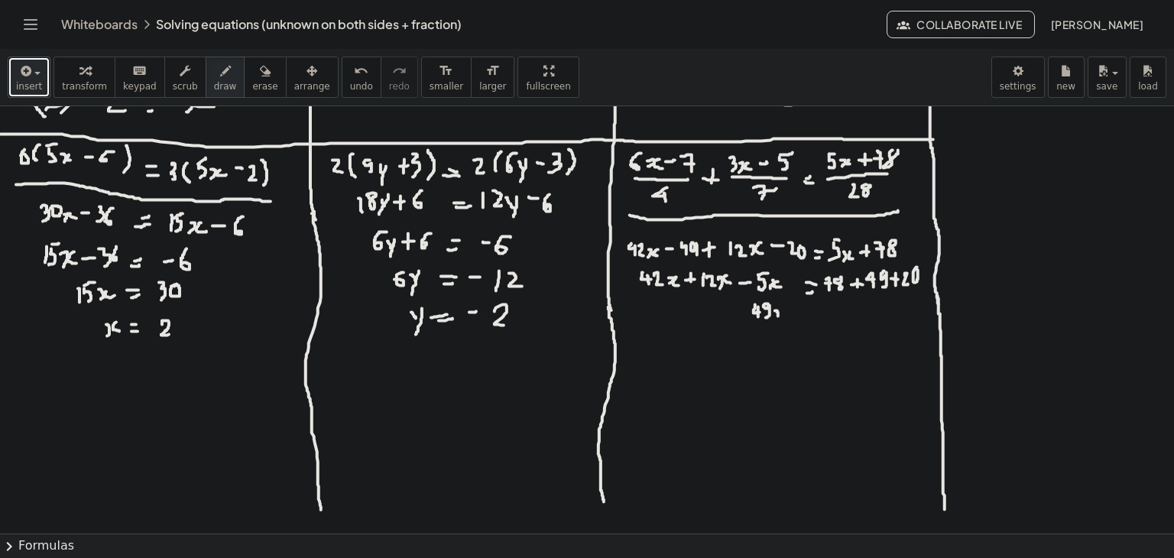
drag, startPoint x: 775, startPoint y: 310, endPoint x: 774, endPoint y: 320, distance: 10.0
click at [774, 320] on div at bounding box center [587, 304] width 1174 height 855
click at [786, 316] on div at bounding box center [587, 304] width 1174 height 855
click at [816, 313] on div at bounding box center [587, 304] width 1174 height 855
click at [811, 322] on div at bounding box center [587, 304] width 1174 height 855
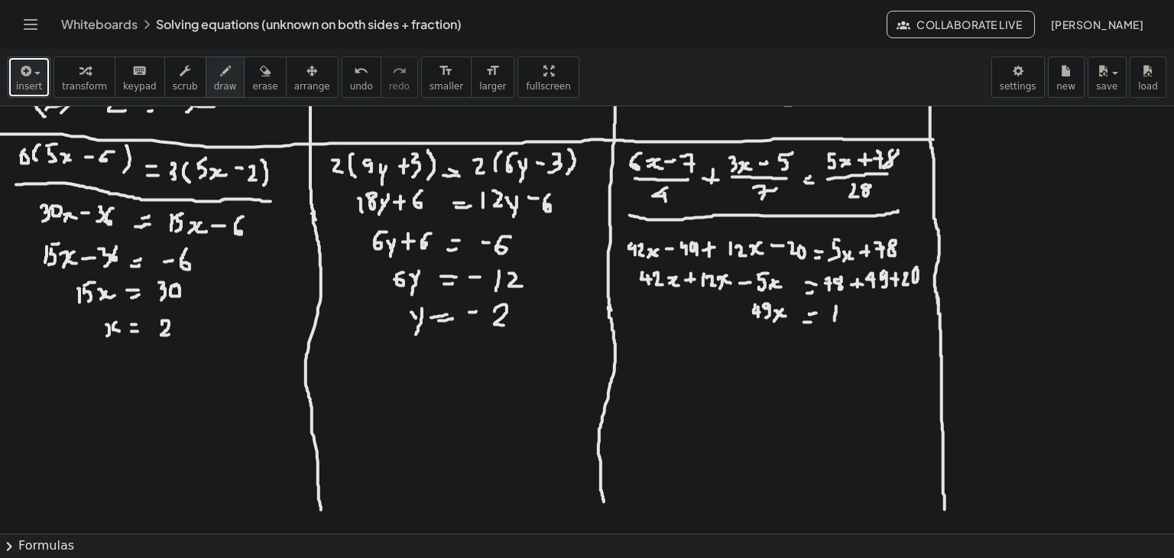
drag, startPoint x: 836, startPoint y: 306, endPoint x: 835, endPoint y: 320, distance: 14.6
click at [835, 320] on div at bounding box center [587, 304] width 1174 height 855
click at [847, 310] on div at bounding box center [587, 304] width 1174 height 855
drag, startPoint x: 849, startPoint y: 306, endPoint x: 849, endPoint y: 316, distance: 9.9
click at [849, 316] on div at bounding box center [587, 304] width 1174 height 855
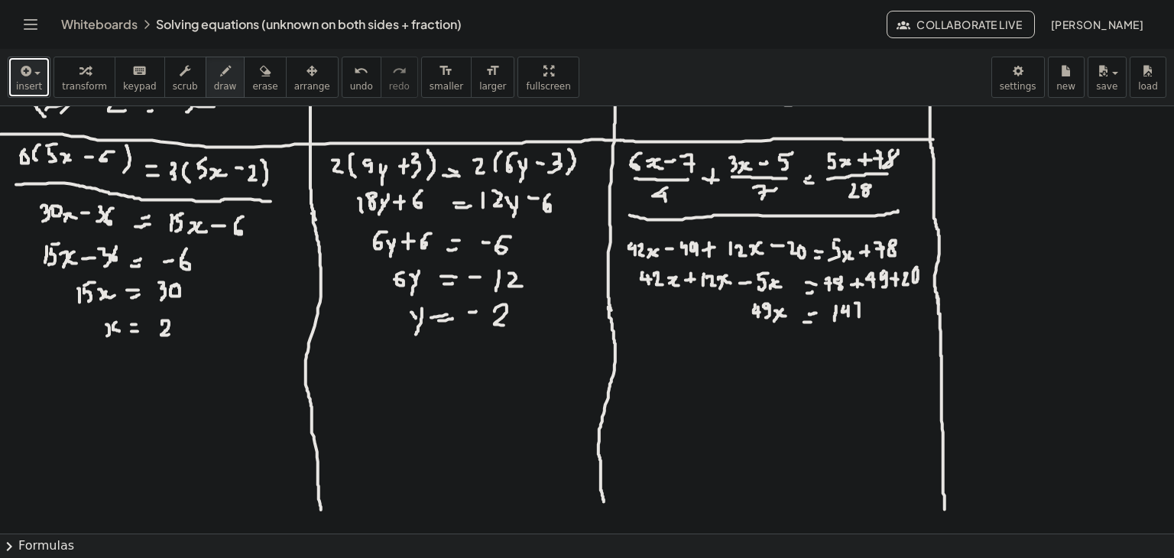
drag, startPoint x: 855, startPoint y: 303, endPoint x: 859, endPoint y: 316, distance: 14.3
click at [859, 316] on div at bounding box center [587, 304] width 1174 height 855
click at [862, 307] on div at bounding box center [587, 304] width 1174 height 855
click at [778, 349] on div at bounding box center [587, 304] width 1174 height 855
click at [784, 346] on div at bounding box center [587, 304] width 1174 height 855
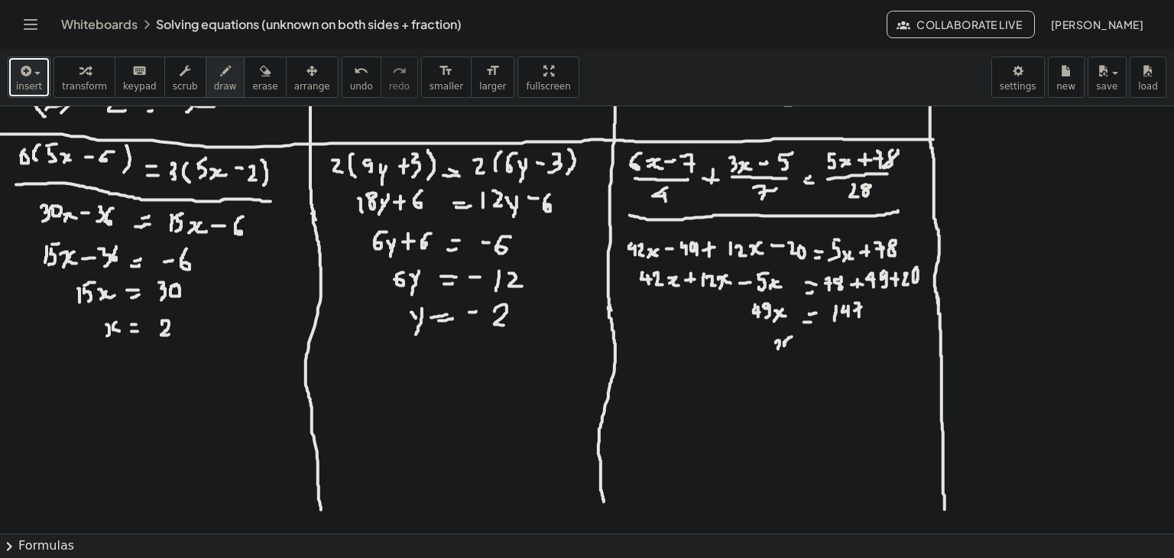
drag, startPoint x: 790, startPoint y: 337, endPoint x: 790, endPoint y: 346, distance: 9.2
click at [790, 346] on div at bounding box center [587, 304] width 1174 height 855
click at [814, 343] on div at bounding box center [587, 304] width 1174 height 855
click at [810, 348] on div at bounding box center [587, 304] width 1174 height 855
drag, startPoint x: 836, startPoint y: 335, endPoint x: 829, endPoint y: 353, distance: 19.6
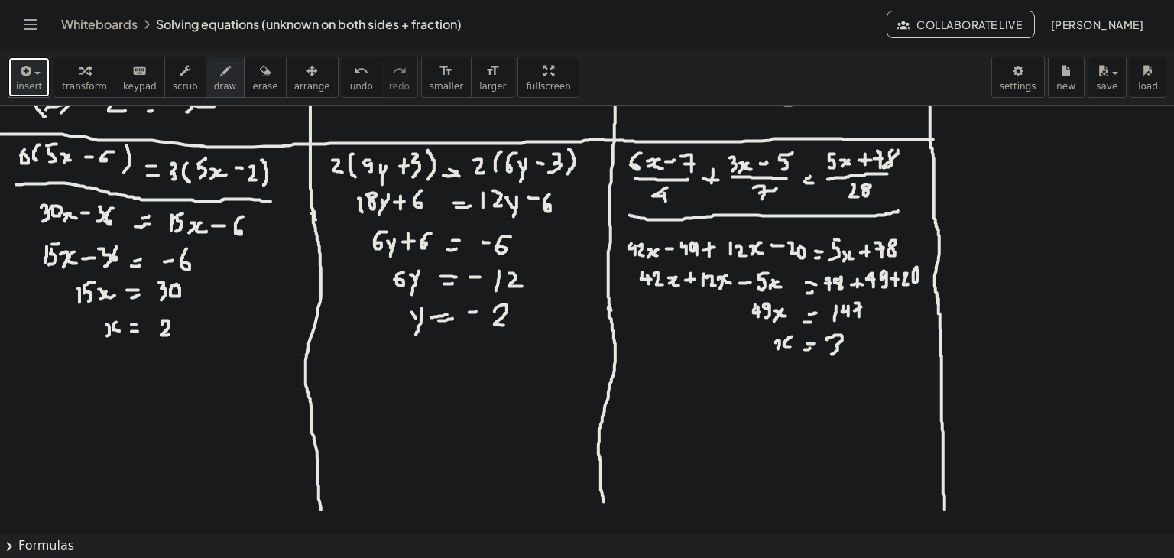
click at [829, 355] on div at bounding box center [587, 304] width 1174 height 855
click at [350, 86] on span "undo" at bounding box center [361, 86] width 23 height 11
drag, startPoint x: 826, startPoint y: 334, endPoint x: 820, endPoint y: 351, distance: 17.6
click at [820, 351] on div at bounding box center [587, 304] width 1174 height 855
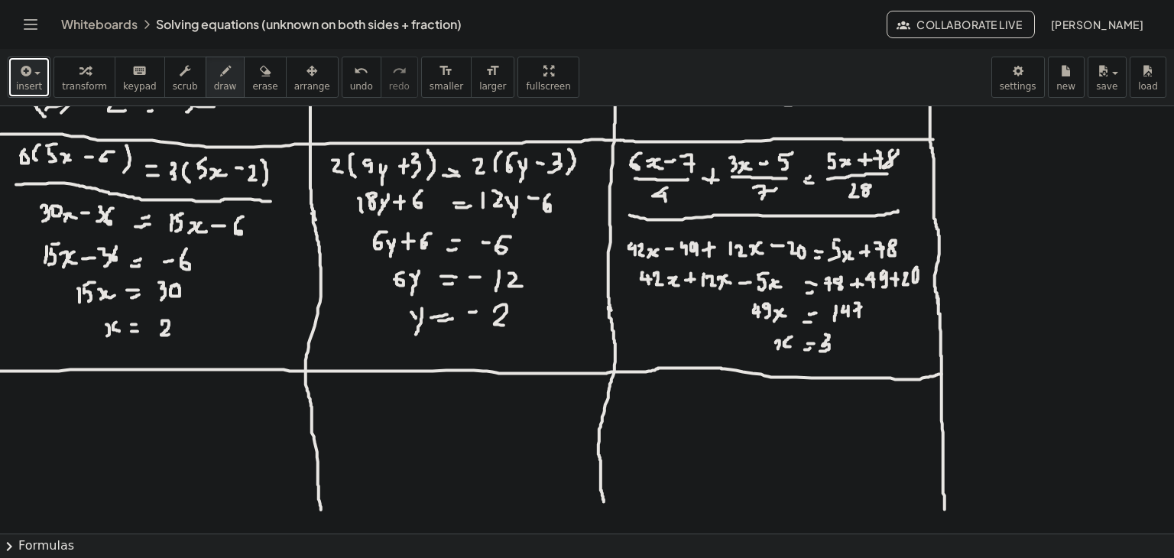
drag, startPoint x: 0, startPoint y: 371, endPoint x: 943, endPoint y: 374, distance: 942.6
click at [943, 374] on div at bounding box center [587, 304] width 1174 height 855
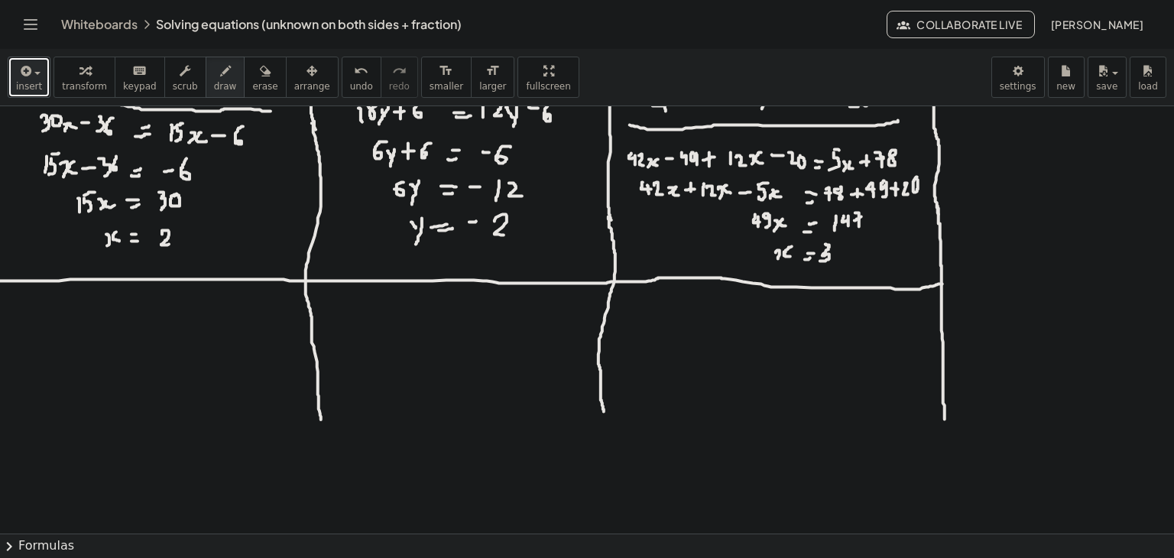
scroll to position [382, 0]
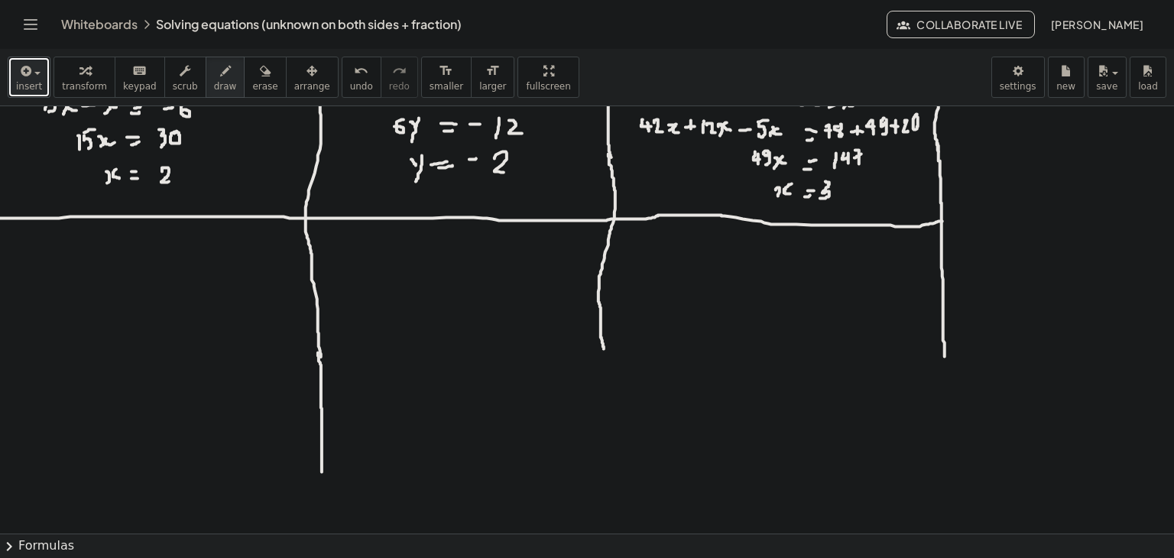
drag, startPoint x: 318, startPoint y: 352, endPoint x: 322, endPoint y: 472, distance: 119.3
click at [322, 472] on div at bounding box center [587, 151] width 1174 height 855
drag, startPoint x: 602, startPoint y: 342, endPoint x: 605, endPoint y: 463, distance: 120.8
click at [605, 463] on div at bounding box center [587, 151] width 1174 height 855
drag, startPoint x: 942, startPoint y: 340, endPoint x: 951, endPoint y: 462, distance: 121.9
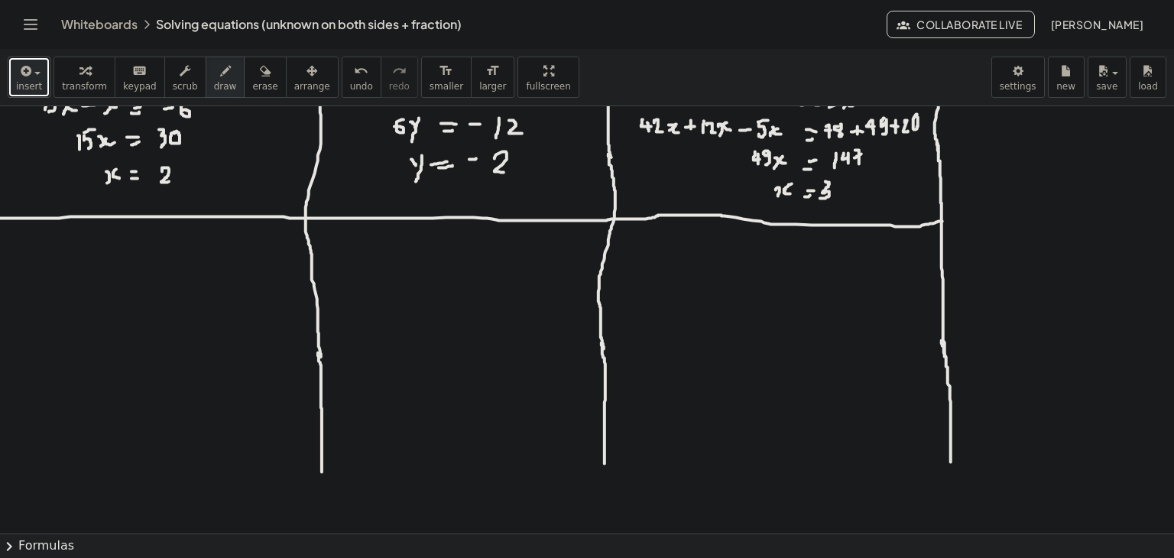
click at [951, 462] on div at bounding box center [587, 151] width 1174 height 855
drag, startPoint x: 13, startPoint y: 248, endPoint x: 22, endPoint y: 255, distance: 11.5
click at [22, 255] on div at bounding box center [587, 151] width 1174 height 855
drag, startPoint x: 25, startPoint y: 247, endPoint x: 28, endPoint y: 261, distance: 13.9
click at [28, 261] on div at bounding box center [587, 151] width 1174 height 855
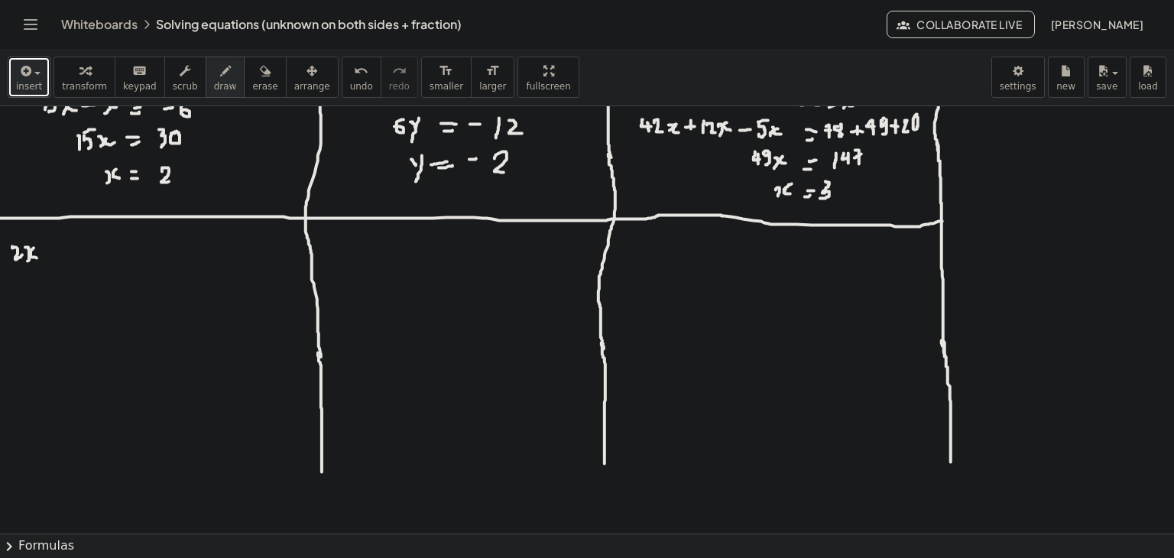
drag, startPoint x: 34, startPoint y: 248, endPoint x: 39, endPoint y: 258, distance: 11.3
click at [39, 258] on div at bounding box center [587, 151] width 1174 height 855
drag, startPoint x: 9, startPoint y: 267, endPoint x: 37, endPoint y: 264, distance: 28.4
click at [39, 264] on div at bounding box center [587, 151] width 1174 height 855
drag, startPoint x: 21, startPoint y: 274, endPoint x: 21, endPoint y: 290, distance: 16.1
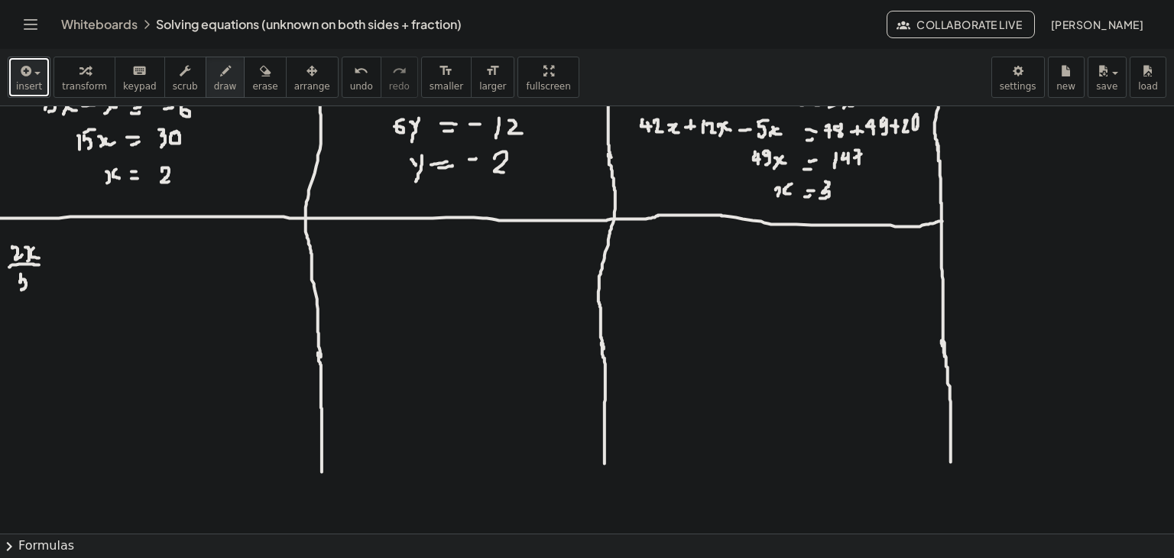
click at [21, 290] on div at bounding box center [587, 151] width 1174 height 855
click at [24, 271] on div at bounding box center [587, 151] width 1174 height 855
drag, startPoint x: 55, startPoint y: 266, endPoint x: 67, endPoint y: 264, distance: 12.4
click at [67, 264] on div at bounding box center [587, 151] width 1174 height 855
drag, startPoint x: 60, startPoint y: 258, endPoint x: 65, endPoint y: 270, distance: 13.1
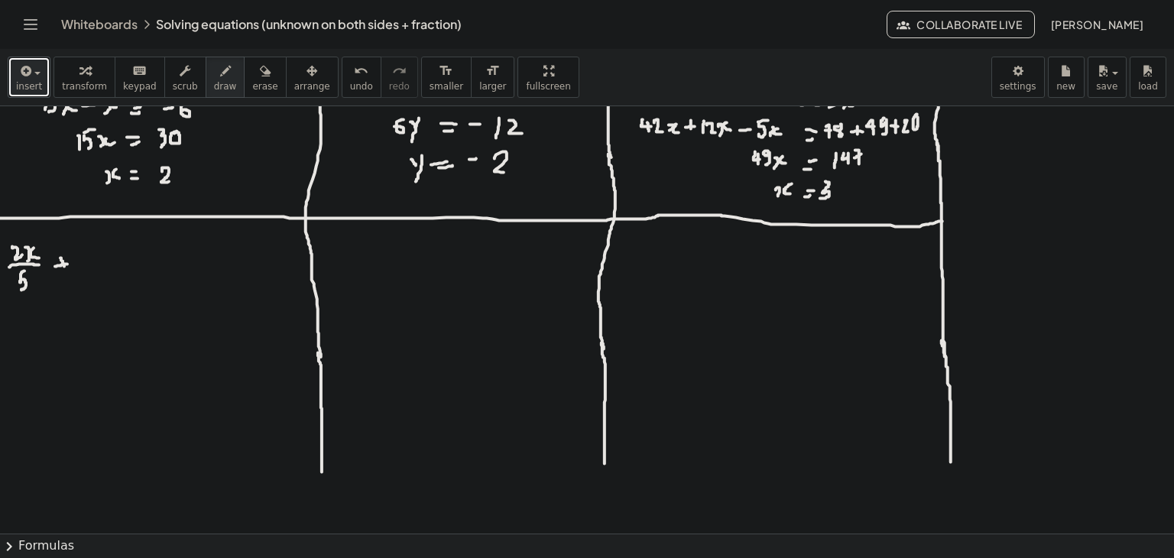
click at [65, 270] on div at bounding box center [587, 151] width 1174 height 855
drag, startPoint x: 73, startPoint y: 261, endPoint x: 81, endPoint y: 268, distance: 10.3
click at [81, 268] on div at bounding box center [587, 151] width 1174 height 855
click at [107, 261] on div at bounding box center [587, 151] width 1174 height 855
click at [107, 267] on div at bounding box center [587, 151] width 1174 height 855
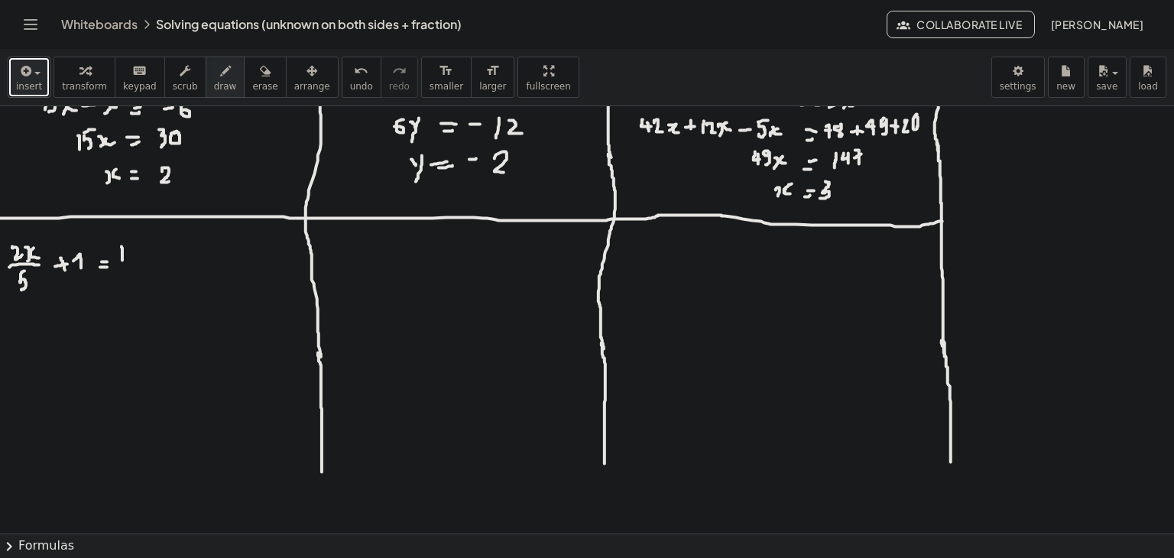
drag, startPoint x: 122, startPoint y: 246, endPoint x: 123, endPoint y: 260, distance: 13.8
click at [123, 260] on div at bounding box center [587, 151] width 1174 height 855
drag, startPoint x: 129, startPoint y: 242, endPoint x: 127, endPoint y: 258, distance: 15.5
click at [128, 260] on div at bounding box center [587, 151] width 1174 height 855
drag, startPoint x: 119, startPoint y: 267, endPoint x: 133, endPoint y: 265, distance: 13.8
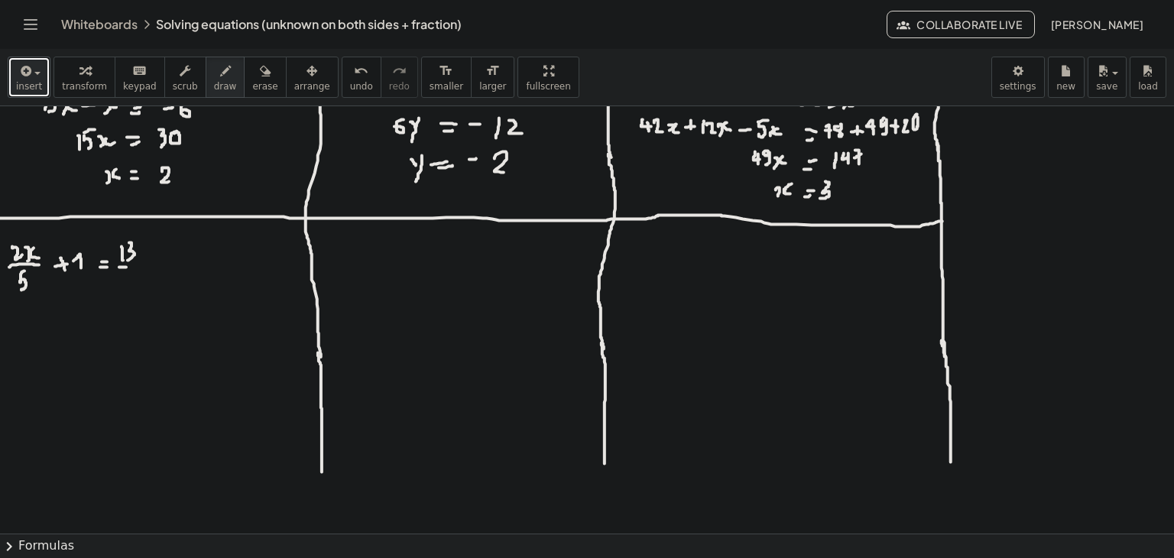
click at [133, 266] on div at bounding box center [587, 151] width 1174 height 855
drag, startPoint x: 122, startPoint y: 273, endPoint x: 122, endPoint y: 282, distance: 9.2
click at [122, 282] on div at bounding box center [587, 151] width 1174 height 855
drag, startPoint x: 123, startPoint y: 272, endPoint x: 131, endPoint y: 271, distance: 8.5
click at [131, 271] on div at bounding box center [587, 151] width 1174 height 855
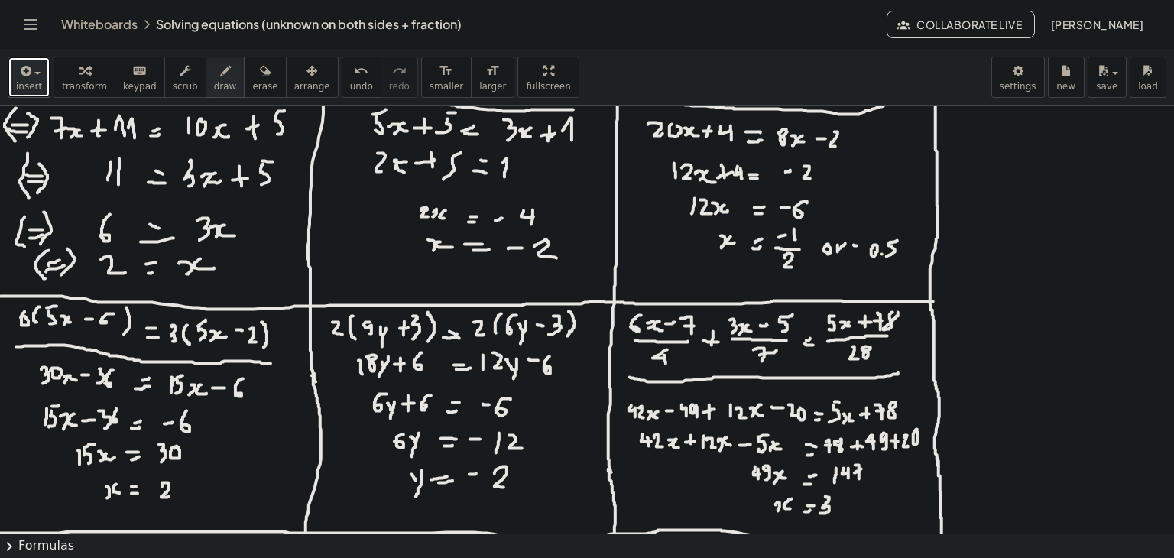
scroll to position [306, 0]
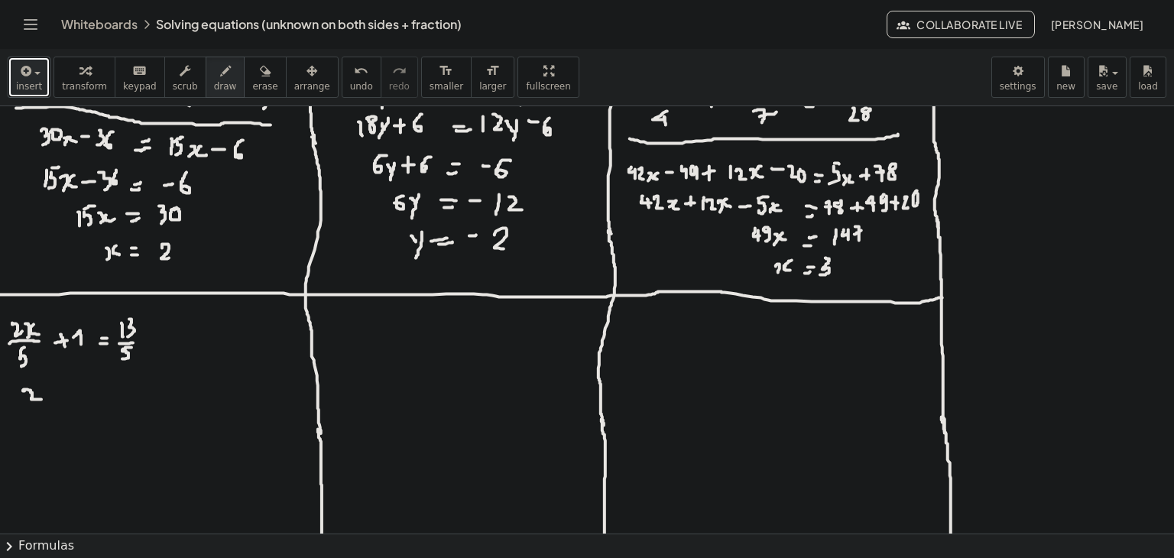
drag, startPoint x: 23, startPoint y: 391, endPoint x: 43, endPoint y: 399, distance: 21.6
click at [43, 399] on div at bounding box center [587, 227] width 1174 height 855
drag, startPoint x: 5, startPoint y: 377, endPoint x: 155, endPoint y: 377, distance: 150.6
click at [155, 377] on div at bounding box center [587, 227] width 1174 height 855
drag, startPoint x: 51, startPoint y: 388, endPoint x: 49, endPoint y: 404, distance: 16.2
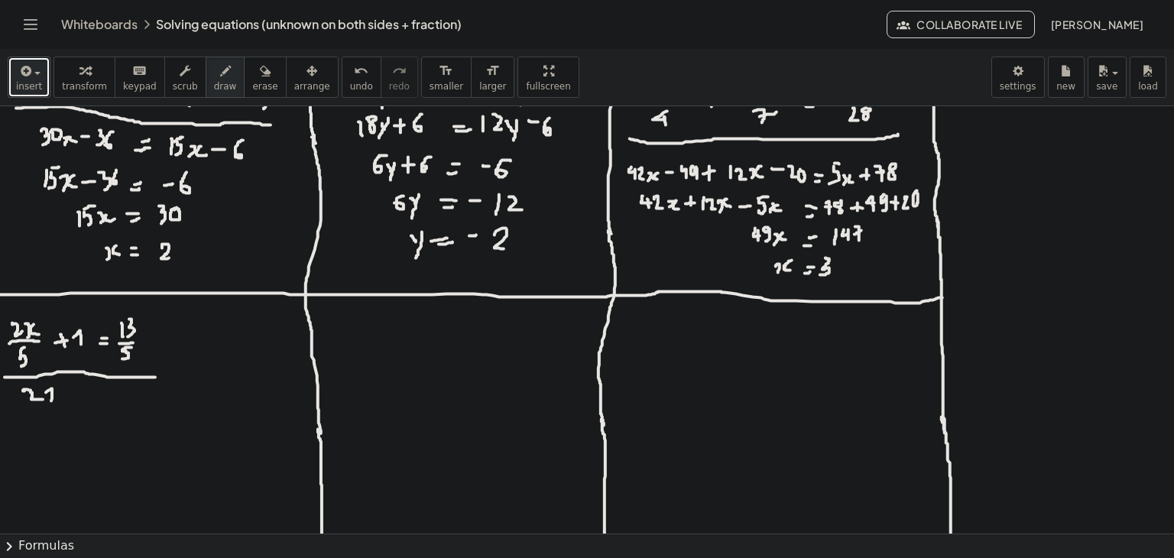
click at [49, 404] on div at bounding box center [587, 227] width 1174 height 855
click at [342, 87] on button "undo undo" at bounding box center [362, 77] width 40 height 41
click at [350, 81] on span "undo" at bounding box center [361, 86] width 23 height 11
drag, startPoint x: 29, startPoint y: 371, endPoint x: 174, endPoint y: 378, distance: 145.4
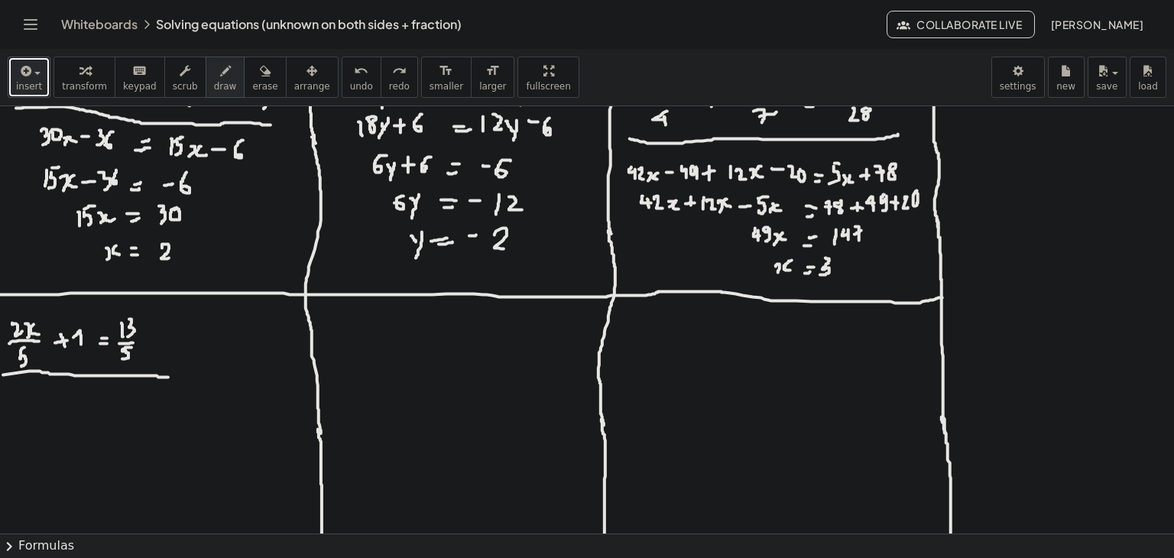
click at [174, 378] on div at bounding box center [587, 227] width 1174 height 855
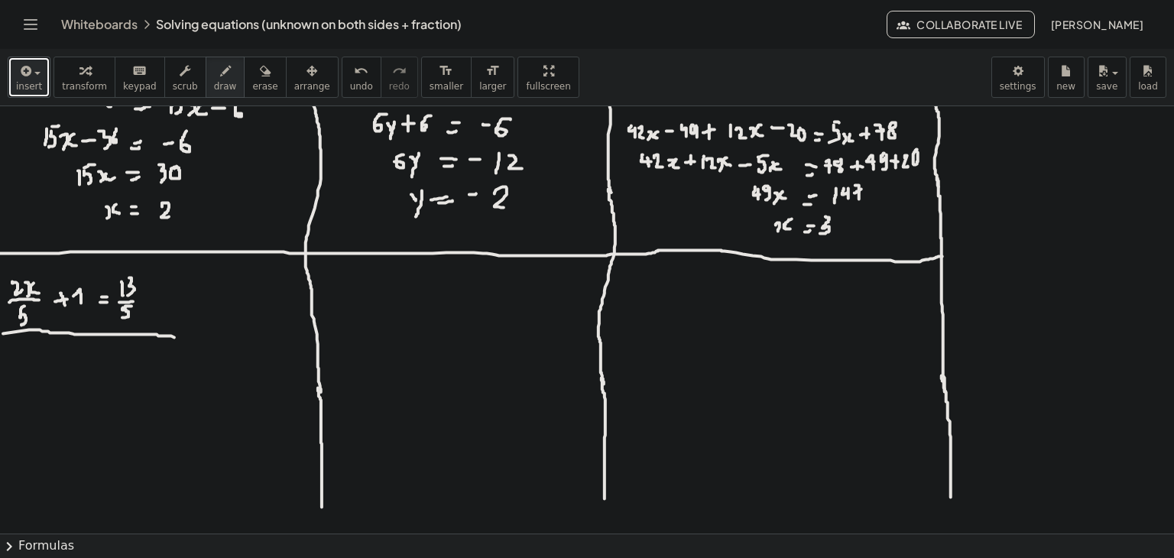
scroll to position [382, 0]
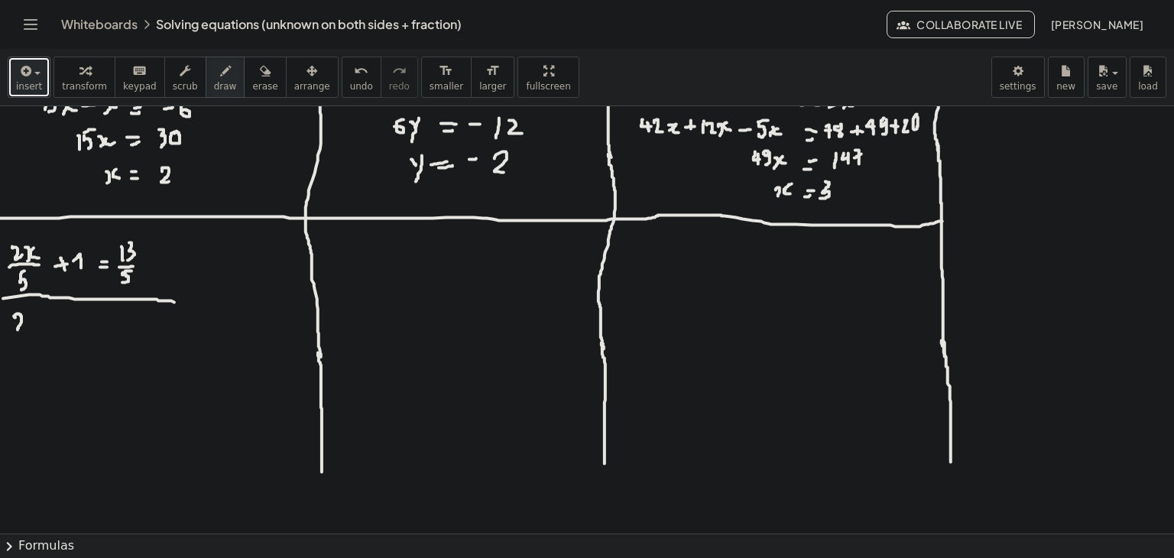
drag, startPoint x: 14, startPoint y: 316, endPoint x: 21, endPoint y: 329, distance: 14.7
click at [21, 329] on div at bounding box center [587, 151] width 1174 height 855
click at [31, 329] on div at bounding box center [587, 151] width 1174 height 855
drag, startPoint x: 37, startPoint y: 320, endPoint x: 46, endPoint y: 325, distance: 10.6
click at [46, 325] on div at bounding box center [587, 151] width 1174 height 855
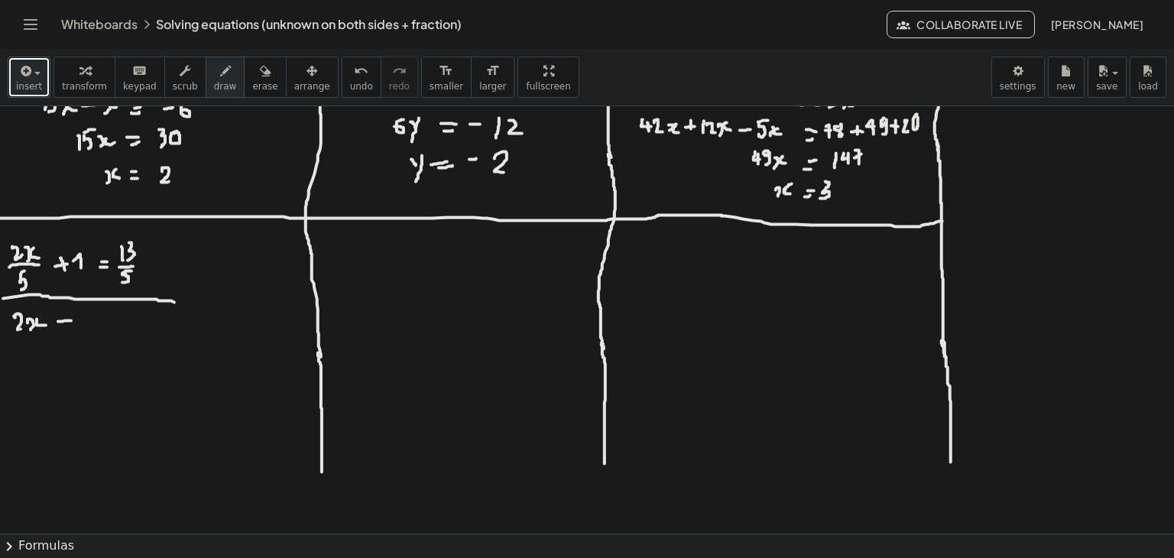
drag, startPoint x: 58, startPoint y: 321, endPoint x: 71, endPoint y: 320, distance: 13.0
click at [71, 320] on div at bounding box center [587, 151] width 1174 height 855
drag, startPoint x: 65, startPoint y: 312, endPoint x: 65, endPoint y: 324, distance: 12.2
click at [65, 324] on div at bounding box center [587, 151] width 1174 height 855
drag, startPoint x: 78, startPoint y: 313, endPoint x: 75, endPoint y: 321, distance: 8.2
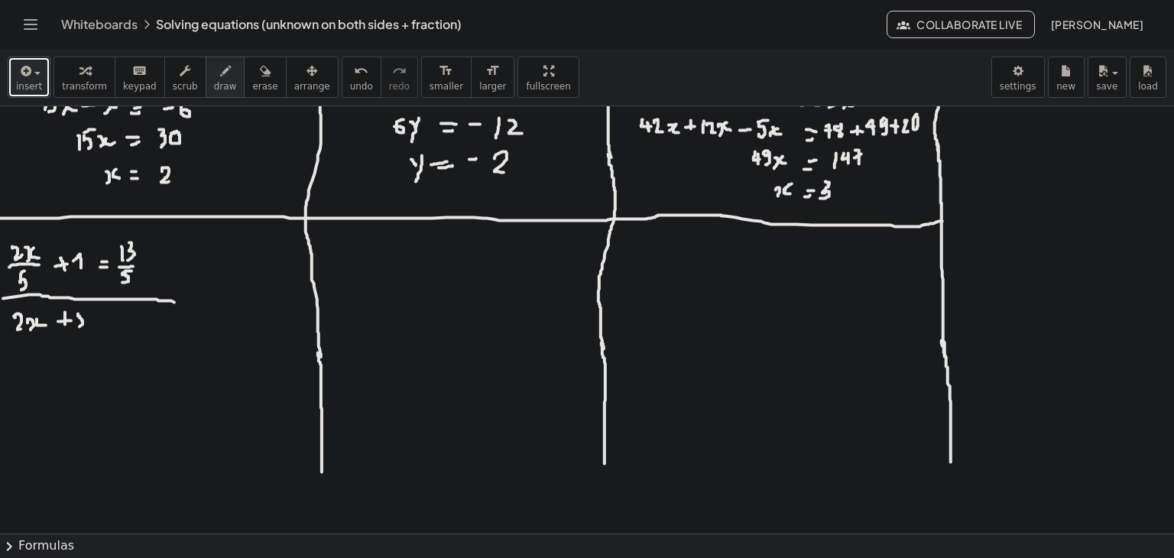
click at [75, 324] on div at bounding box center [587, 151] width 1174 height 855
drag, startPoint x: 76, startPoint y: 313, endPoint x: 98, endPoint y: 313, distance: 21.4
click at [83, 313] on div at bounding box center [587, 151] width 1174 height 855
click at [101, 323] on div at bounding box center [587, 151] width 1174 height 855
click at [101, 326] on div at bounding box center [587, 151] width 1174 height 855
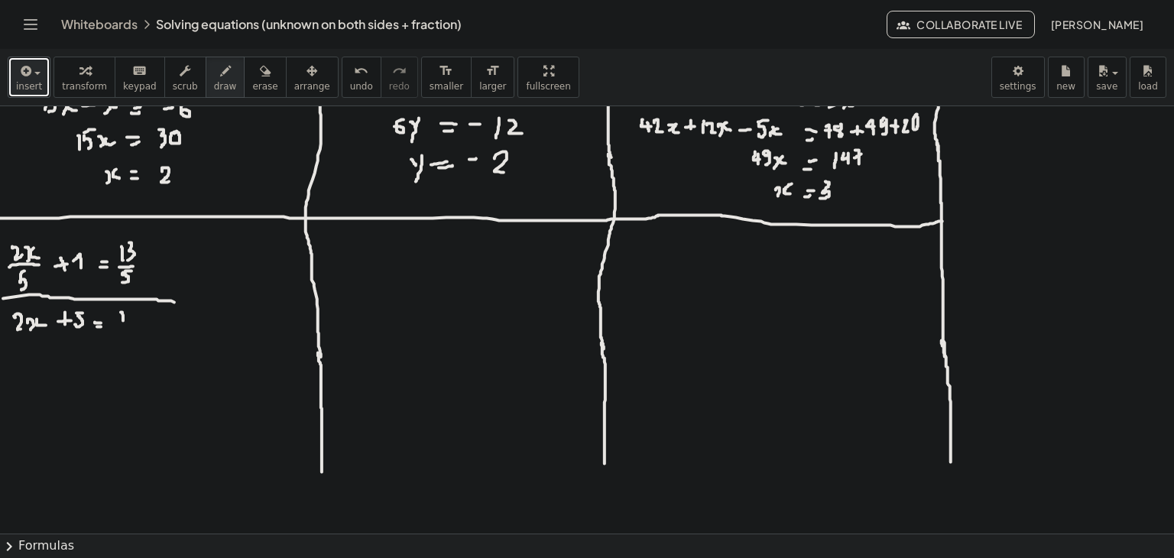
drag, startPoint x: 121, startPoint y: 312, endPoint x: 125, endPoint y: 324, distance: 13.1
click at [125, 325] on div at bounding box center [587, 151] width 1174 height 855
drag, startPoint x: 126, startPoint y: 313, endPoint x: 125, endPoint y: 329, distance: 16.8
click at [125, 329] on div at bounding box center [587, 151] width 1174 height 855
drag, startPoint x: 63, startPoint y: 358, endPoint x: 70, endPoint y: 367, distance: 11.5
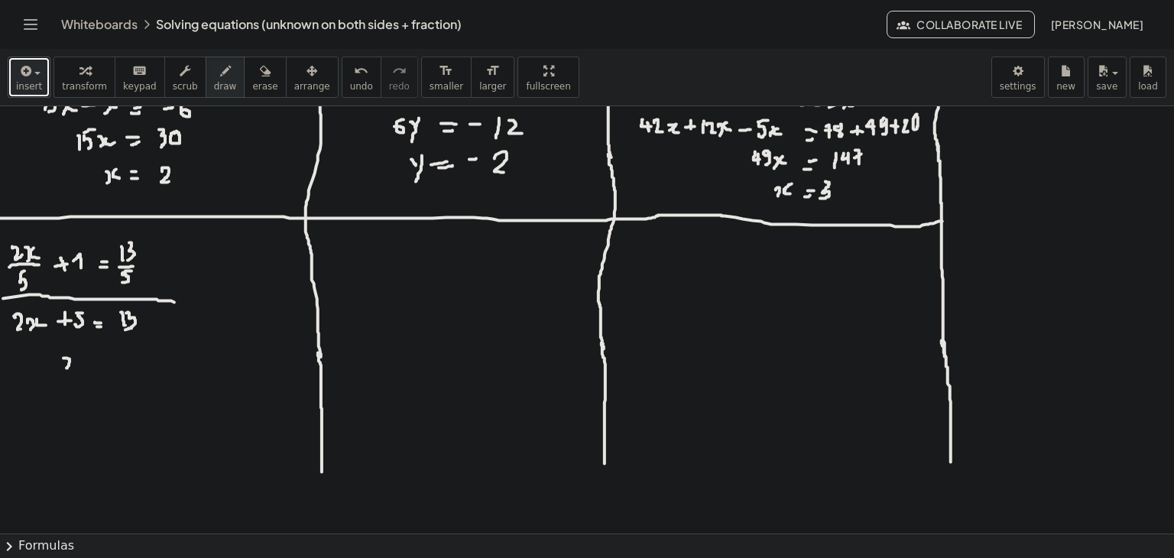
click at [70, 368] on div at bounding box center [587, 151] width 1174 height 855
click at [80, 368] on div at bounding box center [587, 151] width 1174 height 855
click at [86, 364] on div at bounding box center [587, 151] width 1174 height 855
click at [111, 355] on div at bounding box center [587, 151] width 1174 height 855
drag, startPoint x: 102, startPoint y: 364, endPoint x: 112, endPoint y: 365, distance: 10.1
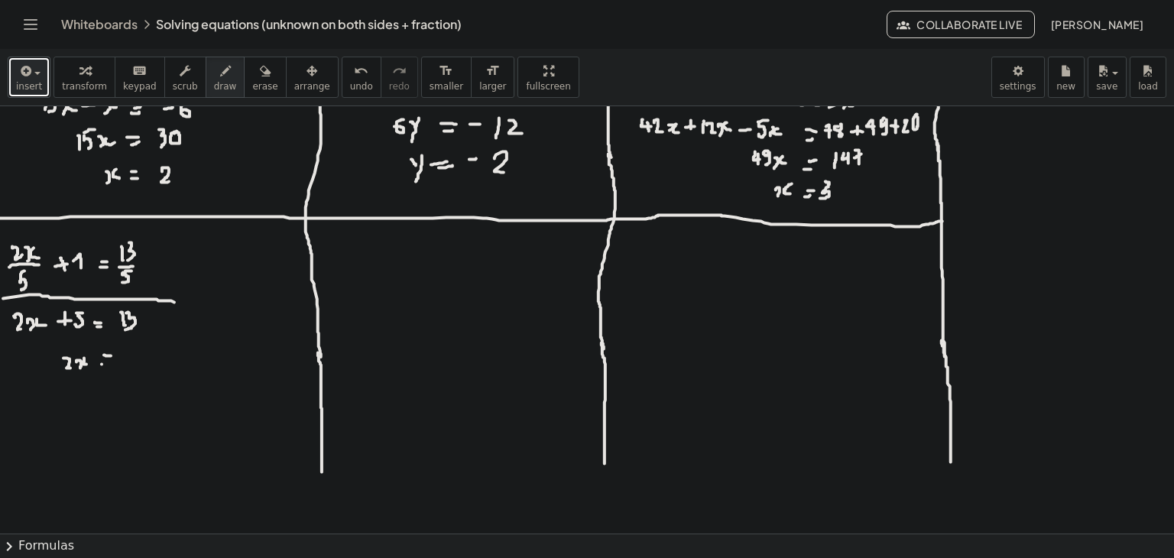
click at [112, 365] on div at bounding box center [587, 151] width 1174 height 855
click at [133, 351] on div at bounding box center [587, 151] width 1174 height 855
click at [86, 394] on div at bounding box center [587, 151] width 1174 height 855
drag, startPoint x: 96, startPoint y: 383, endPoint x: 98, endPoint y: 391, distance: 8.0
click at [98, 391] on div at bounding box center [587, 151] width 1174 height 855
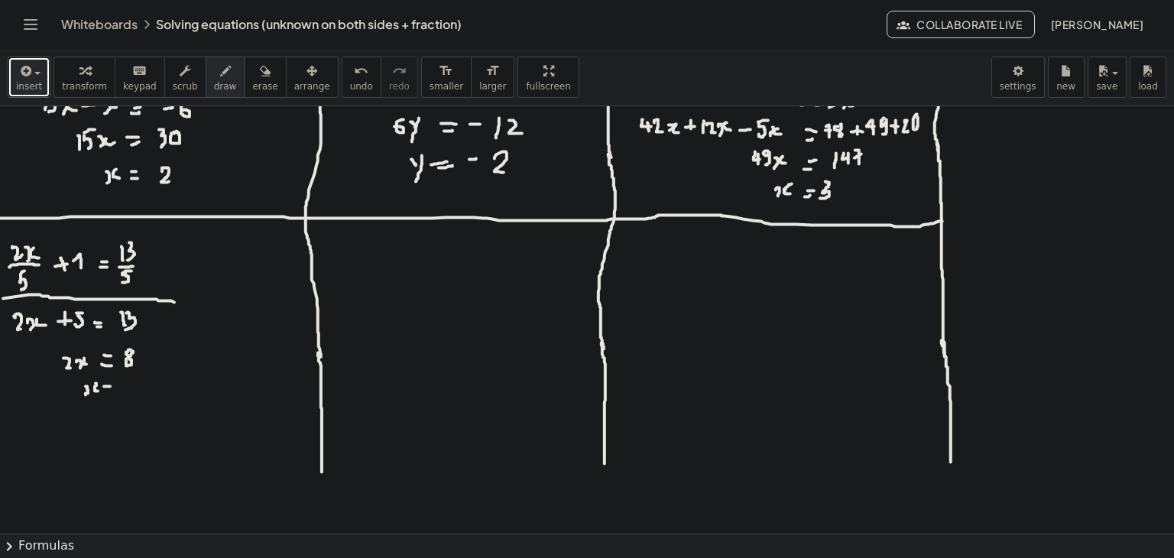
click at [110, 386] on div at bounding box center [587, 151] width 1174 height 855
click at [350, 85] on span "undo" at bounding box center [361, 86] width 23 height 11
click at [354, 77] on icon "undo" at bounding box center [361, 71] width 15 height 18
drag, startPoint x: 80, startPoint y: 385, endPoint x: 78, endPoint y: 394, distance: 8.5
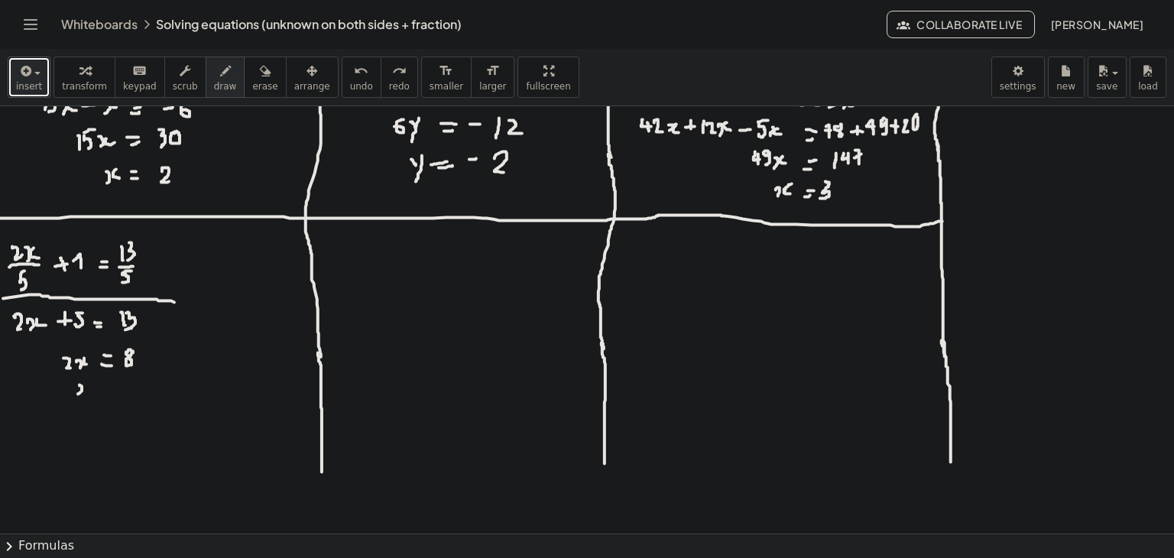
click at [78, 394] on div at bounding box center [587, 151] width 1174 height 855
drag, startPoint x: 86, startPoint y: 385, endPoint x: 91, endPoint y: 392, distance: 8.7
click at [91, 392] on div at bounding box center [587, 151] width 1174 height 855
click at [113, 385] on div at bounding box center [587, 151] width 1174 height 855
drag, startPoint x: 105, startPoint y: 392, endPoint x: 113, endPoint y: 392, distance: 8.4
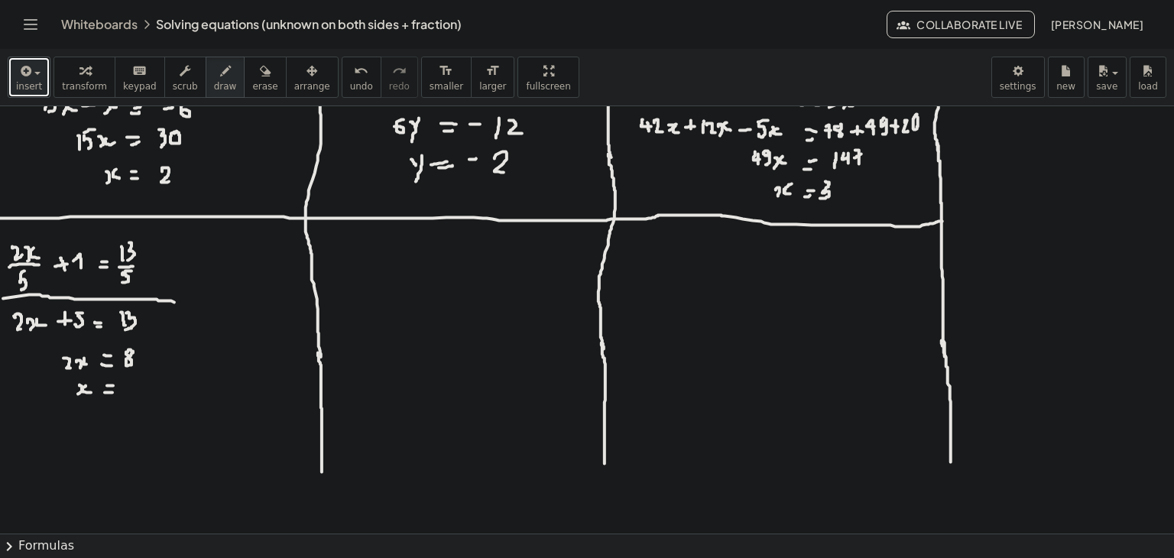
click at [113, 392] on div at bounding box center [587, 151] width 1174 height 855
drag, startPoint x: 127, startPoint y: 380, endPoint x: 136, endPoint y: 391, distance: 14.7
click at [136, 391] on div at bounding box center [587, 151] width 1174 height 855
click at [333, 245] on div at bounding box center [587, 151] width 1174 height 855
click at [354, 75] on icon "undo" at bounding box center [361, 71] width 15 height 18
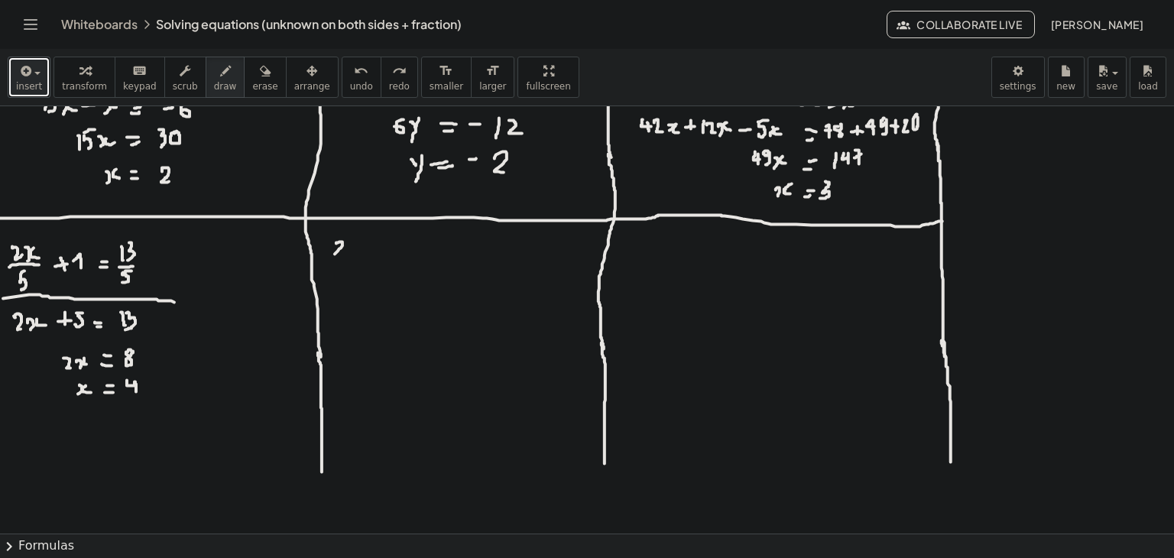
drag, startPoint x: 336, startPoint y: 243, endPoint x: 335, endPoint y: 254, distance: 10.8
click at [335, 254] on div at bounding box center [587, 151] width 1174 height 855
click at [342, 80] on button "undo undo" at bounding box center [362, 77] width 40 height 41
drag, startPoint x: 349, startPoint y: 246, endPoint x: 347, endPoint y: 258, distance: 11.6
click at [347, 258] on div at bounding box center [587, 151] width 1174 height 855
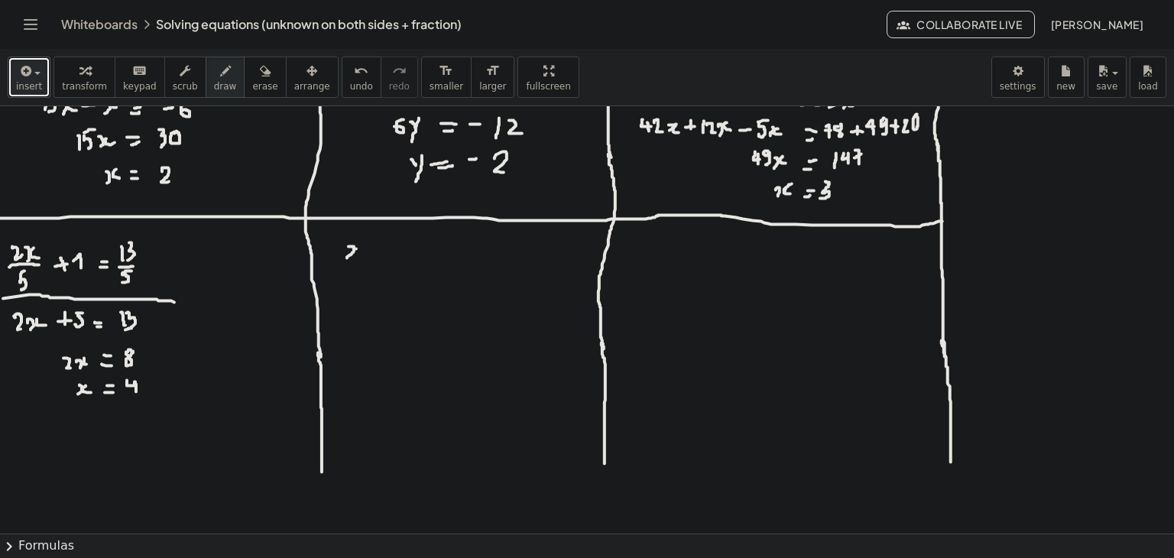
click at [356, 248] on div at bounding box center [587, 151] width 1174 height 855
click at [350, 86] on span "undo" at bounding box center [361, 86] width 23 height 11
drag, startPoint x: 350, startPoint y: 248, endPoint x: 348, endPoint y: 258, distance: 9.5
click at [348, 258] on div at bounding box center [587, 151] width 1174 height 855
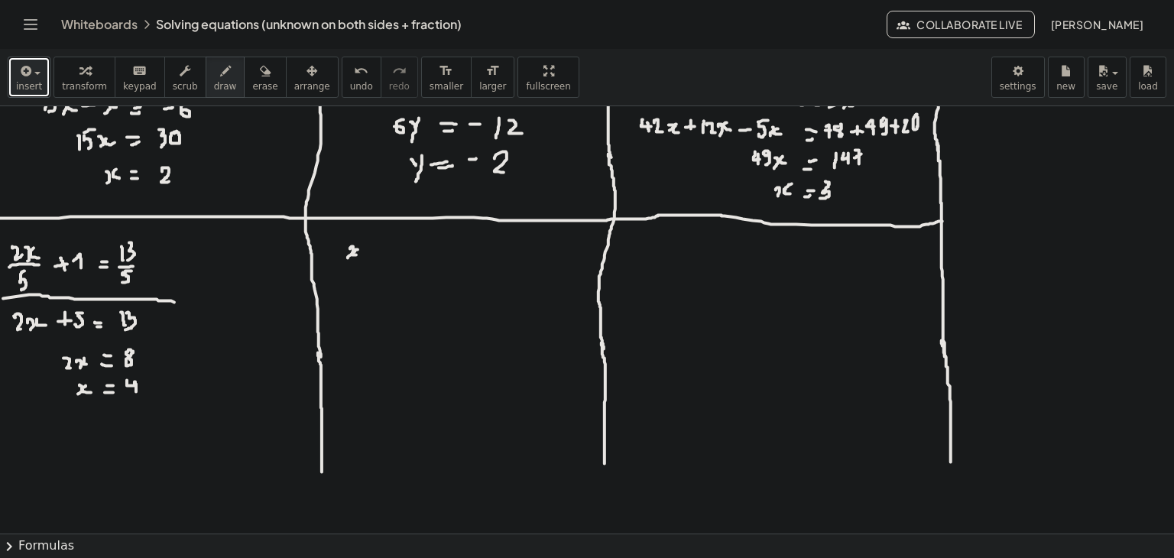
click at [360, 255] on div at bounding box center [587, 151] width 1174 height 855
drag, startPoint x: 338, startPoint y: 266, endPoint x: 365, endPoint y: 261, distance: 27.3
click at [365, 261] on div at bounding box center [587, 151] width 1174 height 855
drag, startPoint x: 352, startPoint y: 273, endPoint x: 346, endPoint y: 285, distance: 13.4
click at [346, 285] on div at bounding box center [587, 151] width 1174 height 855
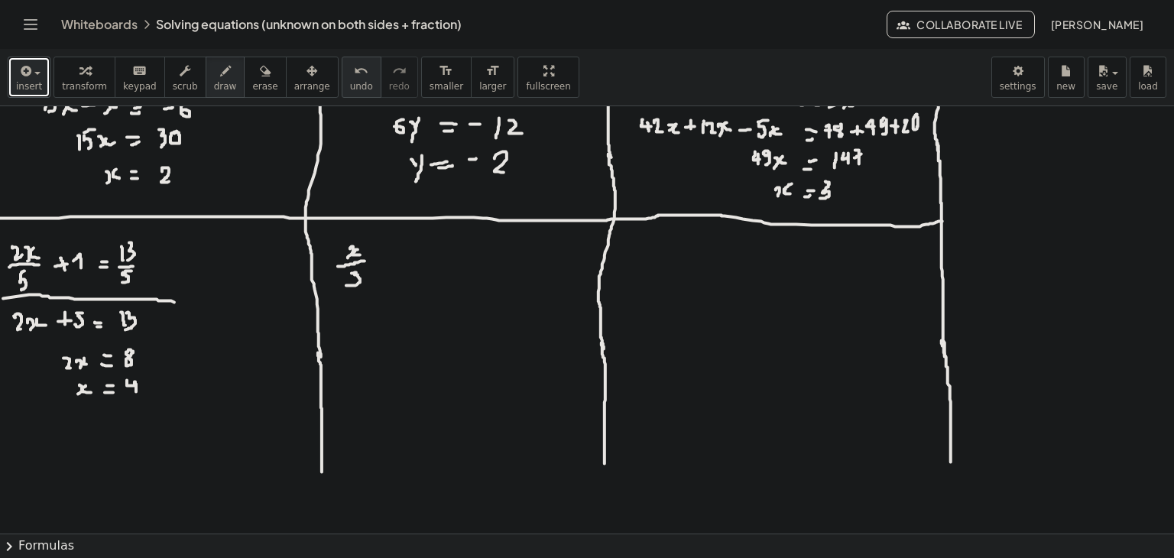
click at [354, 68] on icon "undo" at bounding box center [361, 71] width 15 height 18
drag, startPoint x: 350, startPoint y: 273, endPoint x: 351, endPoint y: 286, distance: 13.0
click at [351, 286] on div at bounding box center [587, 151] width 1174 height 855
click at [382, 262] on div at bounding box center [587, 151] width 1174 height 855
drag, startPoint x: 395, startPoint y: 246, endPoint x: 401, endPoint y: 258, distance: 12.7
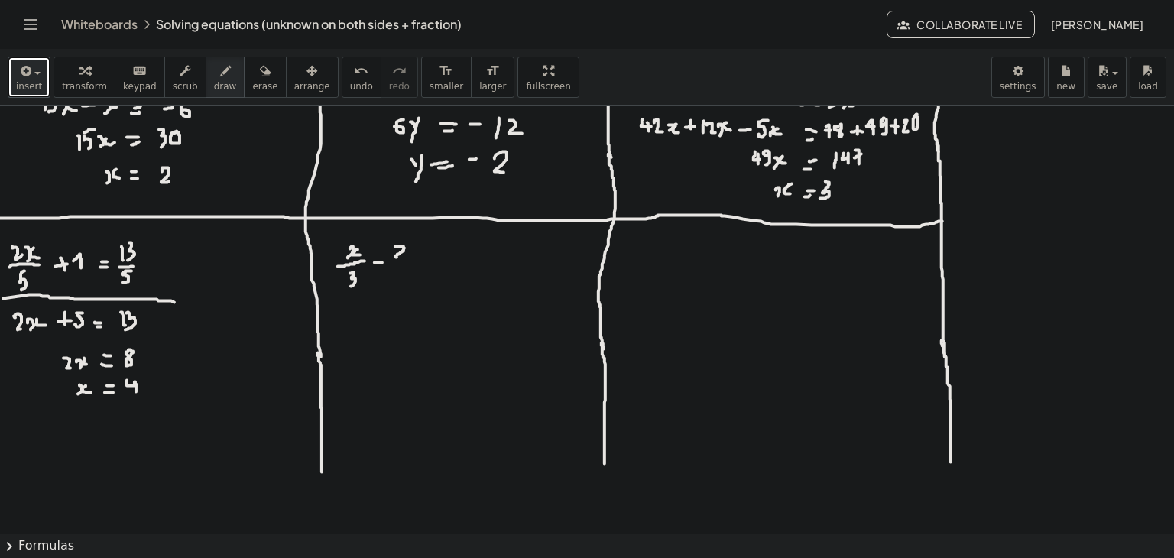
click at [401, 258] on div at bounding box center [587, 151] width 1174 height 855
drag, startPoint x: 407, startPoint y: 252, endPoint x: 407, endPoint y: 260, distance: 7.7
click at [407, 260] on div at bounding box center [587, 151] width 1174 height 855
click at [416, 259] on div at bounding box center [587, 151] width 1174 height 855
click at [417, 252] on div at bounding box center [587, 151] width 1174 height 855
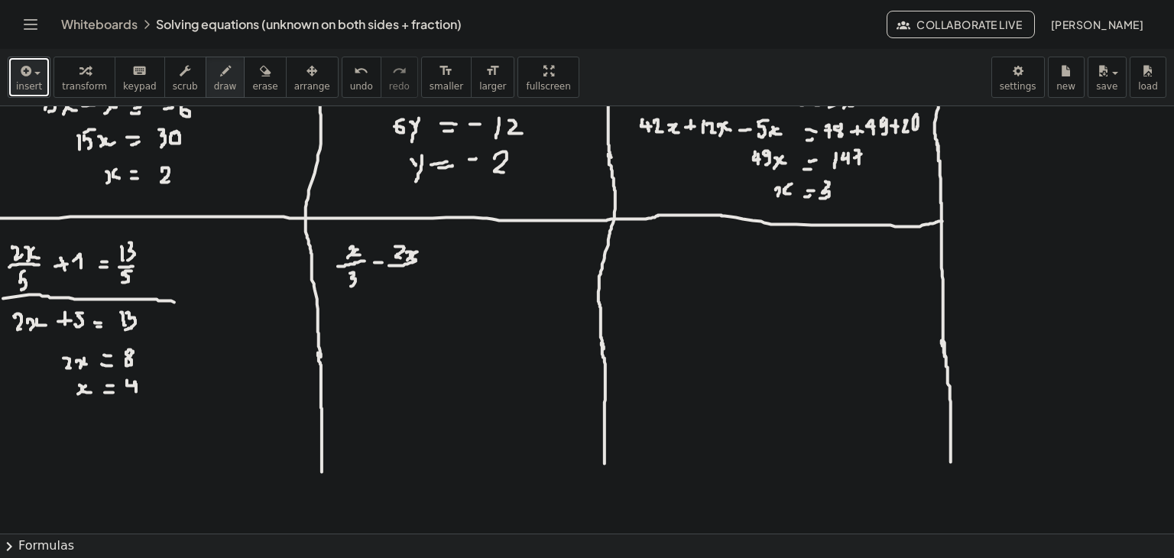
drag, startPoint x: 389, startPoint y: 265, endPoint x: 422, endPoint y: 261, distance: 33.2
click at [422, 261] on div at bounding box center [587, 151] width 1174 height 855
click at [401, 279] on div at bounding box center [587, 151] width 1174 height 855
click at [409, 270] on div at bounding box center [587, 151] width 1174 height 855
click at [436, 261] on div at bounding box center [587, 151] width 1174 height 855
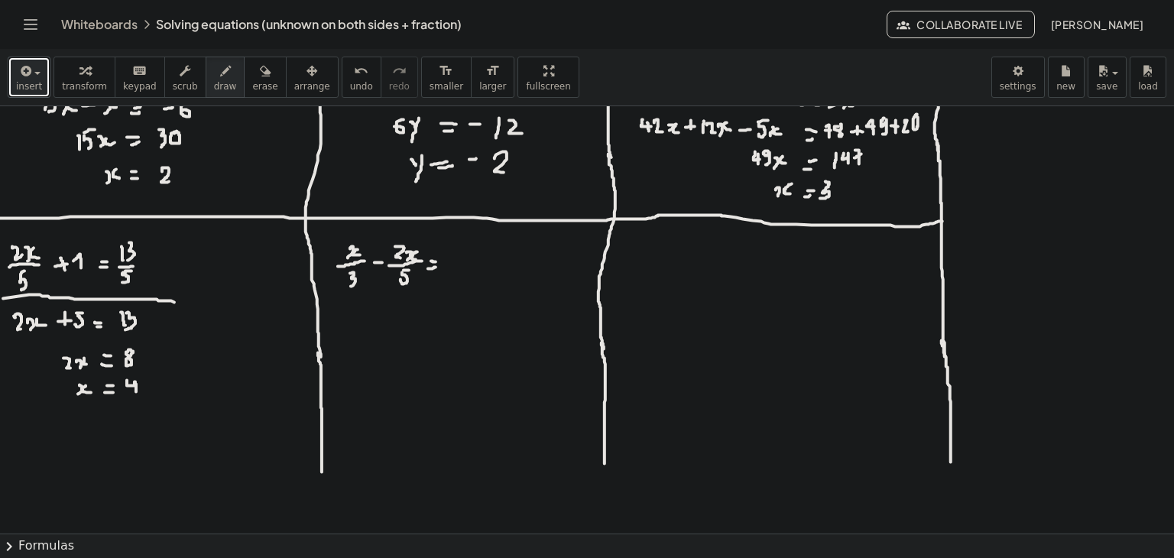
drag, startPoint x: 428, startPoint y: 268, endPoint x: 436, endPoint y: 267, distance: 7.8
click at [436, 267] on div at bounding box center [587, 151] width 1174 height 855
click at [454, 264] on div at bounding box center [587, 151] width 1174 height 855
drag, startPoint x: 464, startPoint y: 245, endPoint x: 471, endPoint y: 257, distance: 13.4
click at [471, 257] on div at bounding box center [587, 151] width 1174 height 855
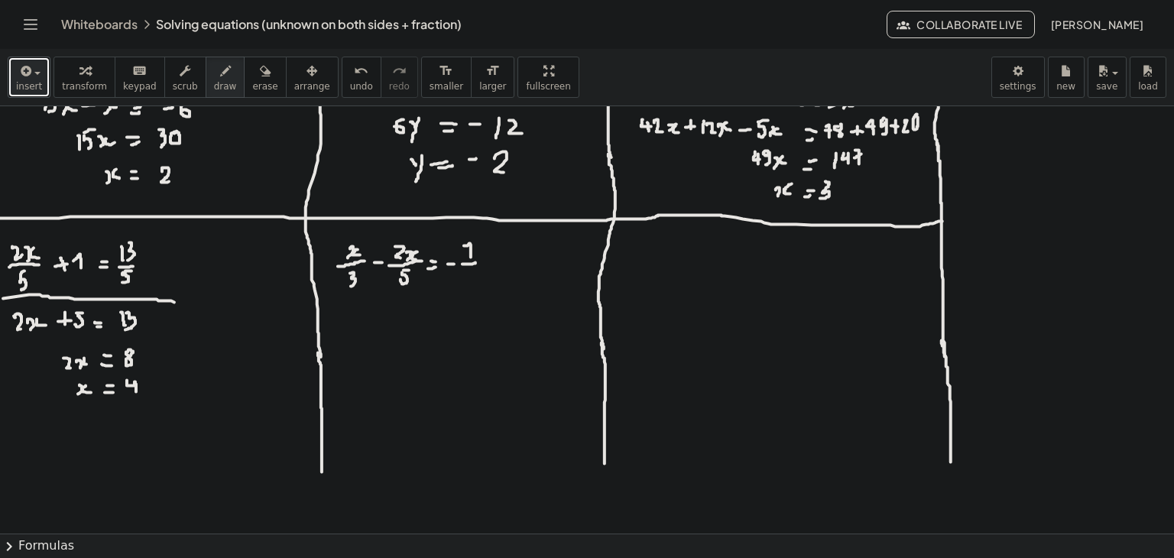
drag, startPoint x: 462, startPoint y: 264, endPoint x: 478, endPoint y: 261, distance: 15.6
click at [478, 261] on div at bounding box center [587, 151] width 1174 height 855
drag, startPoint x: 466, startPoint y: 252, endPoint x: 474, endPoint y: 248, distance: 8.9
click at [472, 249] on div at bounding box center [587, 151] width 1174 height 855
drag, startPoint x: 464, startPoint y: 271, endPoint x: 465, endPoint y: 287, distance: 16.1
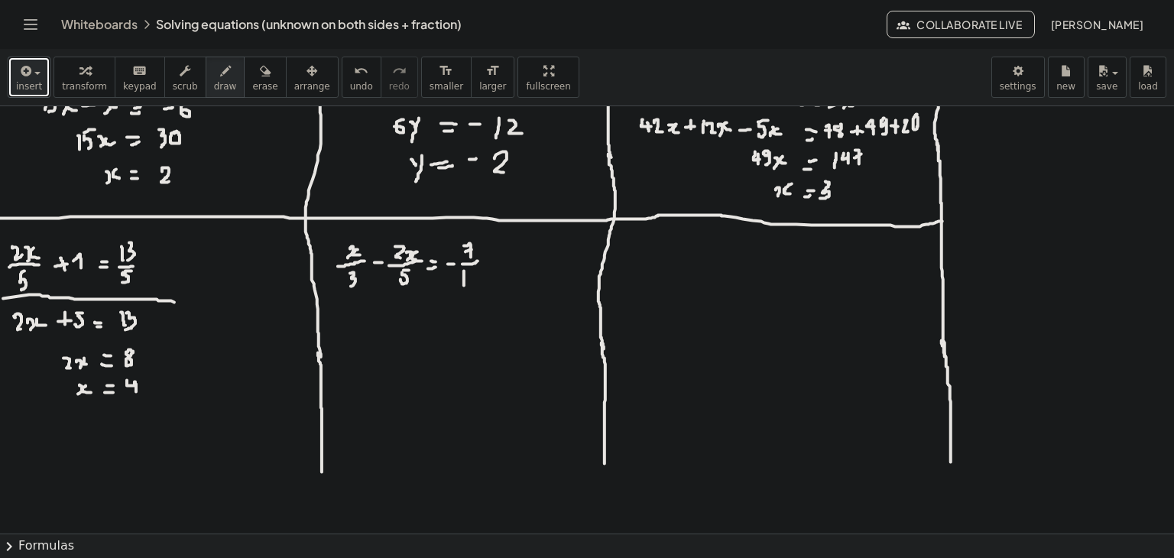
click at [465, 287] on div at bounding box center [587, 151] width 1174 height 855
drag, startPoint x: 471, startPoint y: 271, endPoint x: 472, endPoint y: 284, distance: 13.0
click at [472, 284] on div at bounding box center [587, 151] width 1174 height 855
drag, startPoint x: 471, startPoint y: 272, endPoint x: 480, endPoint y: 272, distance: 9.2
click at [480, 272] on div at bounding box center [587, 151] width 1174 height 855
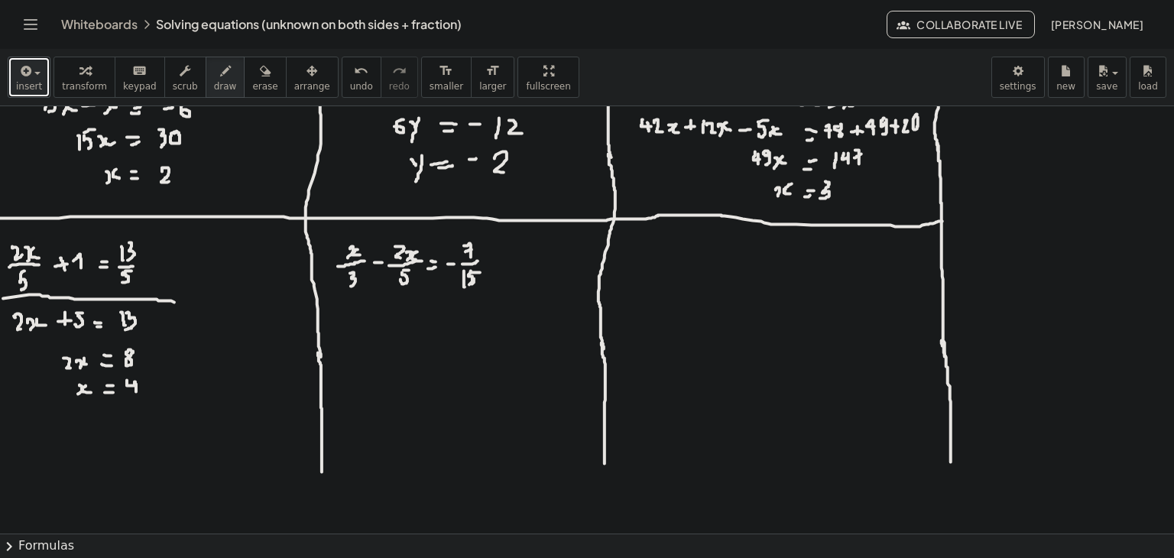
click at [469, 284] on div at bounding box center [587, 151] width 1174 height 855
drag, startPoint x: 339, startPoint y: 301, endPoint x: 535, endPoint y: 301, distance: 196.5
click at [535, 301] on div at bounding box center [587, 151] width 1174 height 855
drag, startPoint x: 355, startPoint y: 318, endPoint x: 355, endPoint y: 328, distance: 9.9
click at [355, 330] on div at bounding box center [587, 151] width 1174 height 855
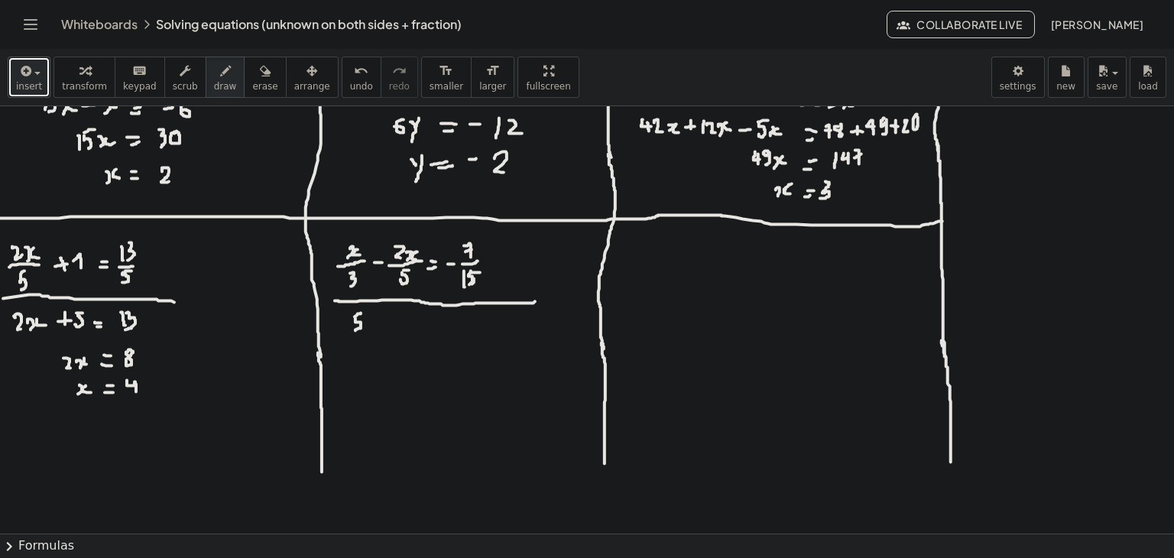
click at [361, 313] on div at bounding box center [587, 151] width 1174 height 855
click at [365, 329] on div at bounding box center [587, 151] width 1174 height 855
drag, startPoint x: 375, startPoint y: 320, endPoint x: 375, endPoint y: 328, distance: 7.7
click at [375, 328] on div at bounding box center [587, 151] width 1174 height 855
drag, startPoint x: 385, startPoint y: 324, endPoint x: 393, endPoint y: 322, distance: 8.0
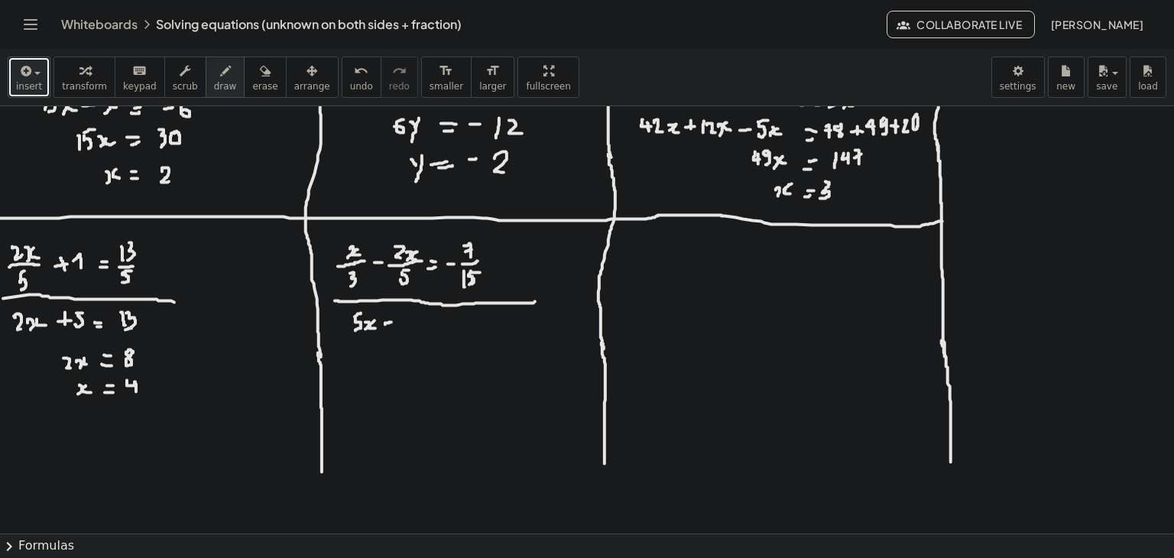
click at [393, 322] on div at bounding box center [587, 151] width 1174 height 855
drag, startPoint x: 407, startPoint y: 316, endPoint x: 398, endPoint y: 325, distance: 13.0
click at [398, 325] on div at bounding box center [587, 151] width 1174 height 855
drag, startPoint x: 410, startPoint y: 320, endPoint x: 410, endPoint y: 329, distance: 9.9
click at [410, 329] on div at bounding box center [587, 151] width 1174 height 855
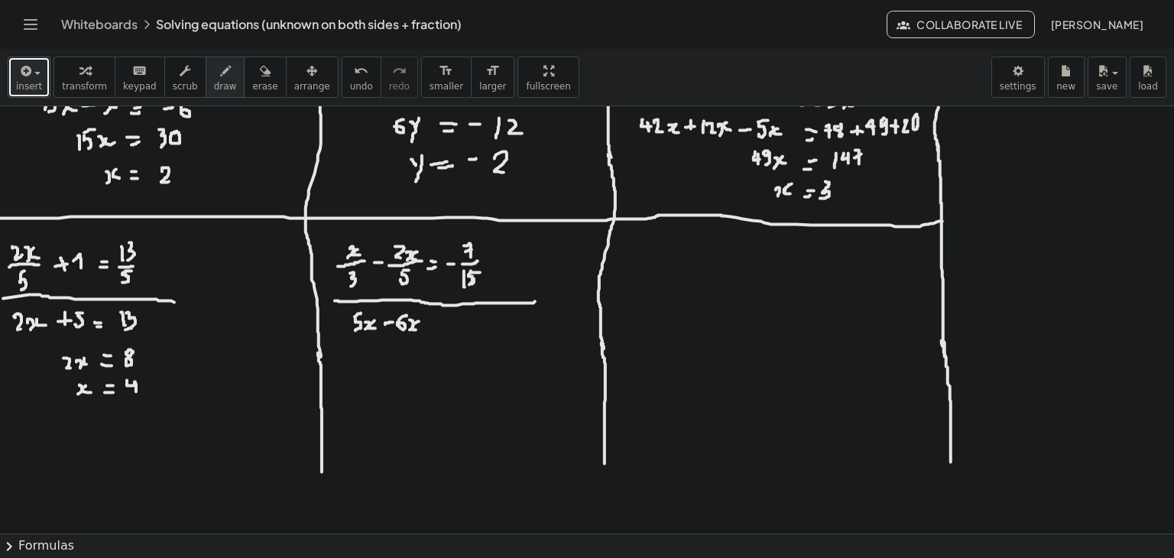
drag, startPoint x: 419, startPoint y: 321, endPoint x: 420, endPoint y: 329, distance: 7.8
click at [419, 329] on div at bounding box center [587, 151] width 1174 height 855
click at [438, 322] on div at bounding box center [587, 151] width 1174 height 855
click at [436, 329] on div at bounding box center [587, 151] width 1174 height 855
drag, startPoint x: 449, startPoint y: 324, endPoint x: 458, endPoint y: 325, distance: 8.4
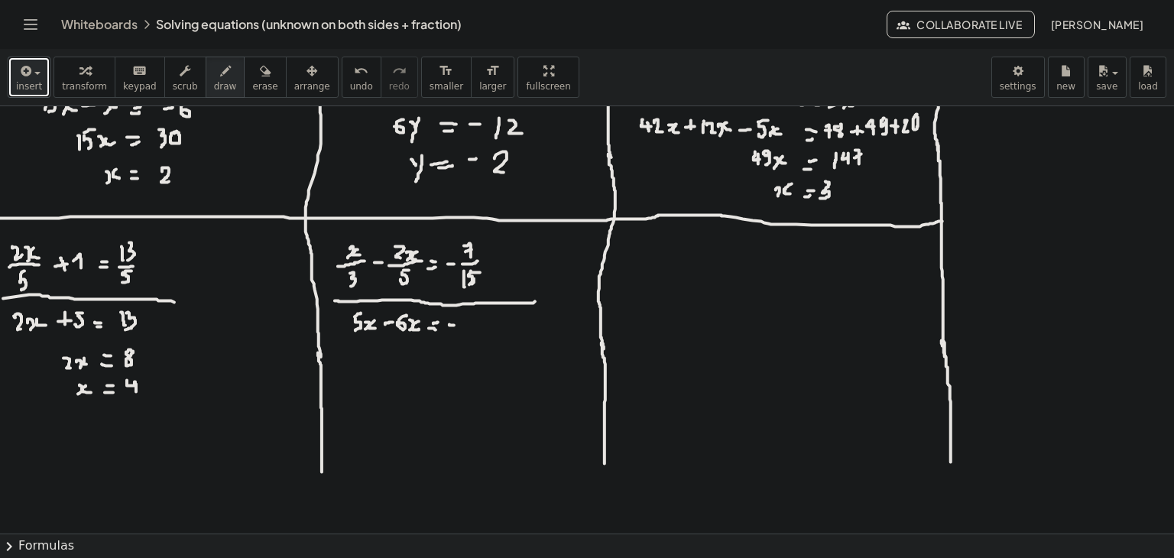
click at [458, 325] on div at bounding box center [587, 151] width 1174 height 855
drag, startPoint x: 465, startPoint y: 321, endPoint x: 462, endPoint y: 337, distance: 16.3
click at [462, 337] on div at bounding box center [587, 151] width 1174 height 855
click at [342, 80] on button "undo undo" at bounding box center [362, 77] width 40 height 41
drag, startPoint x: 463, startPoint y: 316, endPoint x: 471, endPoint y: 330, distance: 16.4
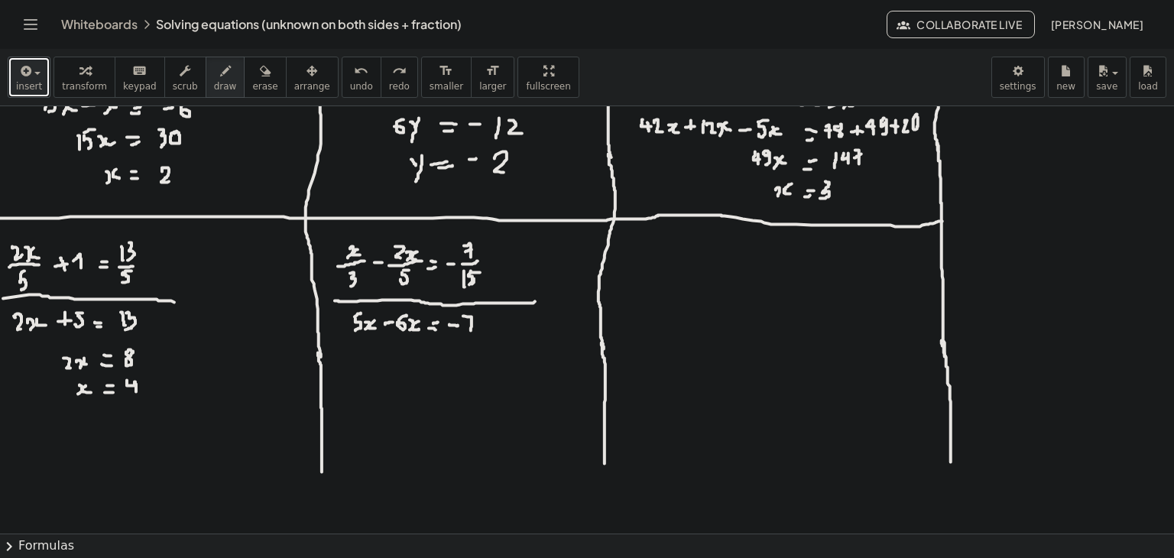
click at [471, 330] on div at bounding box center [587, 151] width 1174 height 855
drag, startPoint x: 466, startPoint y: 322, endPoint x: 477, endPoint y: 322, distance: 10.7
click at [477, 322] on div at bounding box center [587, 151] width 1174 height 855
click at [402, 352] on div at bounding box center [587, 151] width 1174 height 855
drag, startPoint x: 412, startPoint y: 349, endPoint x: 412, endPoint y: 362, distance: 12.2
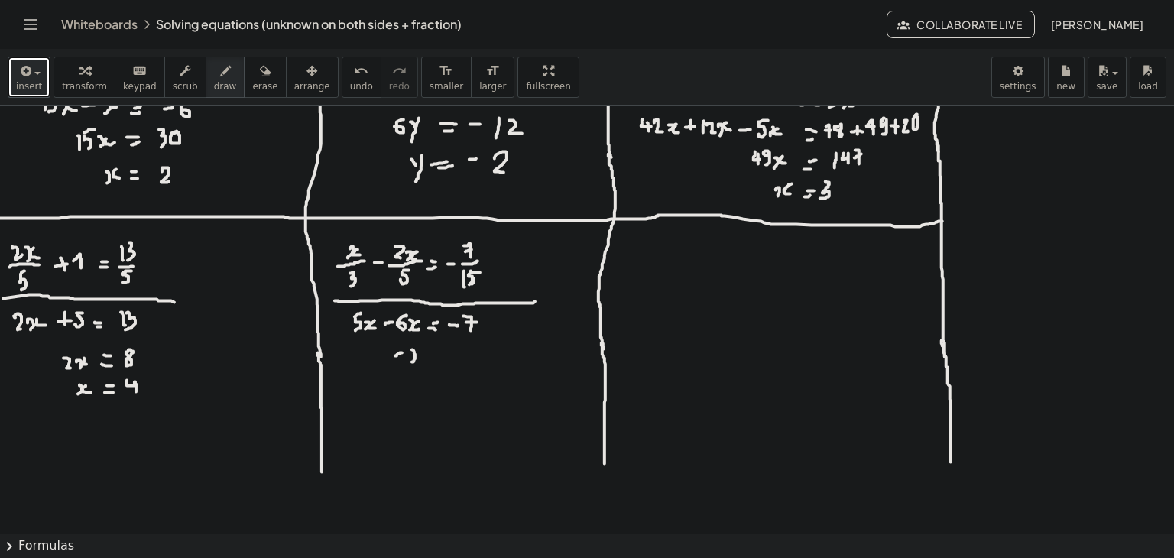
click at [412, 362] on div at bounding box center [587, 151] width 1174 height 855
drag, startPoint x: 424, startPoint y: 349, endPoint x: 423, endPoint y: 357, distance: 7.7
click at [423, 357] on div at bounding box center [587, 151] width 1174 height 855
click at [443, 354] on div at bounding box center [587, 151] width 1174 height 855
drag, startPoint x: 439, startPoint y: 361, endPoint x: 449, endPoint y: 359, distance: 10.8
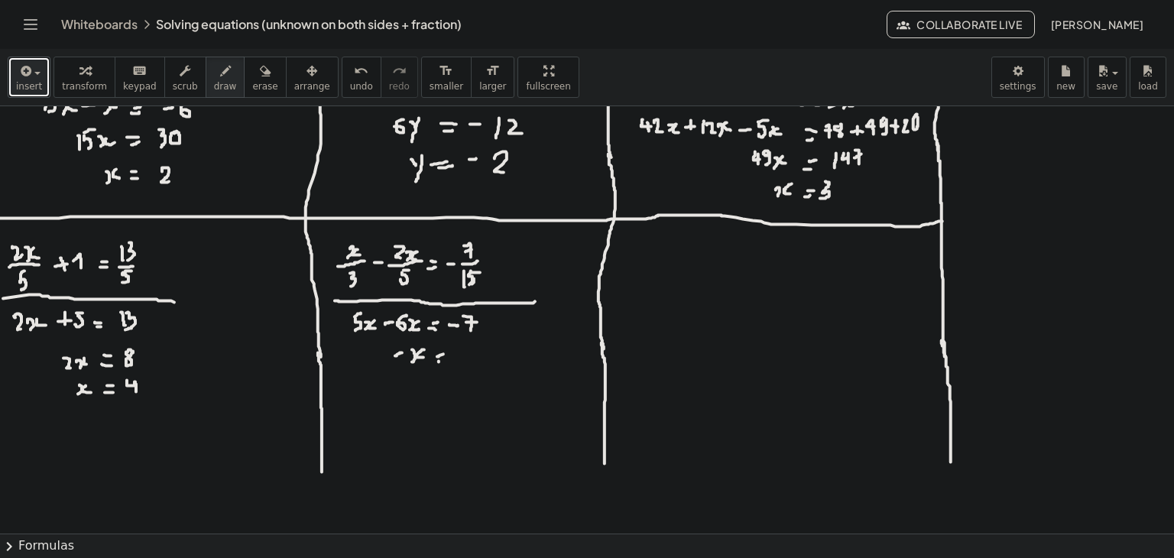
click at [449, 359] on div at bounding box center [587, 151] width 1174 height 855
click at [464, 355] on div at bounding box center [587, 151] width 1174 height 855
drag, startPoint x: 472, startPoint y: 351, endPoint x: 478, endPoint y: 363, distance: 13.4
click at [478, 363] on div at bounding box center [587, 151] width 1174 height 855
drag, startPoint x: 472, startPoint y: 358, endPoint x: 480, endPoint y: 355, distance: 8.9
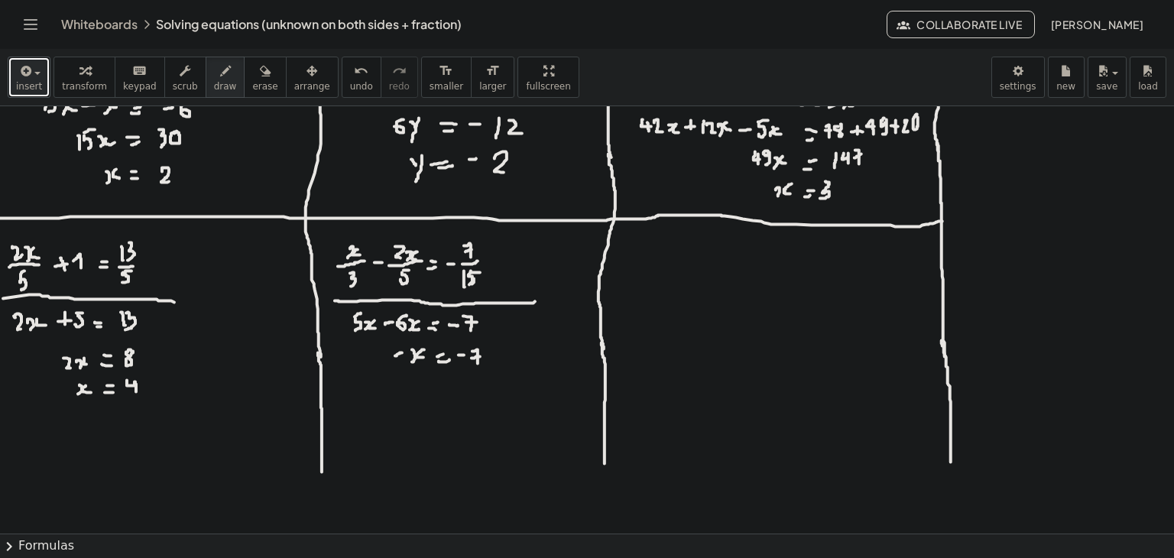
click at [480, 355] on div at bounding box center [587, 151] width 1174 height 855
drag, startPoint x: 416, startPoint y: 384, endPoint x: 419, endPoint y: 391, distance: 8.2
click at [419, 391] on div at bounding box center [587, 151] width 1174 height 855
drag, startPoint x: 428, startPoint y: 381, endPoint x: 434, endPoint y: 387, distance: 8.1
click at [434, 387] on div at bounding box center [587, 151] width 1174 height 855
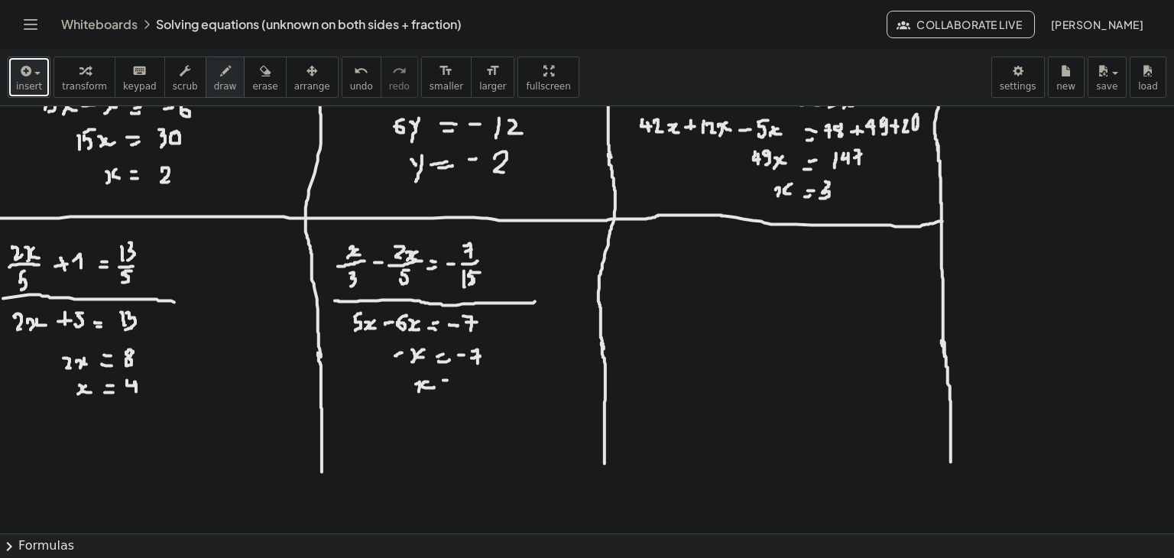
drag, startPoint x: 443, startPoint y: 380, endPoint x: 453, endPoint y: 380, distance: 9.2
click at [453, 380] on div at bounding box center [587, 151] width 1174 height 855
drag, startPoint x: 443, startPoint y: 387, endPoint x: 453, endPoint y: 387, distance: 9.2
click at [453, 387] on div at bounding box center [587, 151] width 1174 height 855
drag, startPoint x: 466, startPoint y: 376, endPoint x: 479, endPoint y: 389, distance: 18.9
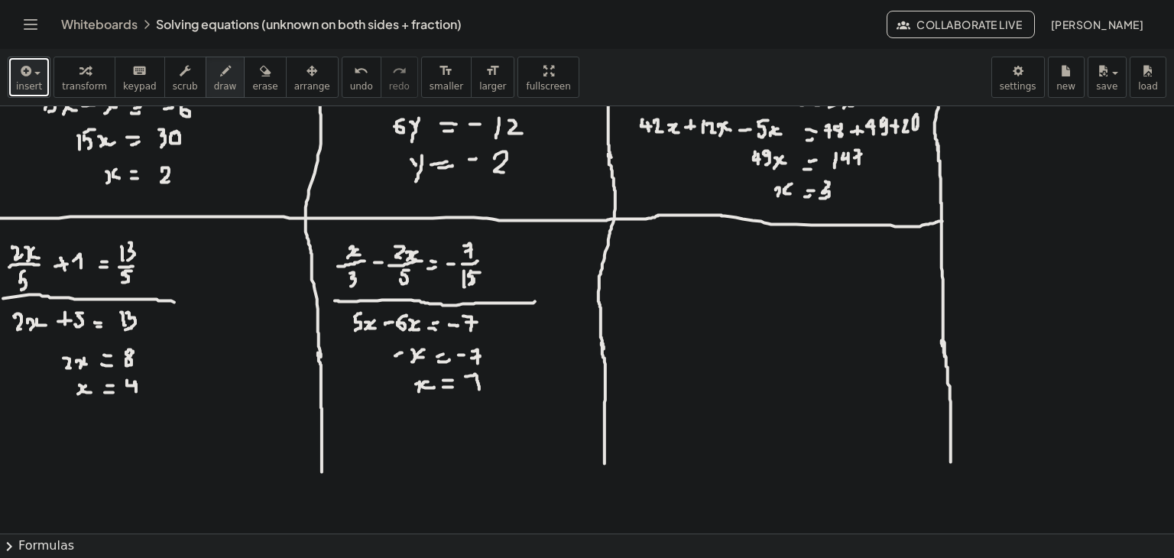
click at [479, 389] on div at bounding box center [587, 151] width 1174 height 855
drag, startPoint x: 471, startPoint y: 382, endPoint x: 479, endPoint y: 380, distance: 8.0
click at [479, 380] on div at bounding box center [587, 151] width 1174 height 855
click at [624, 253] on div at bounding box center [587, 151] width 1174 height 855
click at [633, 252] on div at bounding box center [587, 151] width 1174 height 855
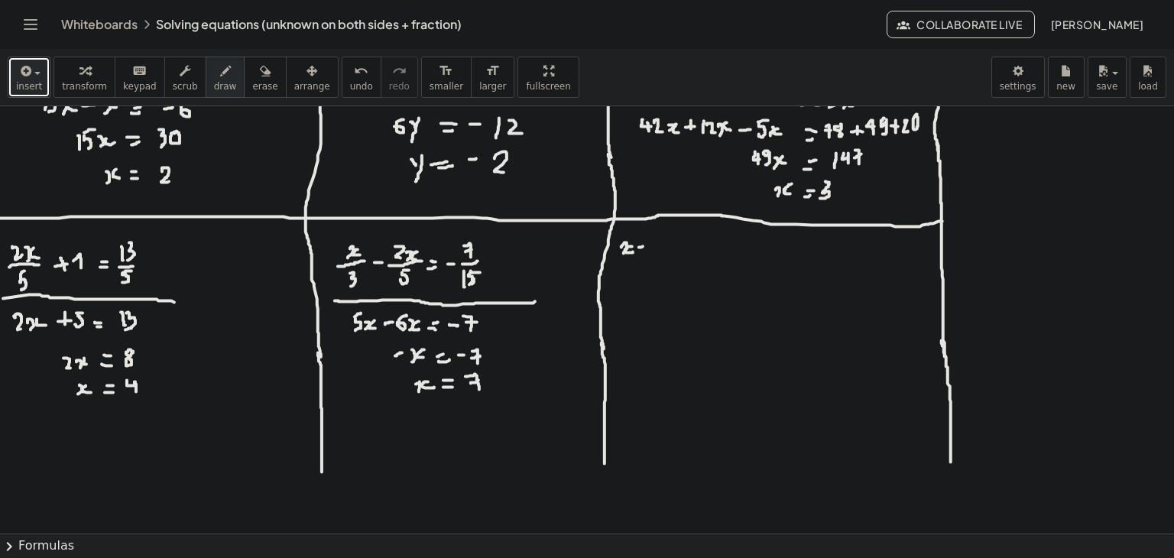
drag, startPoint x: 639, startPoint y: 247, endPoint x: 651, endPoint y: 245, distance: 12.4
click at [651, 245] on div at bounding box center [587, 151] width 1174 height 855
drag, startPoint x: 648, startPoint y: 237, endPoint x: 648, endPoint y: 248, distance: 11.5
click at [648, 248] on div at bounding box center [587, 151] width 1174 height 855
drag, startPoint x: 657, startPoint y: 238, endPoint x: 662, endPoint y: 248, distance: 11.6
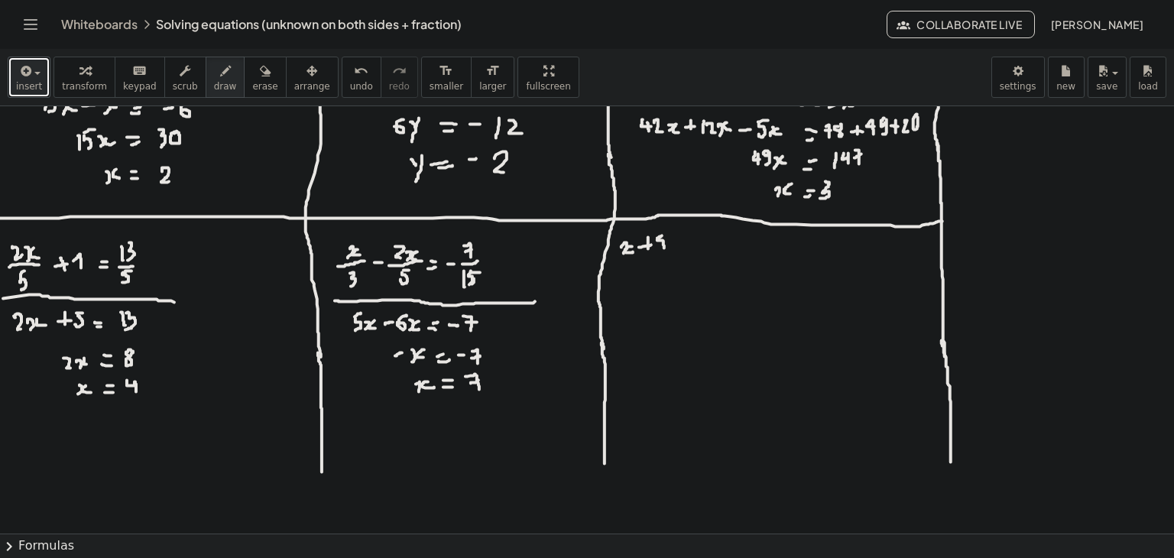
click at [662, 248] on div at bounding box center [587, 151] width 1174 height 855
click at [354, 78] on icon "undo" at bounding box center [361, 71] width 15 height 18
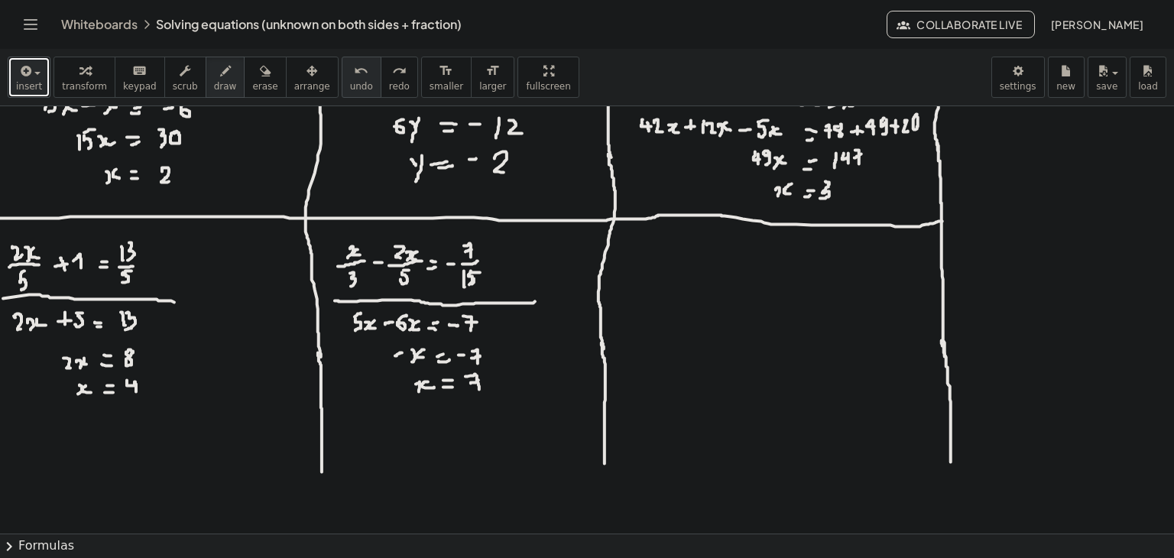
click at [354, 76] on icon "undo" at bounding box center [361, 71] width 15 height 18
drag, startPoint x: 625, startPoint y: 247, endPoint x: 625, endPoint y: 256, distance: 9.2
click at [625, 256] on div at bounding box center [587, 151] width 1174 height 855
click at [633, 255] on div at bounding box center [587, 151] width 1174 height 855
click at [350, 82] on span "undo" at bounding box center [361, 86] width 23 height 11
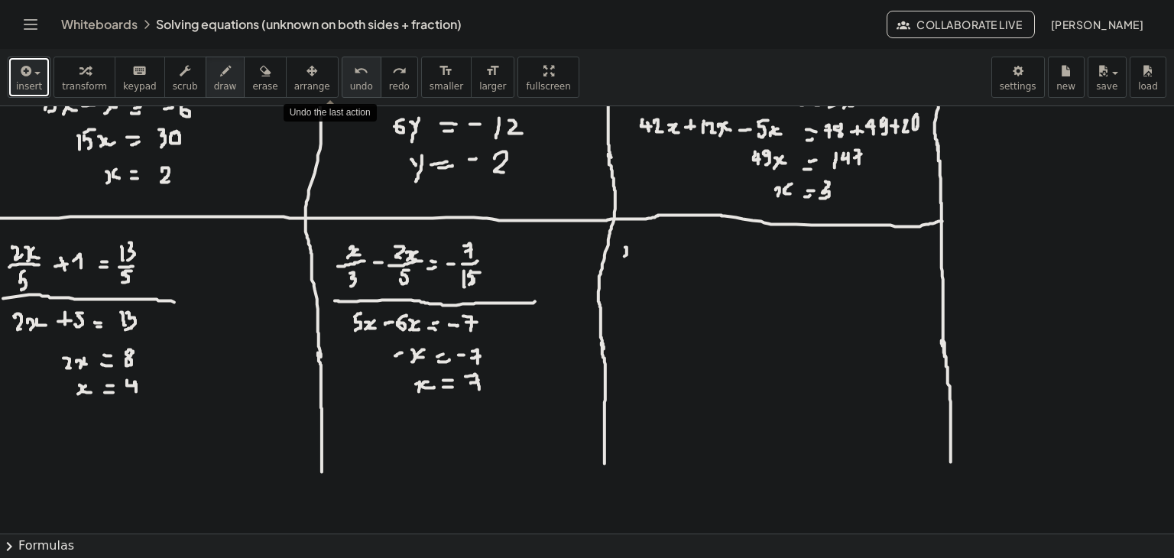
click at [350, 82] on span "undo" at bounding box center [361, 86] width 23 height 11
drag, startPoint x: 630, startPoint y: 255, endPoint x: 628, endPoint y: 266, distance: 10.8
click at [626, 267] on div at bounding box center [587, 151] width 1174 height 855
drag, startPoint x: 641, startPoint y: 258, endPoint x: 645, endPoint y: 265, distance: 8.5
click at [645, 265] on div at bounding box center [587, 151] width 1174 height 855
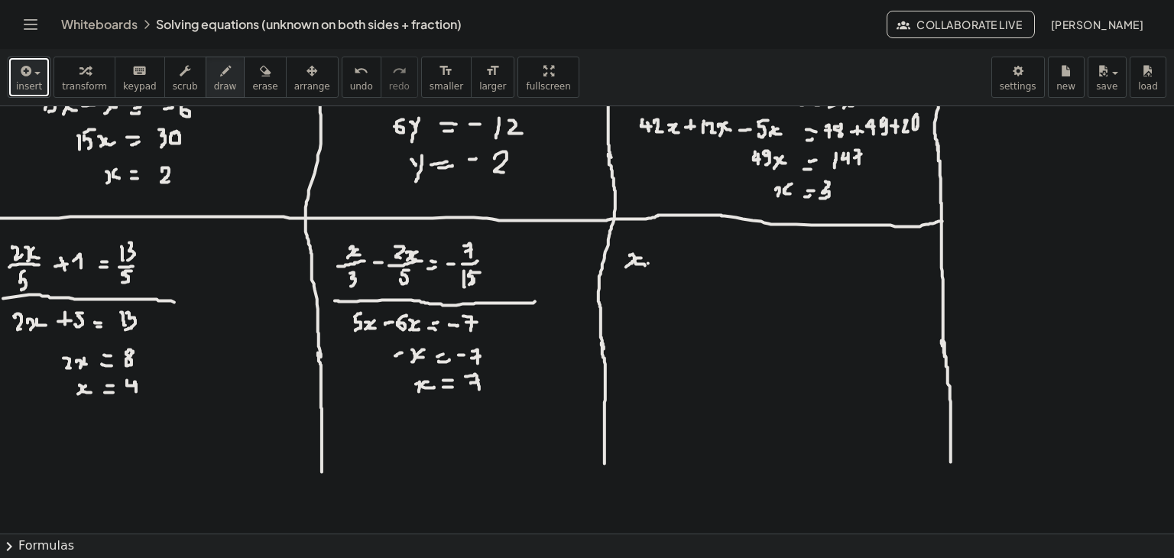
drag, startPoint x: 648, startPoint y: 263, endPoint x: 660, endPoint y: 260, distance: 12.6
click at [660, 260] on div at bounding box center [587, 151] width 1174 height 855
click at [354, 77] on icon "undo" at bounding box center [361, 71] width 15 height 18
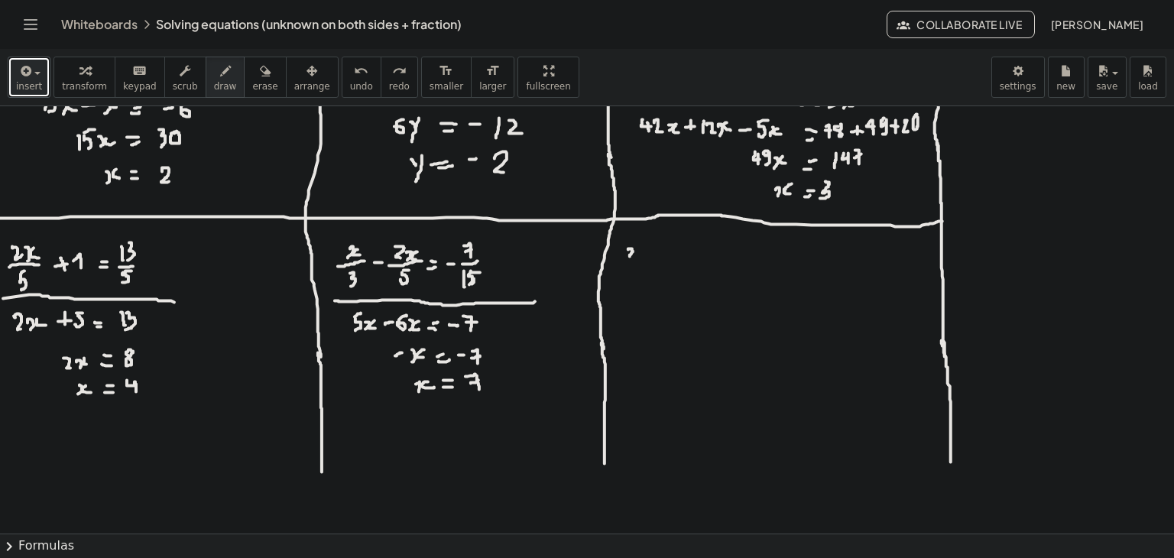
click at [630, 256] on div at bounding box center [587, 151] width 1174 height 855
click at [641, 256] on div at bounding box center [587, 151] width 1174 height 855
drag, startPoint x: 647, startPoint y: 248, endPoint x: 660, endPoint y: 245, distance: 13.4
click at [660, 245] on div at bounding box center [587, 151] width 1174 height 855
drag, startPoint x: 654, startPoint y: 239, endPoint x: 655, endPoint y: 251, distance: 12.3
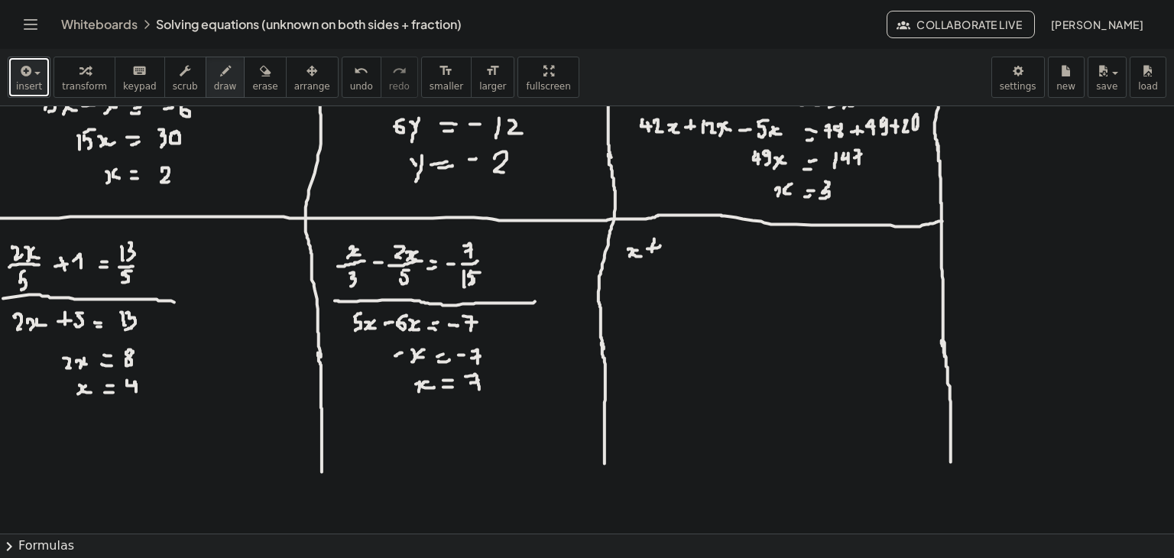
click at [652, 252] on div at bounding box center [587, 151] width 1174 height 855
drag, startPoint x: 664, startPoint y: 245, endPoint x: 664, endPoint y: 255, distance: 9.9
click at [664, 255] on div at bounding box center [587, 151] width 1174 height 855
drag, startPoint x: 627, startPoint y: 262, endPoint x: 676, endPoint y: 261, distance: 48.9
click at [676, 261] on div at bounding box center [587, 151] width 1174 height 855
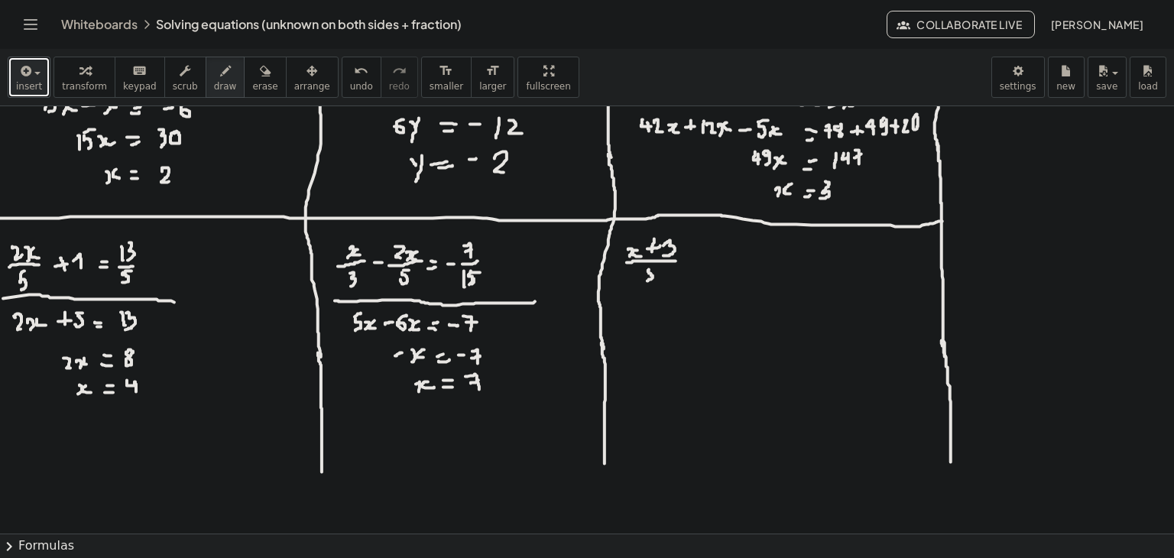
drag, startPoint x: 649, startPoint y: 269, endPoint x: 647, endPoint y: 281, distance: 11.6
click at [647, 281] on div at bounding box center [587, 151] width 1174 height 855
click at [657, 267] on div at bounding box center [587, 151] width 1174 height 855
drag, startPoint x: 688, startPoint y: 261, endPoint x: 696, endPoint y: 260, distance: 7.8
click at [696, 260] on div at bounding box center [587, 151] width 1174 height 855
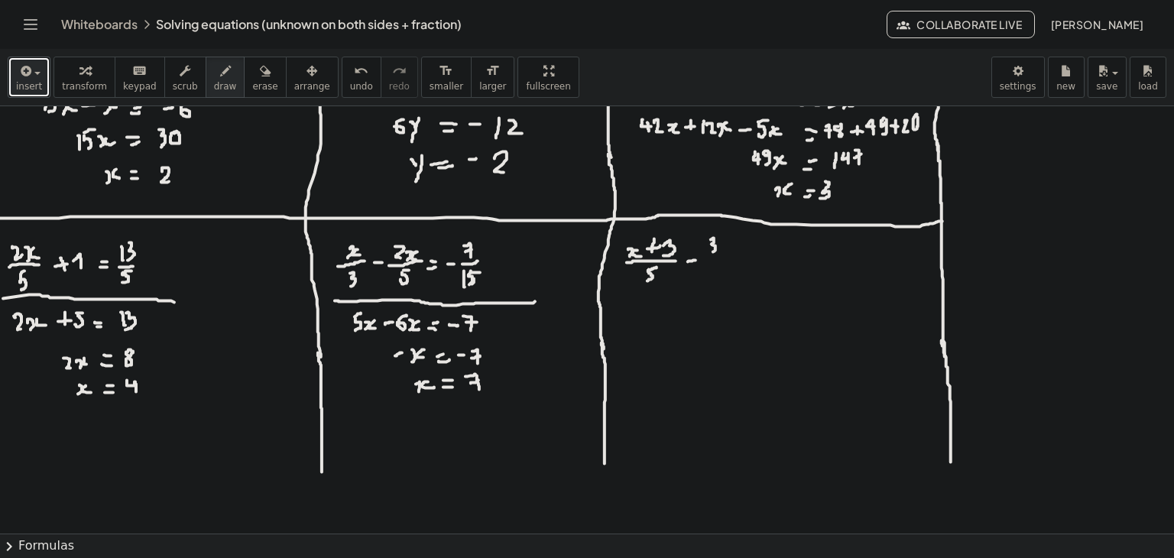
drag, startPoint x: 711, startPoint y: 239, endPoint x: 712, endPoint y: 252, distance: 12.3
click at [712, 252] on div at bounding box center [587, 151] width 1174 height 855
click at [718, 252] on div at bounding box center [587, 151] width 1174 height 855
click at [734, 248] on div at bounding box center [587, 151] width 1174 height 855
drag, startPoint x: 706, startPoint y: 261, endPoint x: 736, endPoint y: 263, distance: 30.6
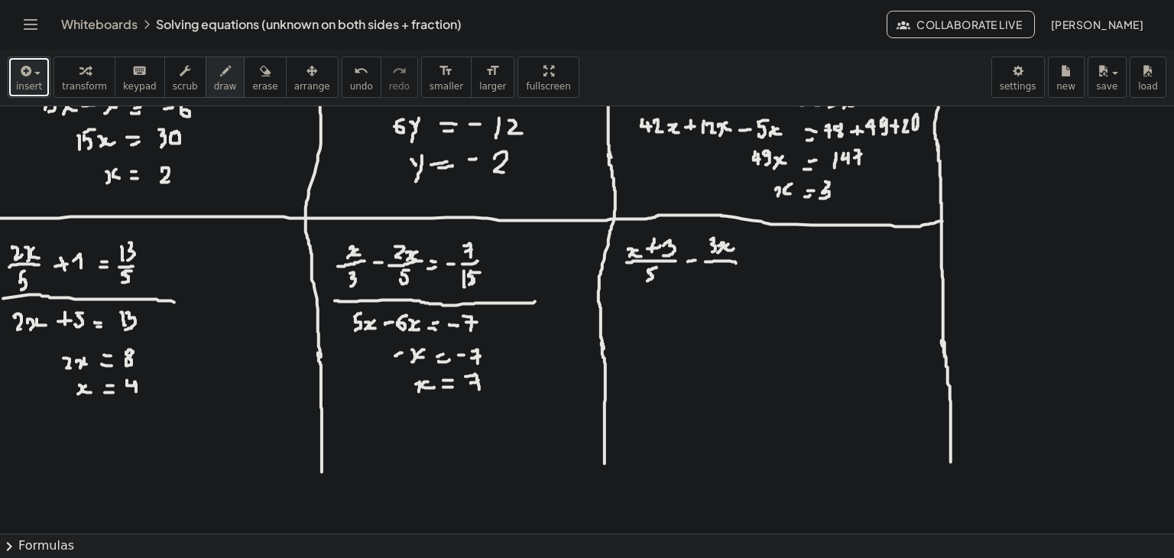
click at [736, 263] on div at bounding box center [587, 151] width 1174 height 855
drag, startPoint x: 714, startPoint y: 274, endPoint x: 719, endPoint y: 283, distance: 10.3
click at [719, 284] on div at bounding box center [587, 151] width 1174 height 855
click at [729, 275] on div at bounding box center [587, 151] width 1174 height 855
click at [342, 79] on button "undo undo" at bounding box center [362, 77] width 40 height 41
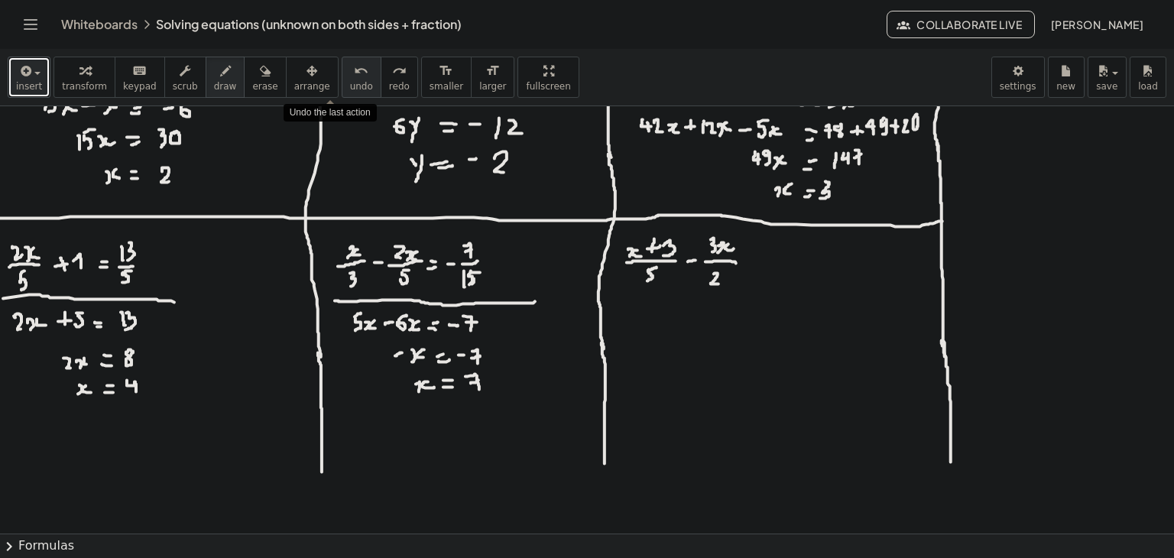
click at [342, 79] on button "undo undo" at bounding box center [362, 77] width 40 height 41
drag, startPoint x: 719, startPoint y: 241, endPoint x: 720, endPoint y: 249, distance: 8.4
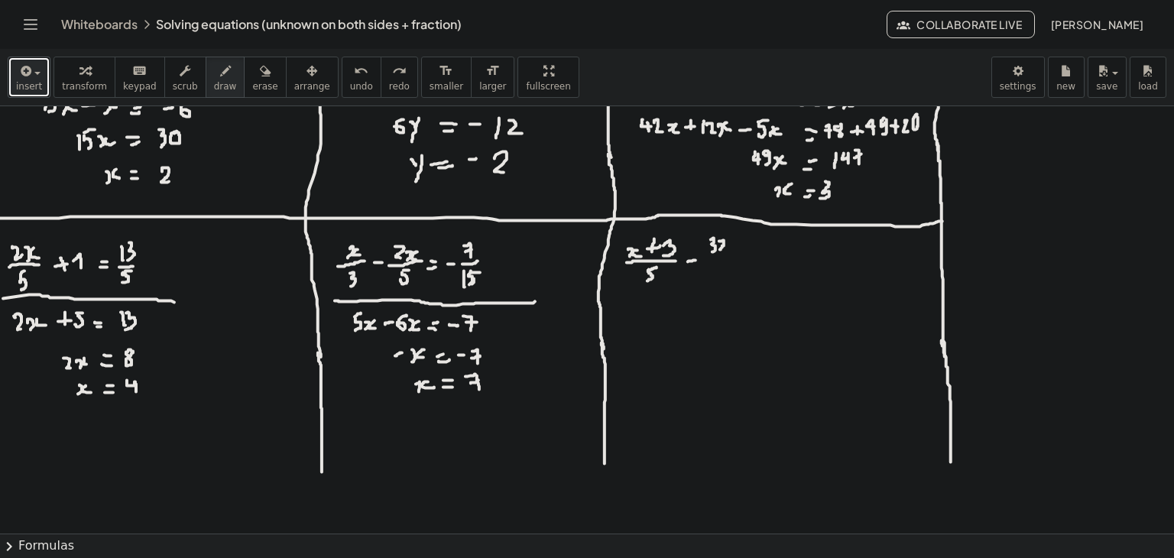
click at [720, 249] on div at bounding box center [587, 151] width 1174 height 855
click at [728, 247] on div at bounding box center [587, 151] width 1174 height 855
drag, startPoint x: 709, startPoint y: 260, endPoint x: 732, endPoint y: 258, distance: 22.3
click at [732, 258] on div at bounding box center [587, 151] width 1174 height 855
drag, startPoint x: 718, startPoint y: 266, endPoint x: 715, endPoint y: 281, distance: 14.8
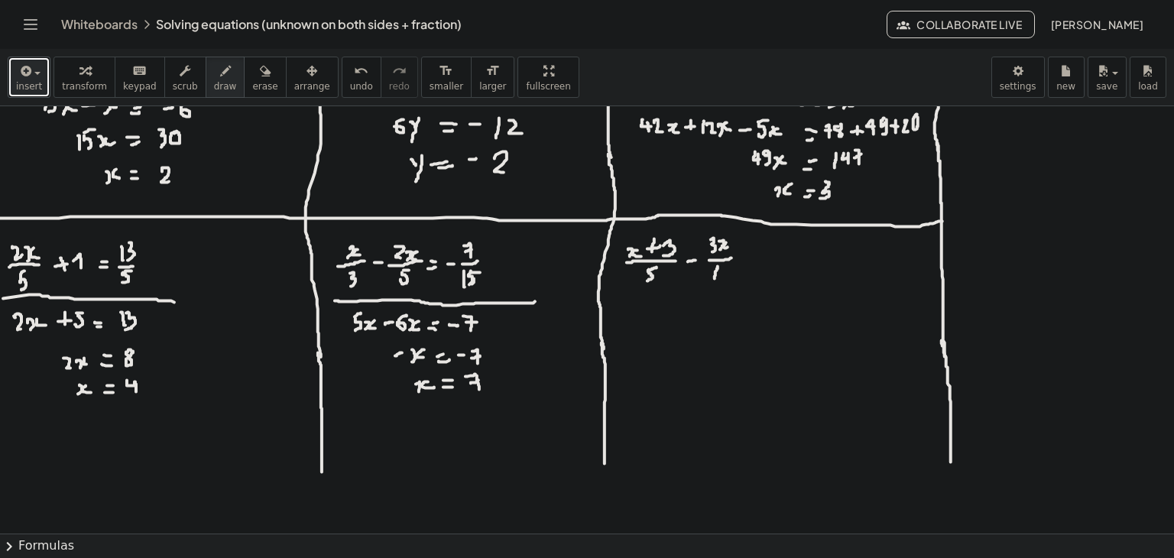
click at [715, 281] on div at bounding box center [587, 151] width 1174 height 855
click at [724, 269] on div at bounding box center [587, 151] width 1174 height 855
click at [751, 253] on div at bounding box center [587, 151] width 1174 height 855
click at [751, 260] on div at bounding box center [587, 151] width 1174 height 855
drag, startPoint x: 764, startPoint y: 246, endPoint x: 769, endPoint y: 262, distance: 16.7
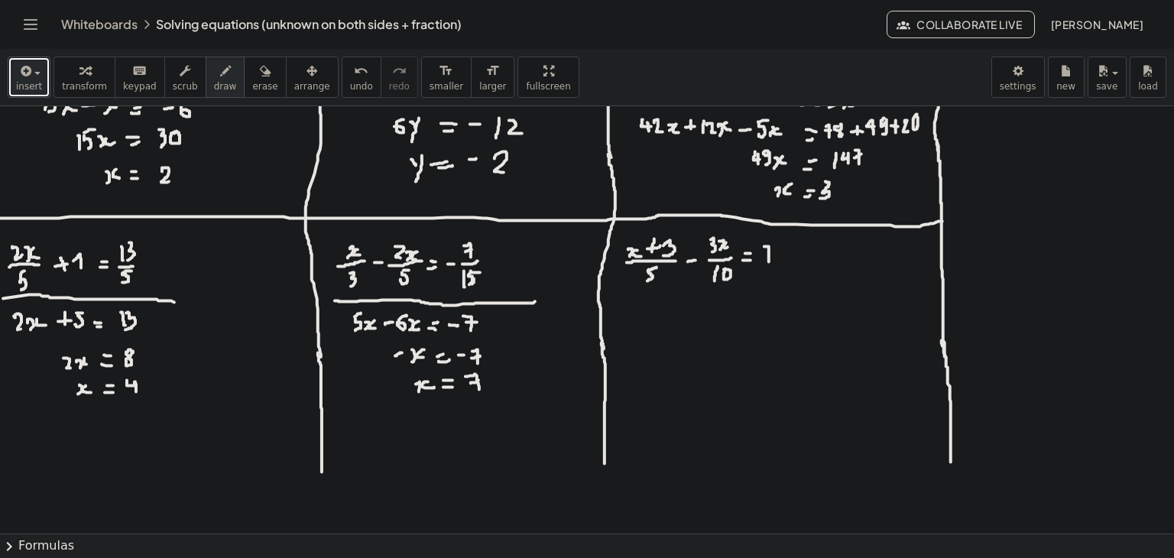
click at [769, 262] on div at bounding box center [587, 151] width 1174 height 855
drag, startPoint x: 764, startPoint y: 255, endPoint x: 774, endPoint y: 254, distance: 9.2
click at [774, 254] on div at bounding box center [587, 151] width 1174 height 855
drag, startPoint x: 622, startPoint y: 292, endPoint x: 788, endPoint y: 292, distance: 165.9
click at [788, 292] on div at bounding box center [587, 151] width 1174 height 855
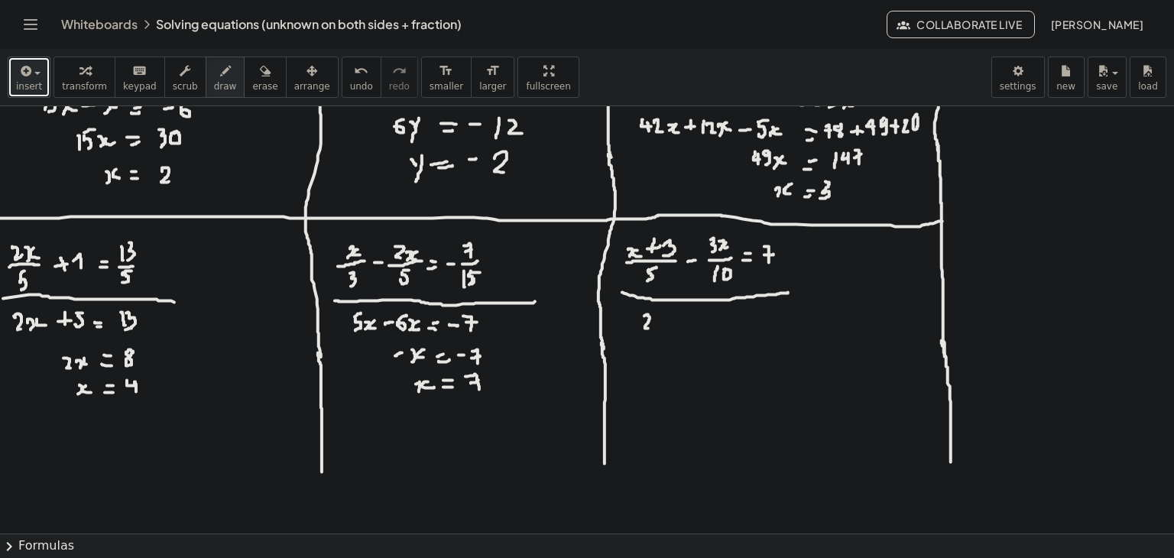
drag, startPoint x: 644, startPoint y: 316, endPoint x: 648, endPoint y: 328, distance: 12.8
click at [648, 328] on div at bounding box center [587, 151] width 1174 height 855
click at [657, 328] on div at bounding box center [587, 151] width 1174 height 855
click at [667, 326] on div at bounding box center [587, 151] width 1174 height 855
click at [652, 331] on div at bounding box center [587, 151] width 1174 height 855
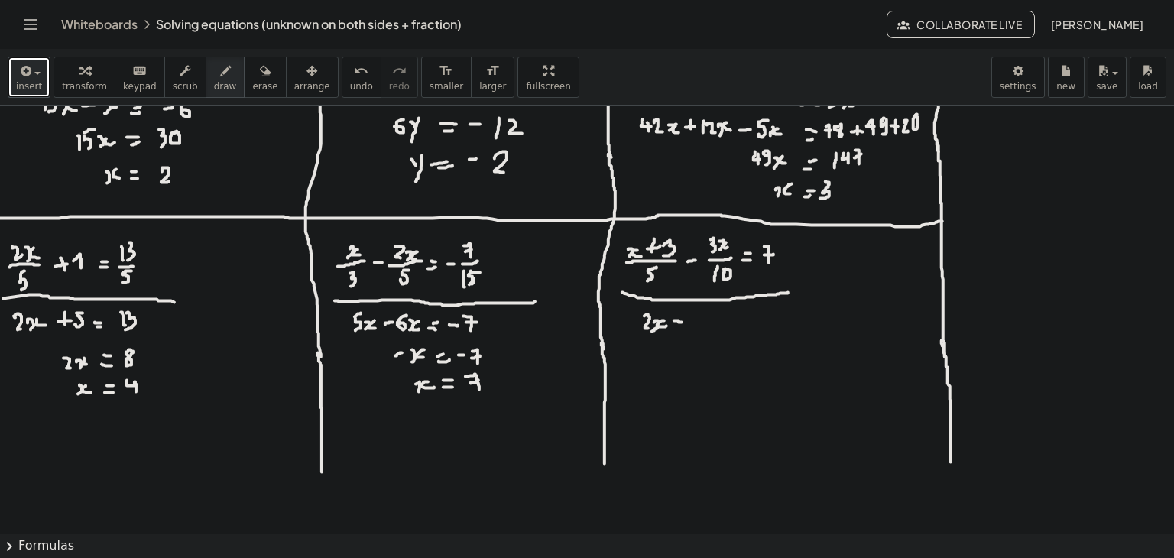
drag, startPoint x: 674, startPoint y: 320, endPoint x: 682, endPoint y: 322, distance: 7.8
click at [682, 322] on div at bounding box center [587, 151] width 1174 height 855
drag, startPoint x: 680, startPoint y: 316, endPoint x: 677, endPoint y: 324, distance: 8.7
click at [677, 324] on div at bounding box center [587, 151] width 1174 height 855
drag, startPoint x: 699, startPoint y: 313, endPoint x: 690, endPoint y: 323, distance: 13.5
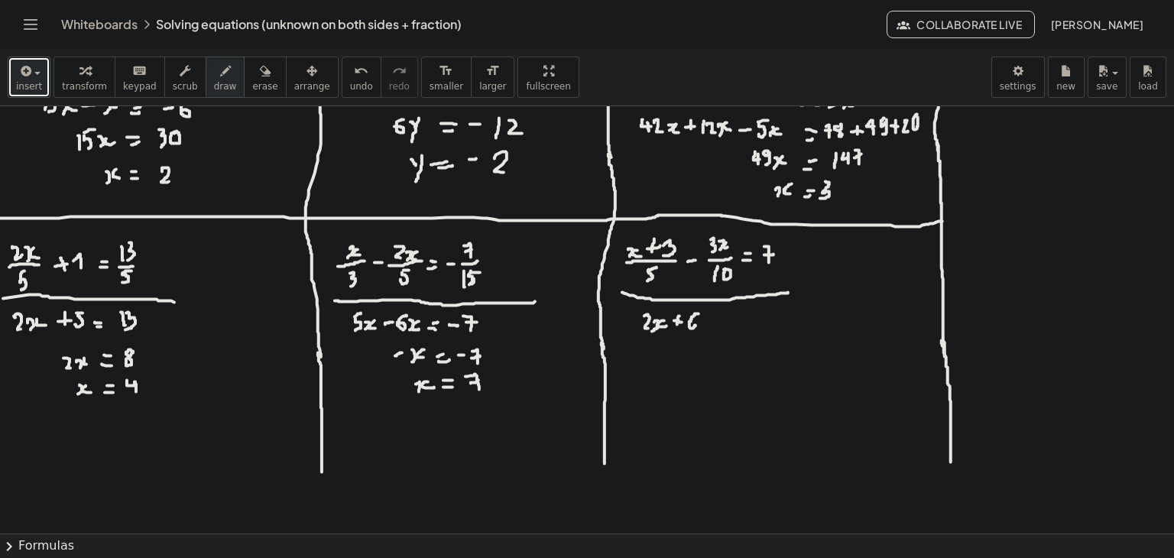
click at [690, 323] on div at bounding box center [587, 151] width 1174 height 855
click at [716, 320] on div at bounding box center [587, 151] width 1174 height 855
drag, startPoint x: 725, startPoint y: 313, endPoint x: 726, endPoint y: 327, distance: 14.6
click at [726, 327] on div at bounding box center [587, 151] width 1174 height 855
click at [737, 326] on div at bounding box center [587, 151] width 1174 height 855
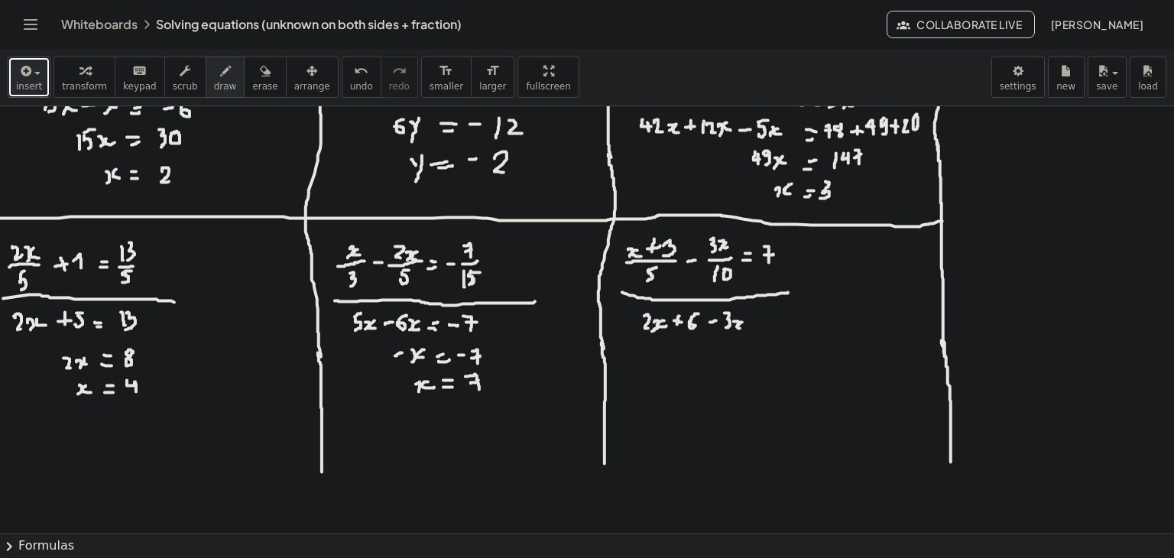
click at [743, 326] on div at bounding box center [587, 151] width 1174 height 855
click at [733, 328] on div at bounding box center [587, 151] width 1174 height 855
click at [761, 318] on div at bounding box center [587, 151] width 1174 height 855
drag, startPoint x: 756, startPoint y: 322, endPoint x: 766, endPoint y: 322, distance: 9.9
click at [766, 322] on div at bounding box center [587, 151] width 1174 height 855
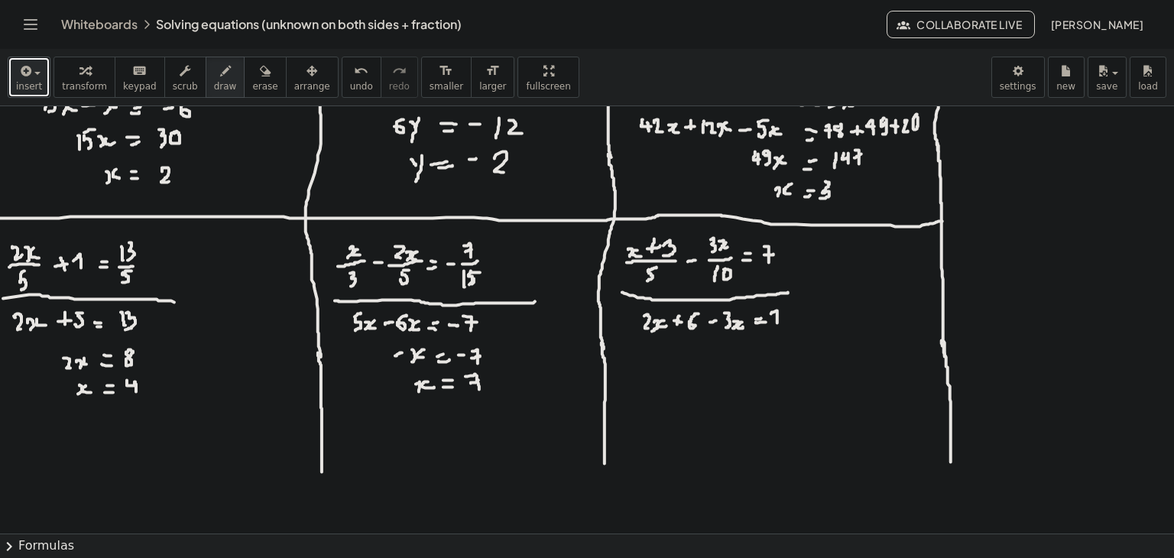
drag, startPoint x: 771, startPoint y: 313, endPoint x: 777, endPoint y: 323, distance: 11.0
click at [777, 323] on div at bounding box center [587, 151] width 1174 height 855
drag, startPoint x: 771, startPoint y: 319, endPoint x: 780, endPoint y: 313, distance: 10.0
click at [780, 313] on div at bounding box center [587, 151] width 1174 height 855
click at [784, 309] on div at bounding box center [587, 151] width 1174 height 855
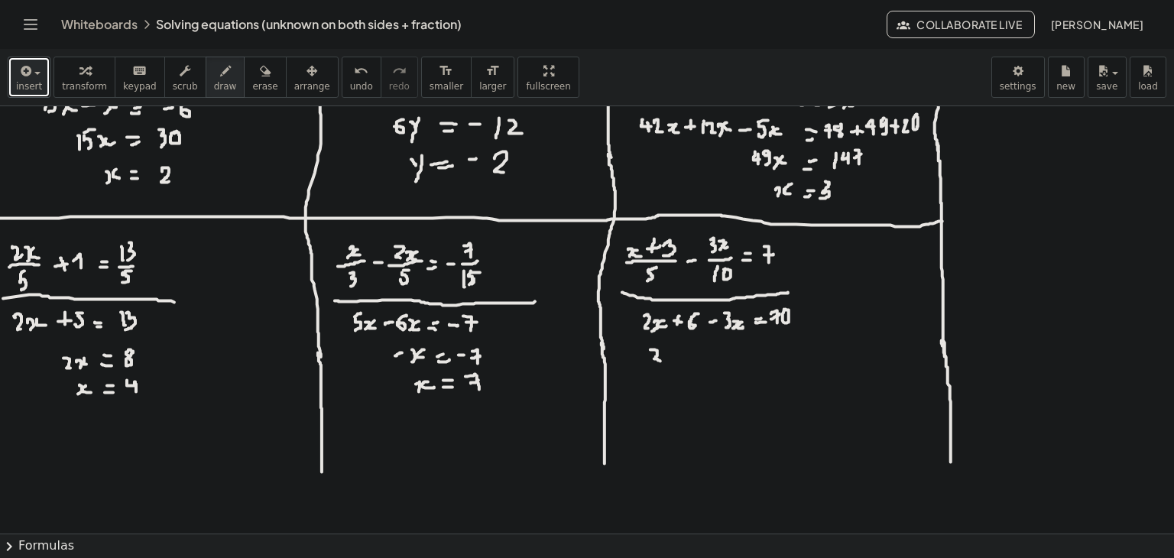
drag, startPoint x: 651, startPoint y: 349, endPoint x: 662, endPoint y: 361, distance: 16.2
click at [662, 361] on div at bounding box center [587, 151] width 1174 height 855
drag, startPoint x: 664, startPoint y: 354, endPoint x: 665, endPoint y: 363, distance: 9.3
click at [665, 363] on div at bounding box center [587, 151] width 1174 height 855
click at [676, 362] on div at bounding box center [587, 151] width 1174 height 855
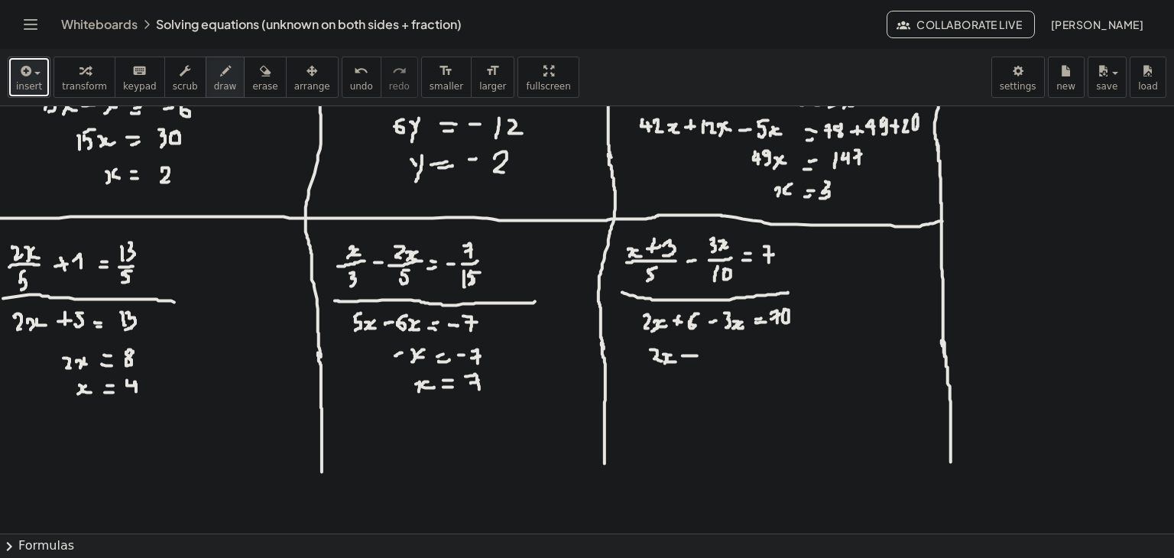
drag, startPoint x: 683, startPoint y: 355, endPoint x: 697, endPoint y: 355, distance: 14.5
click at [697, 355] on div at bounding box center [587, 151] width 1174 height 855
drag, startPoint x: 703, startPoint y: 348, endPoint x: 704, endPoint y: 363, distance: 15.3
click at [704, 363] on div at bounding box center [587, 151] width 1174 height 855
drag, startPoint x: 716, startPoint y: 355, endPoint x: 719, endPoint y: 363, distance: 8.2
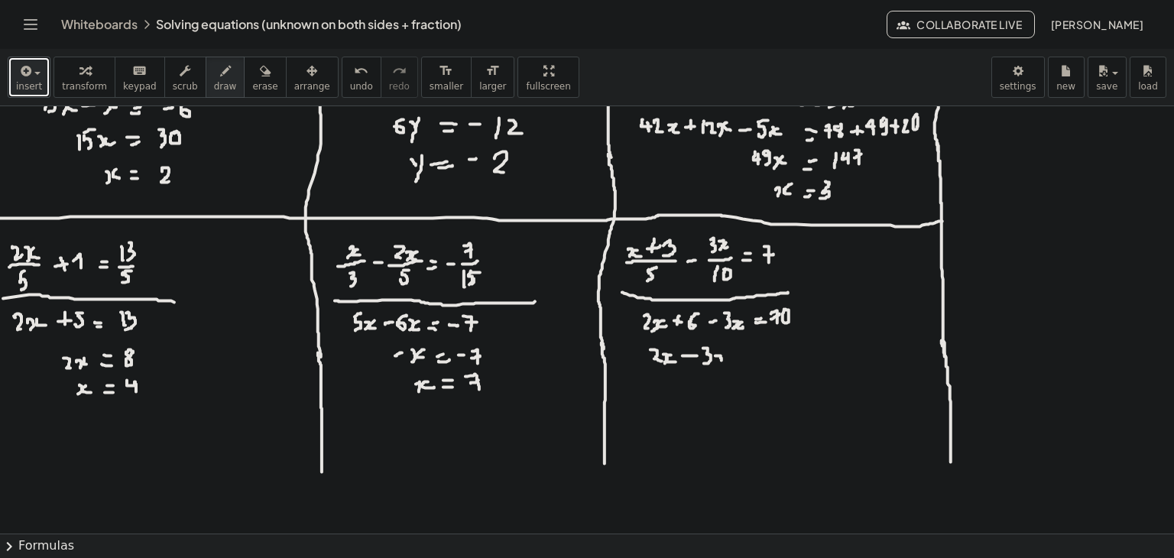
click at [719, 363] on div at bounding box center [587, 151] width 1174 height 855
drag, startPoint x: 727, startPoint y: 355, endPoint x: 731, endPoint y: 363, distance: 9.2
click at [731, 363] on div at bounding box center [587, 151] width 1174 height 855
click at [763, 351] on div at bounding box center [587, 151] width 1174 height 855
drag, startPoint x: 755, startPoint y: 360, endPoint x: 764, endPoint y: 361, distance: 9.2
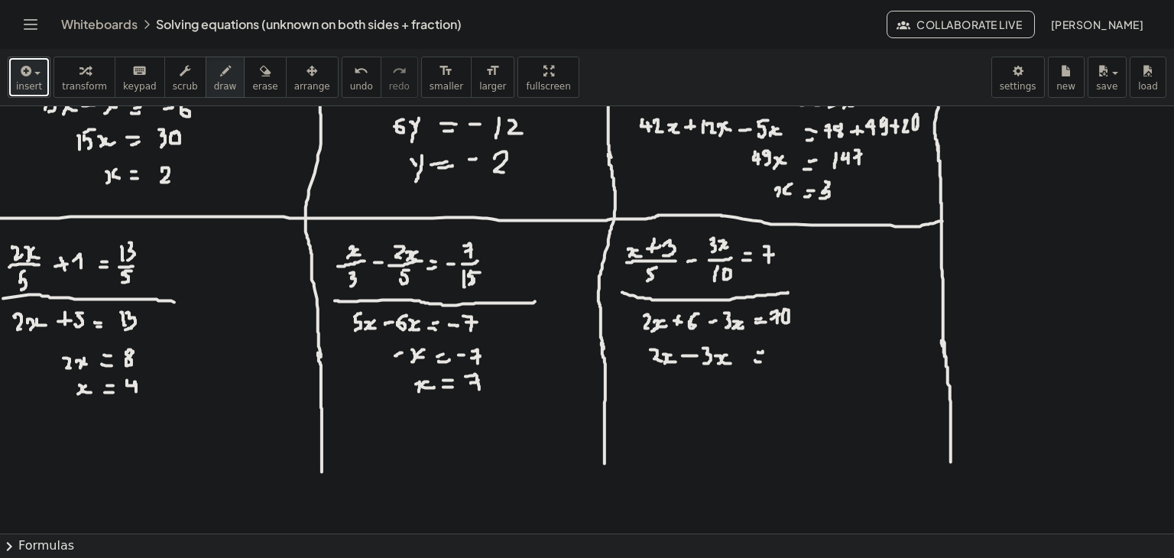
click at [764, 361] on div at bounding box center [587, 151] width 1174 height 855
drag, startPoint x: 792, startPoint y: 350, endPoint x: 783, endPoint y: 360, distance: 13.5
click at [783, 360] on div at bounding box center [587, 151] width 1174 height 855
drag, startPoint x: 803, startPoint y: 346, endPoint x: 805, endPoint y: 353, distance: 7.8
click at [805, 353] on div at bounding box center [587, 151] width 1174 height 855
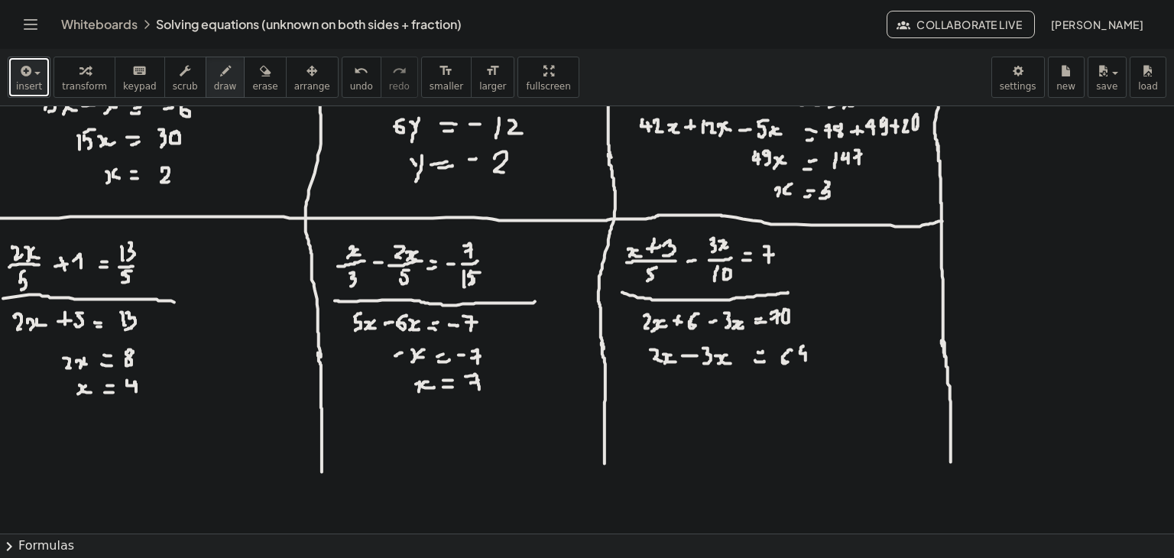
click at [806, 360] on div at bounding box center [587, 151] width 1174 height 855
click at [703, 386] on div at bounding box center [587, 151] width 1174 height 855
drag, startPoint x: 709, startPoint y: 383, endPoint x: 708, endPoint y: 391, distance: 8.5
click at [708, 391] on div at bounding box center [587, 151] width 1174 height 855
drag, startPoint x: 720, startPoint y: 384, endPoint x: 724, endPoint y: 392, distance: 9.2
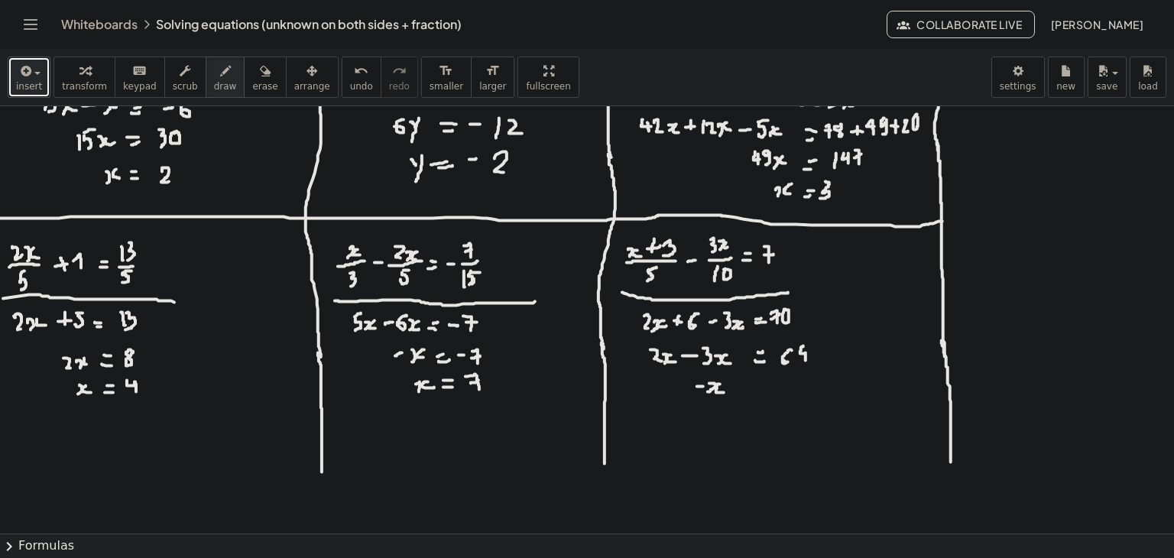
click at [724, 392] on div at bounding box center [587, 151] width 1174 height 855
drag, startPoint x: 751, startPoint y: 392, endPoint x: 762, endPoint y: 389, distance: 11.9
click at [762, 389] on div at bounding box center [587, 151] width 1174 height 855
drag, startPoint x: 751, startPoint y: 398, endPoint x: 761, endPoint y: 397, distance: 10.0
click at [761, 397] on div at bounding box center [587, 151] width 1174 height 855
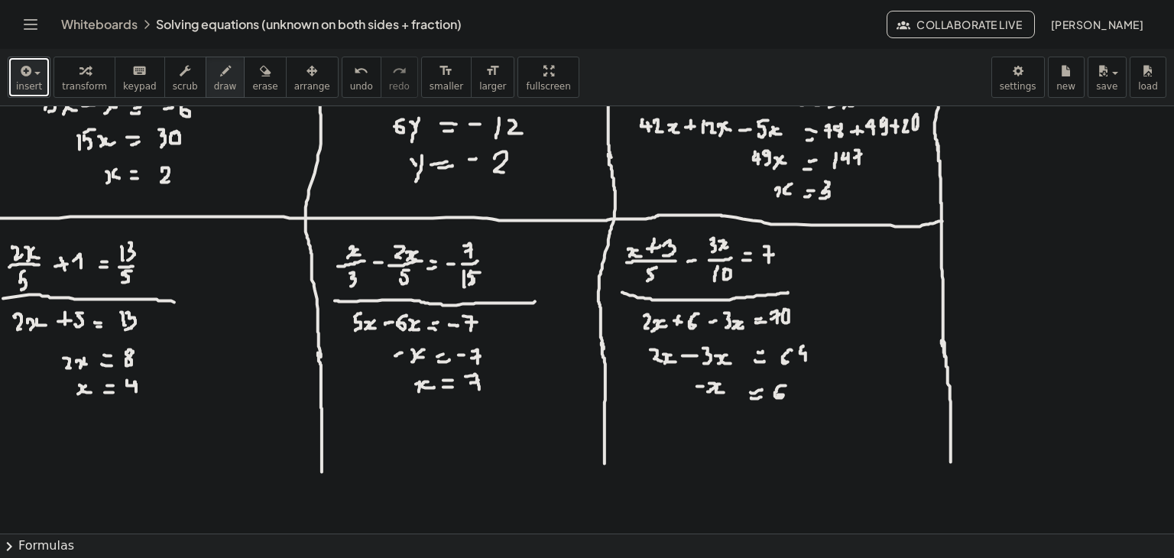
drag, startPoint x: 786, startPoint y: 385, endPoint x: 777, endPoint y: 395, distance: 13.5
click at [777, 395] on div at bounding box center [587, 151] width 1174 height 855
click at [799, 388] on div at bounding box center [587, 151] width 1174 height 855
drag, startPoint x: 801, startPoint y: 381, endPoint x: 798, endPoint y: 395, distance: 14.1
click at [798, 395] on div at bounding box center [587, 151] width 1174 height 855
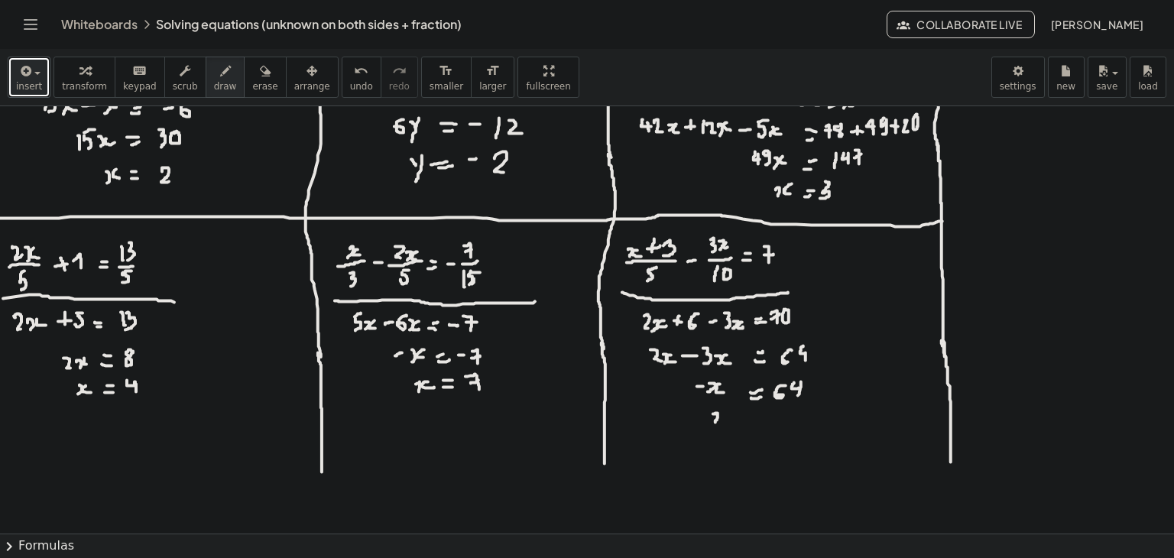
drag, startPoint x: 713, startPoint y: 414, endPoint x: 716, endPoint y: 422, distance: 8.7
click at [716, 422] on div at bounding box center [587, 151] width 1174 height 855
drag, startPoint x: 721, startPoint y: 414, endPoint x: 728, endPoint y: 422, distance: 10.9
click at [728, 422] on div at bounding box center [587, 151] width 1174 height 855
drag, startPoint x: 756, startPoint y: 416, endPoint x: 765, endPoint y: 418, distance: 9.5
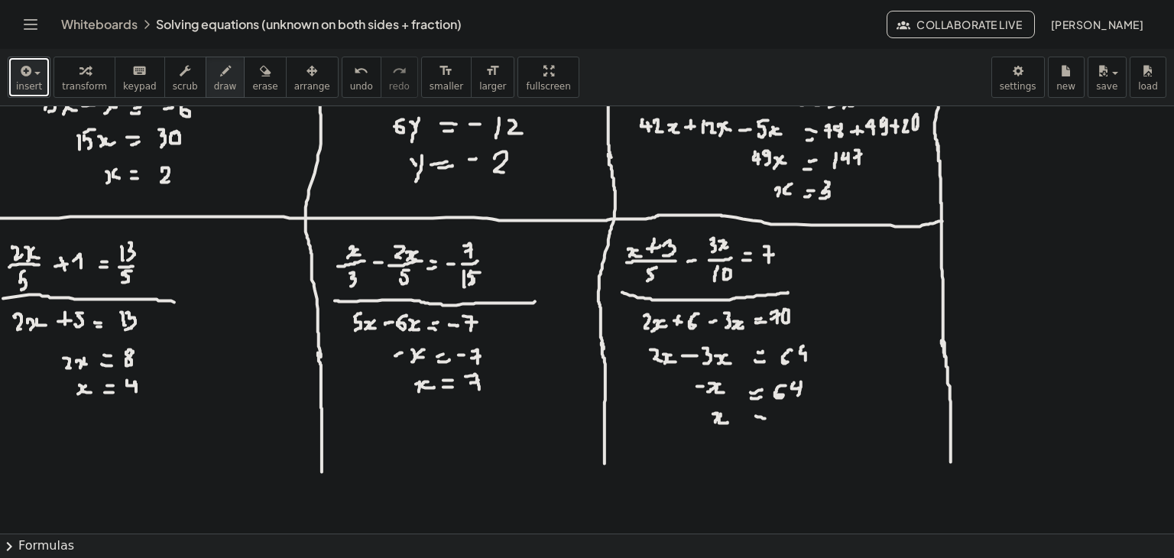
click at [765, 418] on div at bounding box center [587, 151] width 1174 height 855
drag, startPoint x: 755, startPoint y: 426, endPoint x: 764, endPoint y: 422, distance: 9.9
click at [761, 423] on div at bounding box center [587, 151] width 1174 height 855
drag, startPoint x: 771, startPoint y: 420, endPoint x: 784, endPoint y: 417, distance: 12.6
click at [781, 418] on div at bounding box center [587, 151] width 1174 height 855
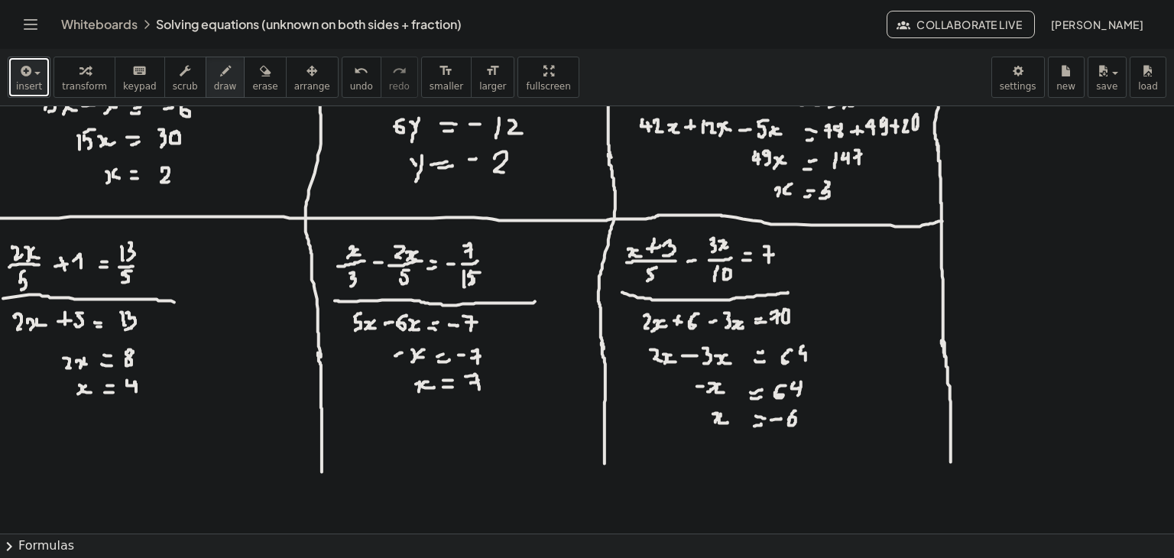
drag, startPoint x: 796, startPoint y: 411, endPoint x: 790, endPoint y: 420, distance: 11.0
click at [786, 421] on div at bounding box center [587, 151] width 1174 height 855
drag, startPoint x: 806, startPoint y: 407, endPoint x: 810, endPoint y: 414, distance: 8.3
click at [810, 414] on div at bounding box center [587, 151] width 1174 height 855
drag, startPoint x: 810, startPoint y: 409, endPoint x: 809, endPoint y: 420, distance: 10.8
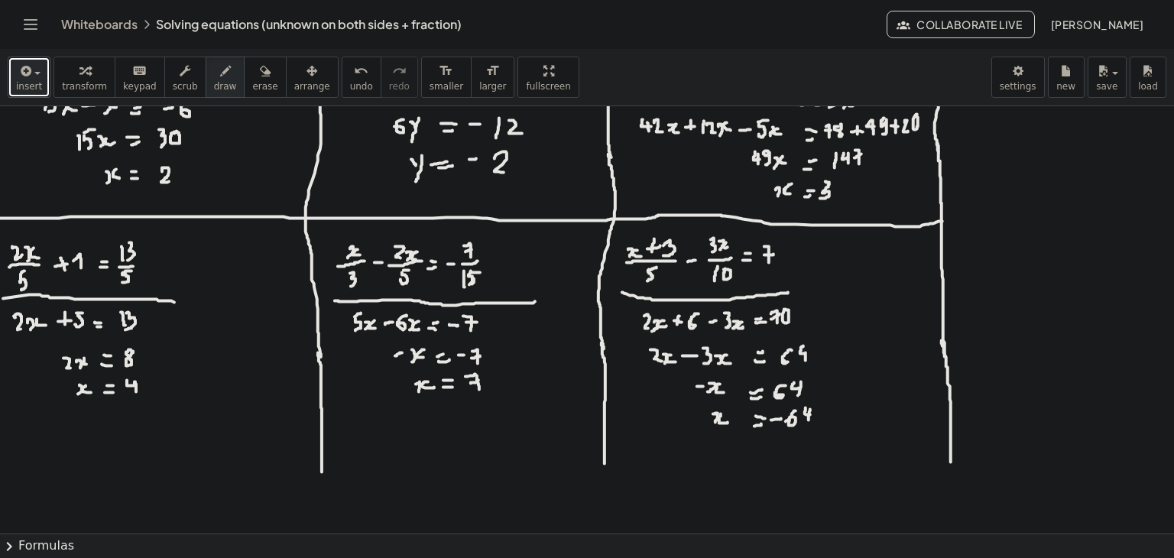
click at [809, 420] on div at bounding box center [587, 151] width 1174 height 855
